Goal: Obtain resource: Obtain resource

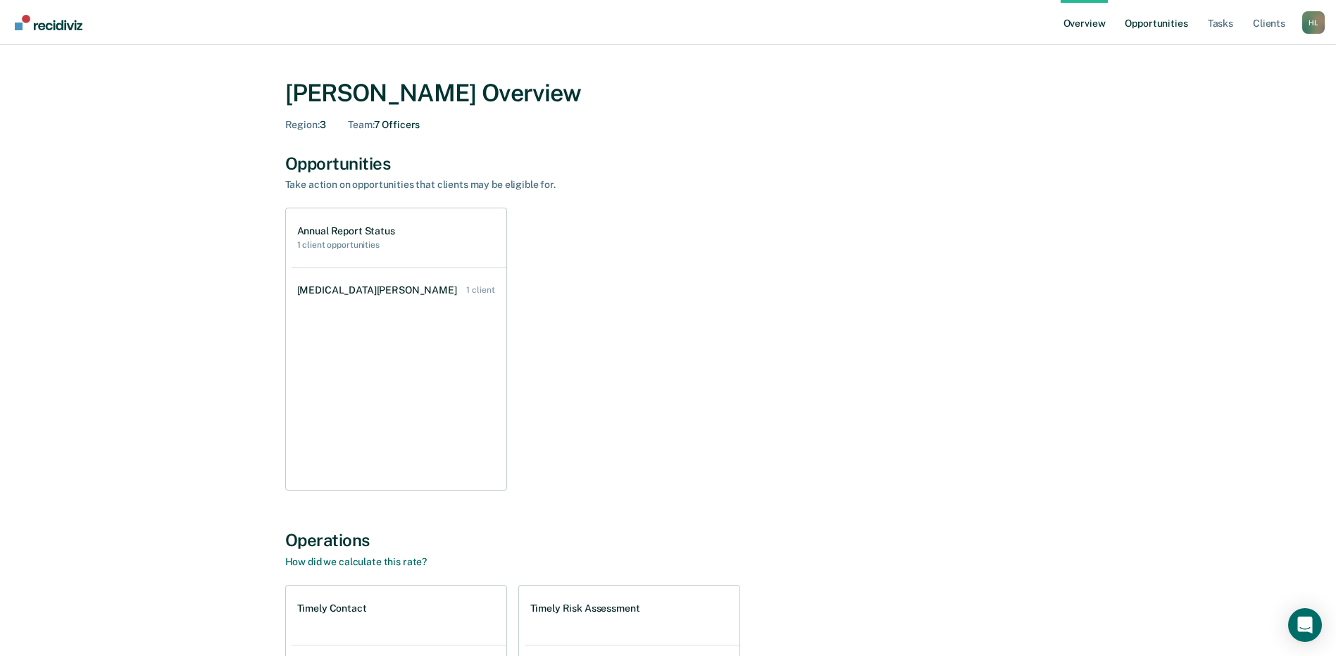
click at [1177, 18] on link "Opportunities" at bounding box center [1156, 22] width 68 height 45
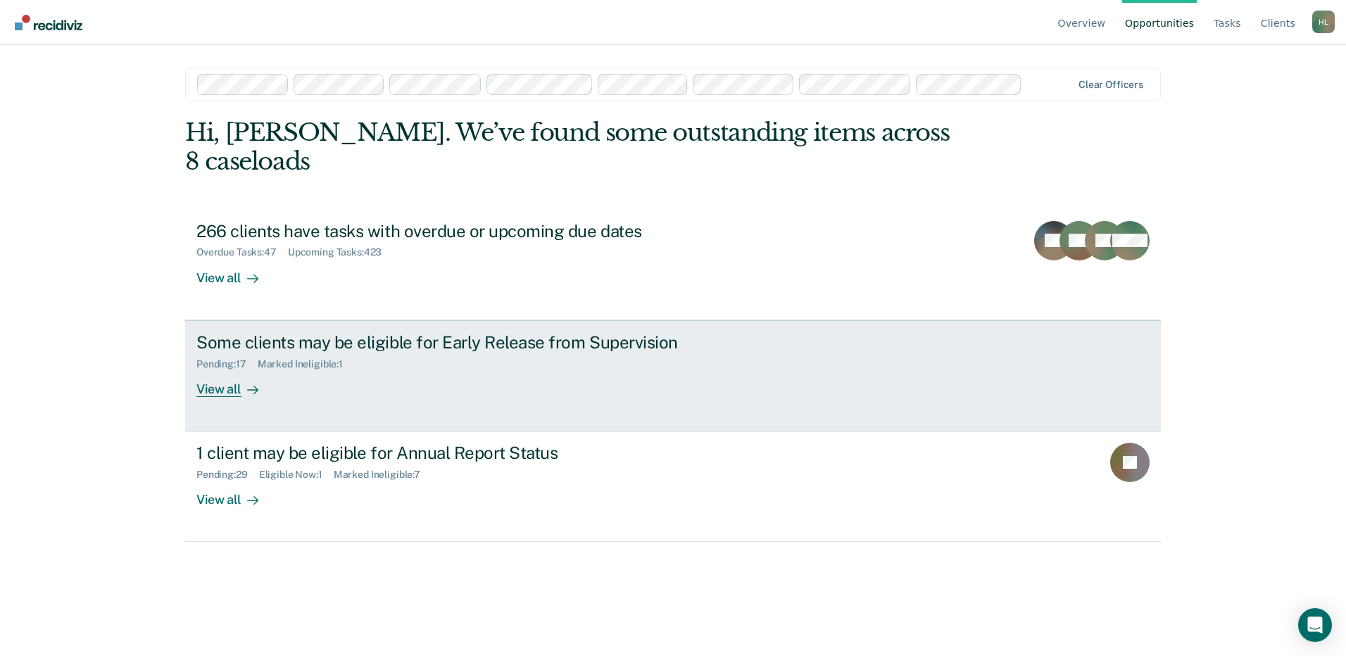
click at [220, 370] on div "View all" at bounding box center [235, 383] width 79 height 27
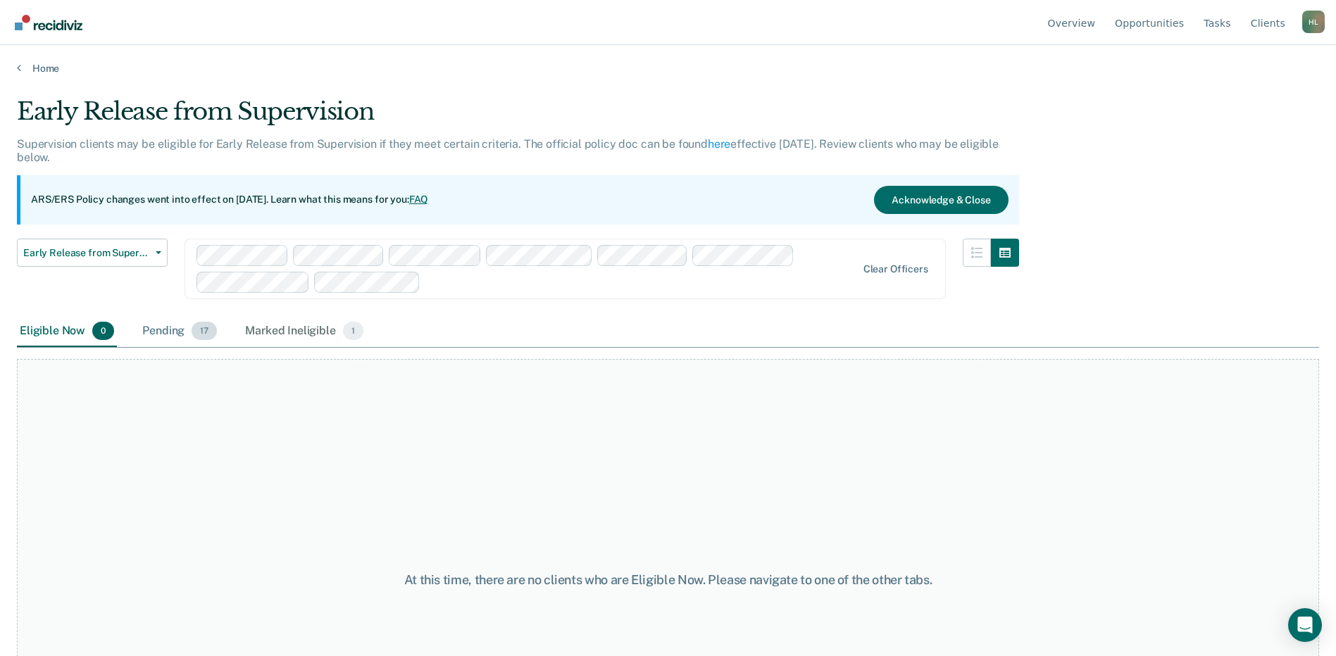
click at [174, 327] on div "Pending 17" at bounding box center [179, 331] width 80 height 31
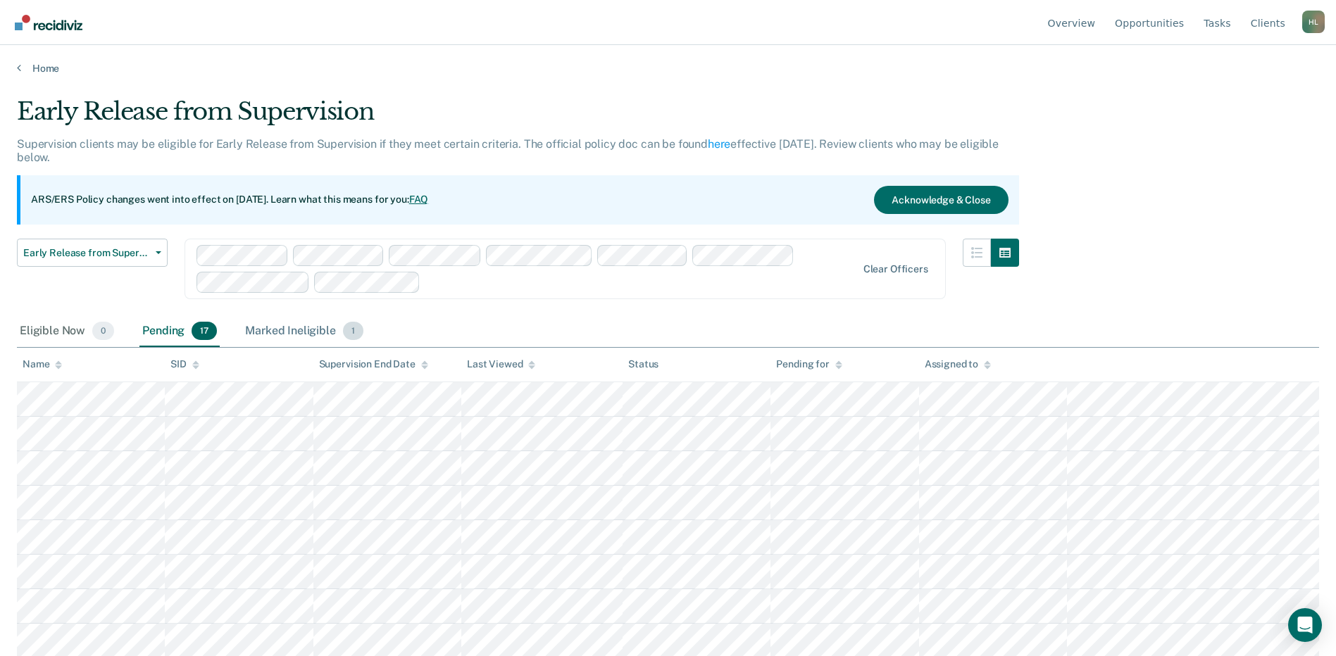
click at [277, 331] on div "Marked Ineligible 1" at bounding box center [304, 331] width 124 height 31
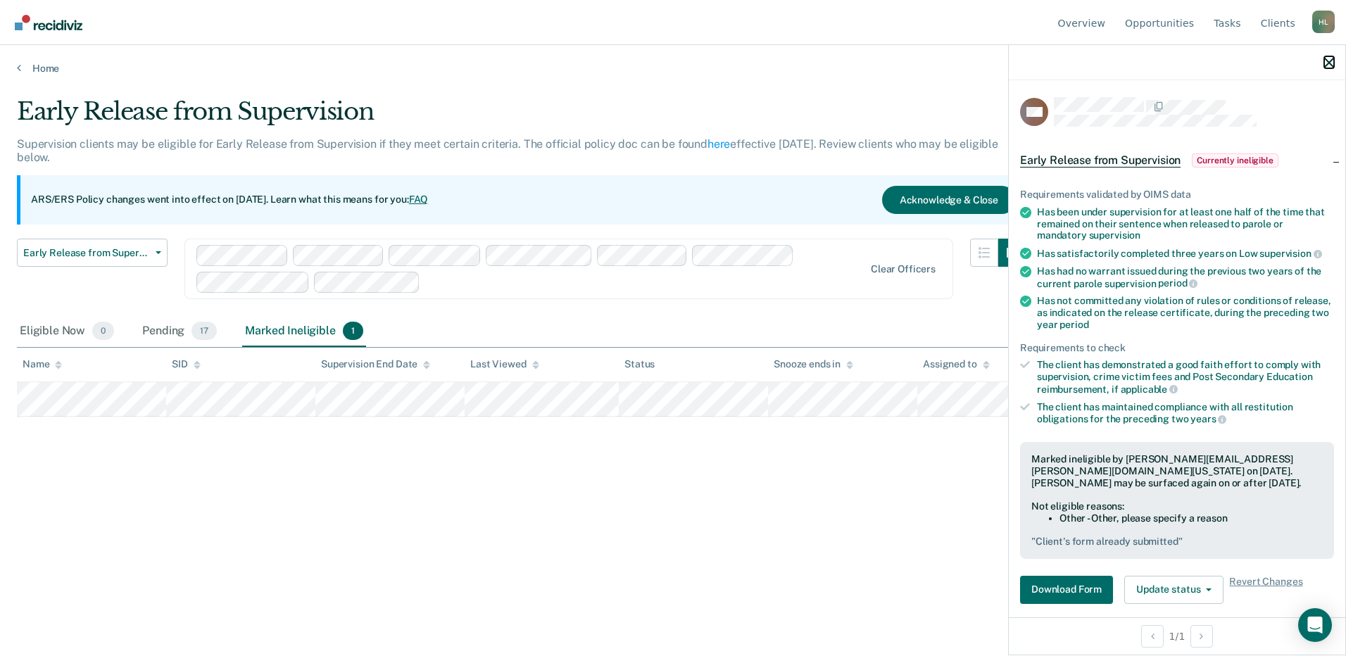
click at [1328, 65] on icon "button" at bounding box center [1329, 63] width 10 height 10
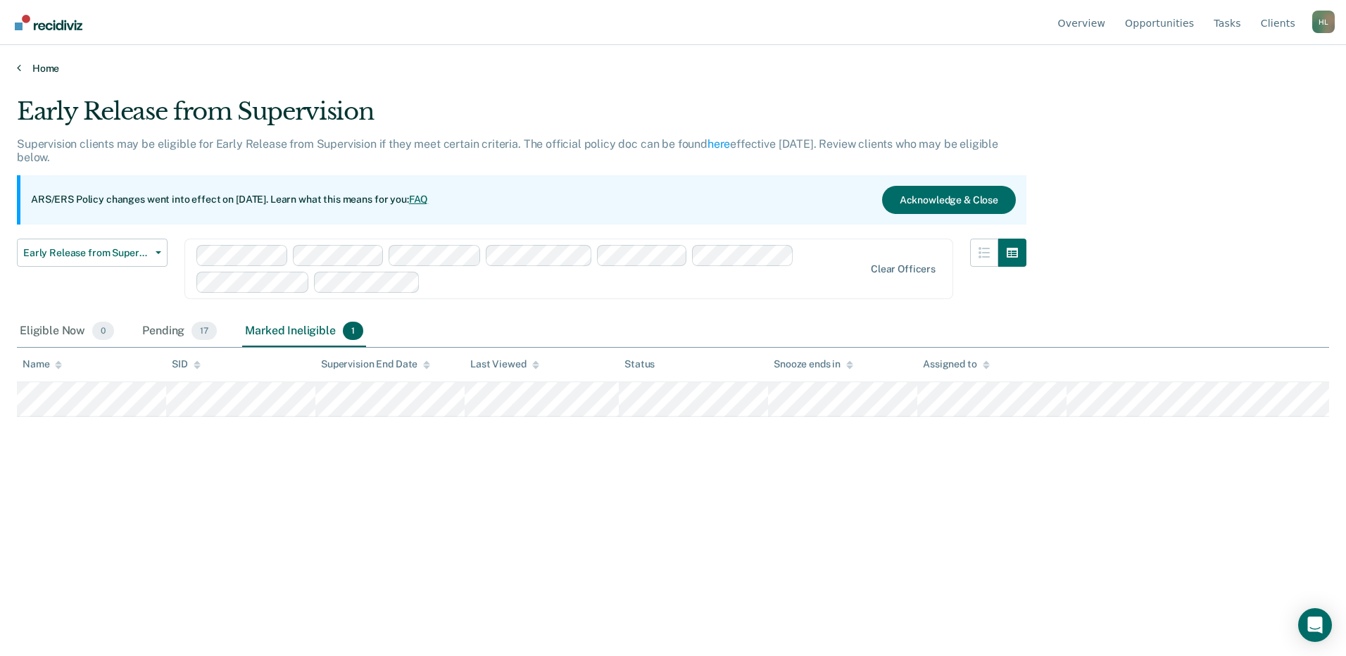
click at [46, 72] on link "Home" at bounding box center [673, 68] width 1312 height 13
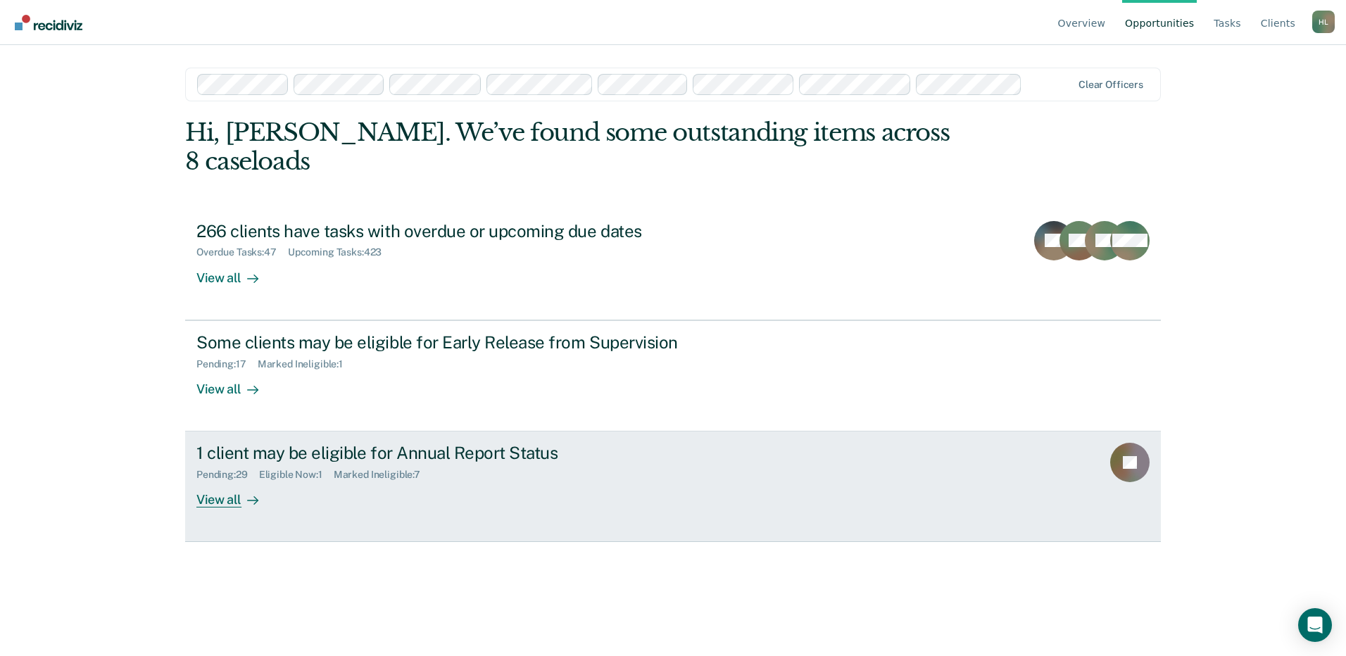
click at [287, 443] on div "1 client may be eligible for Annual Report Status" at bounding box center [443, 453] width 494 height 20
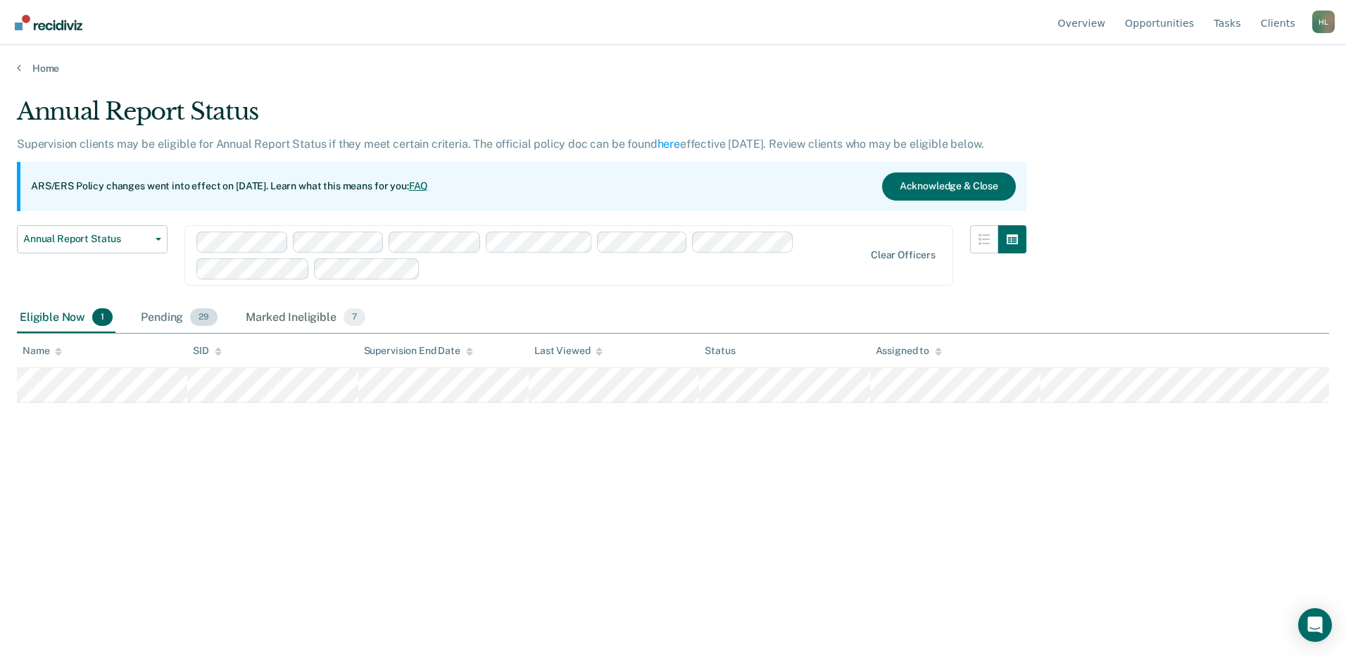
click at [154, 318] on div "Pending 29" at bounding box center [179, 318] width 82 height 31
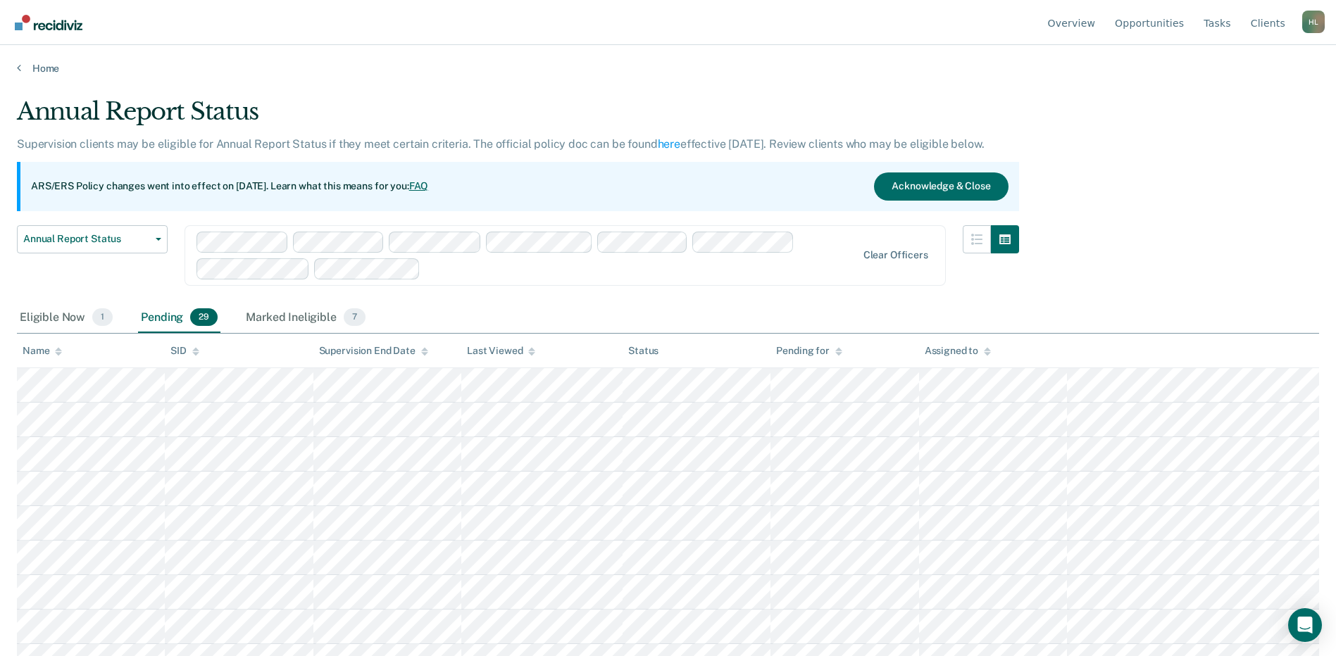
click at [56, 350] on icon at bounding box center [58, 349] width 7 height 4
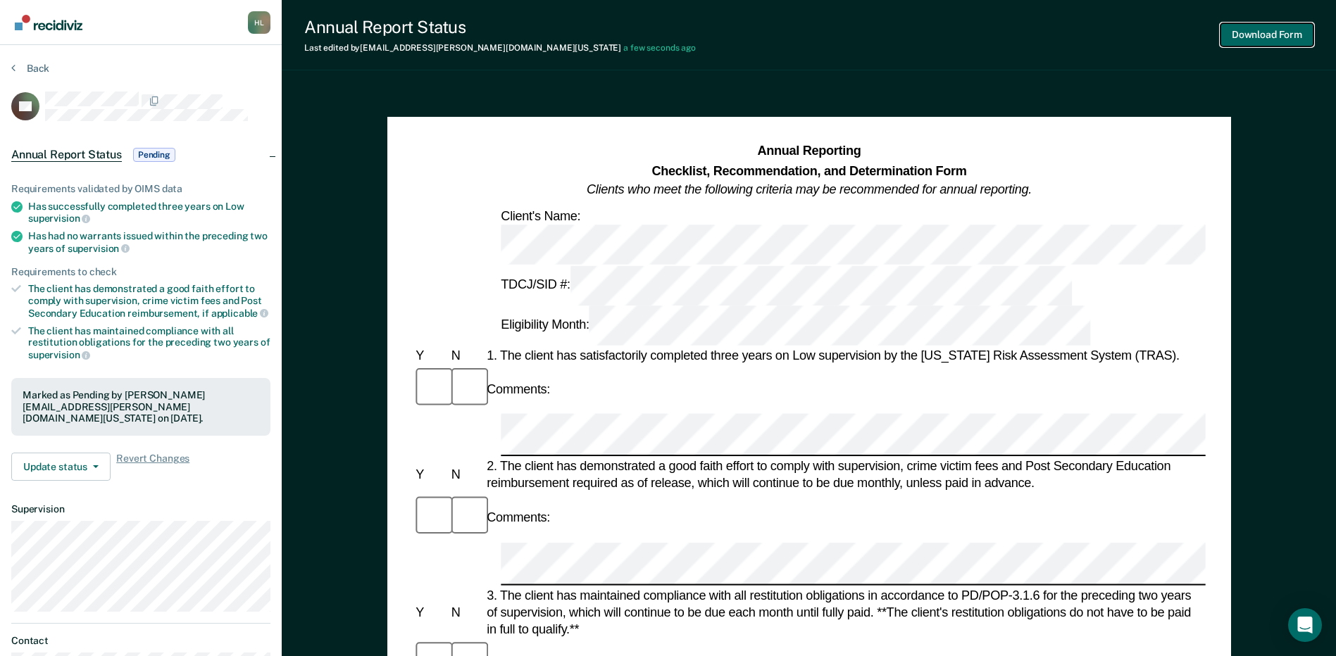
click at [1274, 40] on button "Download Form" at bounding box center [1266, 34] width 93 height 23
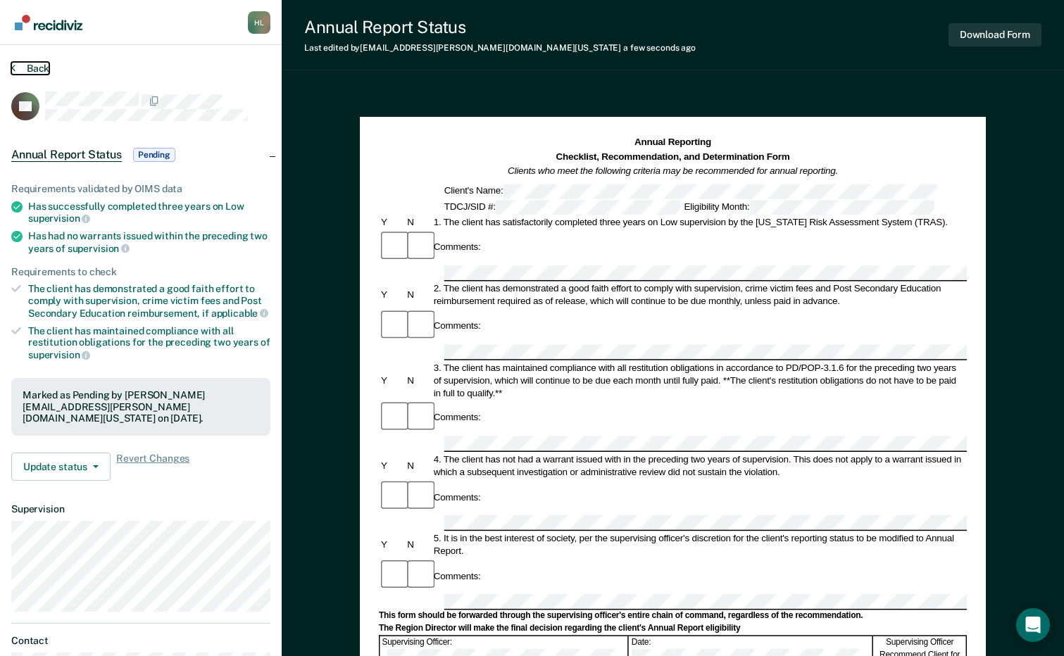
click at [48, 62] on button "Back" at bounding box center [30, 68] width 38 height 13
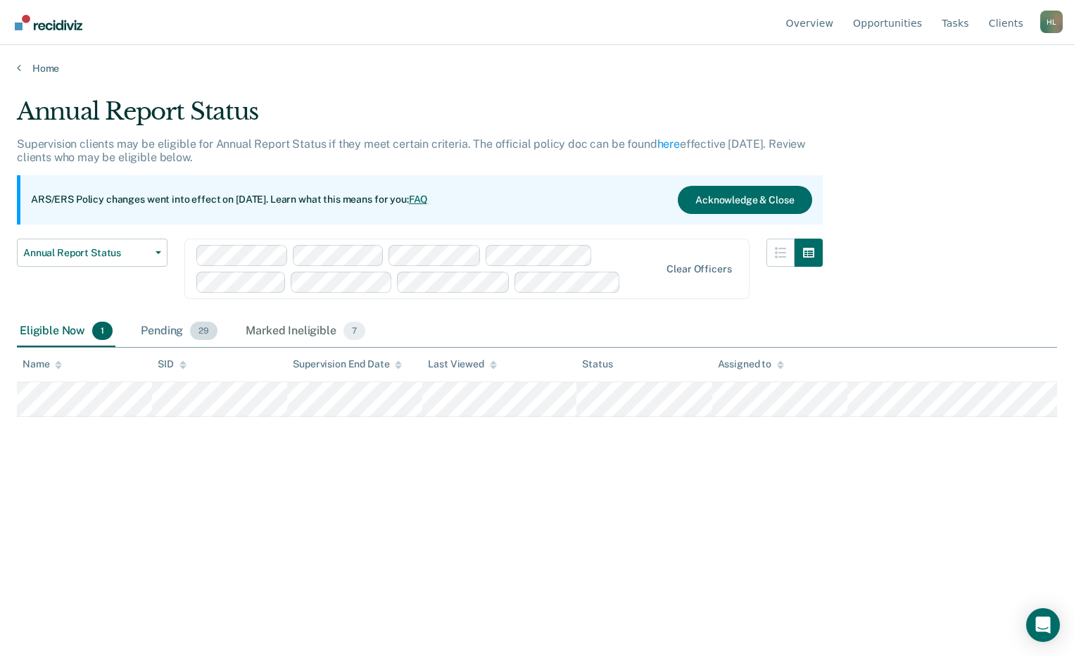
click at [159, 327] on div "Pending 29" at bounding box center [179, 331] width 82 height 31
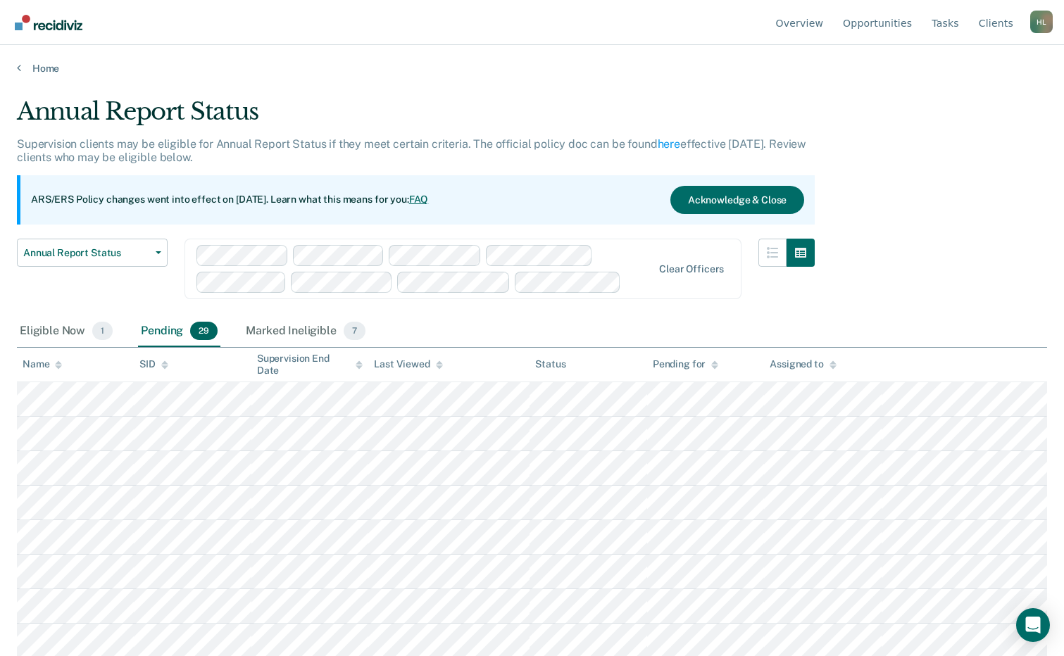
click at [35, 359] on div "Name" at bounding box center [42, 364] width 39 height 12
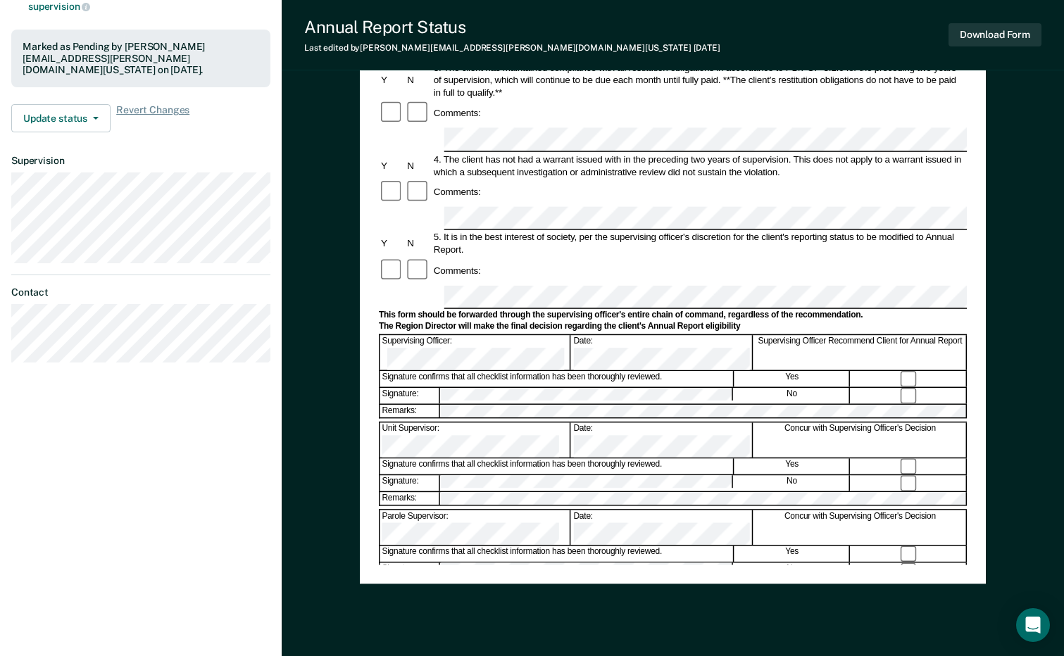
scroll to position [352, 0]
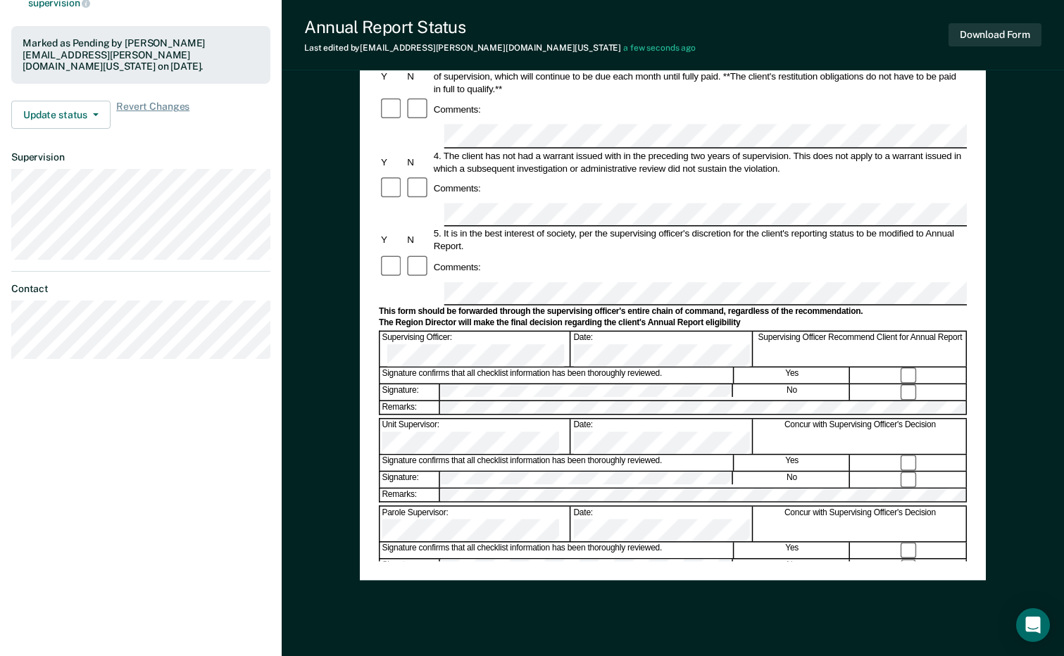
click at [578, 418] on div "Unit Supervisor: Date: Concur with Supervising Officer's Decision" at bounding box center [673, 436] width 588 height 36
click at [348, 405] on div "Annual Reporting Checklist, Recommendation, and Determination Form Clients who …" at bounding box center [673, 212] width 782 height 955
click at [991, 32] on button "Download Form" at bounding box center [994, 34] width 93 height 23
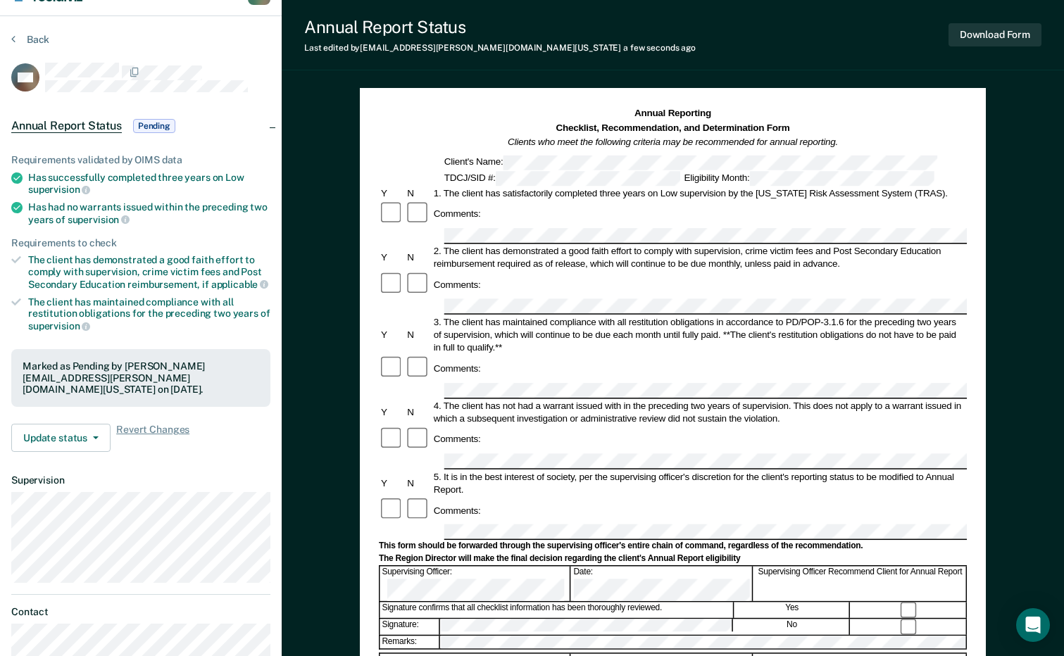
scroll to position [0, 0]
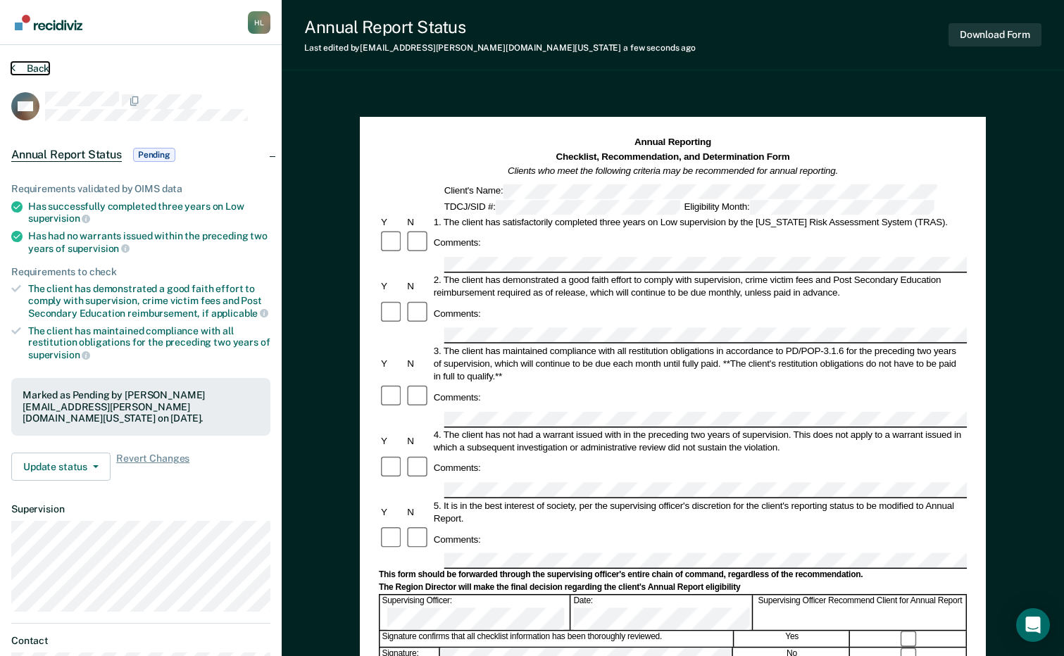
click at [40, 65] on button "Back" at bounding box center [30, 68] width 38 height 13
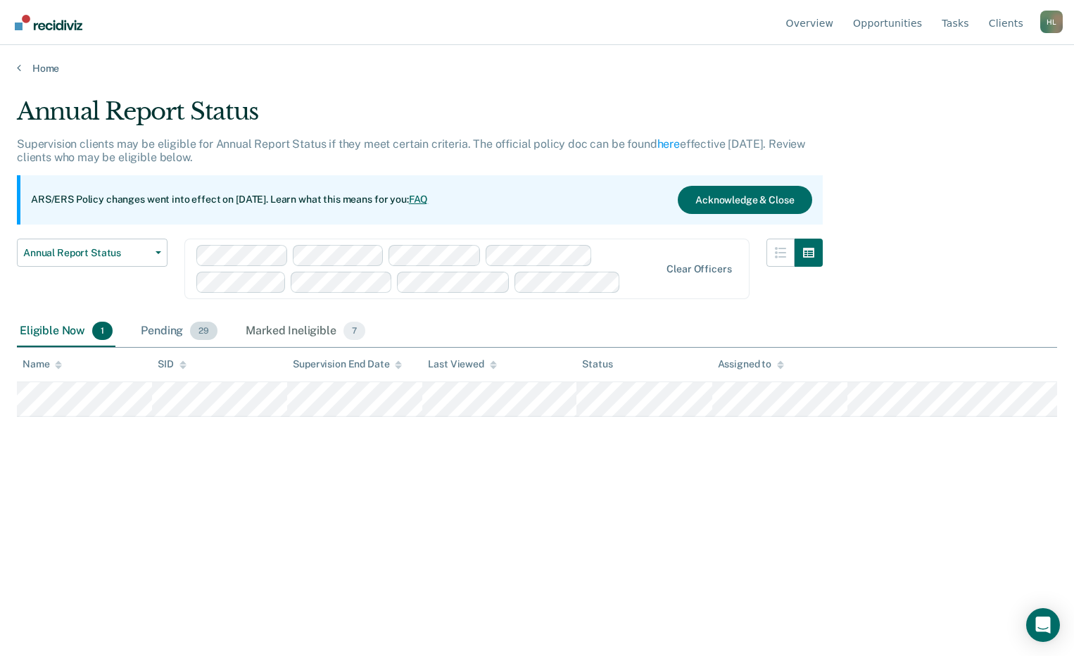
click at [177, 330] on div "Pending 29" at bounding box center [179, 331] width 82 height 31
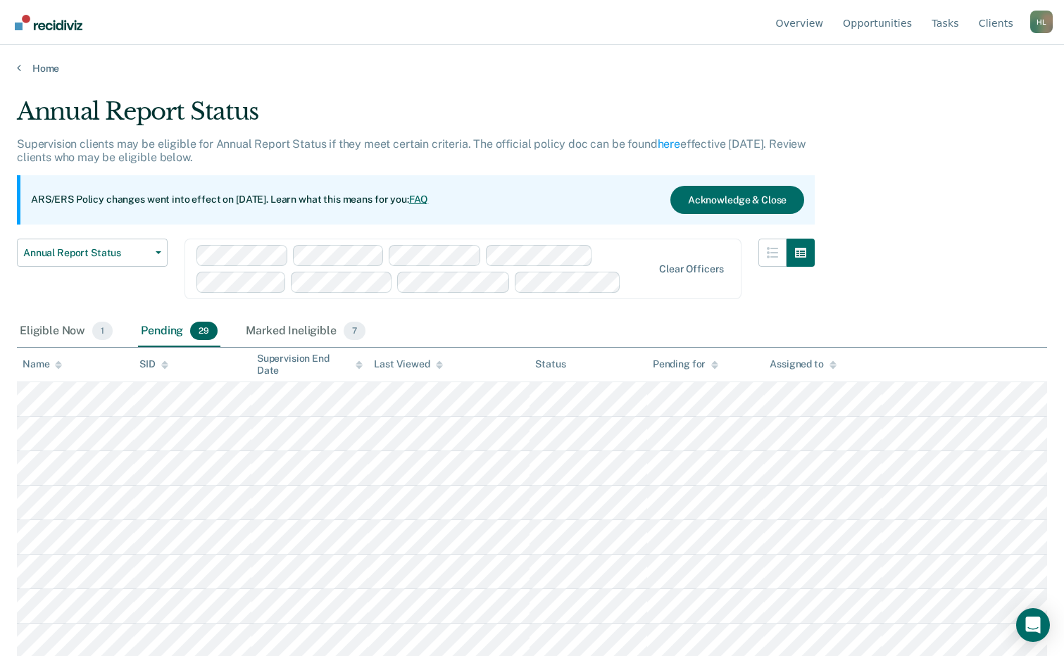
click at [32, 365] on div "Name" at bounding box center [42, 364] width 39 height 12
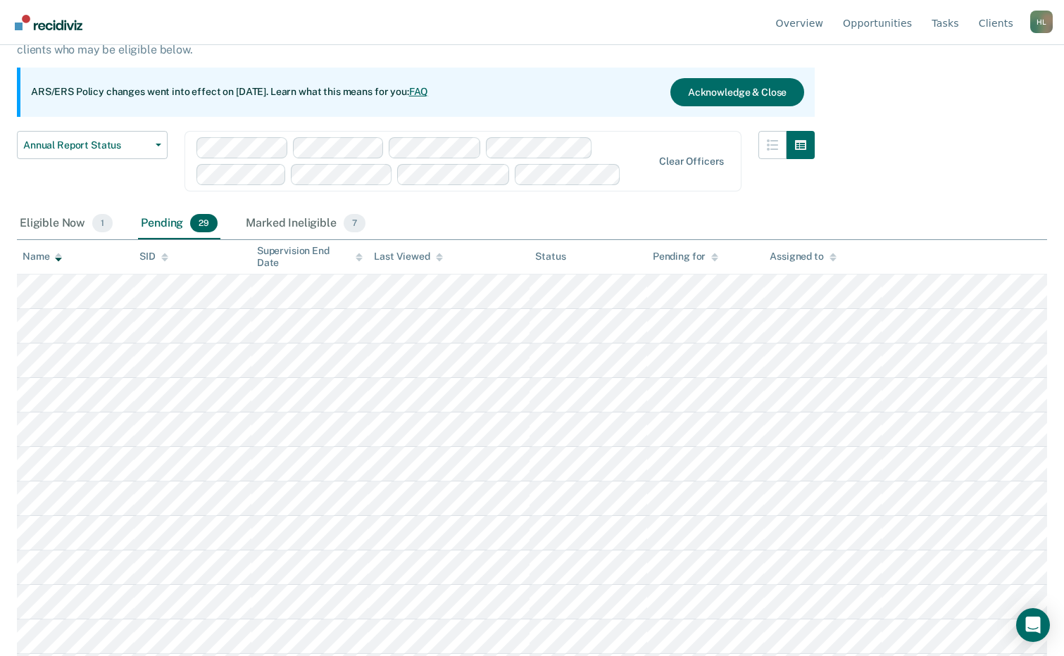
scroll to position [141, 0]
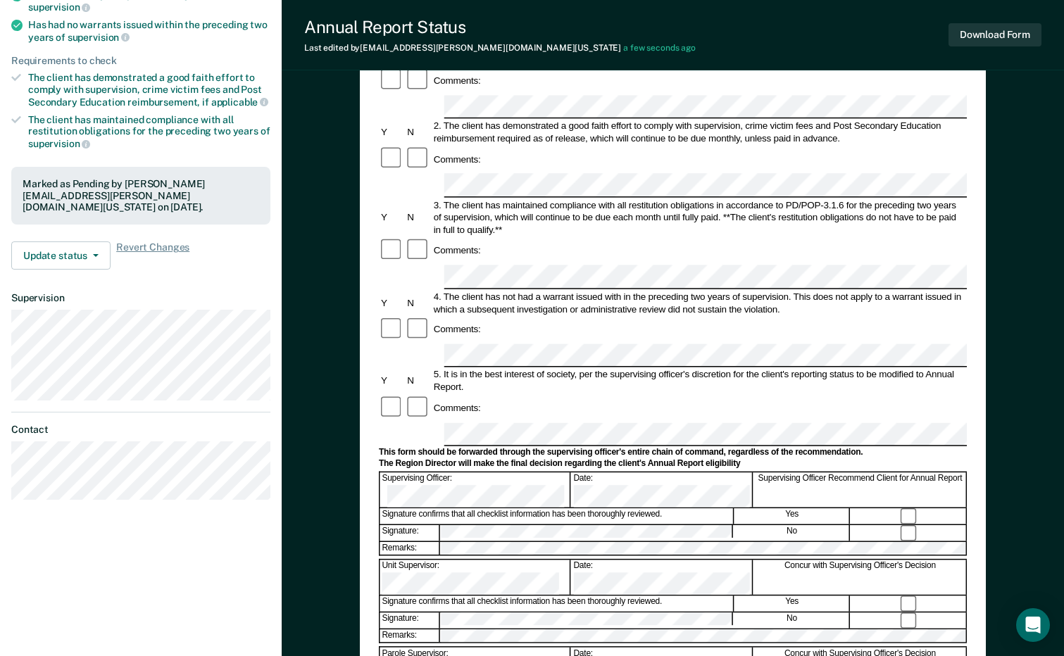
scroll to position [282, 0]
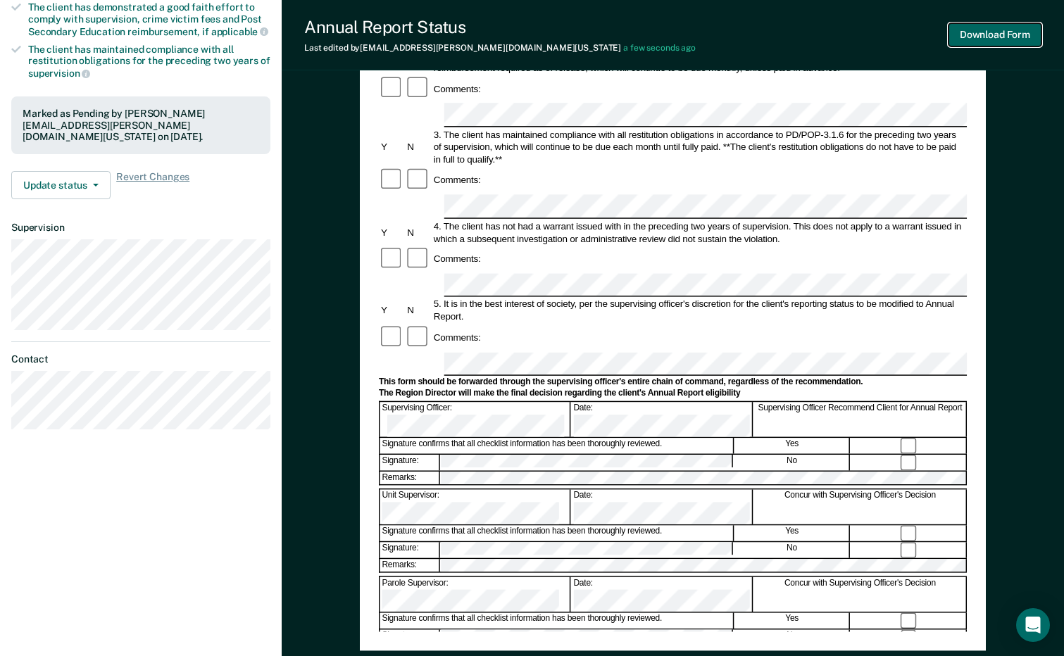
click at [1020, 41] on button "Download Form" at bounding box center [994, 34] width 93 height 23
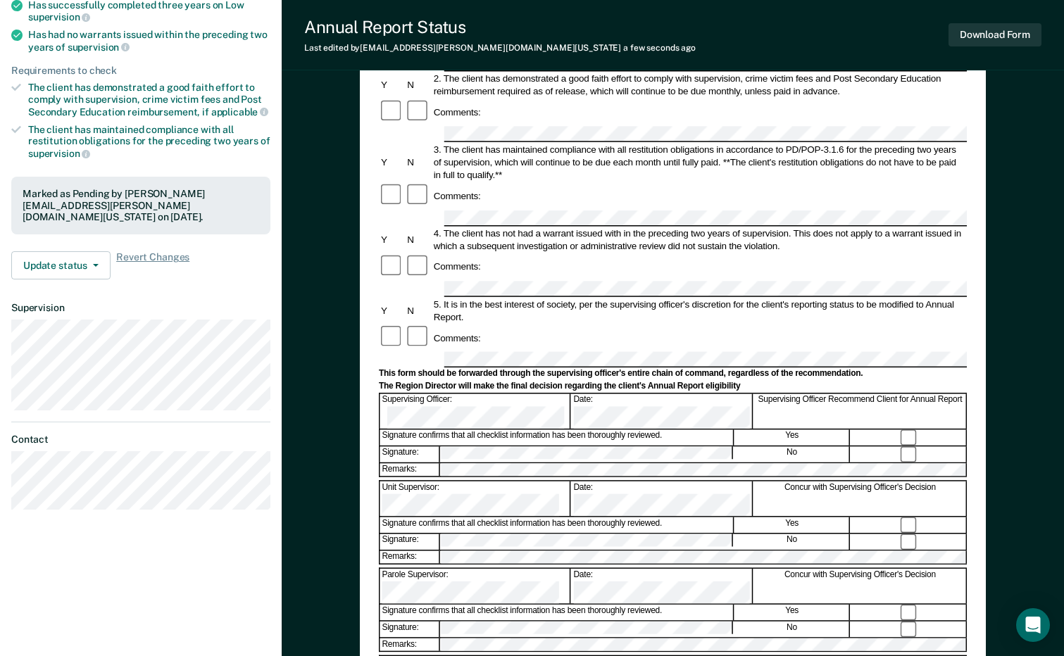
scroll to position [0, 0]
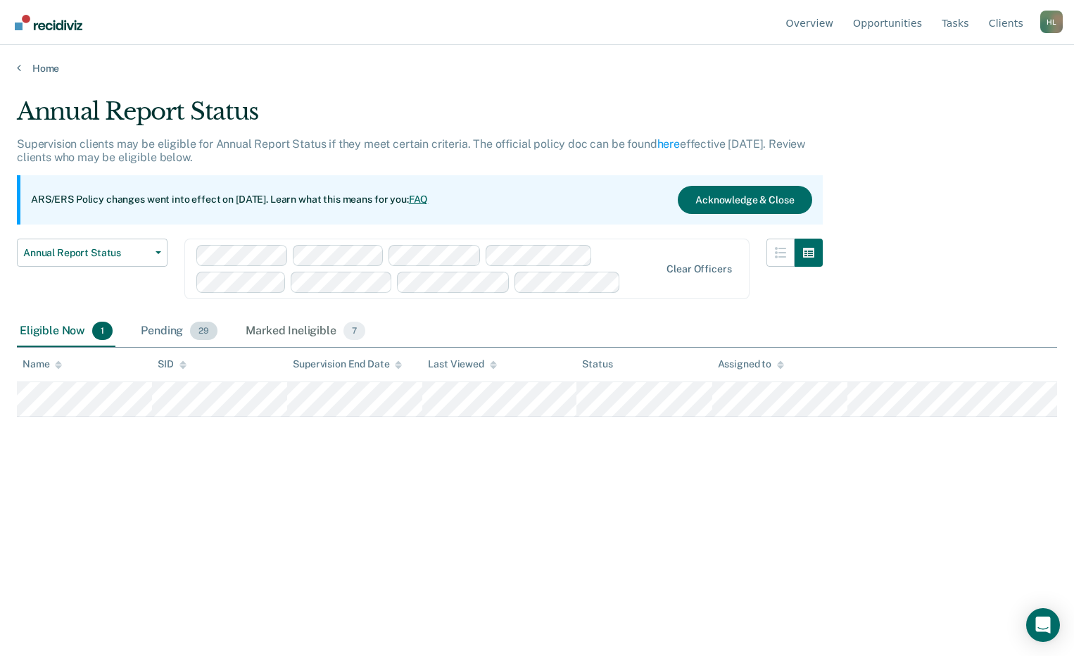
click at [160, 332] on div "Pending 29" at bounding box center [179, 331] width 82 height 31
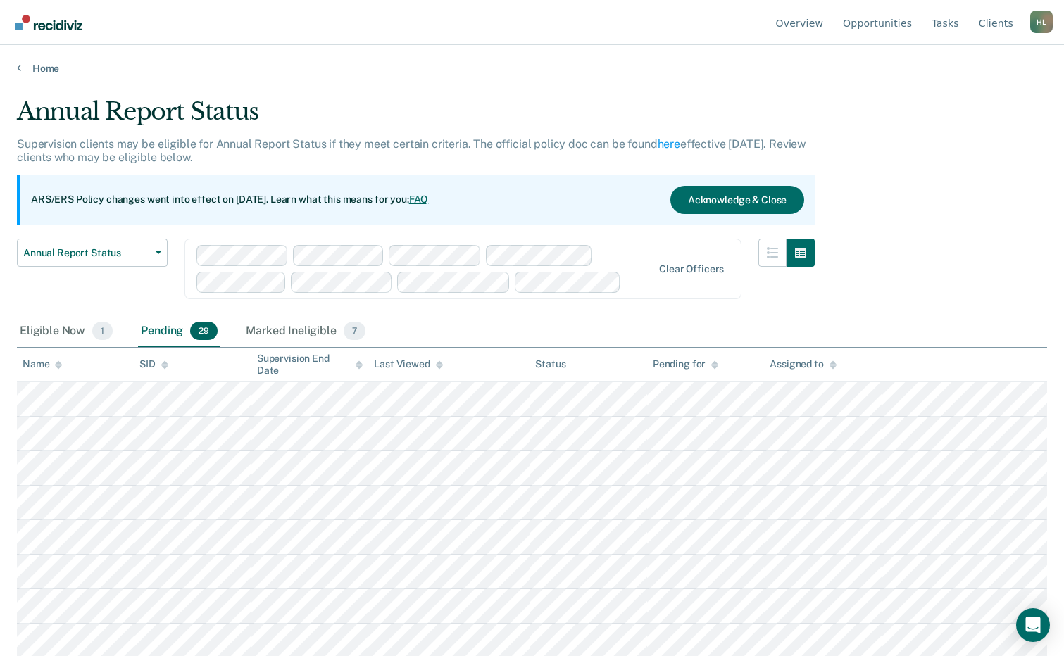
click at [26, 360] on div "Name" at bounding box center [42, 364] width 39 height 12
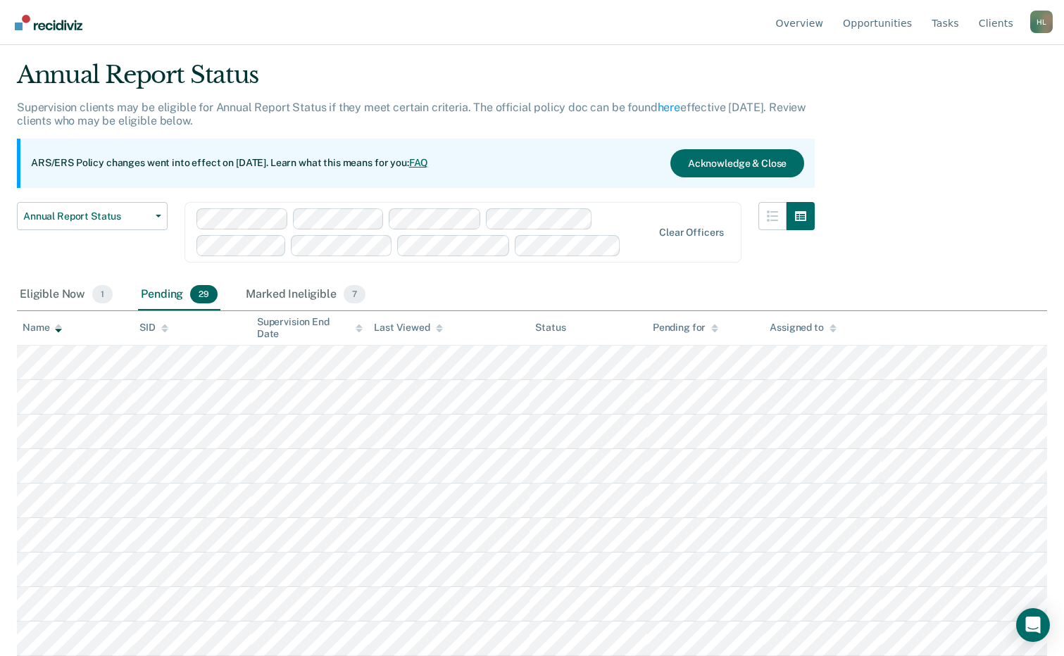
scroll to position [70, 0]
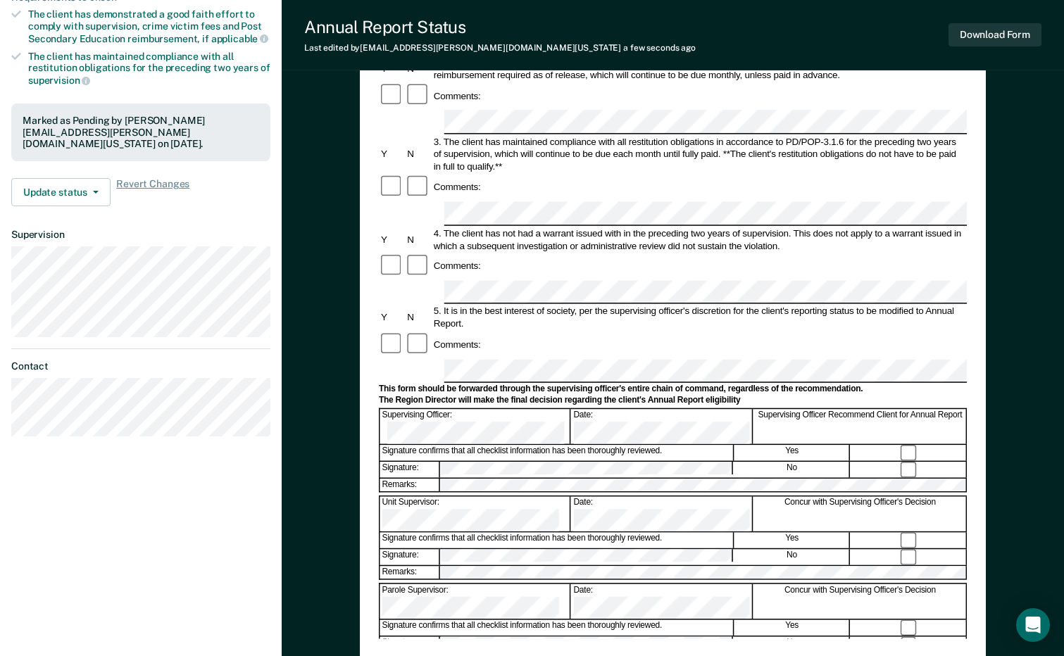
scroll to position [352, 0]
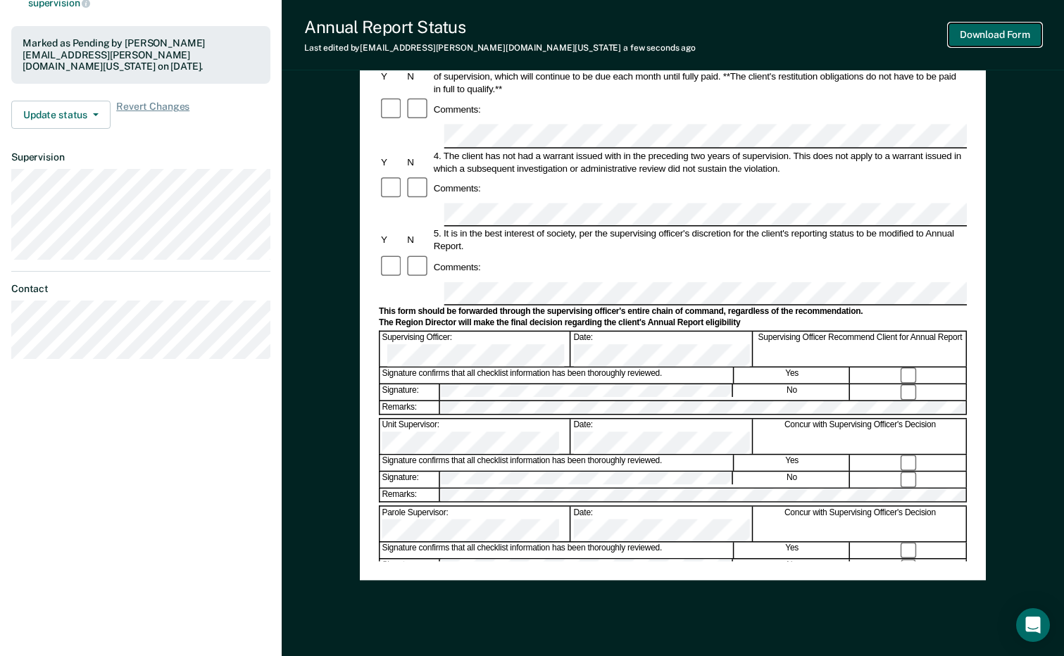
click at [999, 37] on button "Download Form" at bounding box center [994, 34] width 93 height 23
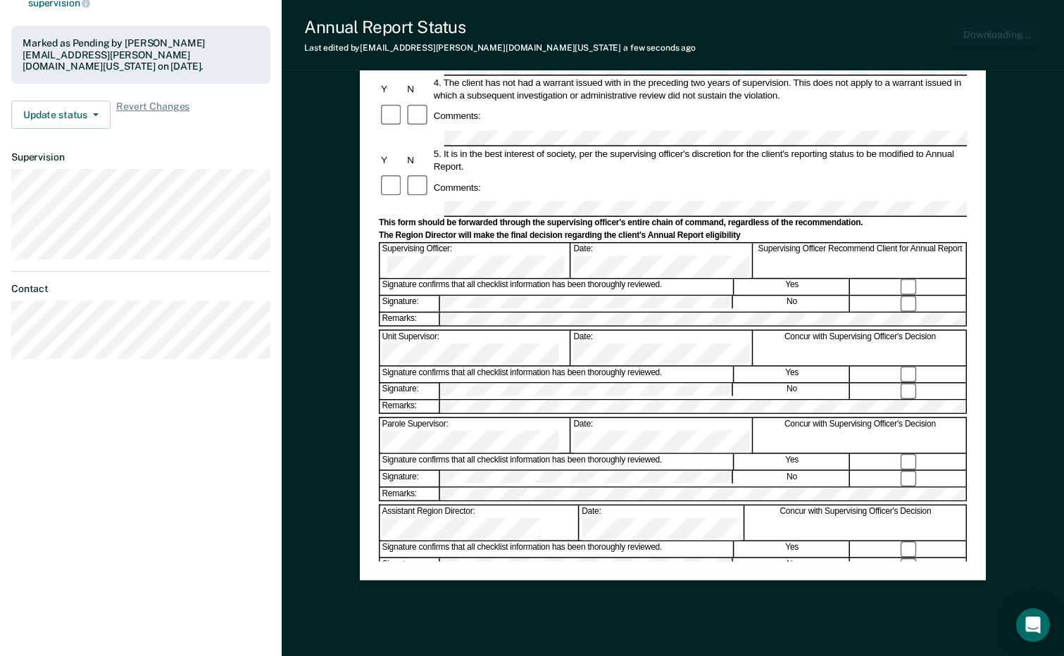
scroll to position [0, 0]
drag, startPoint x: 220, startPoint y: 6, endPoint x: 161, endPoint y: 18, distance: 59.7
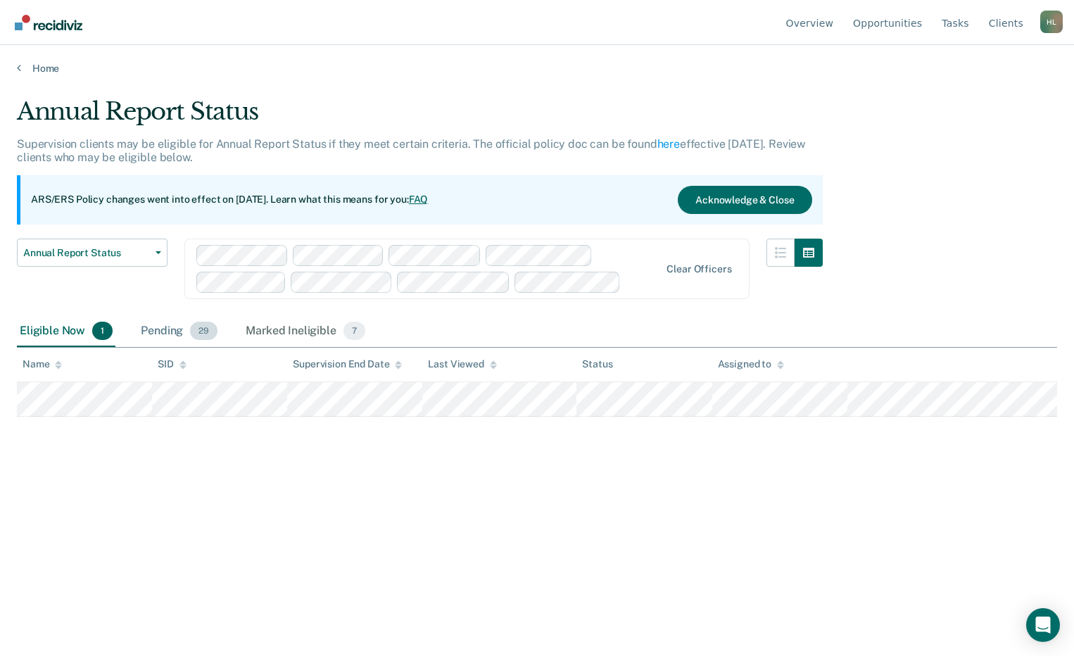
click at [151, 330] on div "Pending 29" at bounding box center [179, 331] width 82 height 31
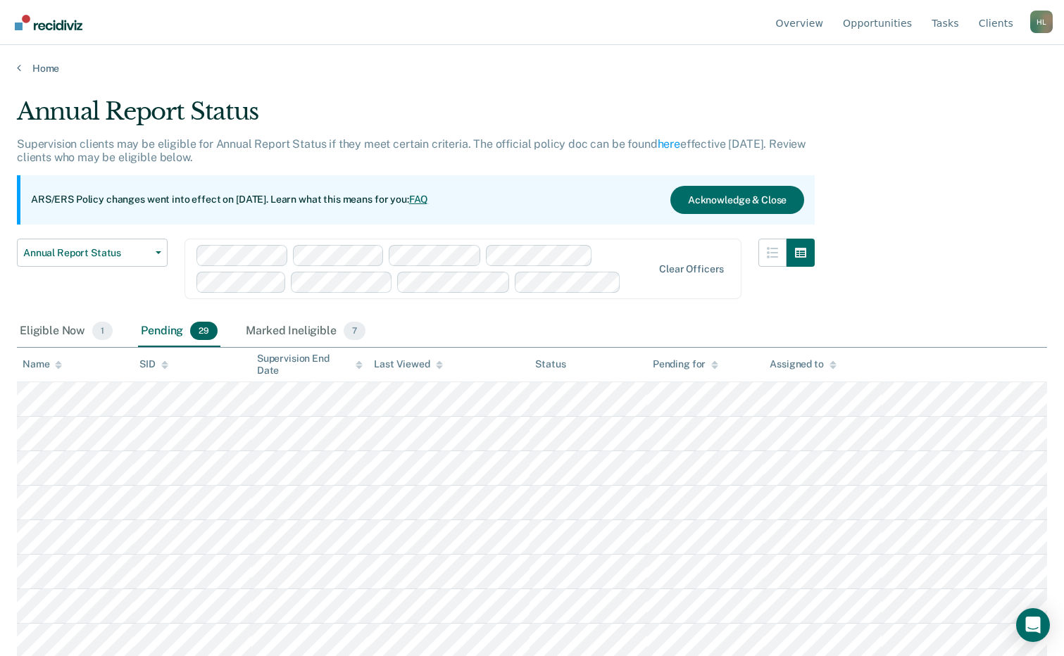
click at [60, 365] on icon at bounding box center [58, 364] width 7 height 9
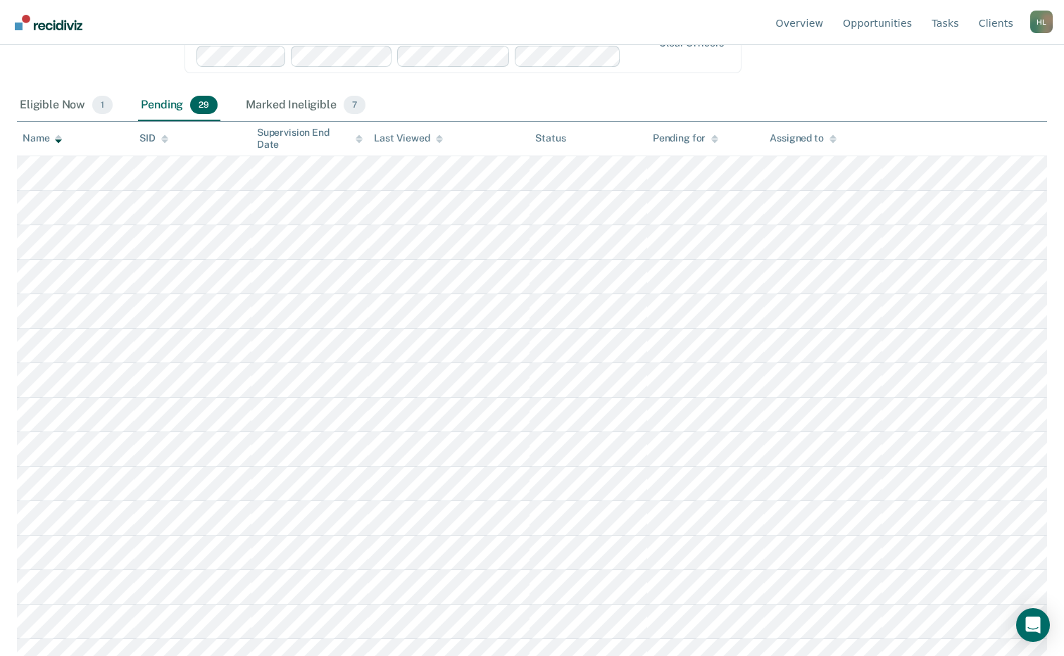
scroll to position [282, 0]
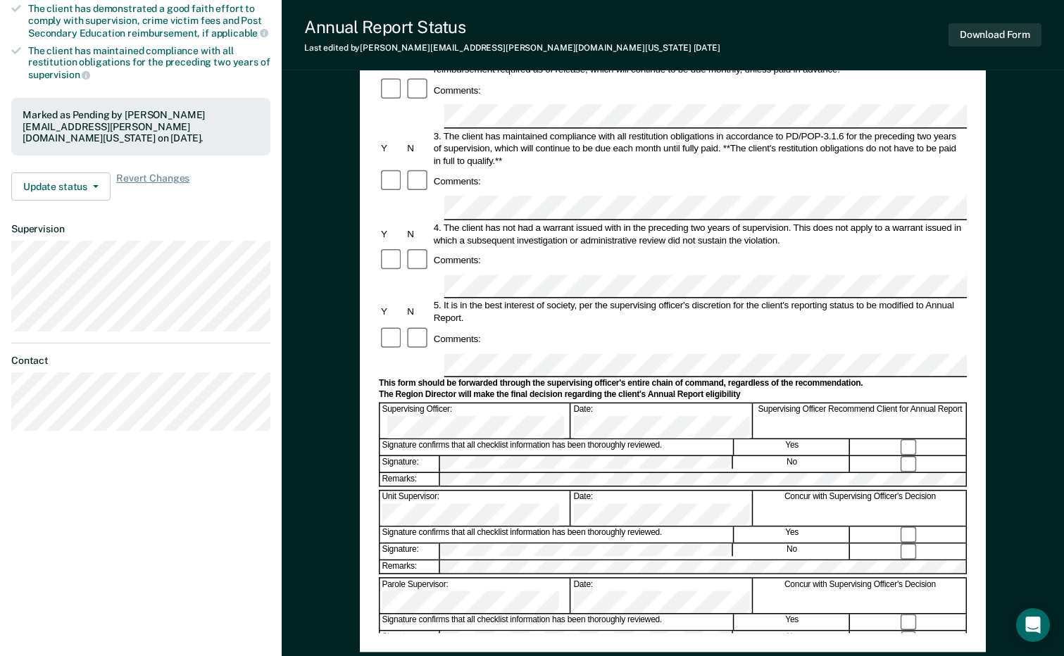
scroll to position [282, 0]
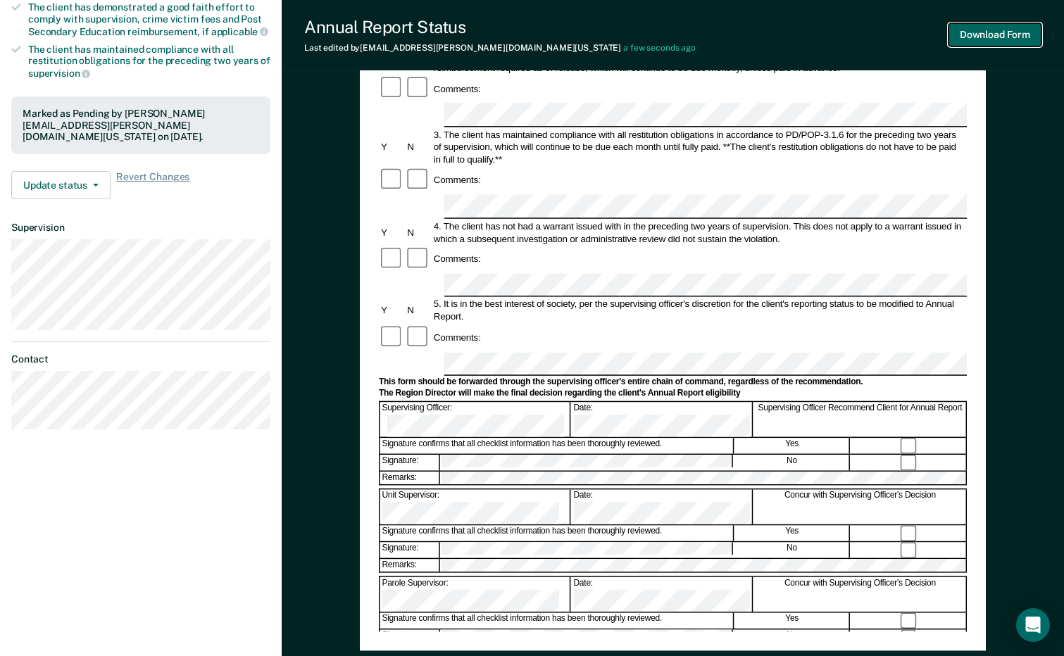
click at [971, 25] on button "Download Form" at bounding box center [994, 34] width 93 height 23
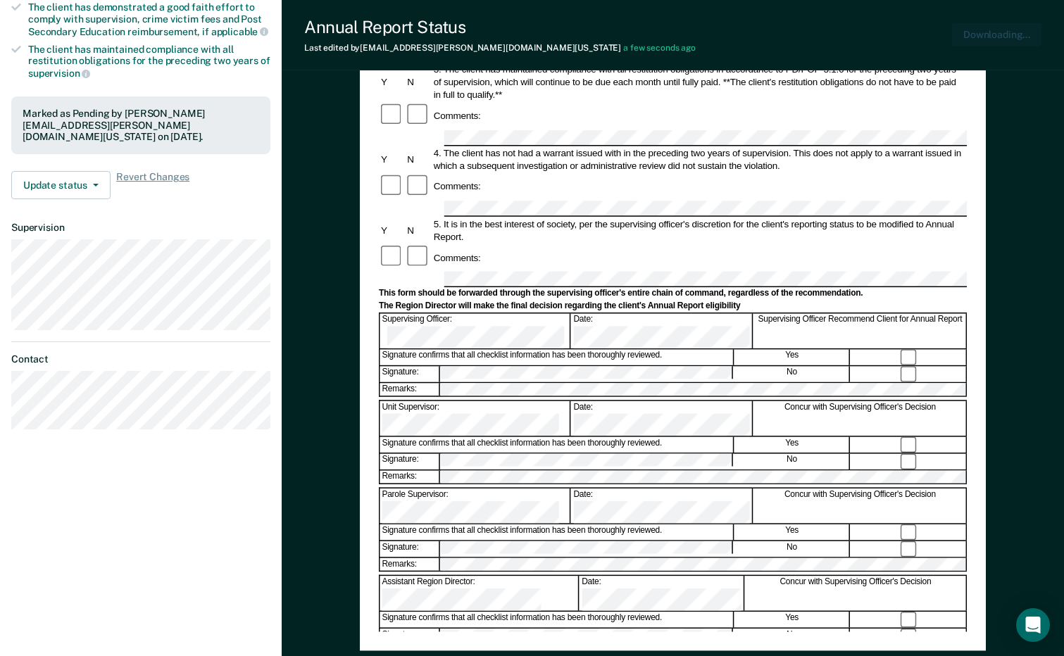
scroll to position [0, 0]
drag, startPoint x: 235, startPoint y: 86, endPoint x: 226, endPoint y: 86, distance: 9.2
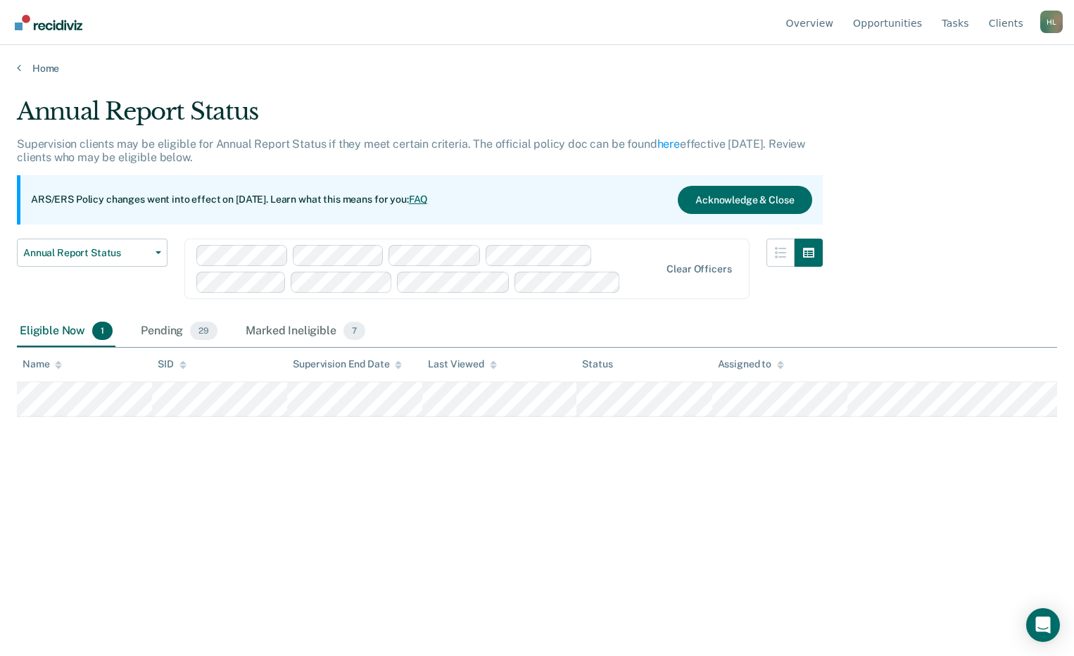
drag, startPoint x: 168, startPoint y: 333, endPoint x: 137, endPoint y: 353, distance: 37.1
click at [167, 333] on div "Pending 29" at bounding box center [179, 331] width 82 height 31
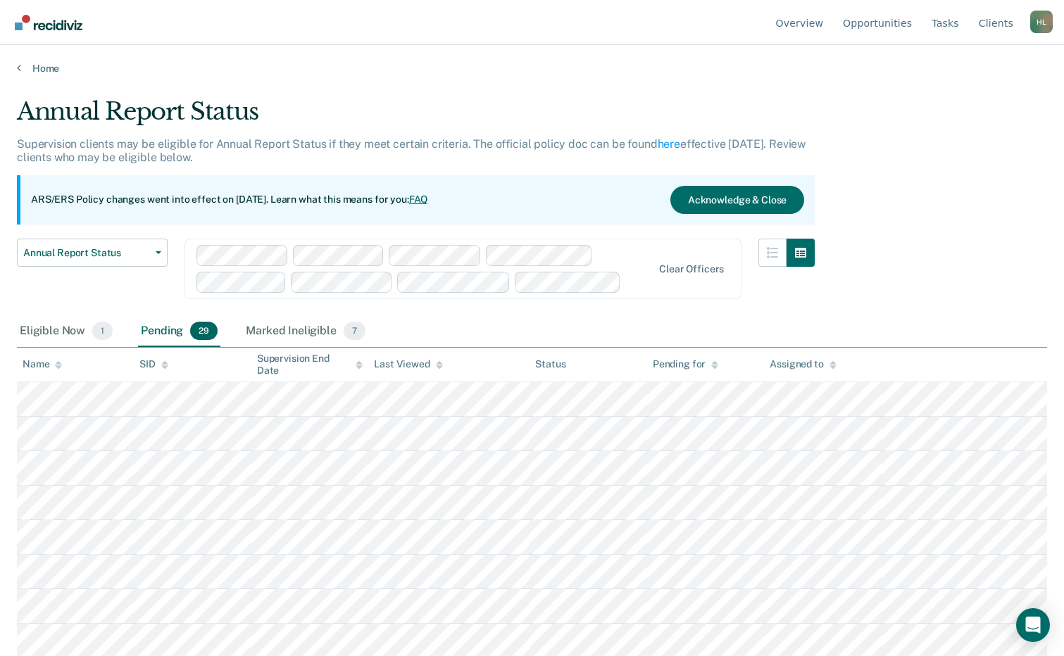
click at [49, 371] on th "Name" at bounding box center [75, 365] width 117 height 35
click at [38, 358] on th "Name" at bounding box center [75, 365] width 117 height 35
click at [34, 359] on div "Name" at bounding box center [42, 364] width 39 height 12
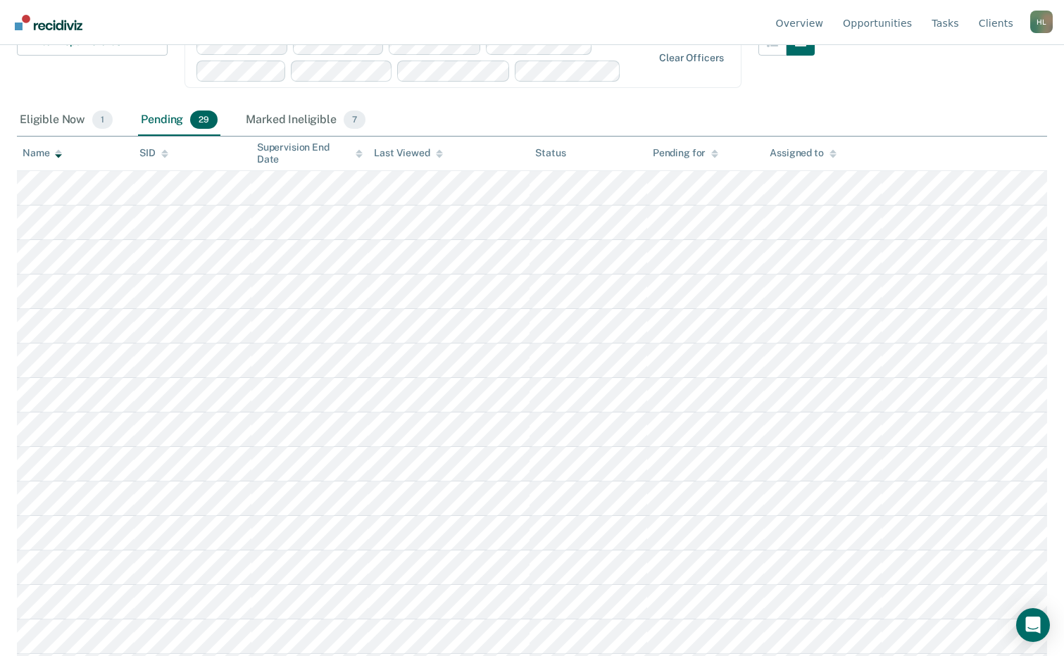
scroll to position [282, 0]
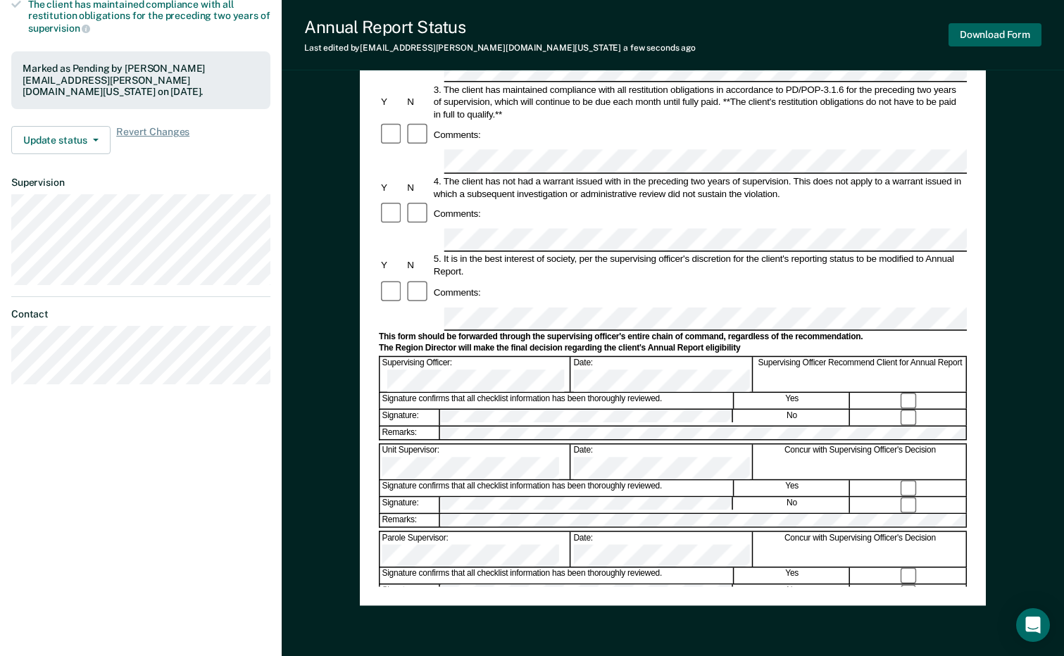
scroll to position [352, 0]
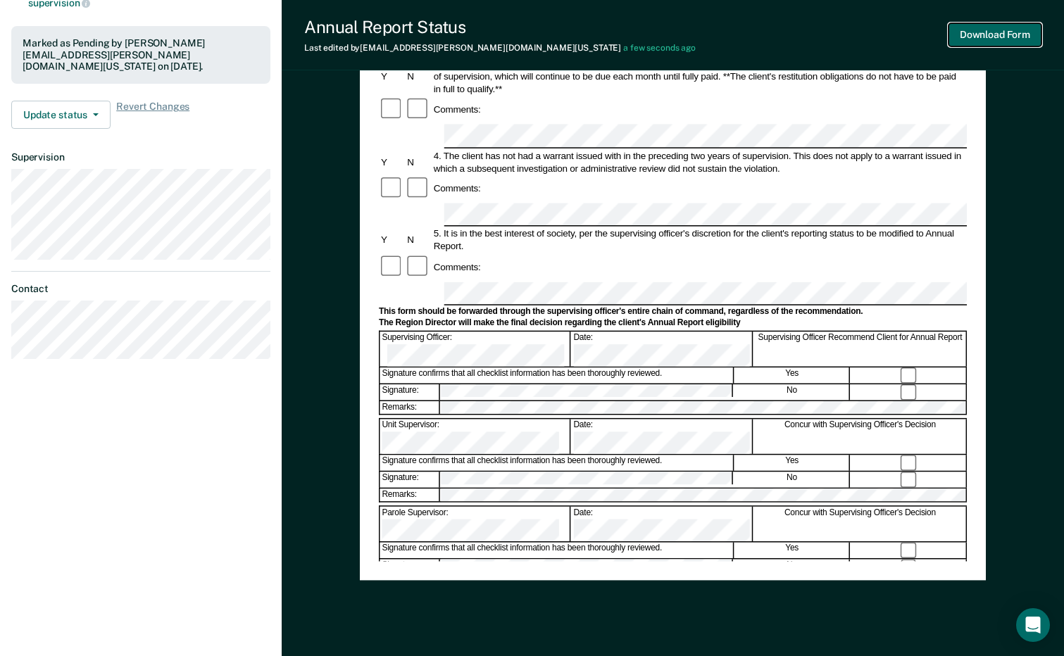
click at [976, 31] on button "Download Form" at bounding box center [994, 34] width 93 height 23
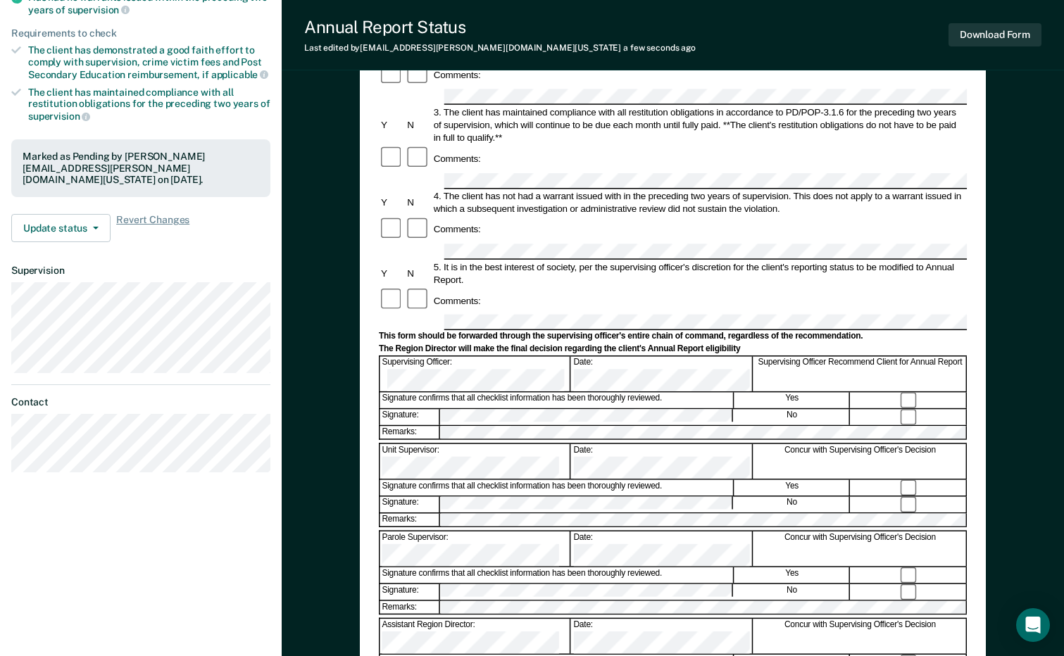
scroll to position [0, 0]
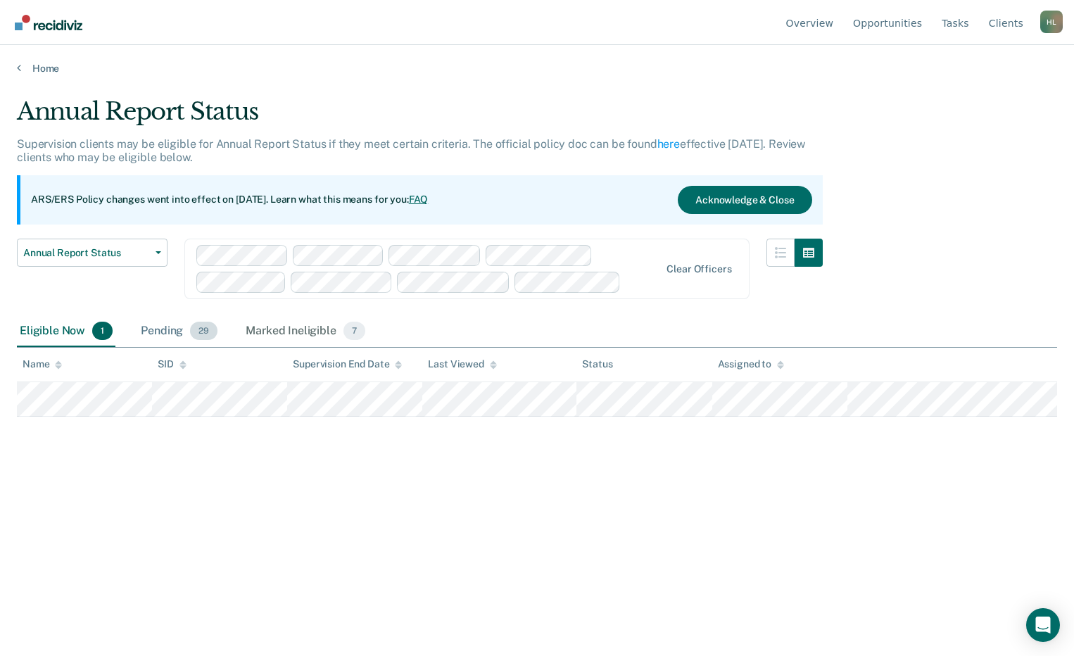
click at [151, 327] on div "Pending 29" at bounding box center [179, 331] width 82 height 31
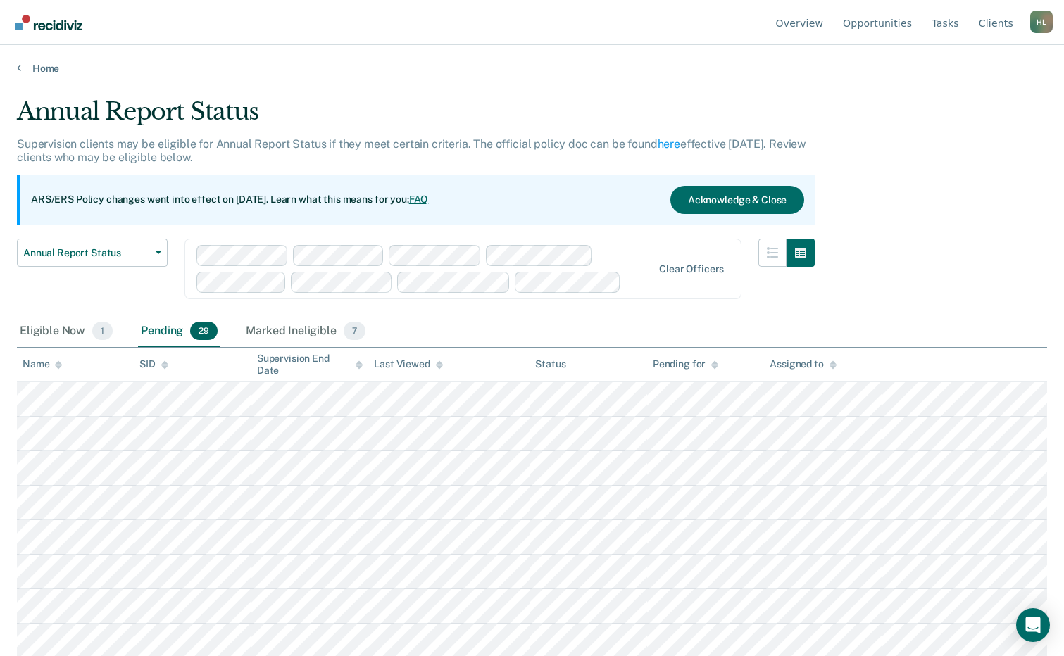
drag, startPoint x: 35, startPoint y: 365, endPoint x: 180, endPoint y: 371, distance: 145.2
click at [35, 365] on div "Name" at bounding box center [42, 364] width 39 height 12
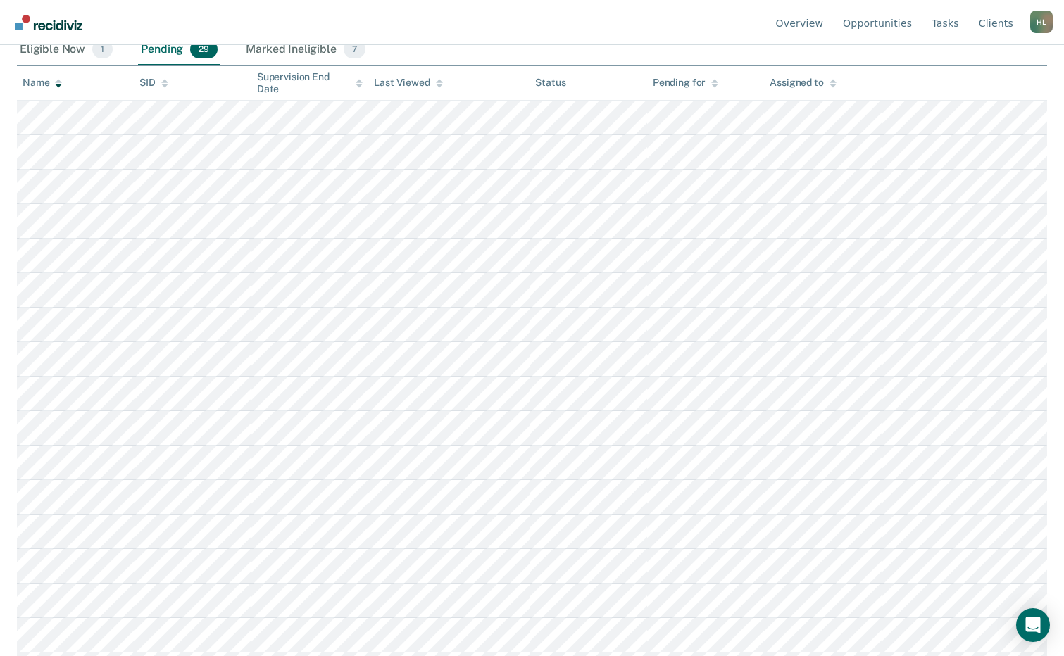
scroll to position [352, 0]
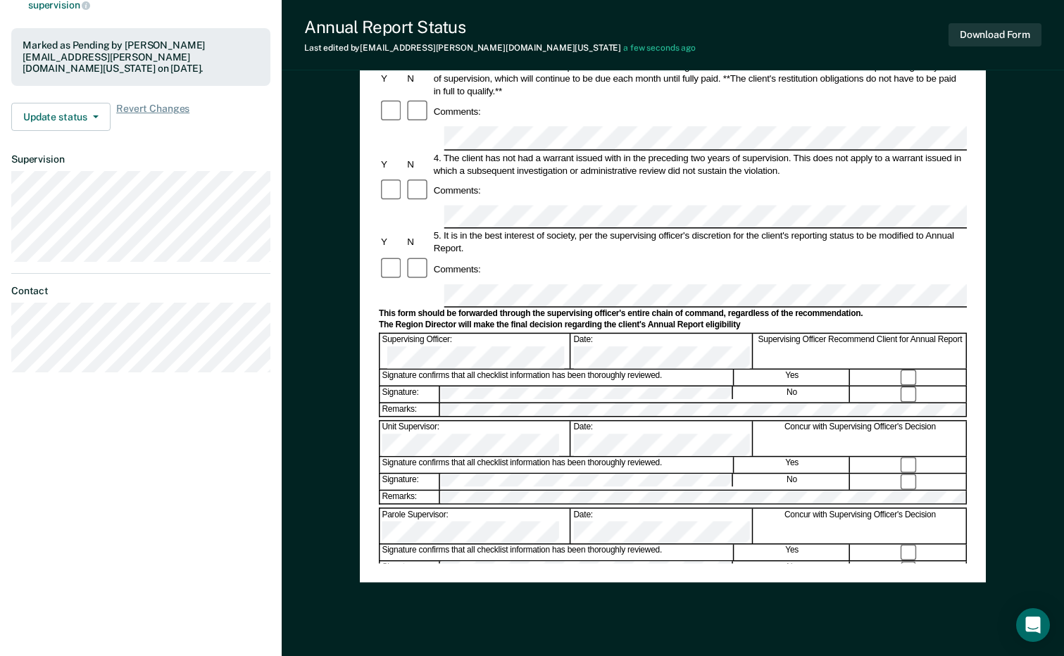
scroll to position [352, 0]
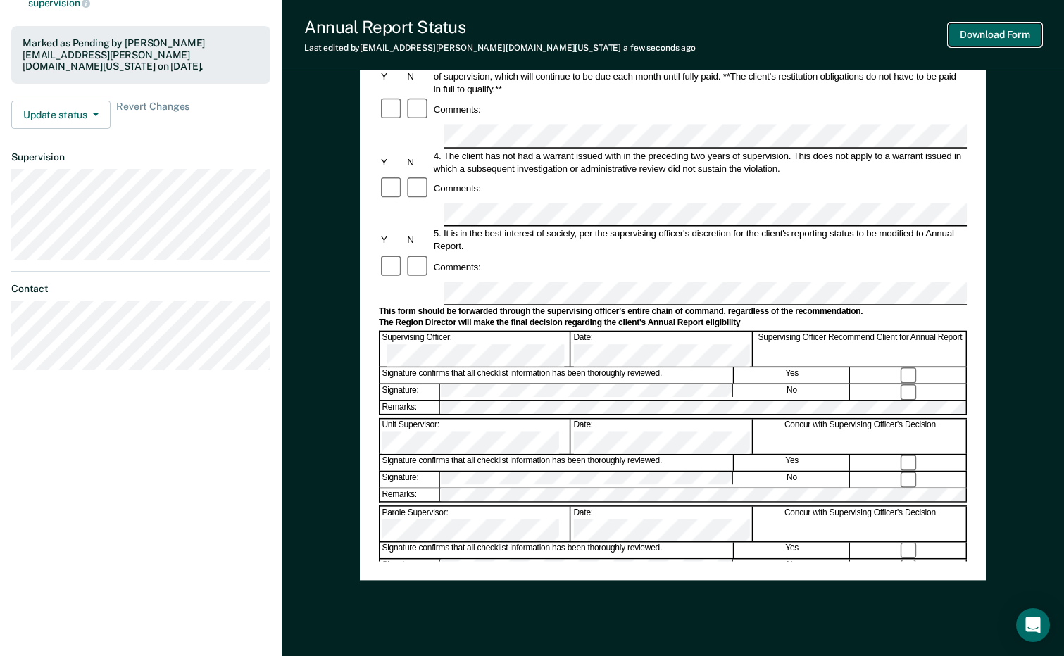
click at [1001, 30] on button "Download Form" at bounding box center [994, 34] width 93 height 23
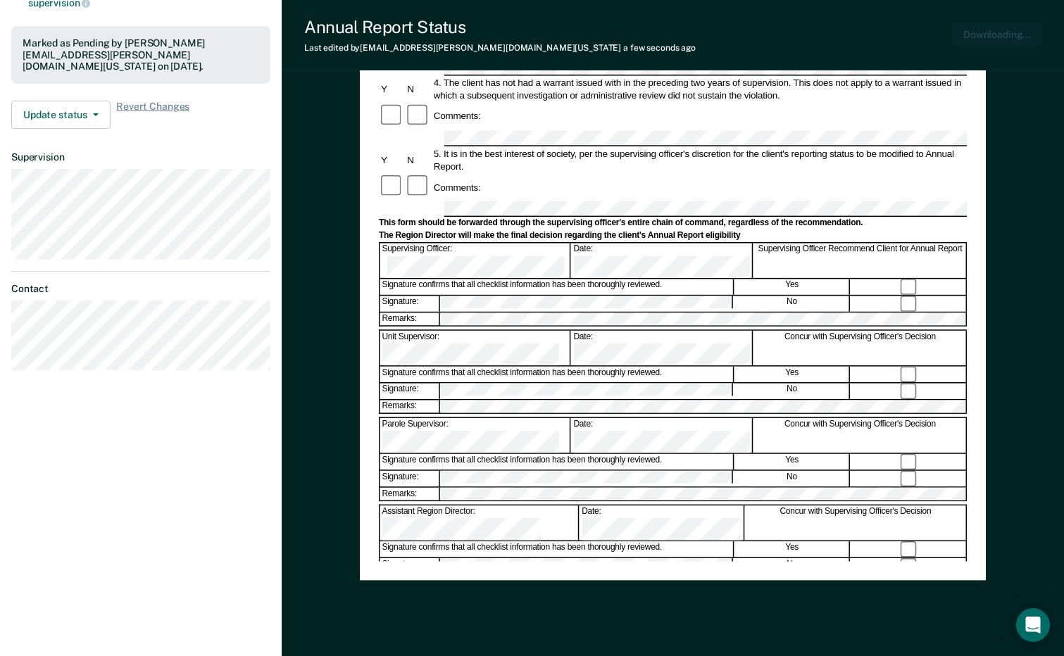
scroll to position [0, 0]
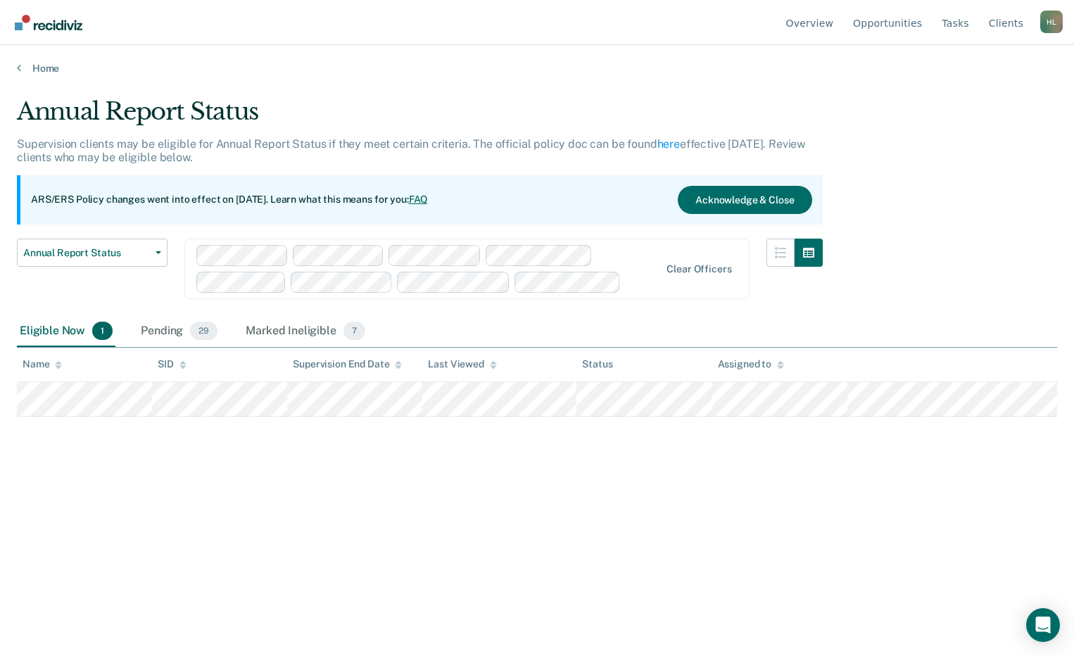
drag, startPoint x: 164, startPoint y: 337, endPoint x: 144, endPoint y: 355, distance: 26.4
click at [164, 337] on div "Pending 29" at bounding box center [179, 331] width 82 height 31
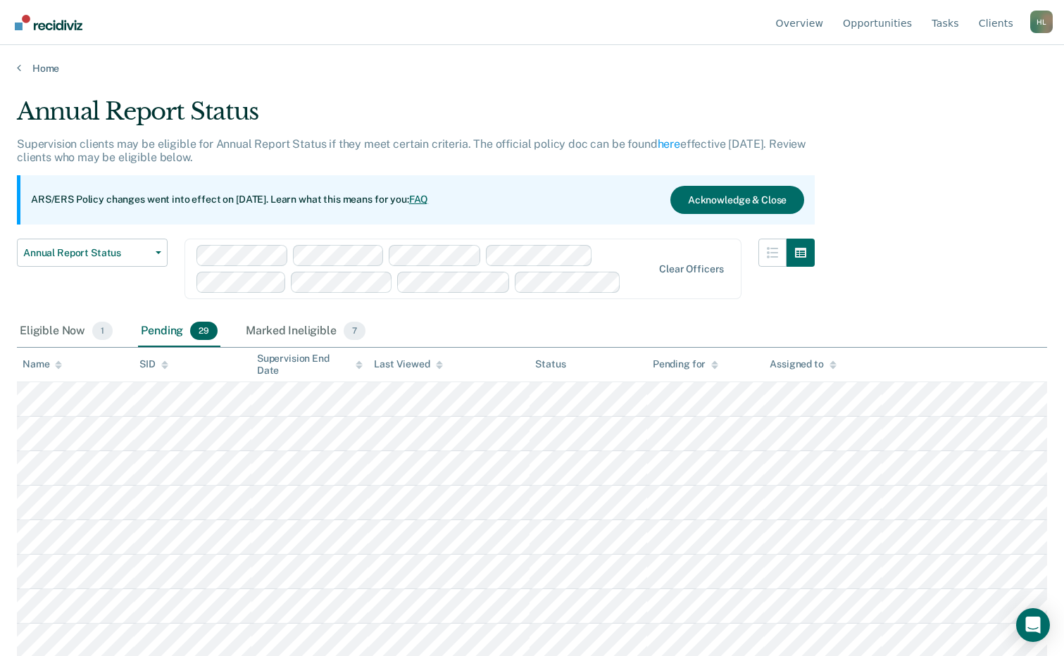
click at [40, 367] on div "Name" at bounding box center [42, 364] width 39 height 12
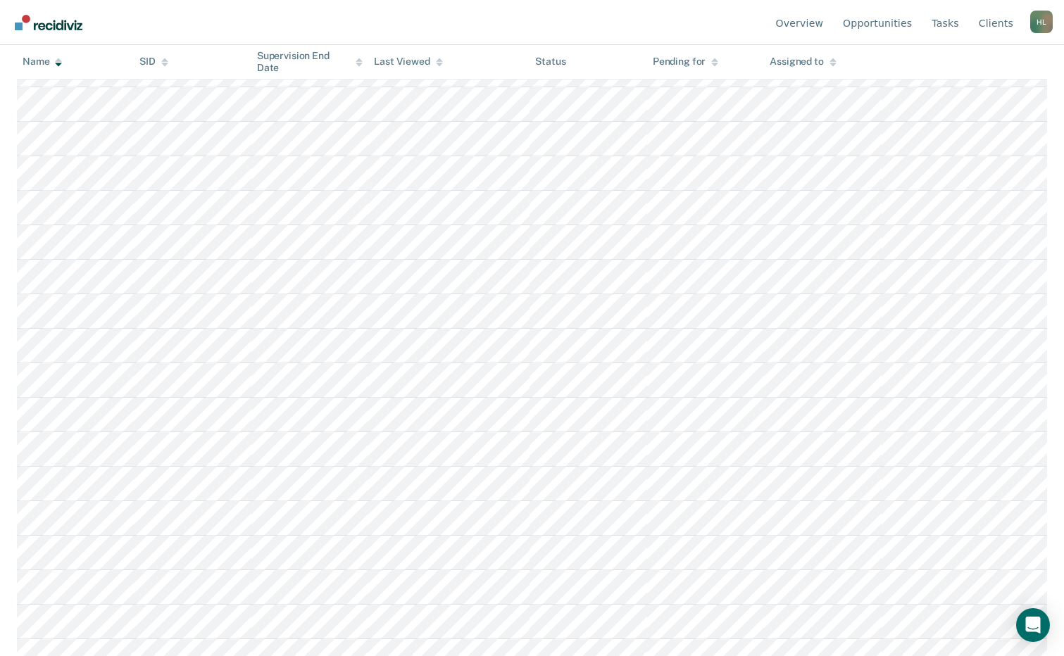
scroll to position [422, 0]
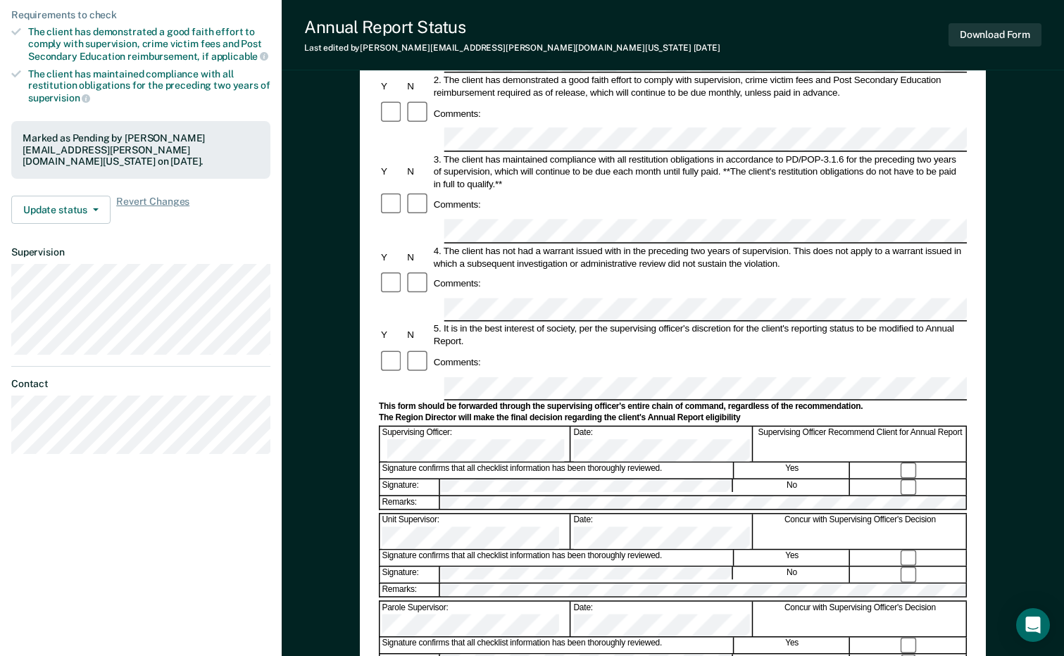
scroll to position [282, 0]
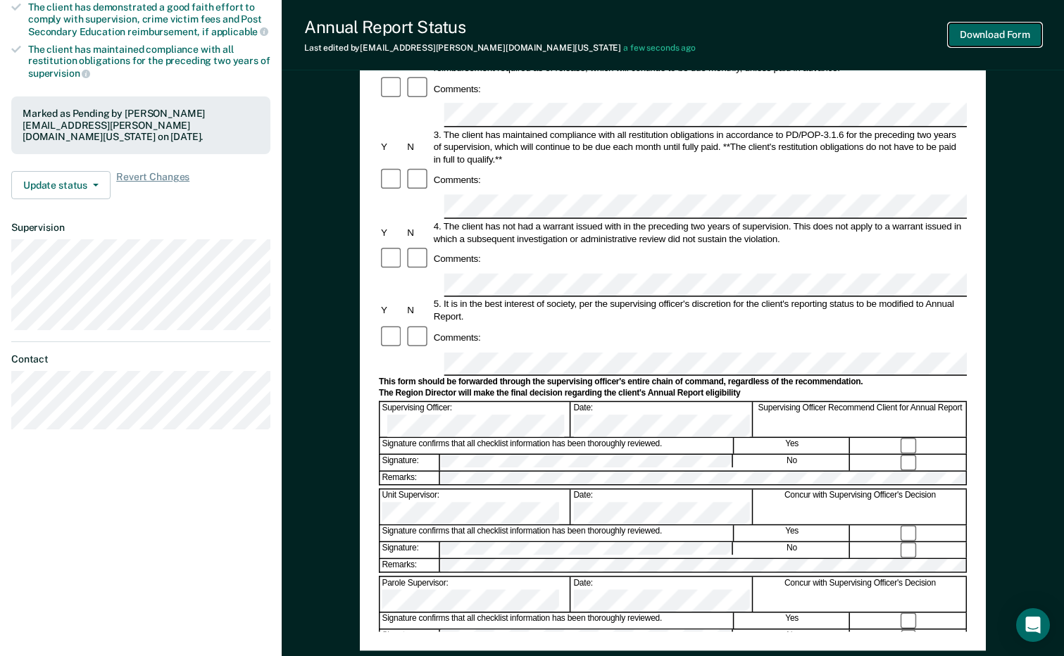
click at [978, 31] on button "Download Form" at bounding box center [994, 34] width 93 height 23
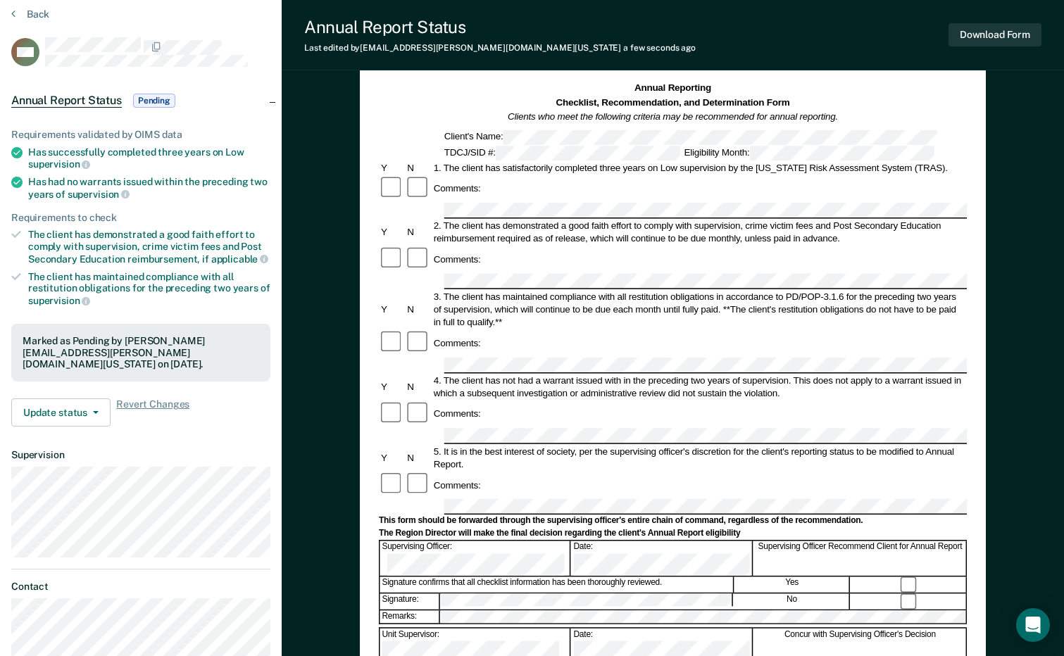
scroll to position [0, 0]
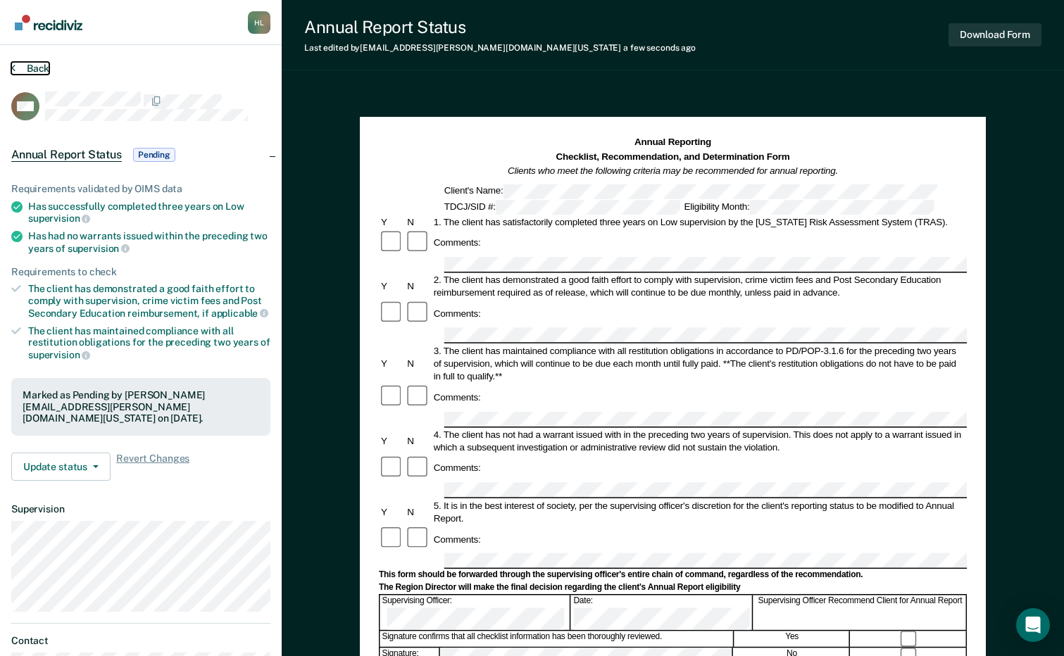
click at [35, 67] on button "Back" at bounding box center [30, 68] width 38 height 13
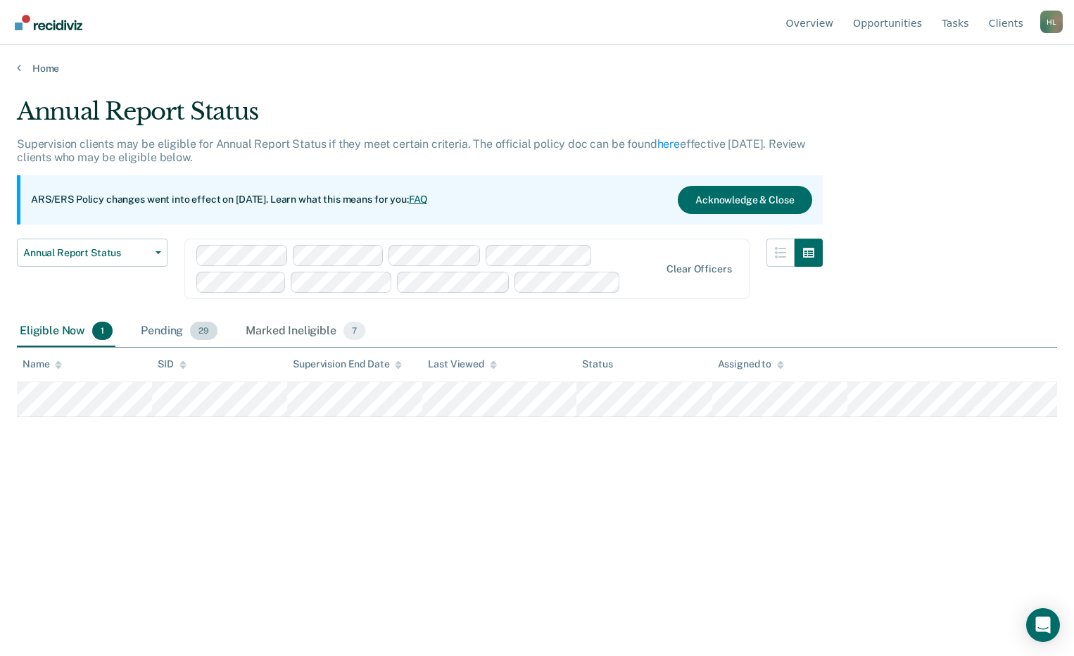
click at [178, 330] on div "Pending 29" at bounding box center [179, 331] width 82 height 31
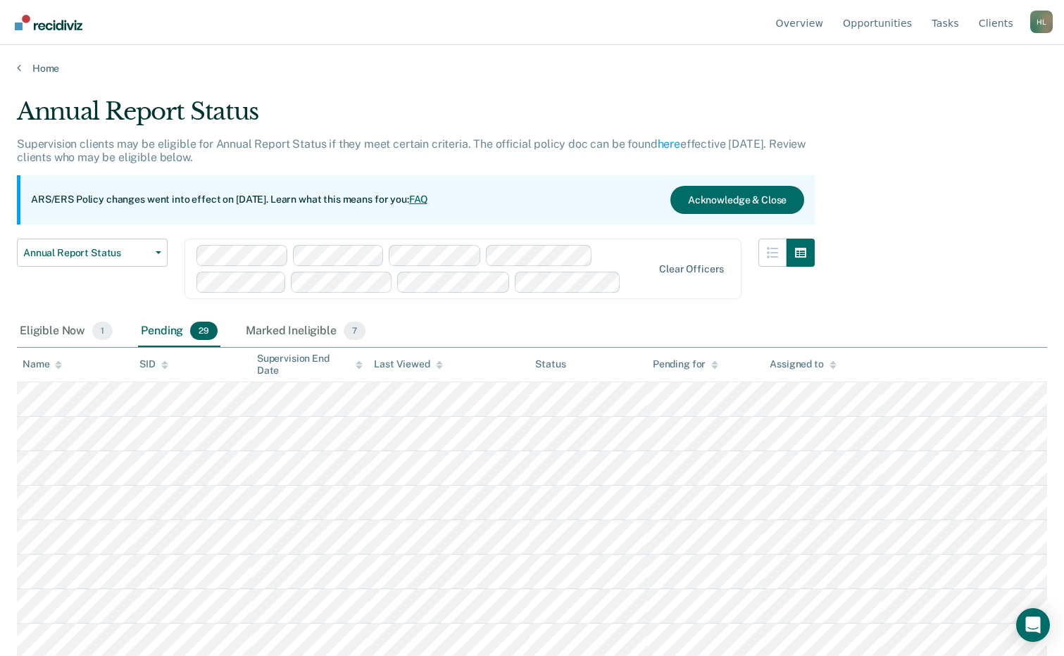
click at [47, 364] on div "Name" at bounding box center [42, 364] width 39 height 12
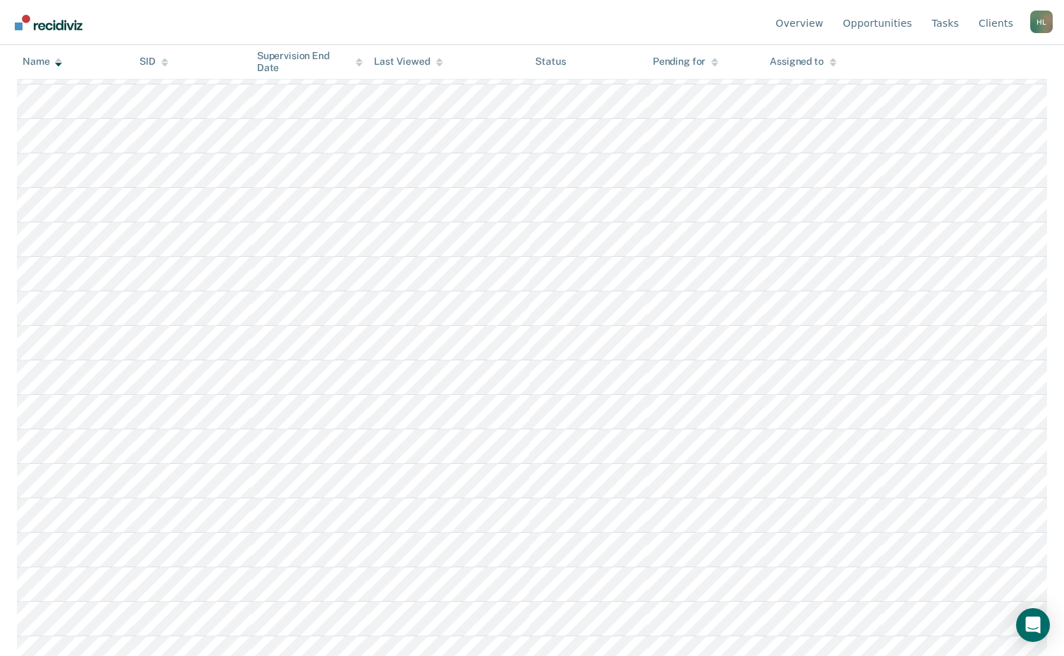
scroll to position [563, 0]
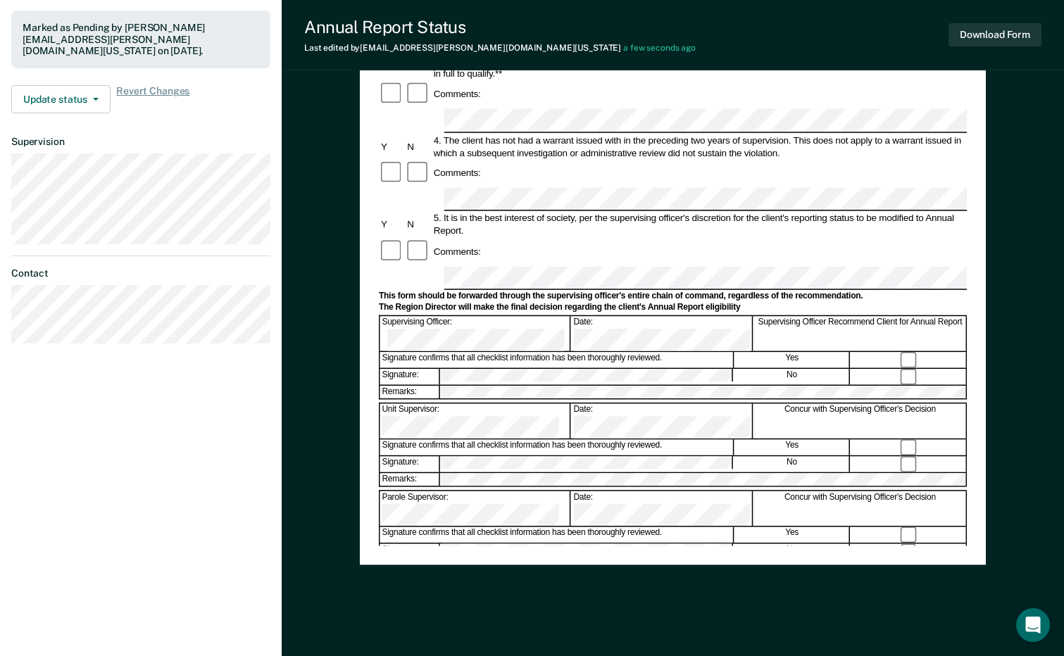
scroll to position [387, 0]
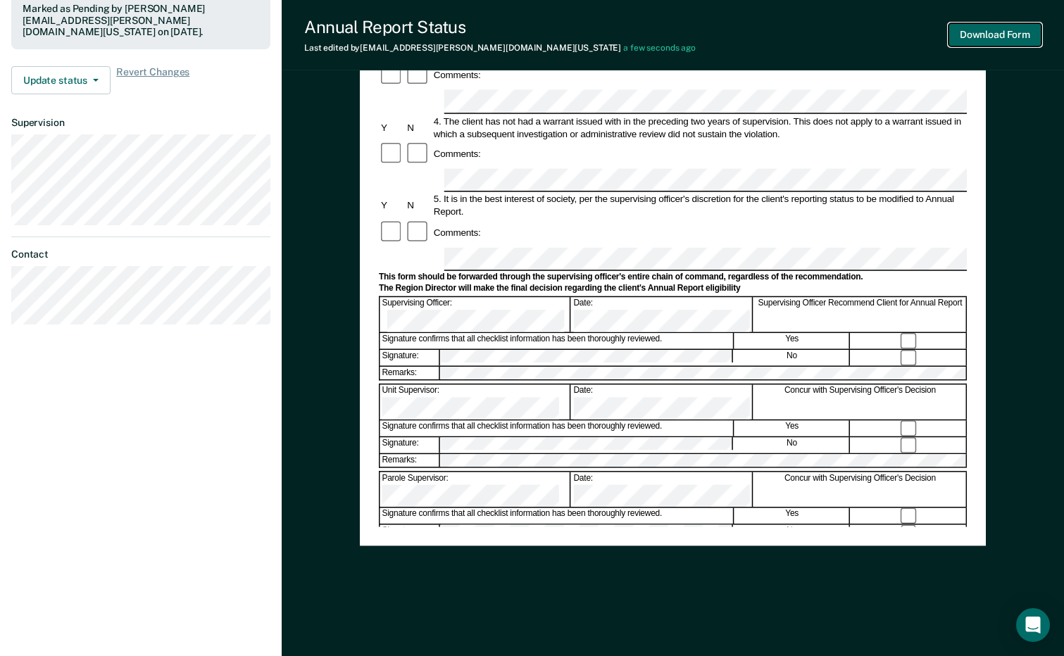
click at [996, 37] on button "Download Form" at bounding box center [994, 34] width 93 height 23
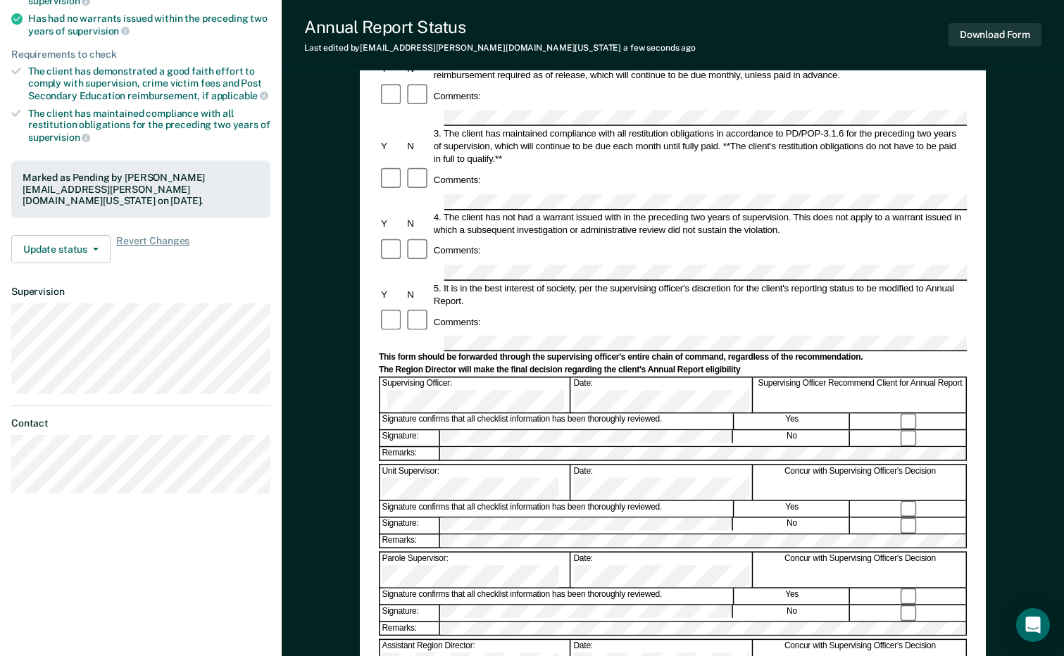
scroll to position [0, 0]
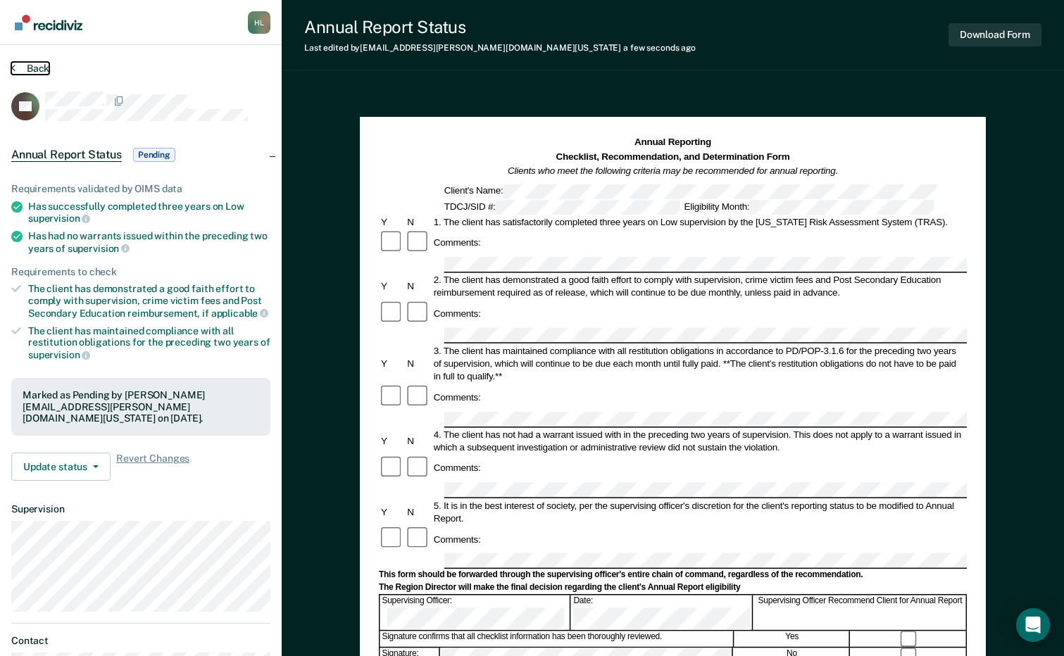
click at [32, 65] on button "Back" at bounding box center [30, 68] width 38 height 13
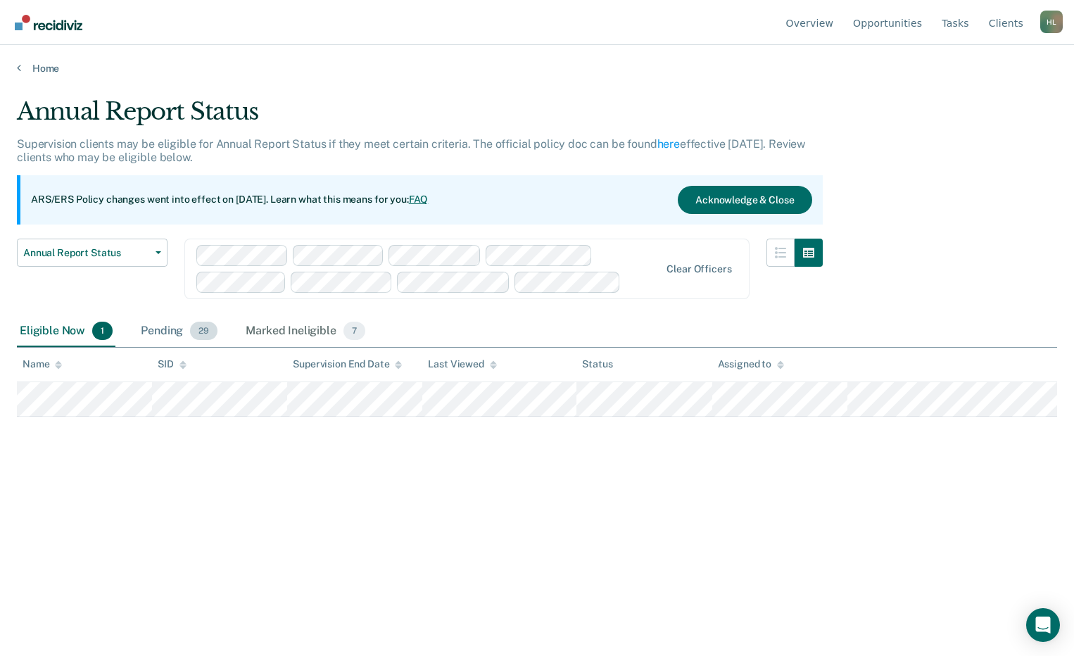
click at [165, 333] on div "Pending 29" at bounding box center [179, 331] width 82 height 31
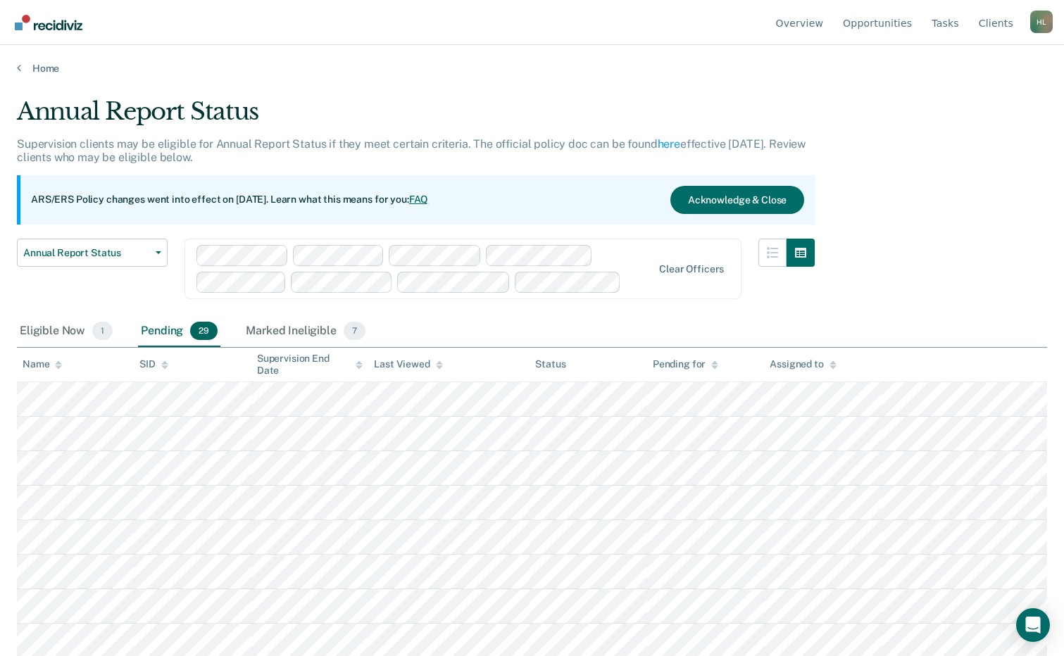
click at [54, 365] on div "Name" at bounding box center [42, 364] width 39 height 12
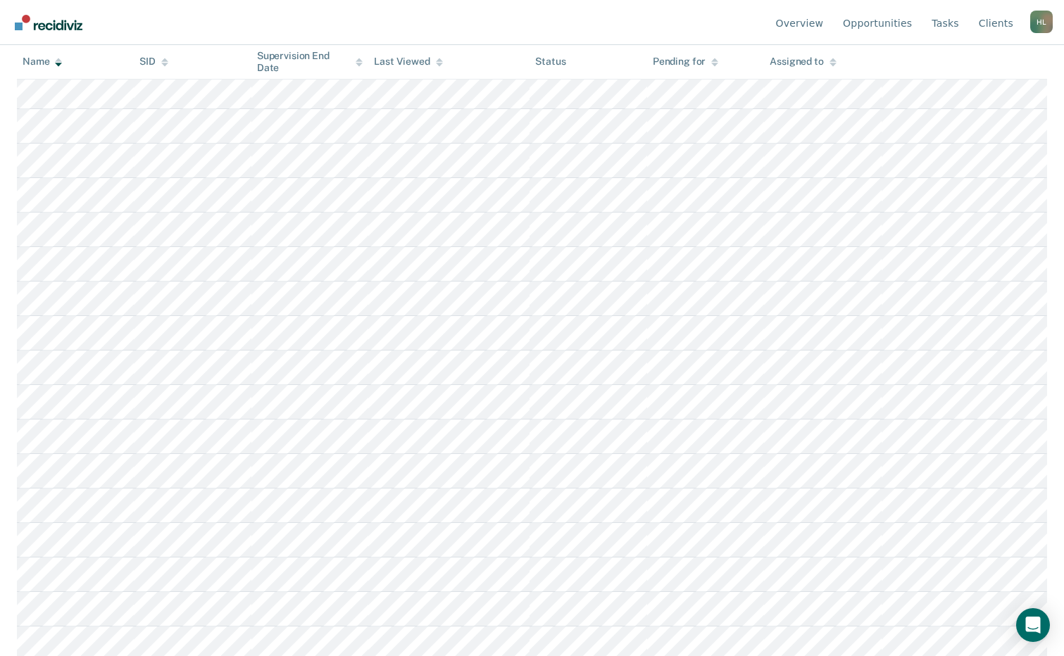
scroll to position [727, 0]
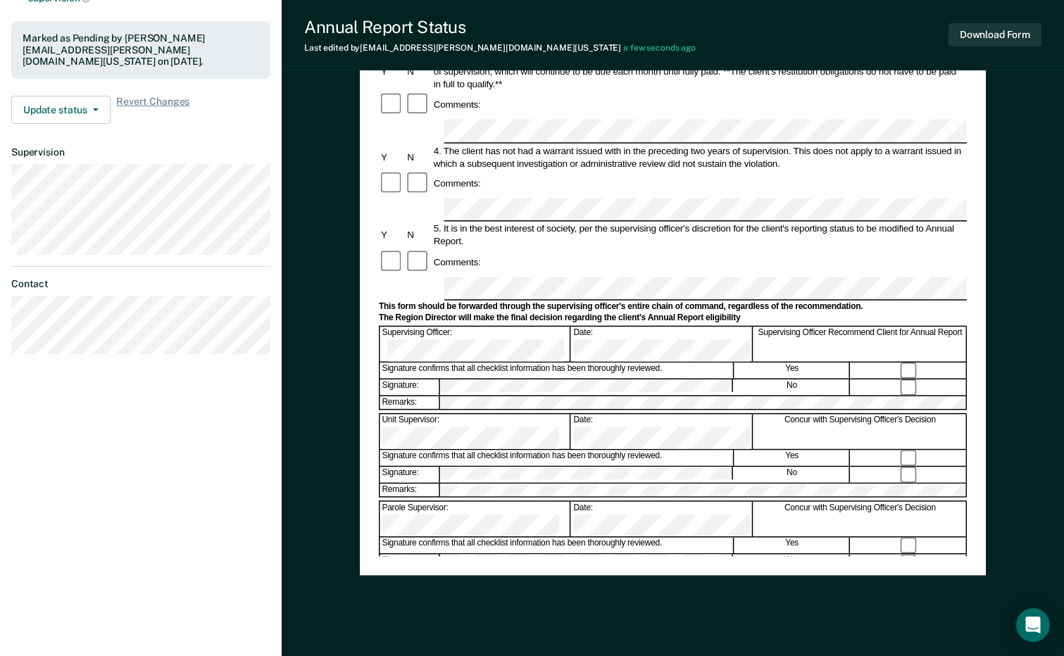
scroll to position [387, 0]
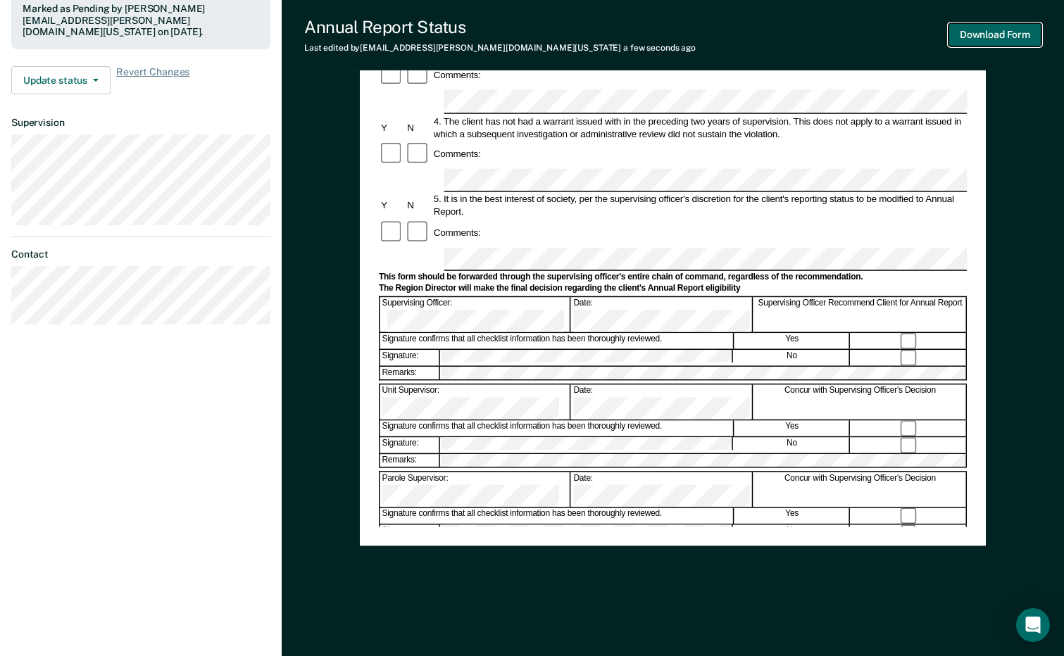
click at [990, 35] on button "Download Form" at bounding box center [994, 34] width 93 height 23
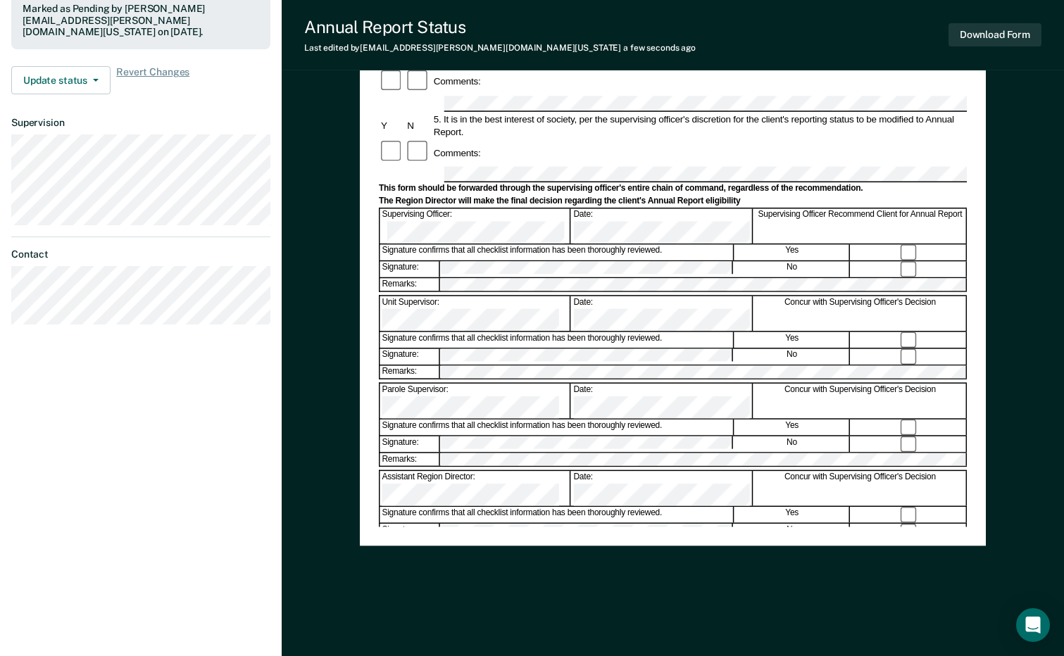
scroll to position [0, 0]
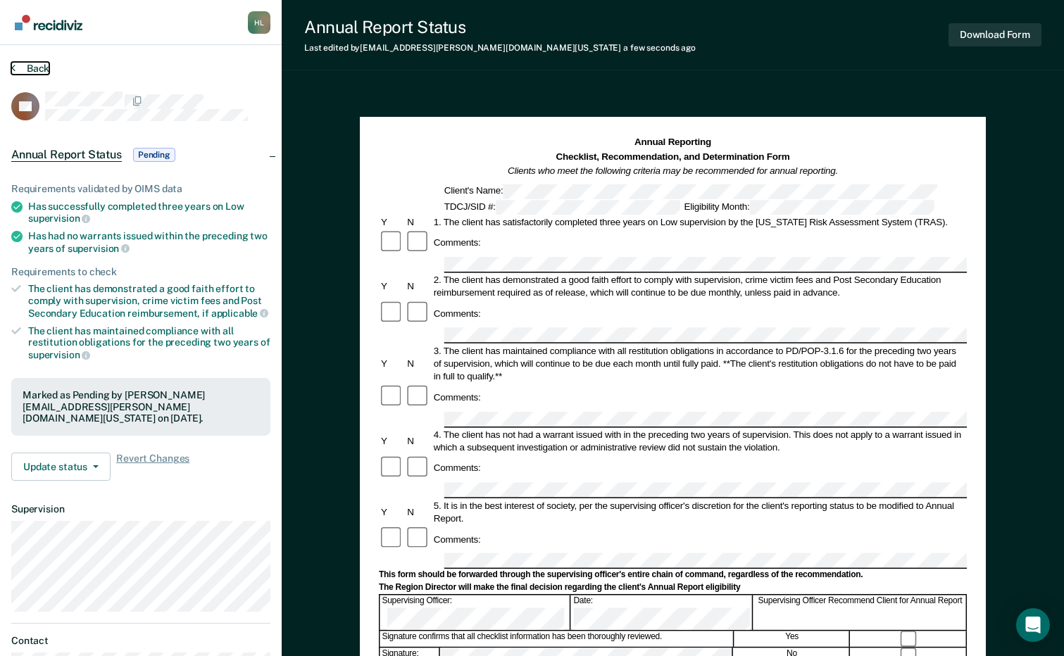
click at [35, 68] on button "Back" at bounding box center [30, 68] width 38 height 13
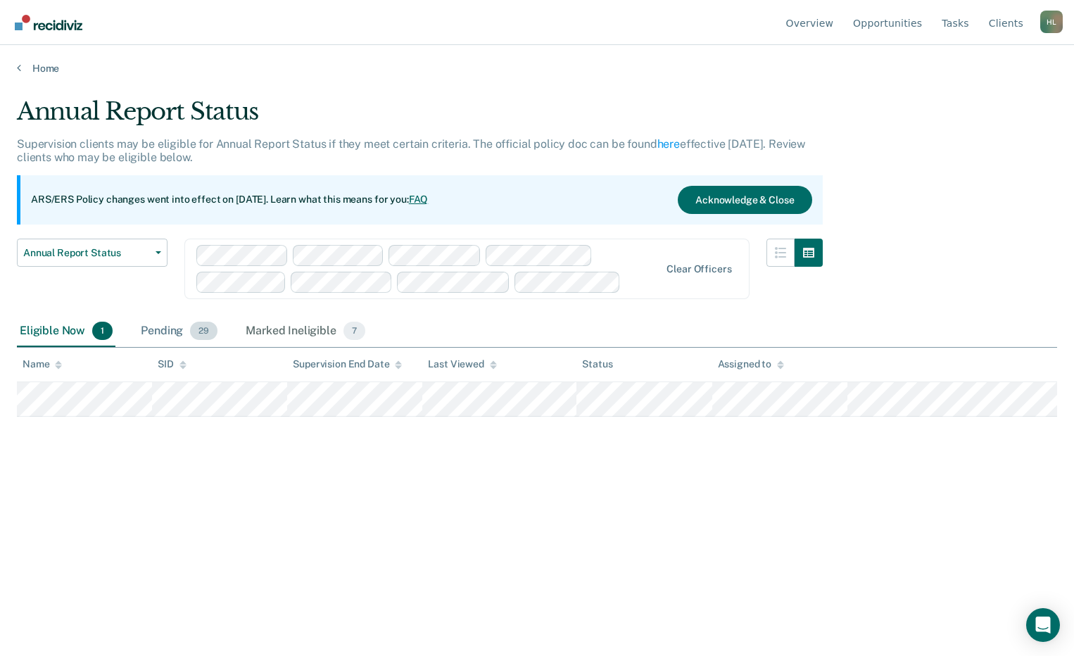
click at [163, 335] on div "Pending 29" at bounding box center [179, 331] width 82 height 31
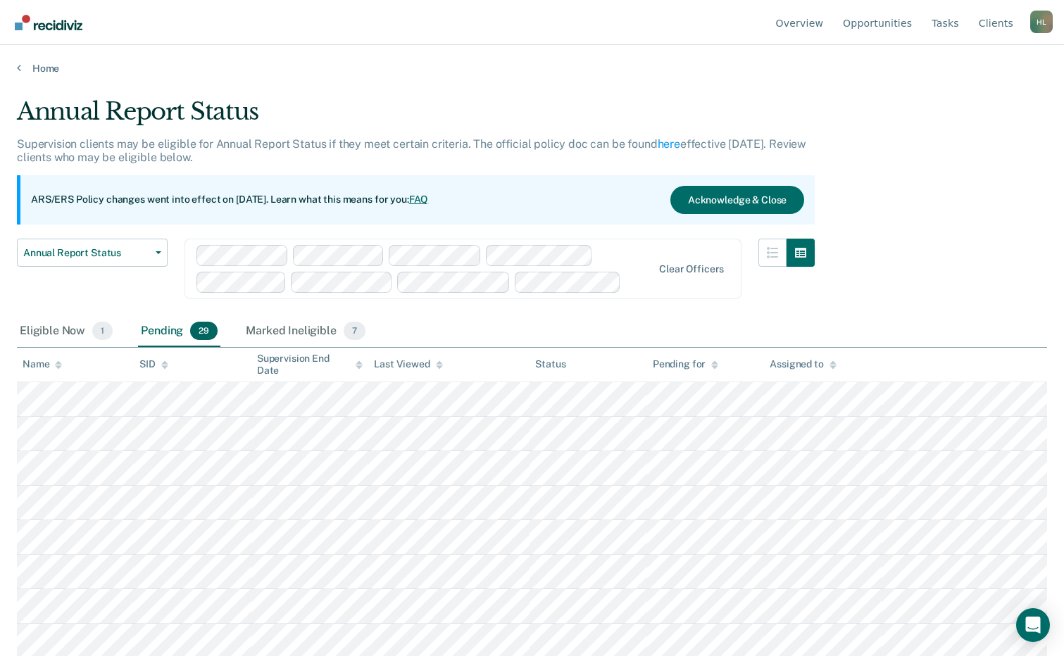
click at [41, 365] on div "Name" at bounding box center [42, 364] width 39 height 12
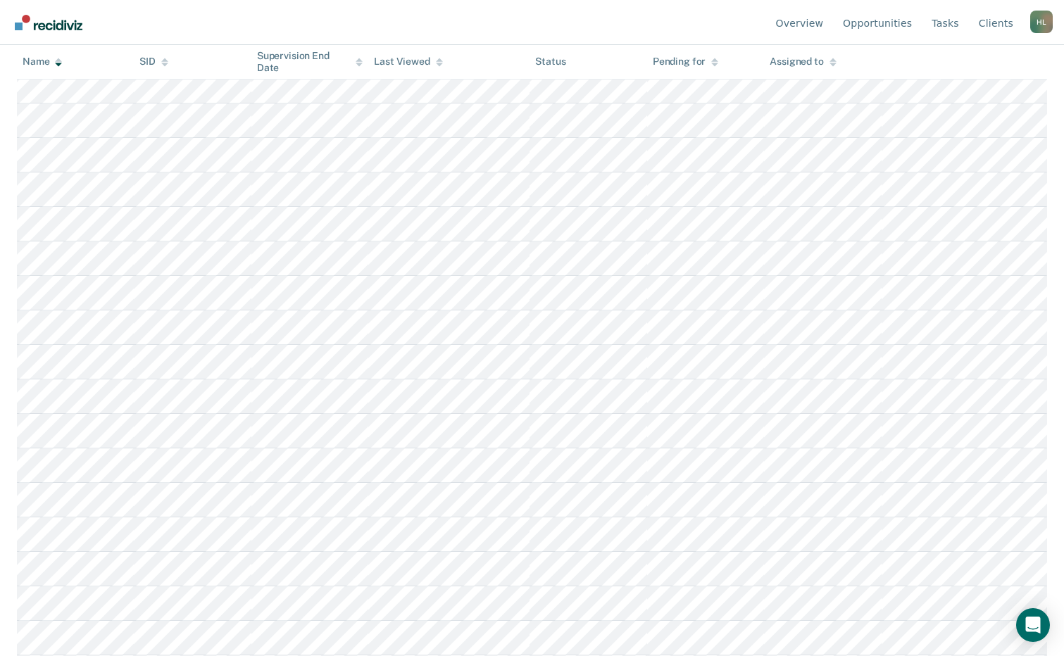
scroll to position [704, 0]
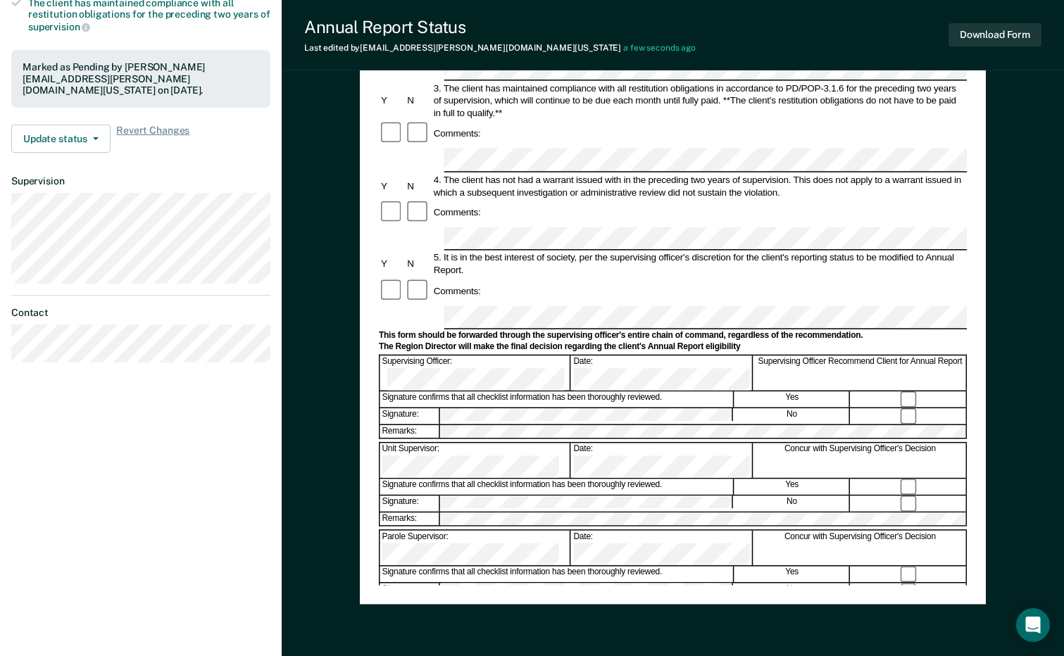
scroll to position [352, 0]
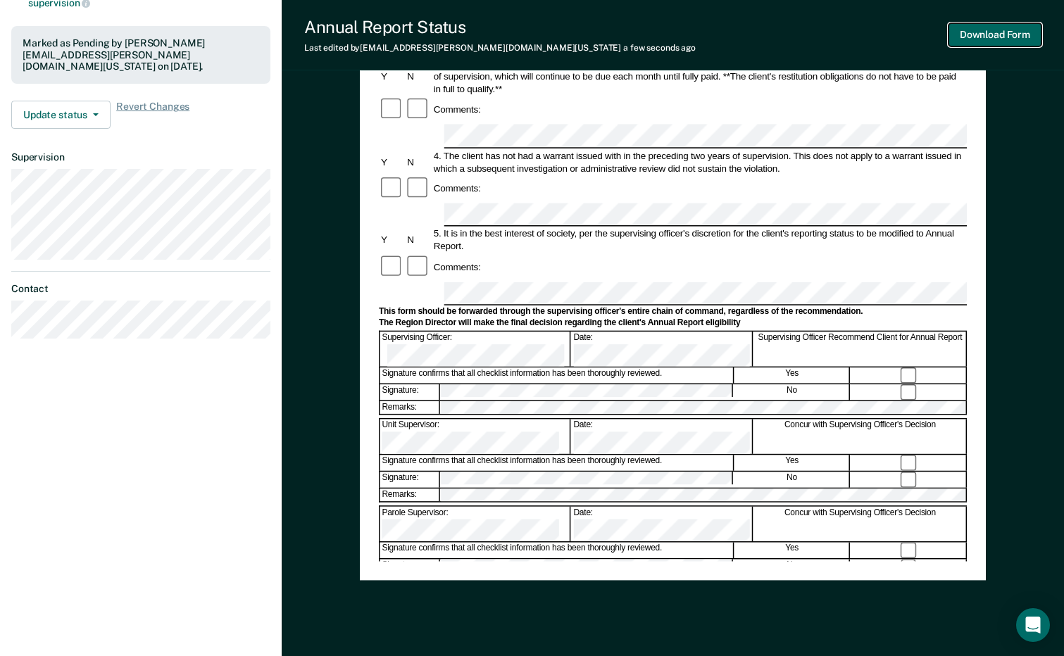
click at [1008, 30] on button "Download Form" at bounding box center [994, 34] width 93 height 23
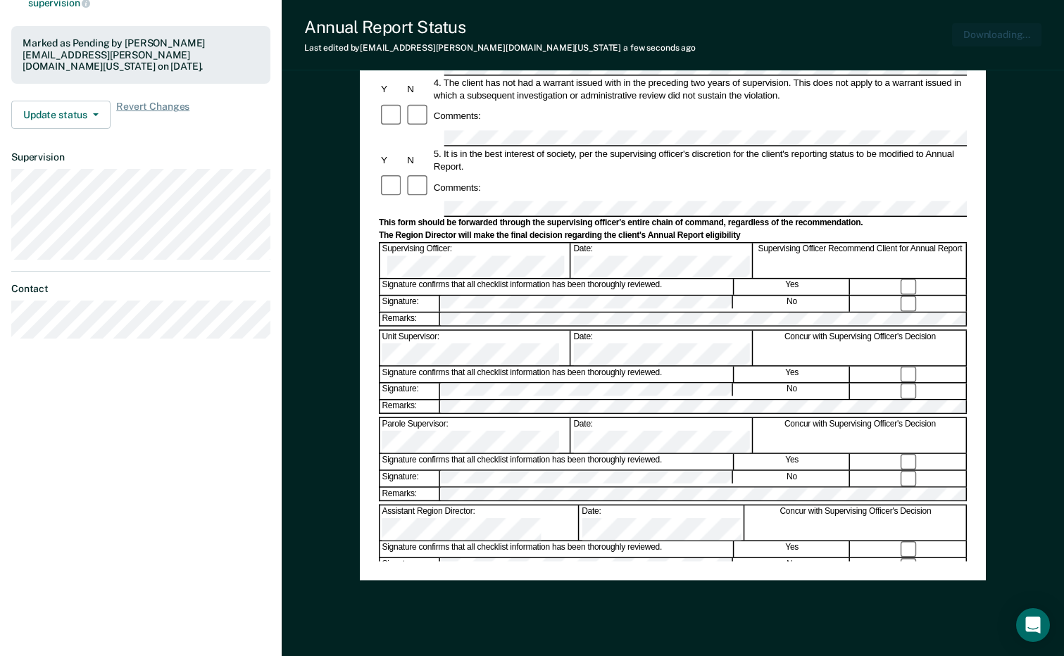
scroll to position [0, 0]
drag, startPoint x: 154, startPoint y: 27, endPoint x: 110, endPoint y: 35, distance: 45.0
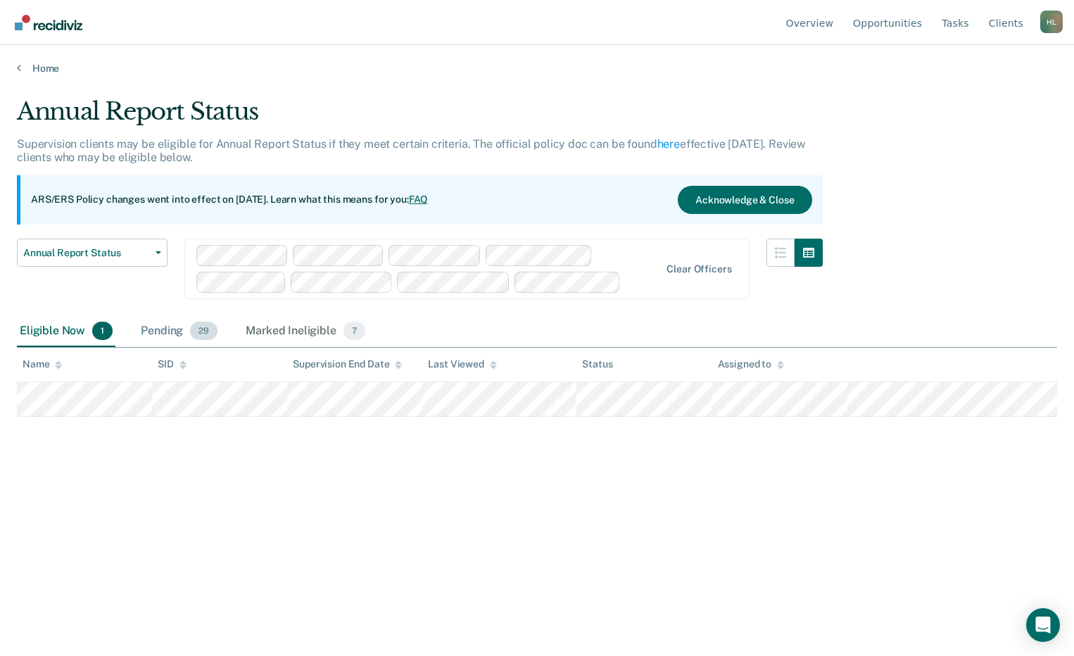
click at [143, 334] on div "Pending 29" at bounding box center [179, 331] width 82 height 31
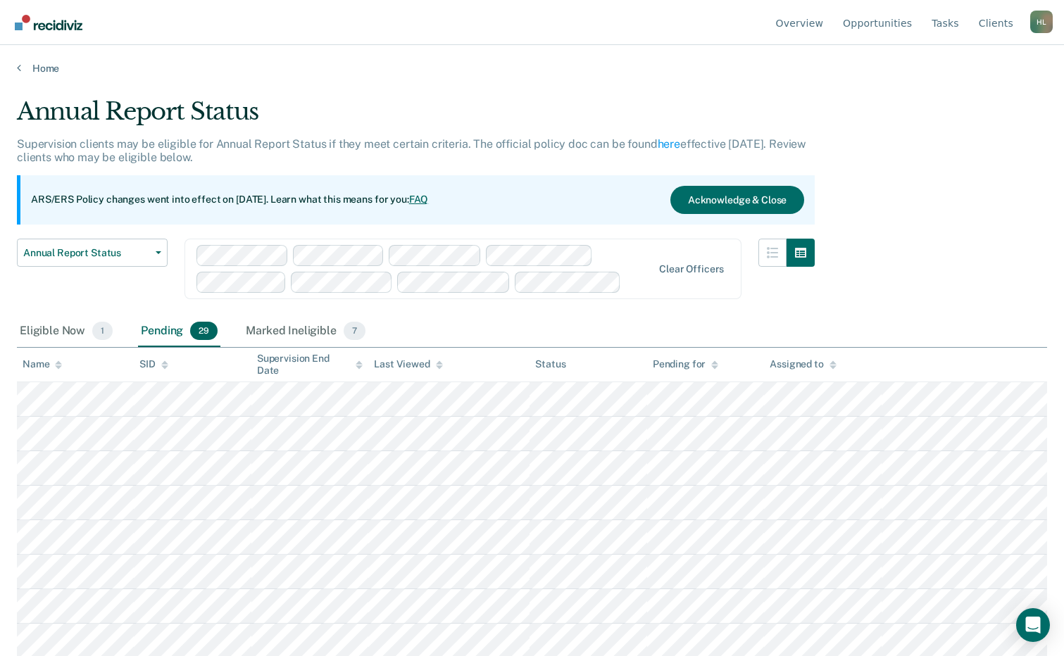
drag, startPoint x: 40, startPoint y: 361, endPoint x: 87, endPoint y: 369, distance: 47.8
click at [41, 361] on div "Name" at bounding box center [42, 364] width 39 height 12
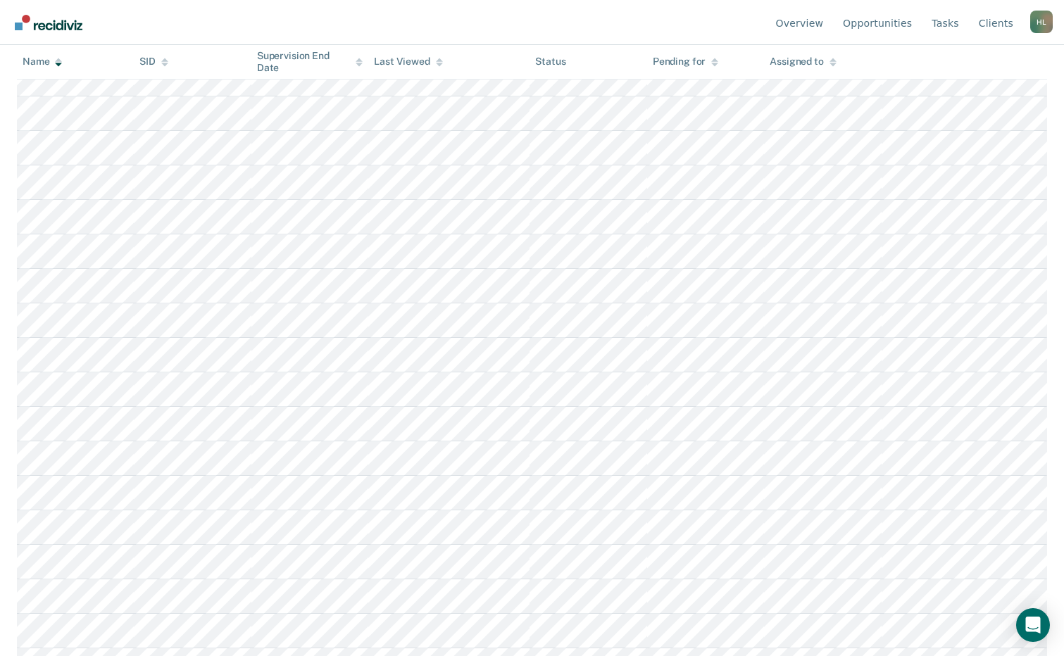
scroll to position [634, 0]
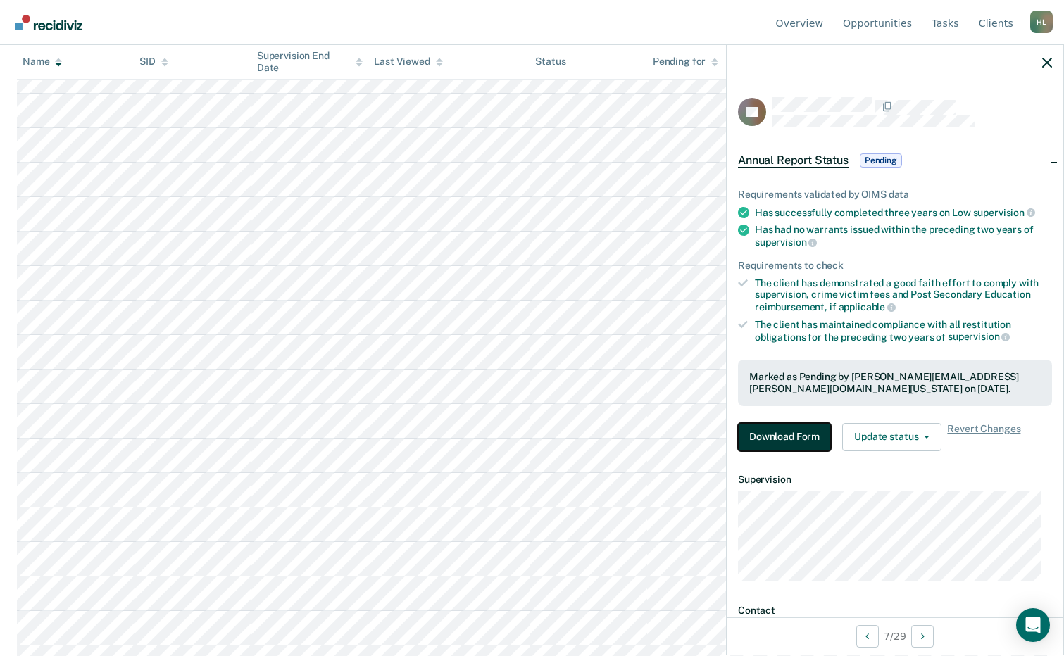
click at [789, 436] on button "Download Form" at bounding box center [784, 437] width 93 height 28
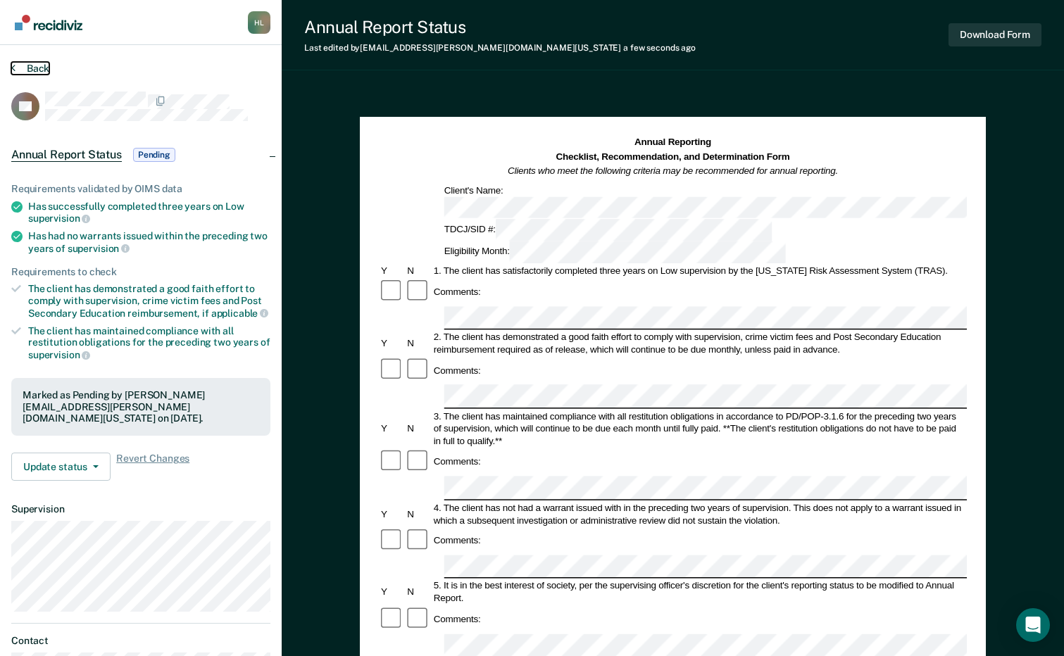
click at [33, 65] on button "Back" at bounding box center [30, 68] width 38 height 13
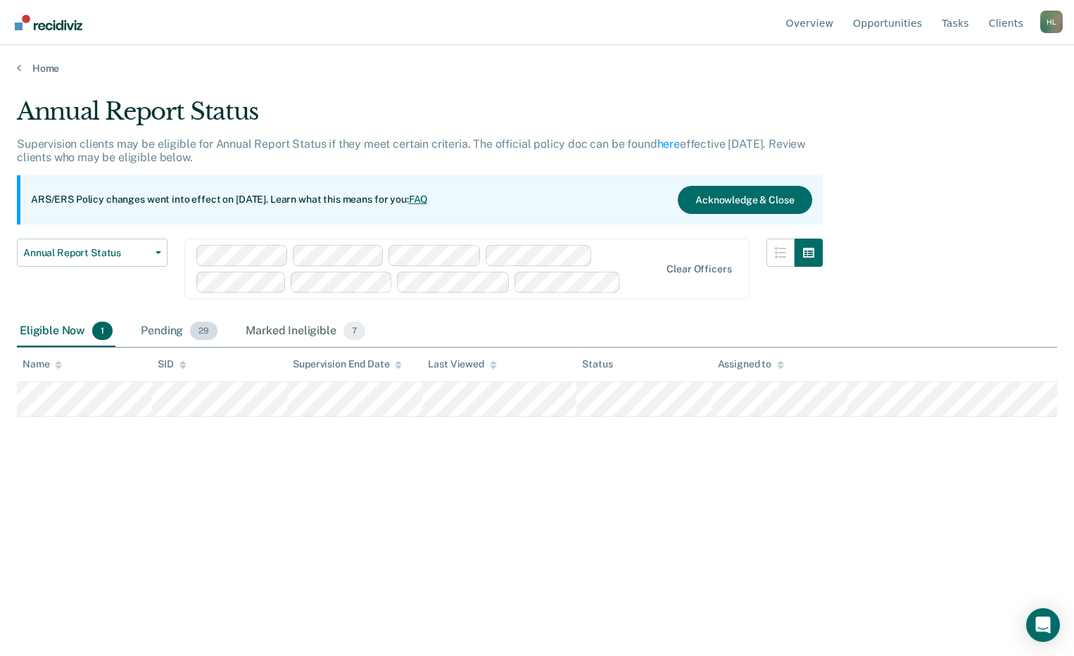
click at [150, 325] on div "Pending 29" at bounding box center [179, 331] width 82 height 31
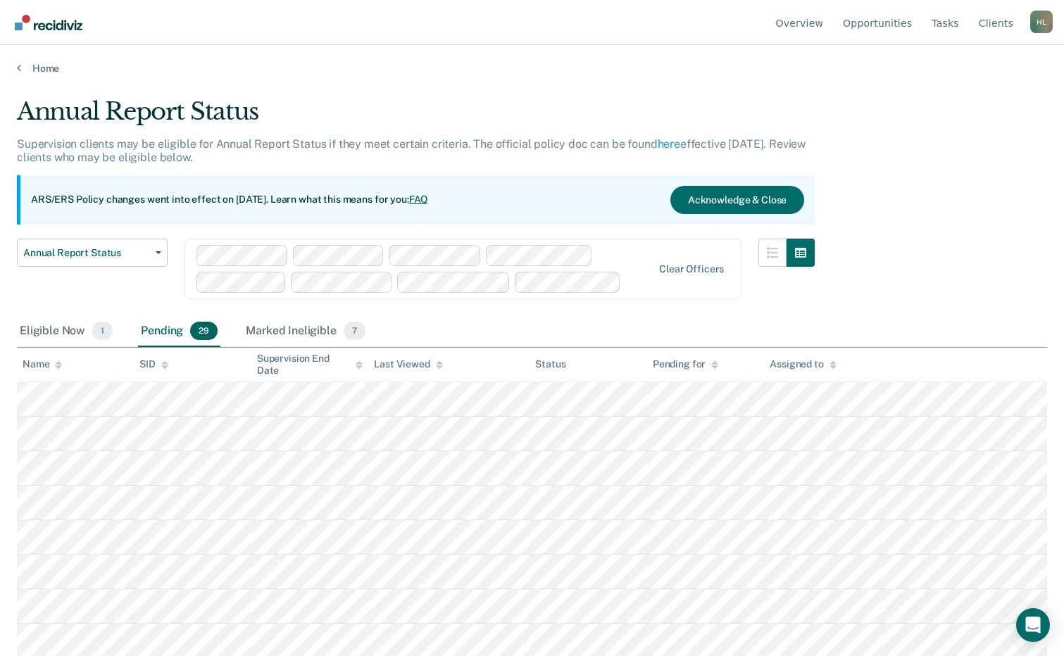
click at [35, 367] on div "Name" at bounding box center [42, 364] width 39 height 12
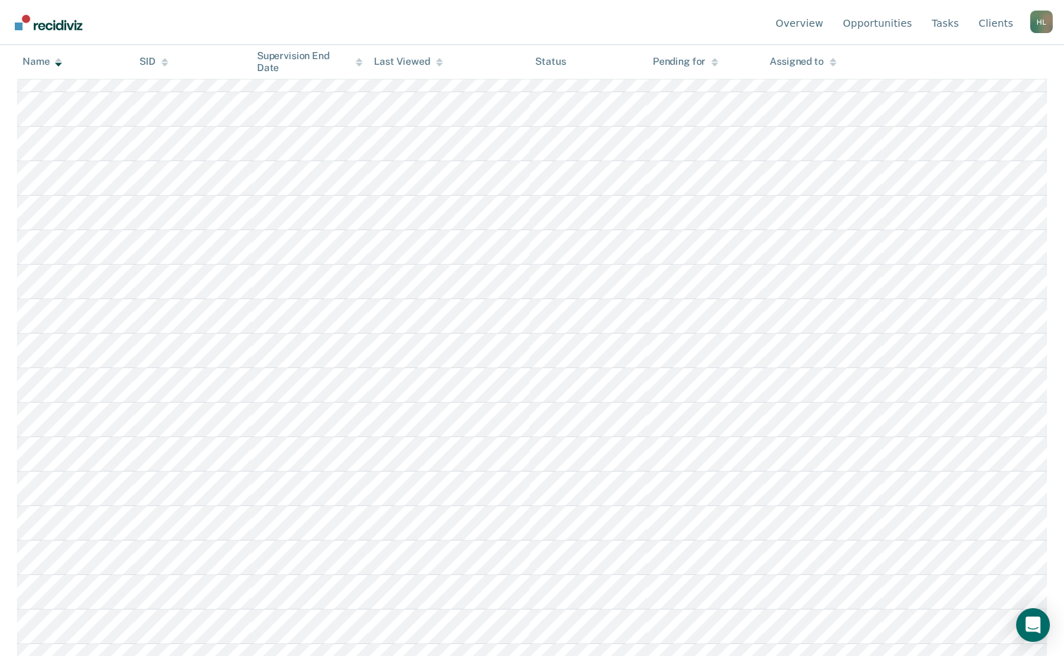
scroll to position [727, 0]
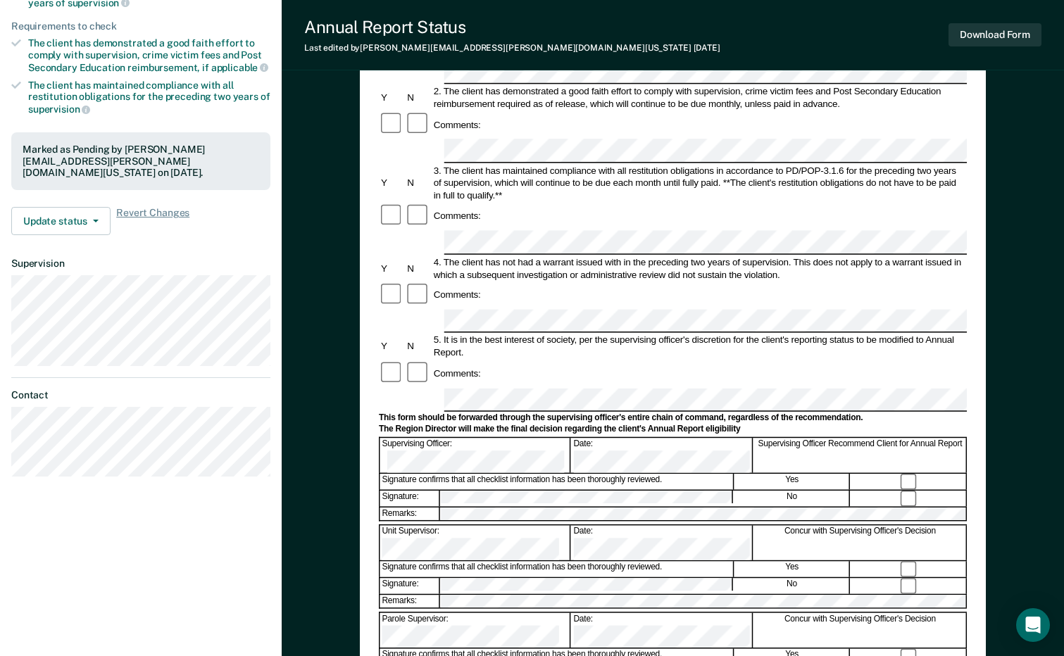
scroll to position [352, 0]
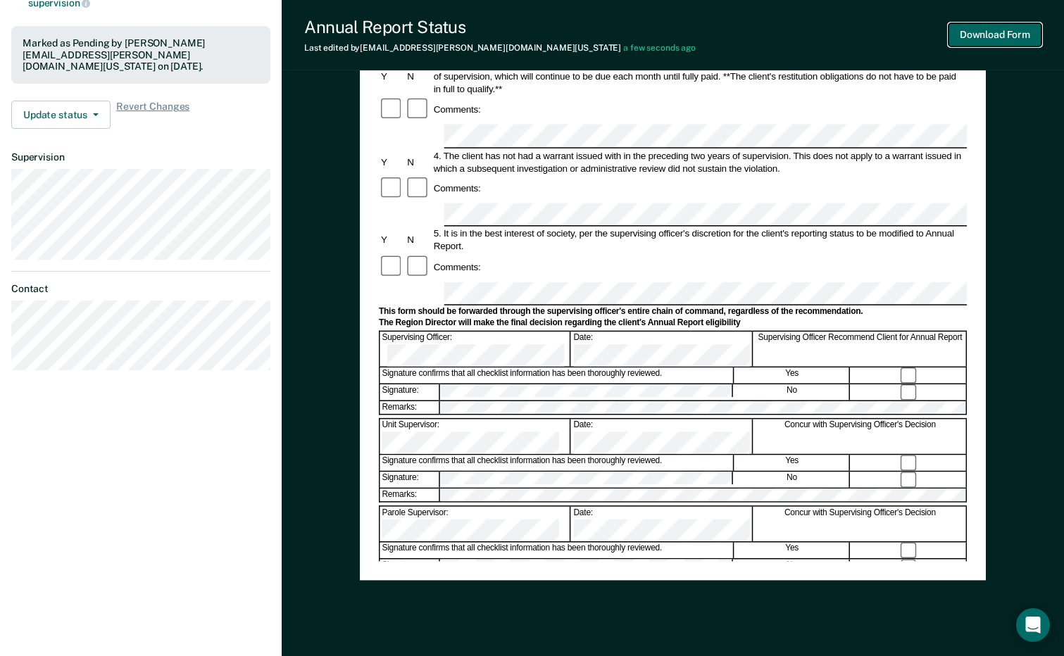
click at [1003, 37] on button "Download Form" at bounding box center [994, 34] width 93 height 23
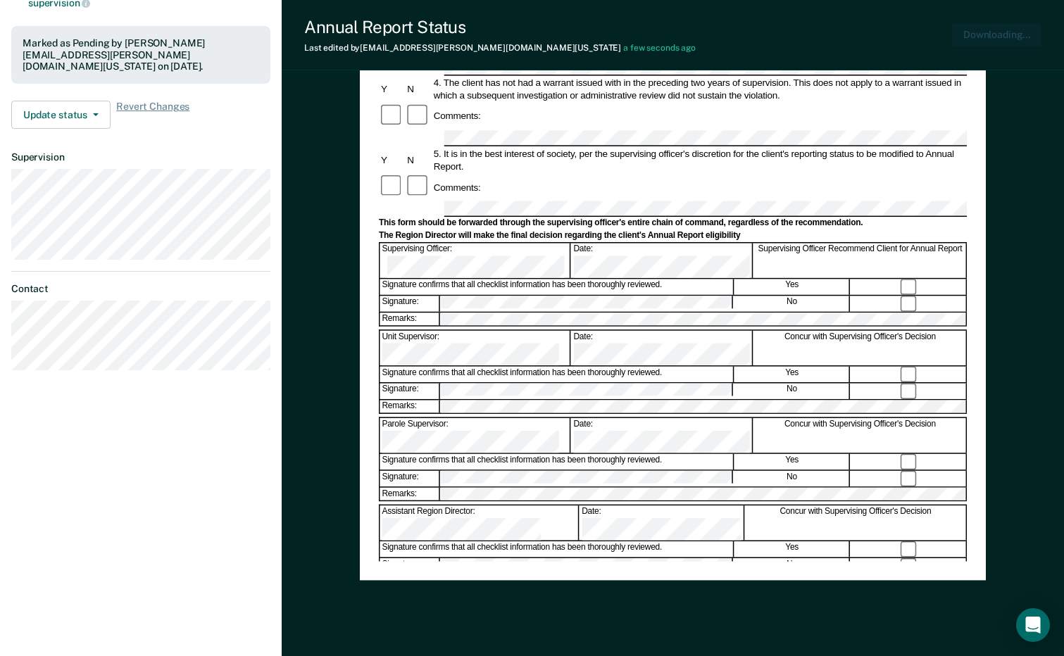
scroll to position [0, 0]
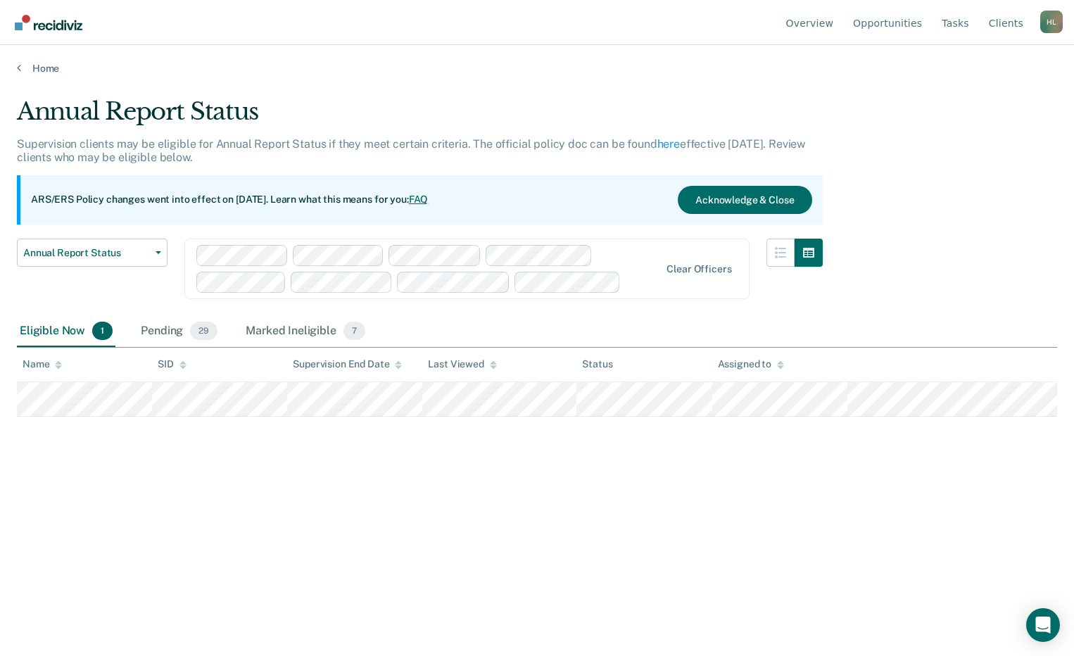
drag, startPoint x: 155, startPoint y: 329, endPoint x: 109, endPoint y: 356, distance: 53.4
click at [154, 330] on div "Pending 29" at bounding box center [179, 331] width 82 height 31
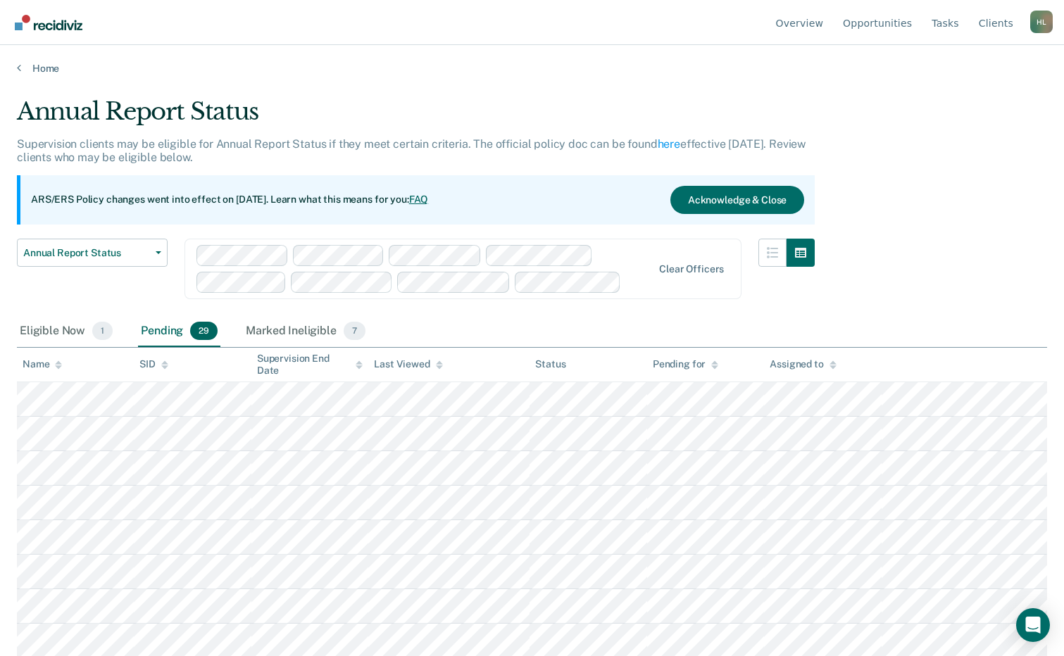
click at [37, 363] on div "Name" at bounding box center [42, 364] width 39 height 12
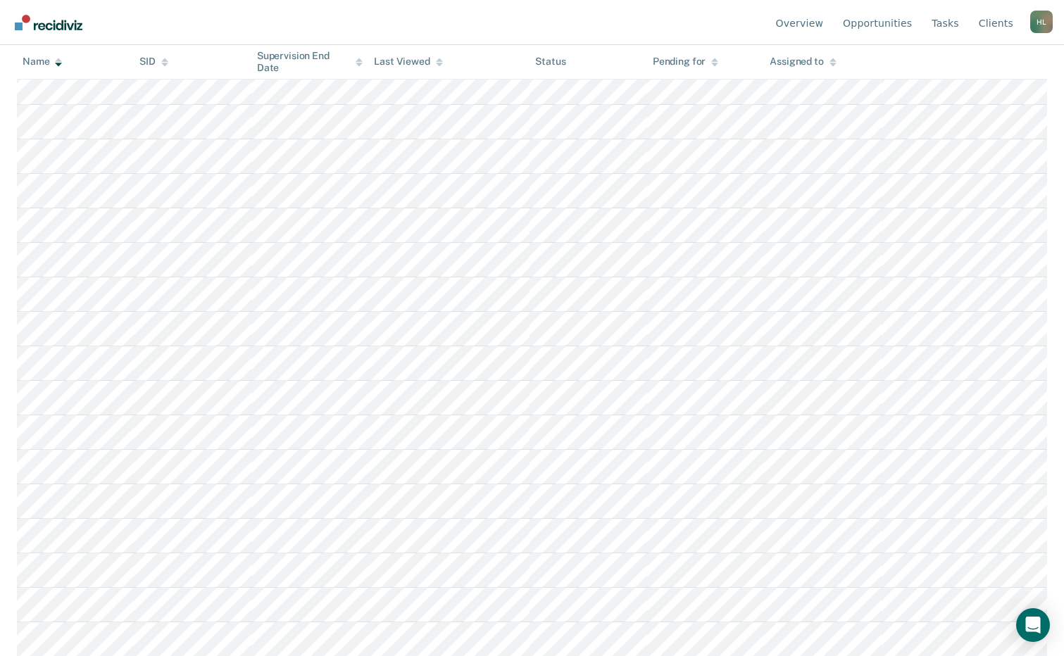
scroll to position [727, 0]
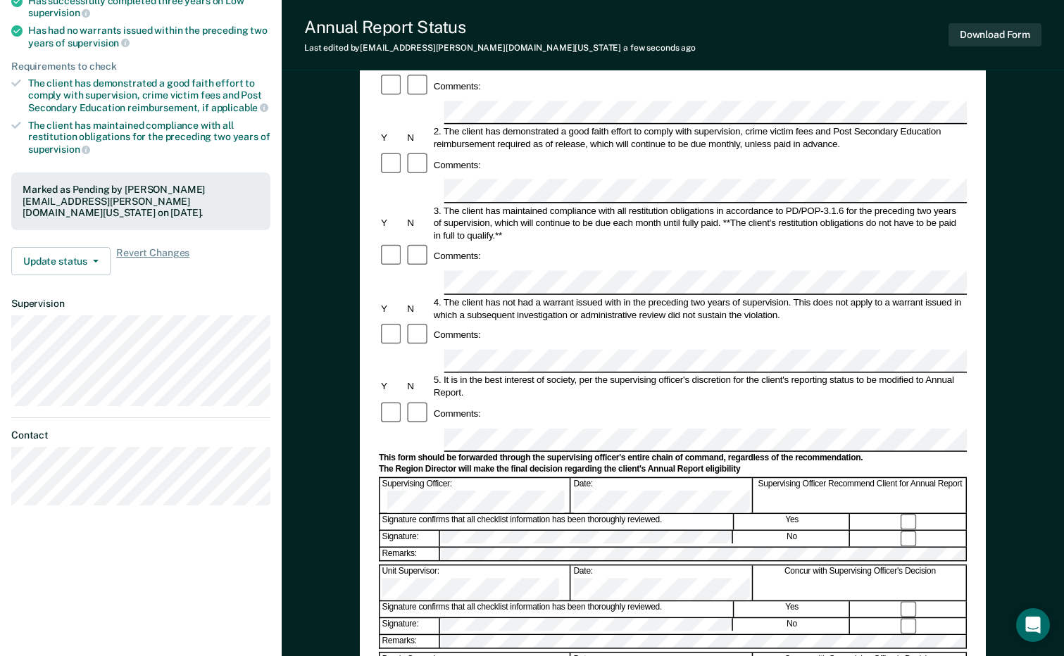
scroll to position [211, 0]
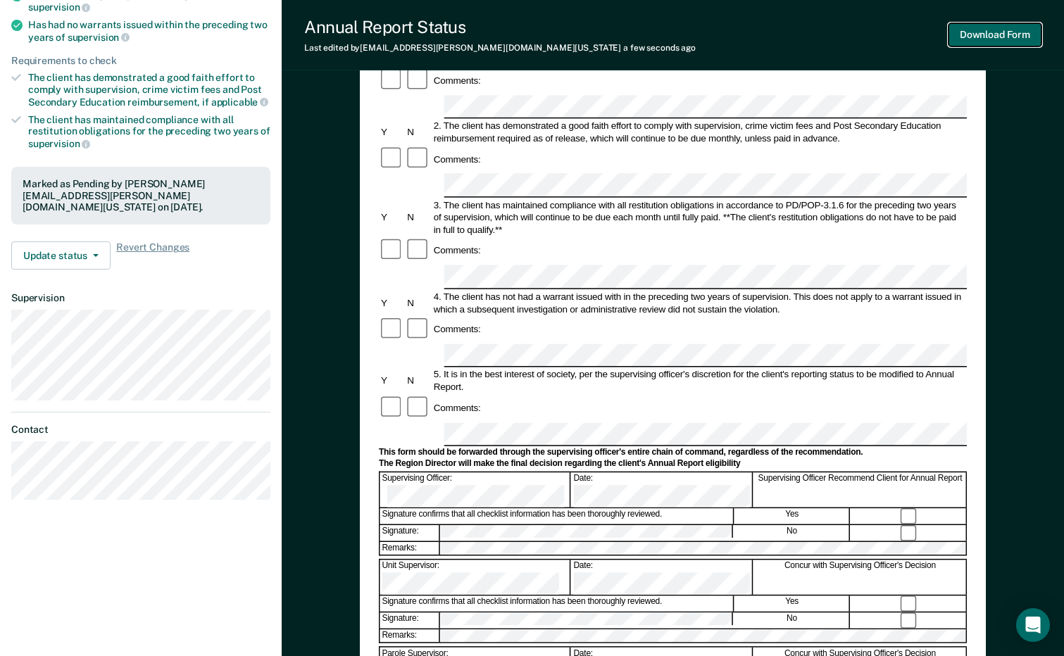
click at [1000, 37] on button "Download Form" at bounding box center [994, 34] width 93 height 23
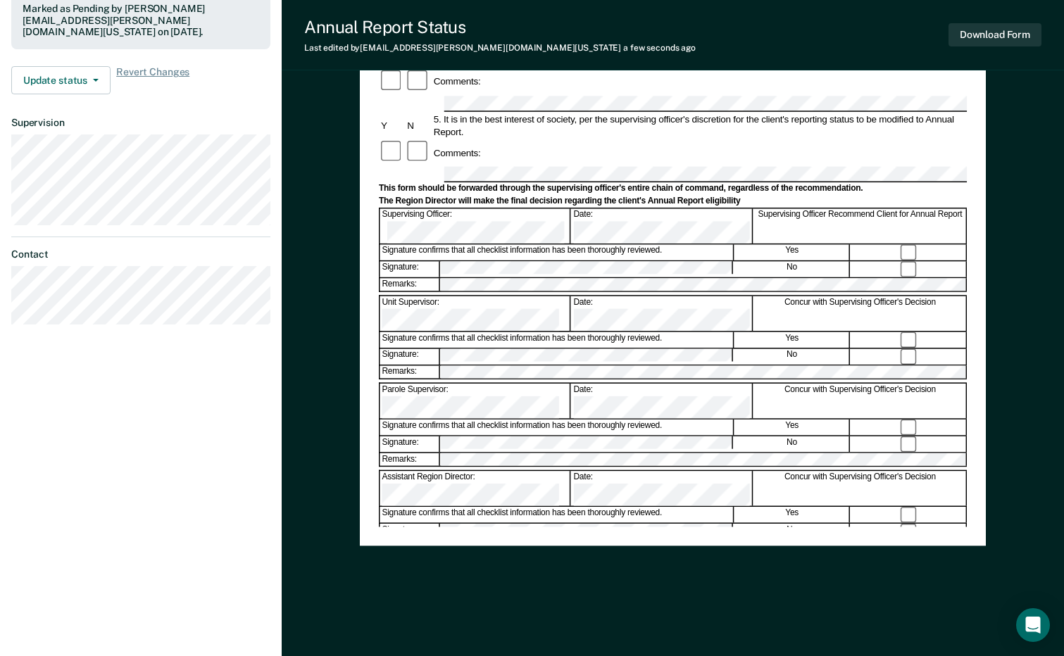
scroll to position [0, 0]
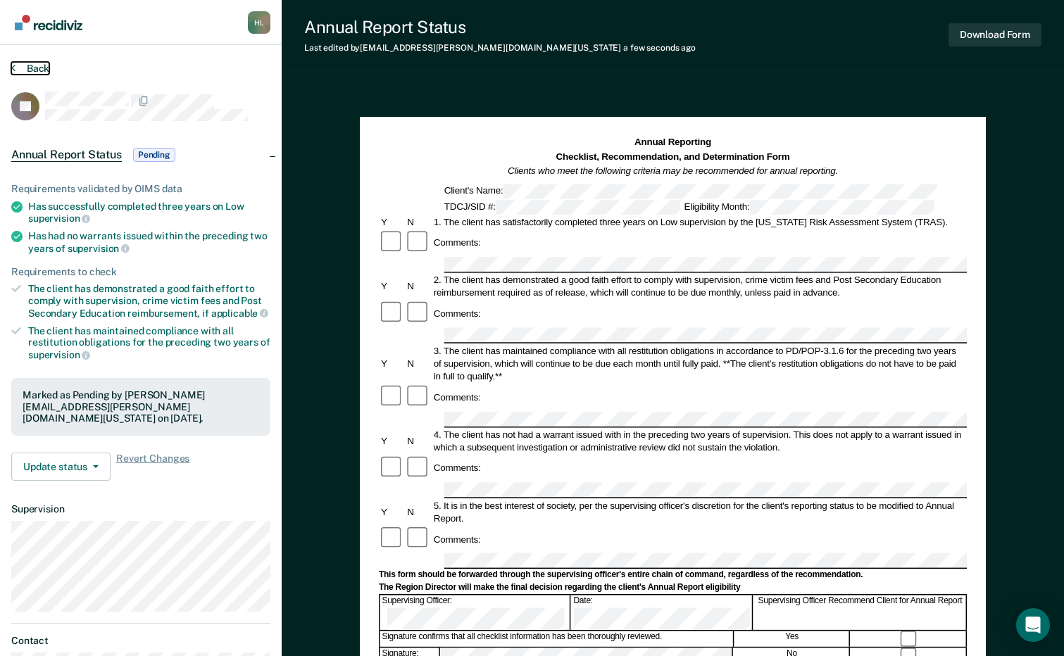
click at [16, 65] on button "Back" at bounding box center [30, 68] width 38 height 13
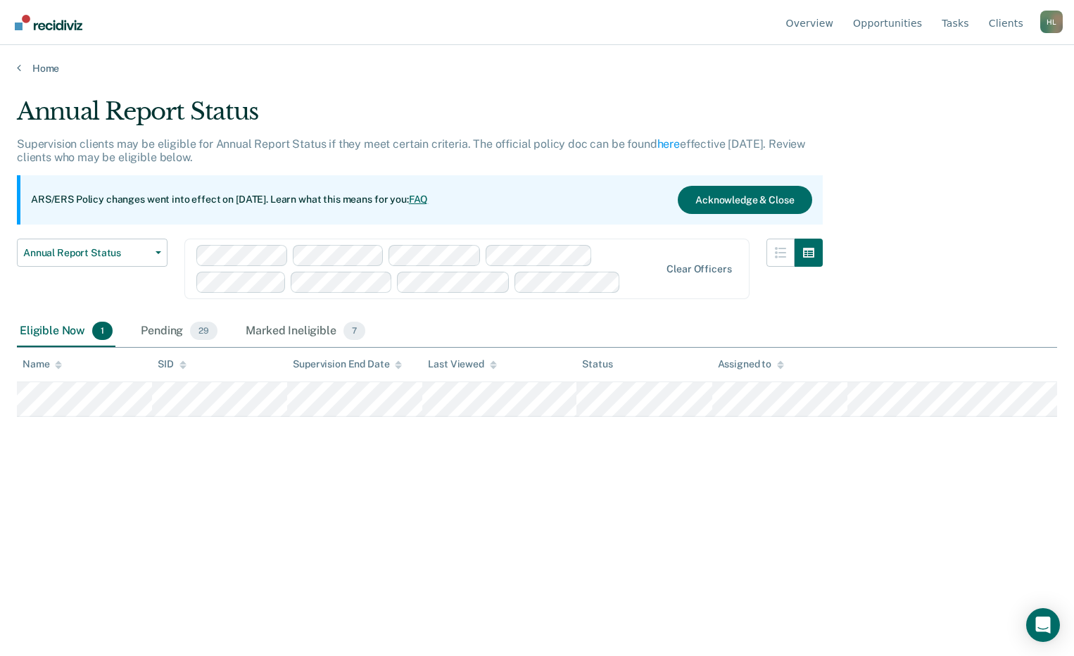
drag, startPoint x: 166, startPoint y: 332, endPoint x: 144, endPoint y: 361, distance: 36.6
click at [166, 332] on div "Pending 29" at bounding box center [179, 331] width 82 height 31
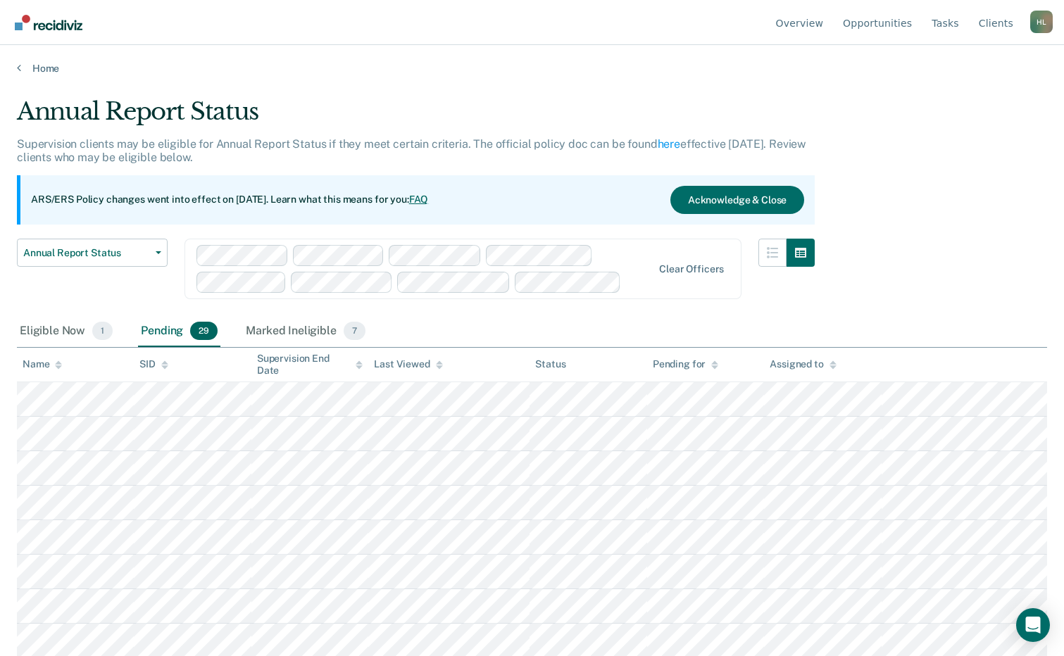
click at [414, 365] on div "Last Viewed" at bounding box center [408, 364] width 68 height 12
click at [35, 364] on div "Name" at bounding box center [42, 364] width 39 height 12
click at [391, 363] on div "Last Viewed" at bounding box center [408, 364] width 68 height 12
click at [35, 363] on div "Name" at bounding box center [42, 364] width 39 height 12
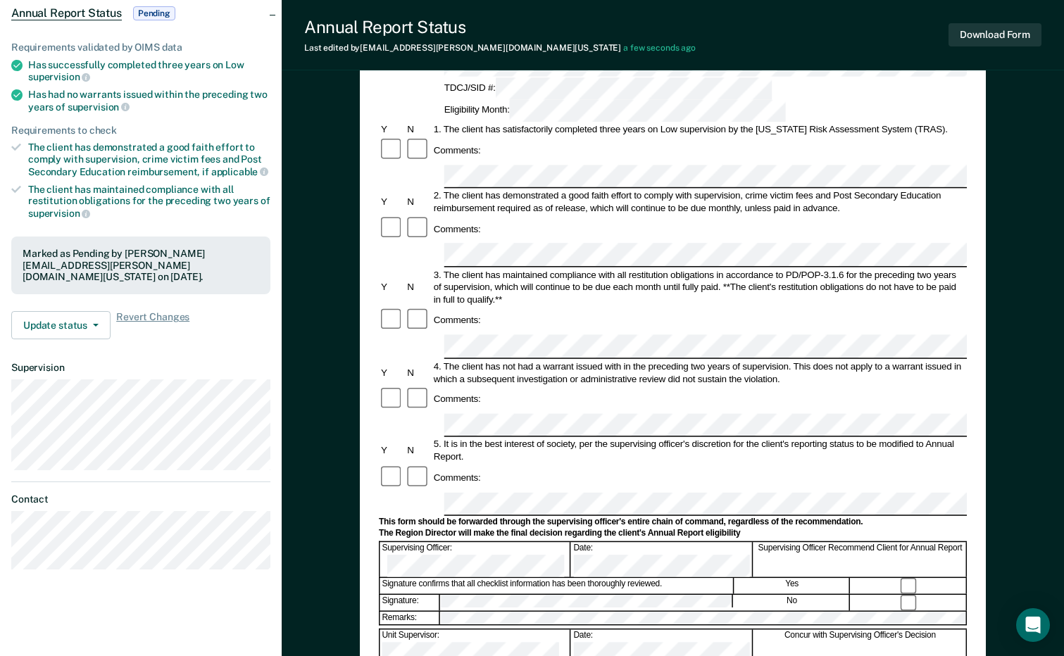
scroll to position [387, 0]
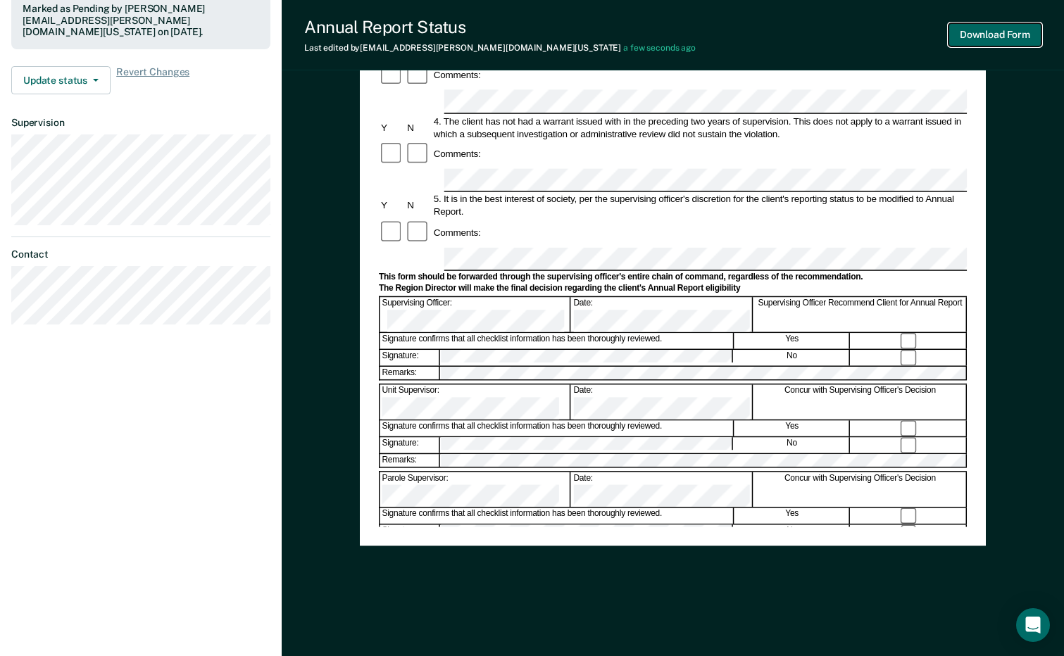
click at [998, 31] on button "Download Form" at bounding box center [994, 34] width 93 height 23
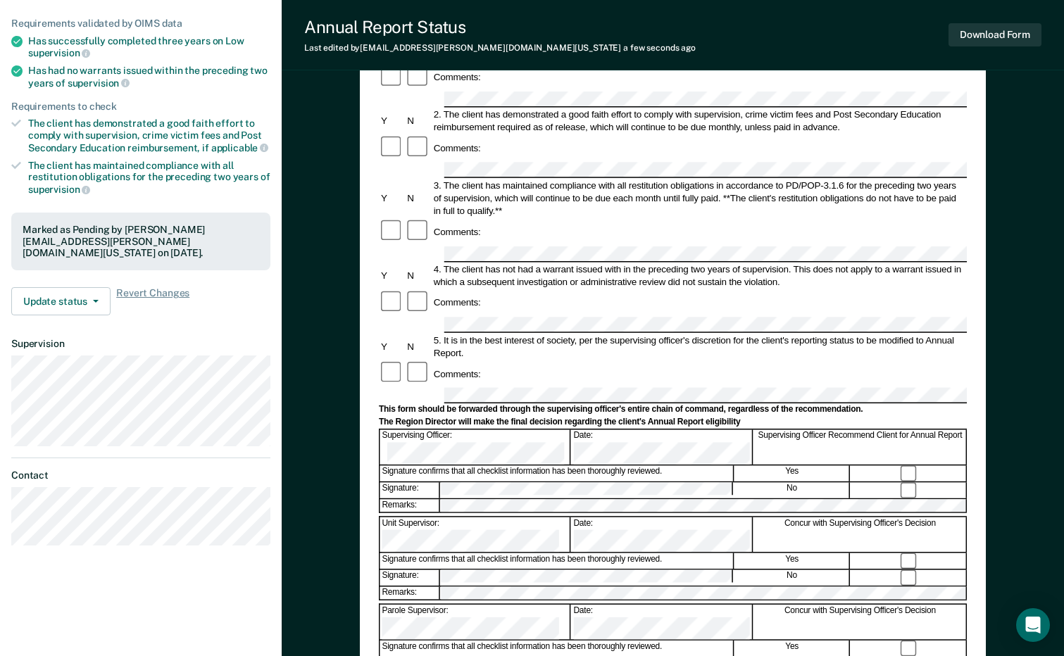
scroll to position [0, 0]
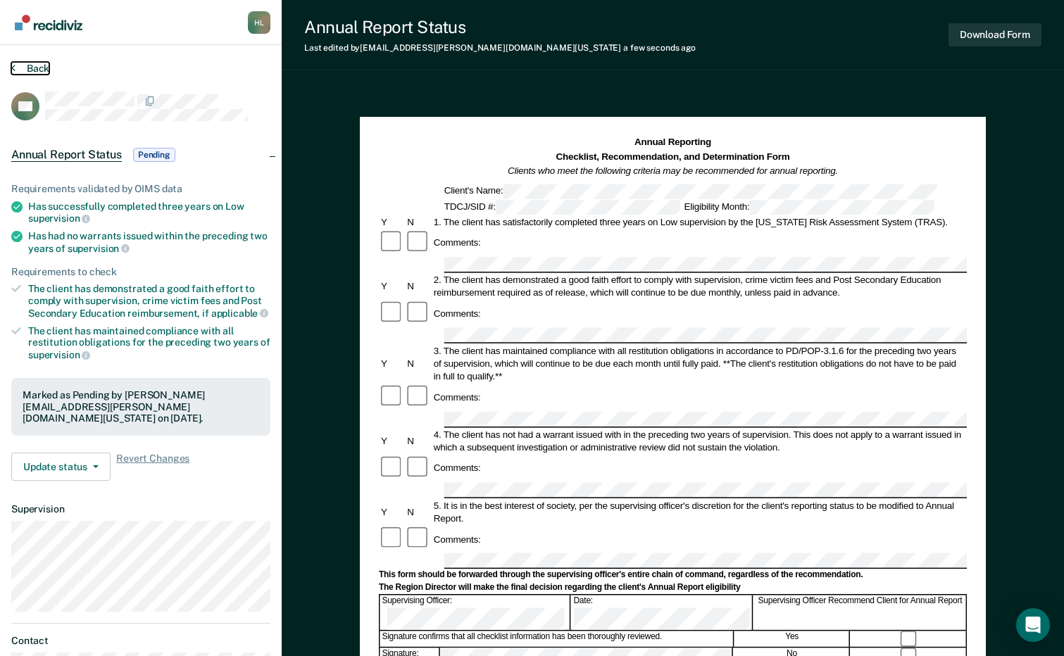
click at [25, 63] on button "Back" at bounding box center [30, 68] width 38 height 13
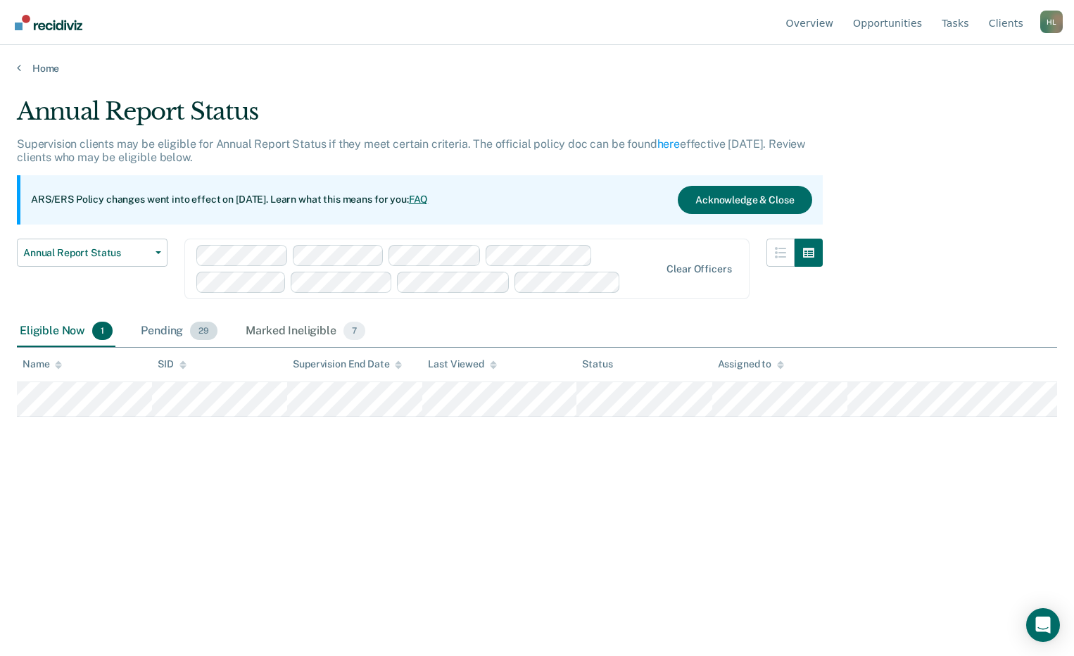
click at [165, 329] on div "Pending 29" at bounding box center [179, 331] width 82 height 31
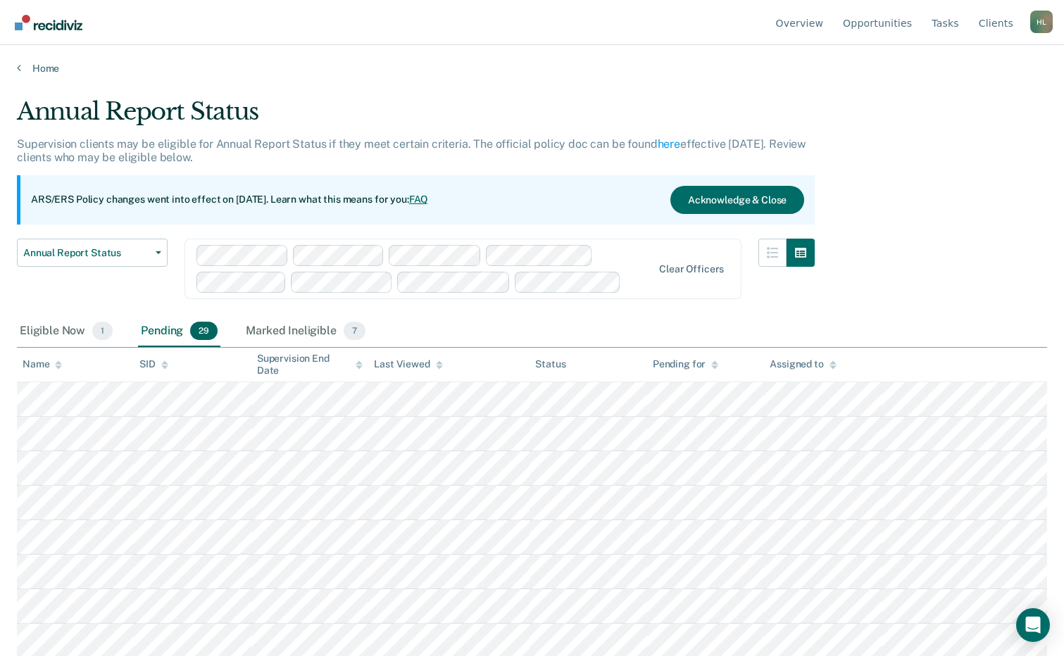
click at [34, 368] on div "Name" at bounding box center [42, 364] width 39 height 12
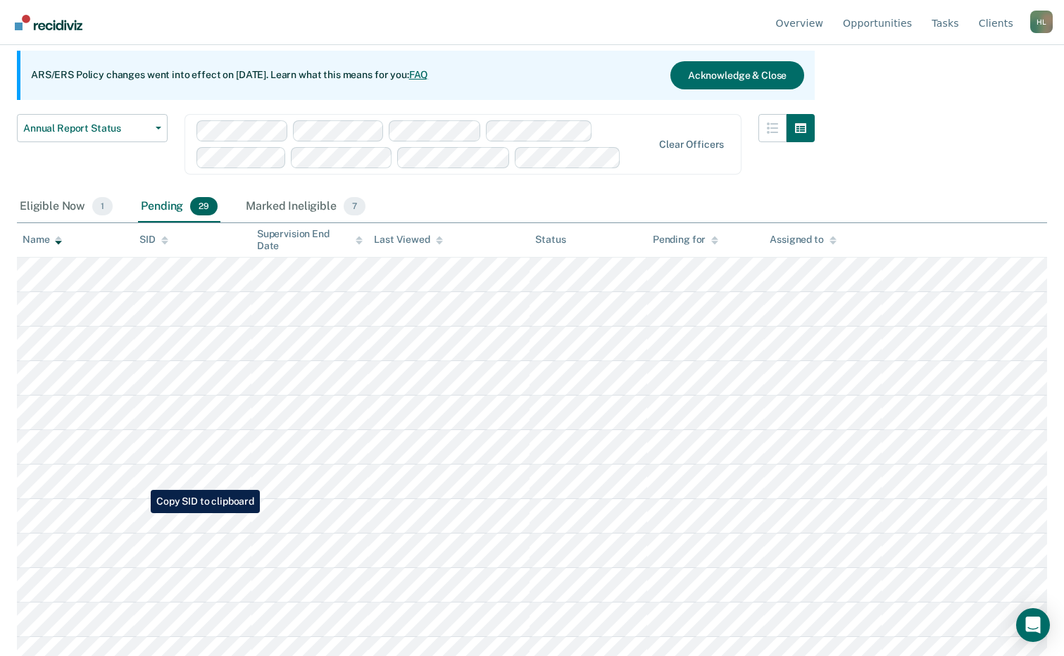
scroll to position [141, 0]
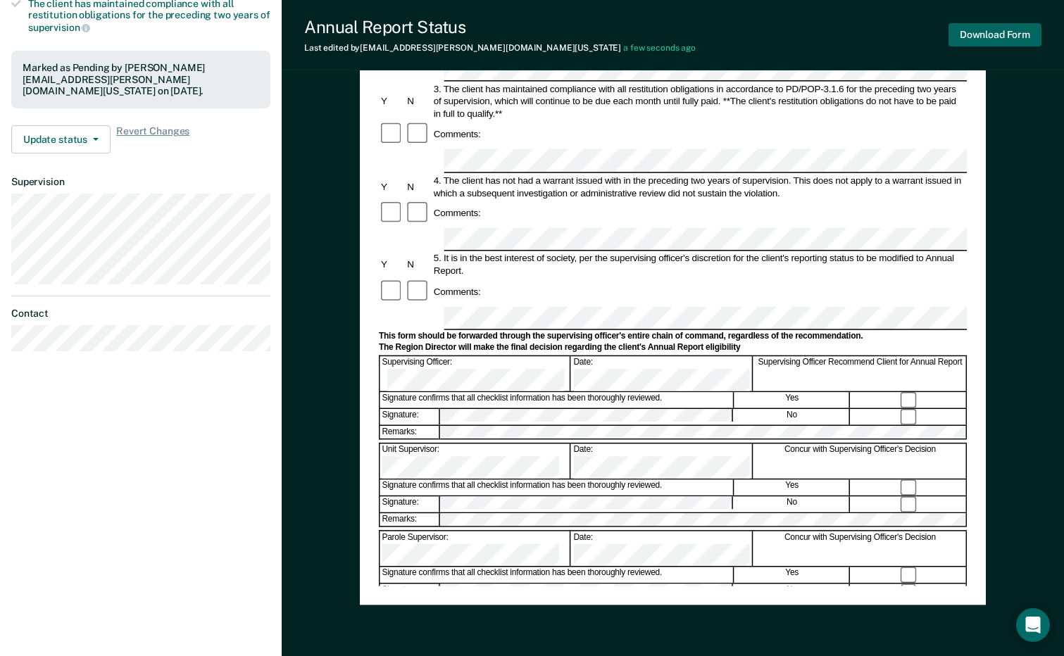
scroll to position [352, 0]
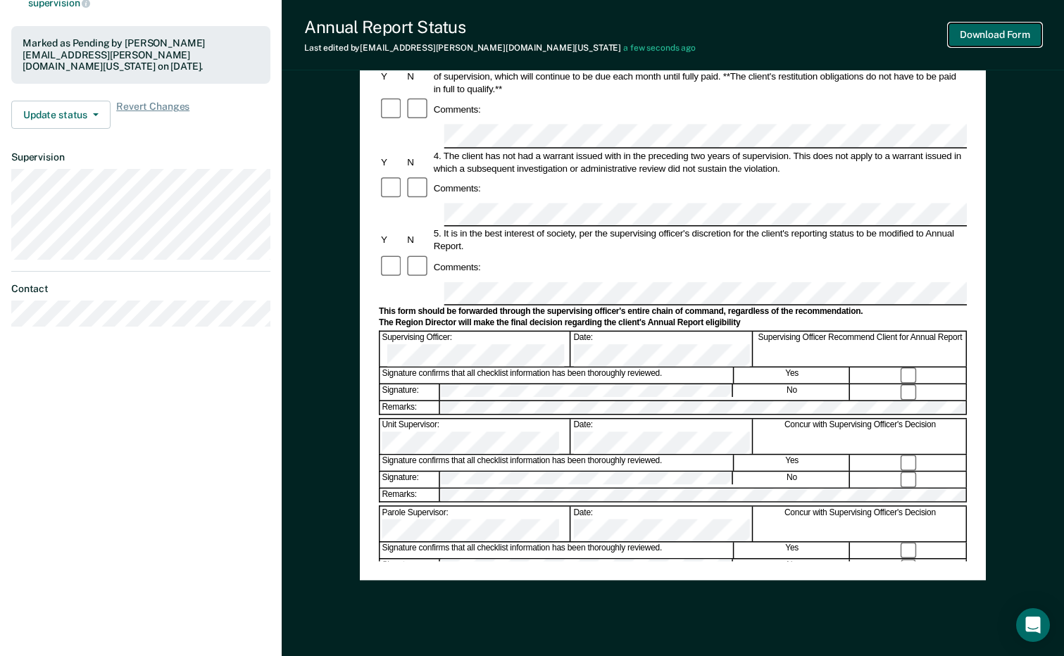
click at [1017, 35] on button "Download Form" at bounding box center [994, 34] width 93 height 23
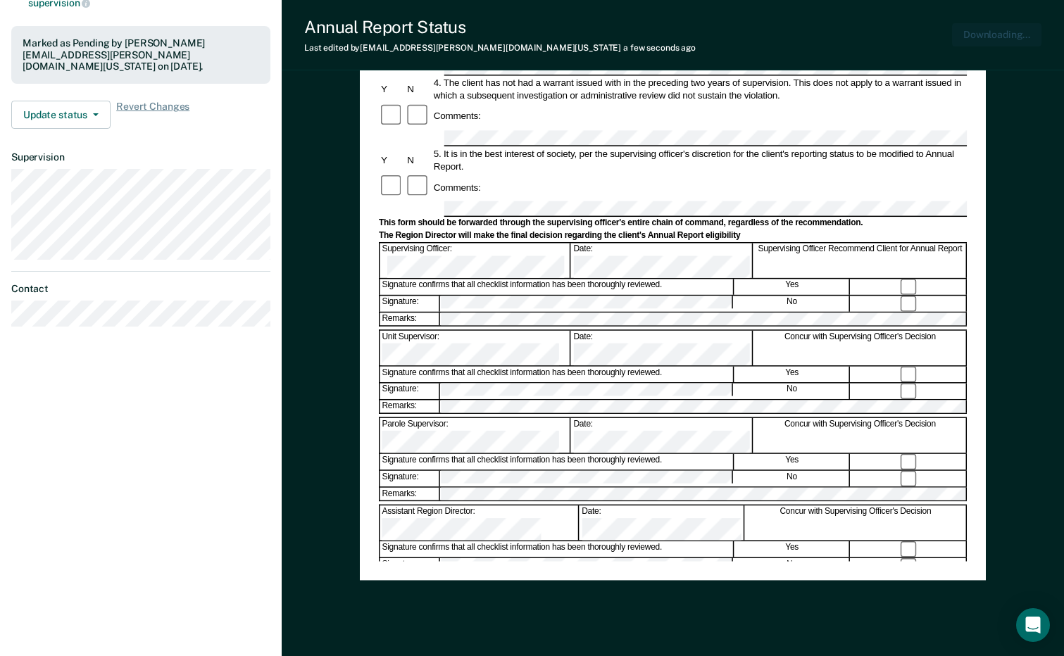
scroll to position [0, 0]
click at [1003, 28] on button "Download Form" at bounding box center [994, 34] width 93 height 23
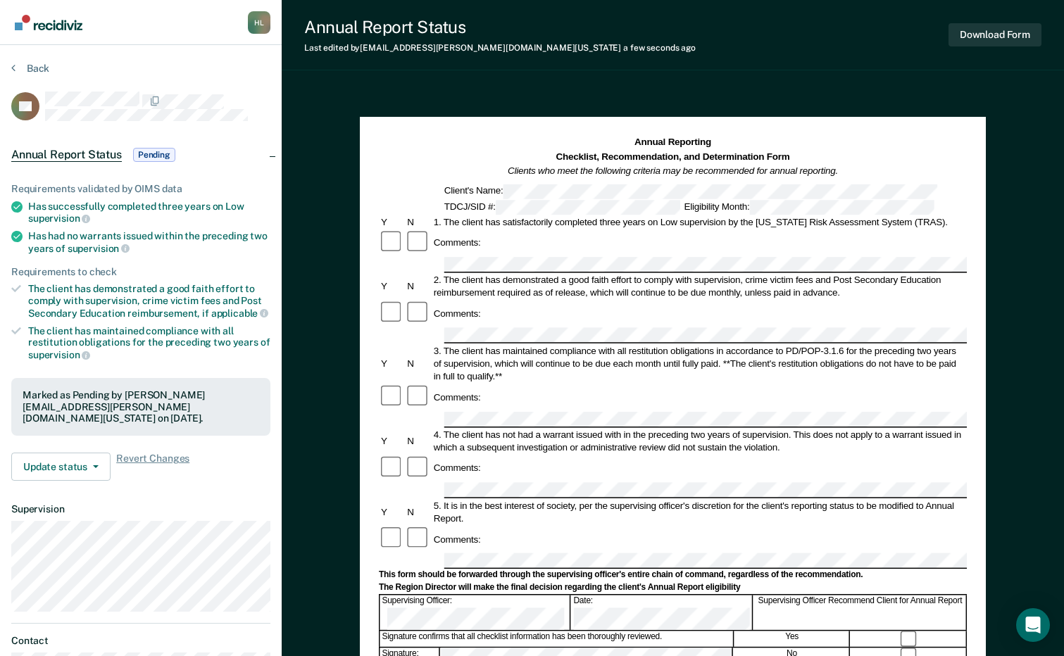
click at [57, 151] on span "Annual Report Status" at bounding box center [66, 155] width 111 height 14
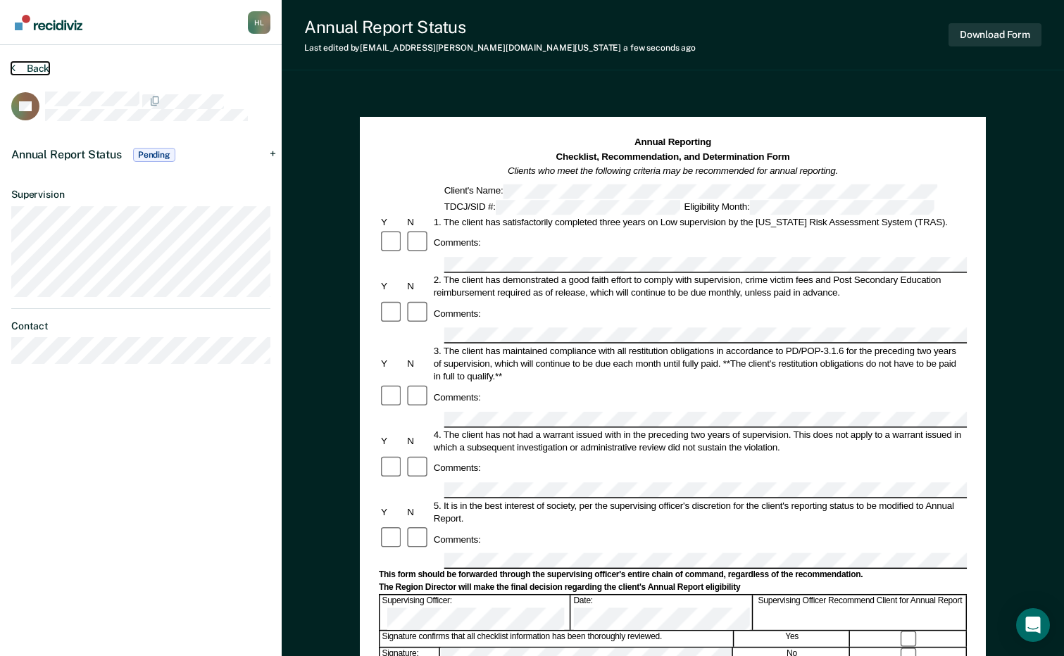
click at [20, 65] on button "Back" at bounding box center [30, 68] width 38 height 13
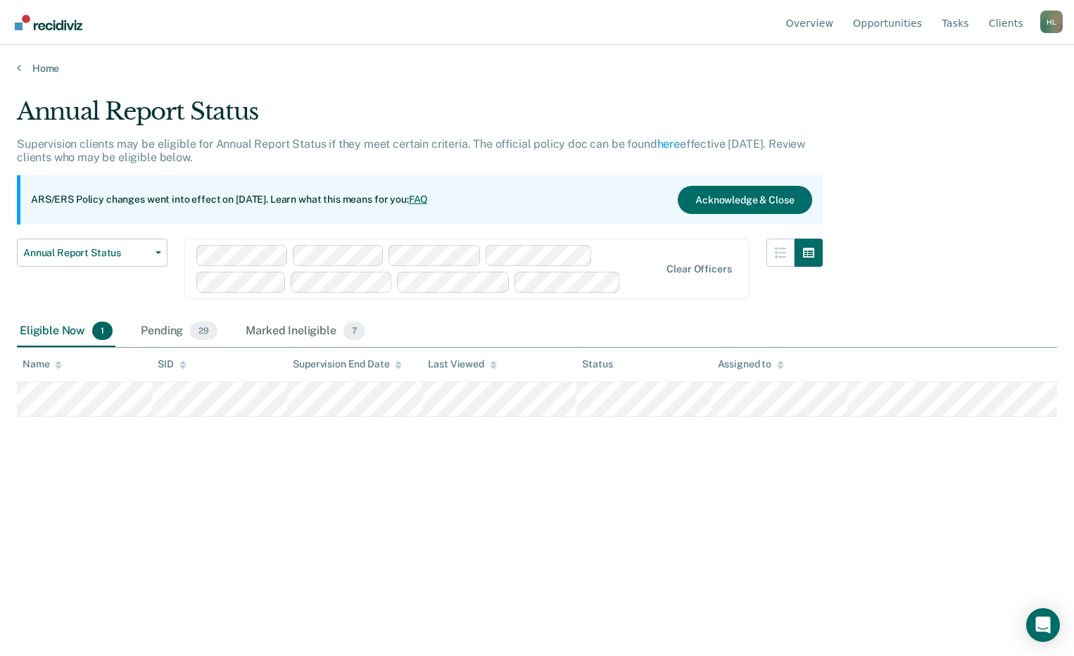
click at [163, 330] on div "Pending 29" at bounding box center [179, 331] width 82 height 31
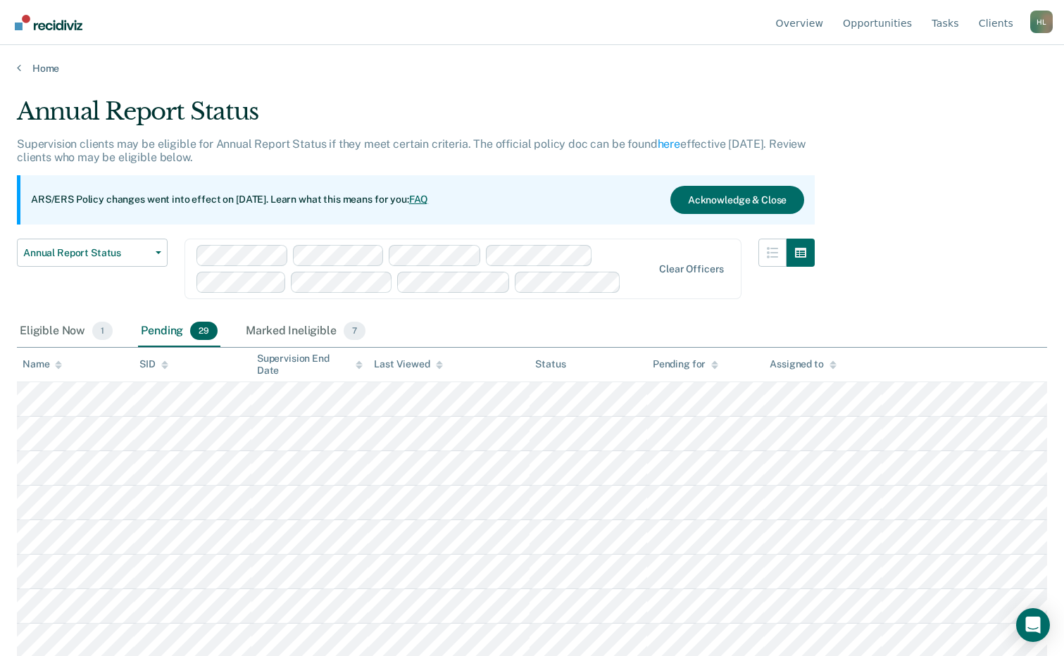
click at [43, 364] on div "Name" at bounding box center [42, 364] width 39 height 12
click at [55, 327] on div "Eligible Now 1" at bounding box center [66, 331] width 99 height 31
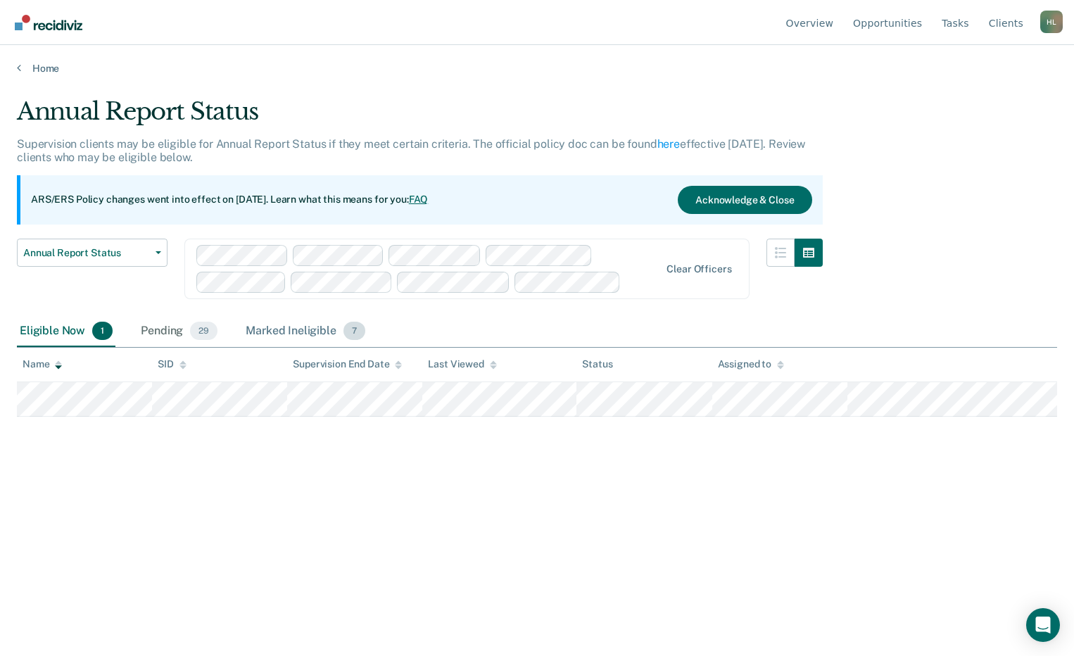
click at [288, 329] on div "Marked Ineligible 7" at bounding box center [305, 331] width 125 height 31
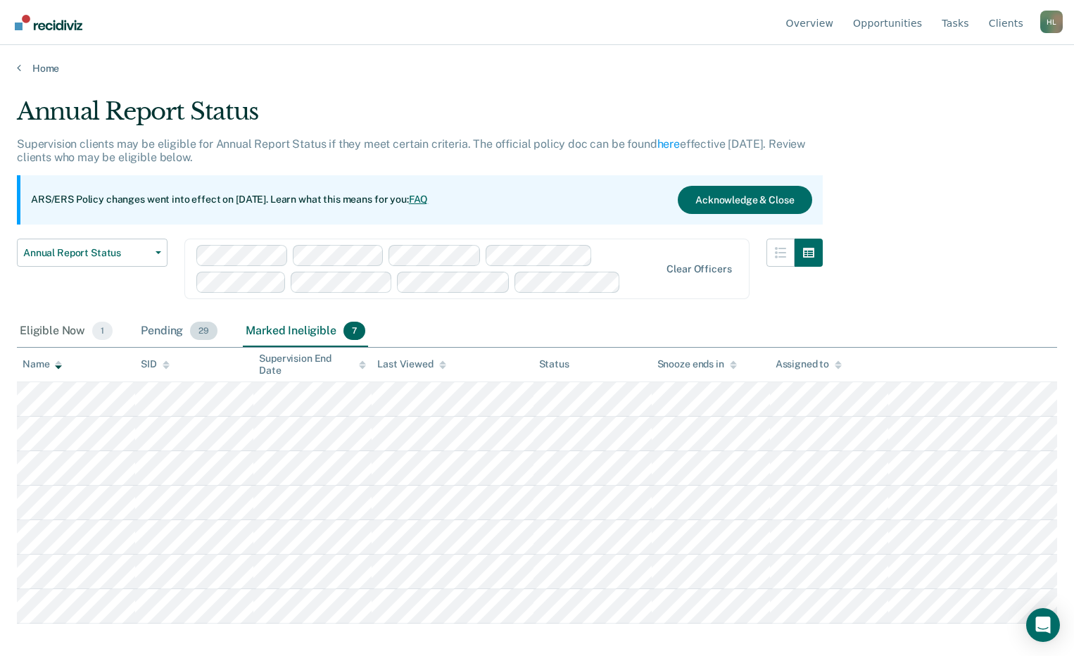
click at [183, 320] on div "Pending 29" at bounding box center [179, 331] width 82 height 31
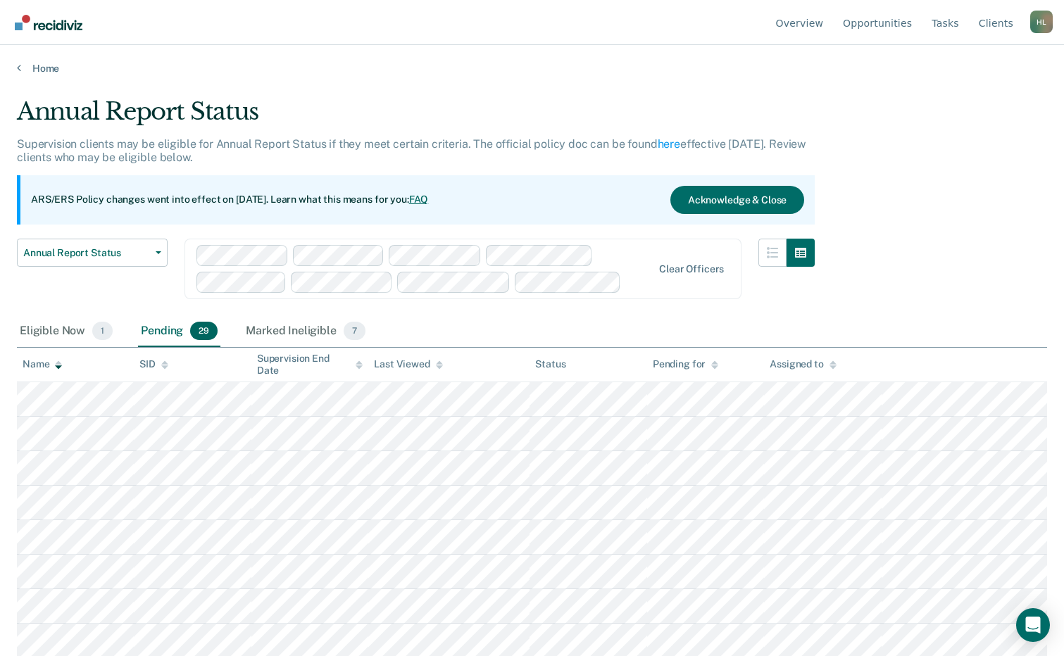
click at [160, 325] on div "Pending 29" at bounding box center [179, 331] width 82 height 31
click at [31, 368] on div "Name" at bounding box center [42, 364] width 39 height 12
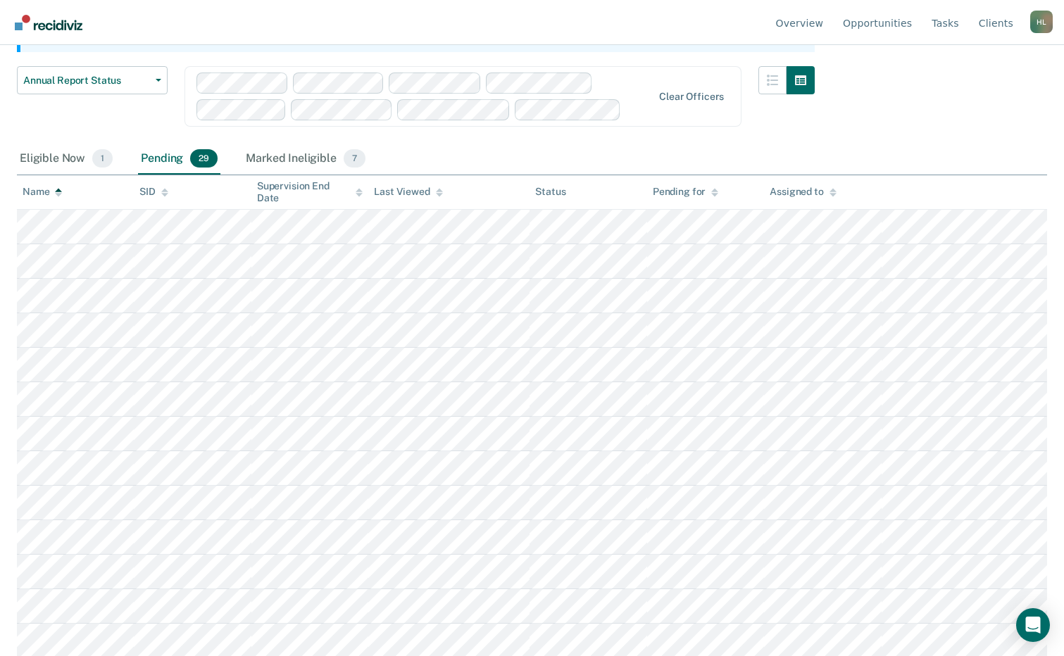
scroll to position [163, 0]
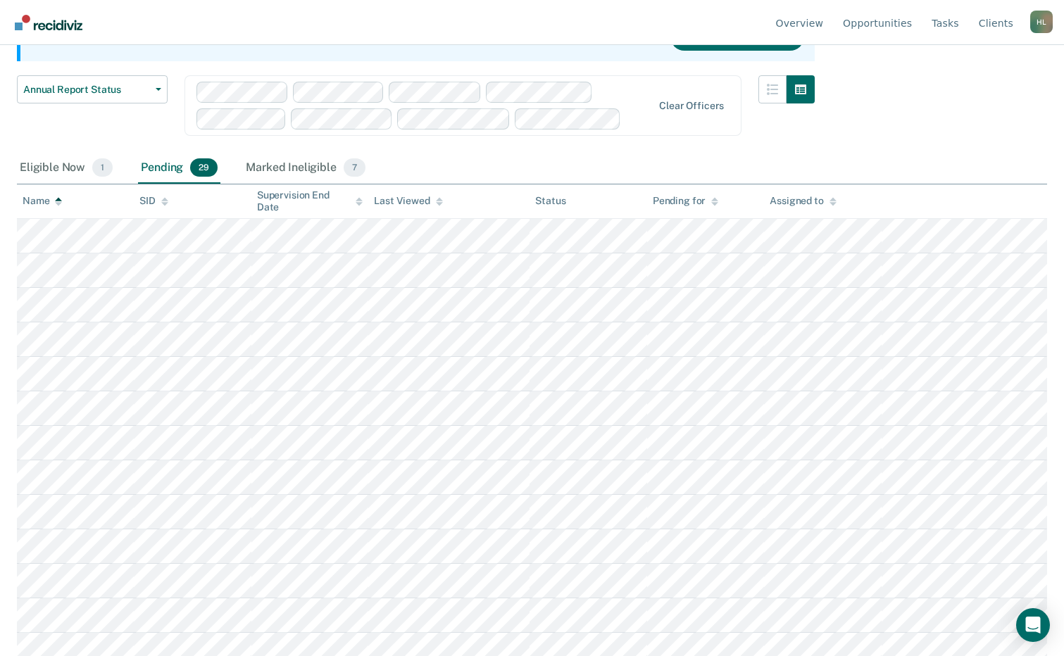
click at [36, 194] on th "Name" at bounding box center [75, 201] width 117 height 35
click at [31, 201] on div "Name" at bounding box center [42, 201] width 39 height 12
click at [63, 203] on th "Name" at bounding box center [75, 201] width 117 height 35
click at [61, 203] on icon at bounding box center [58, 204] width 7 height 4
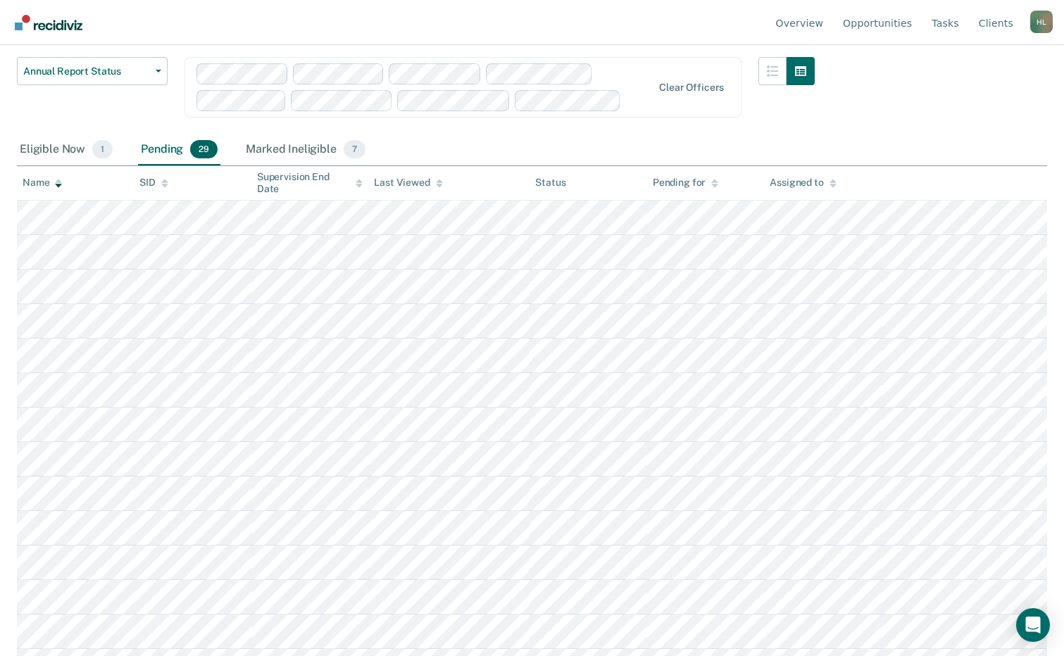
scroll to position [211, 0]
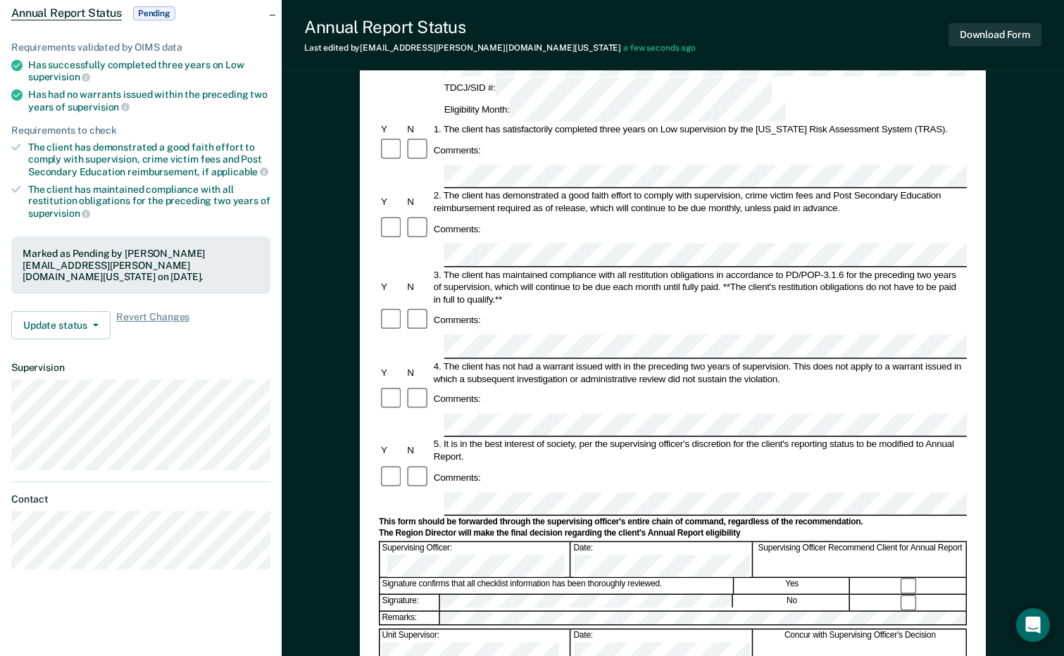
scroll to position [387, 0]
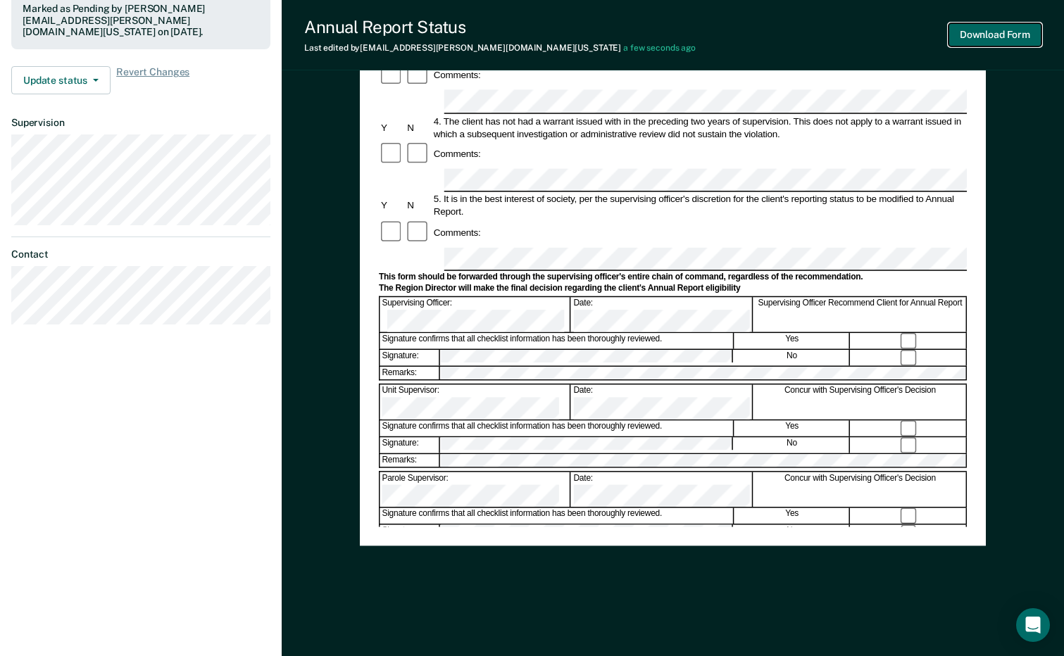
click at [1011, 39] on button "Download Form" at bounding box center [994, 34] width 93 height 23
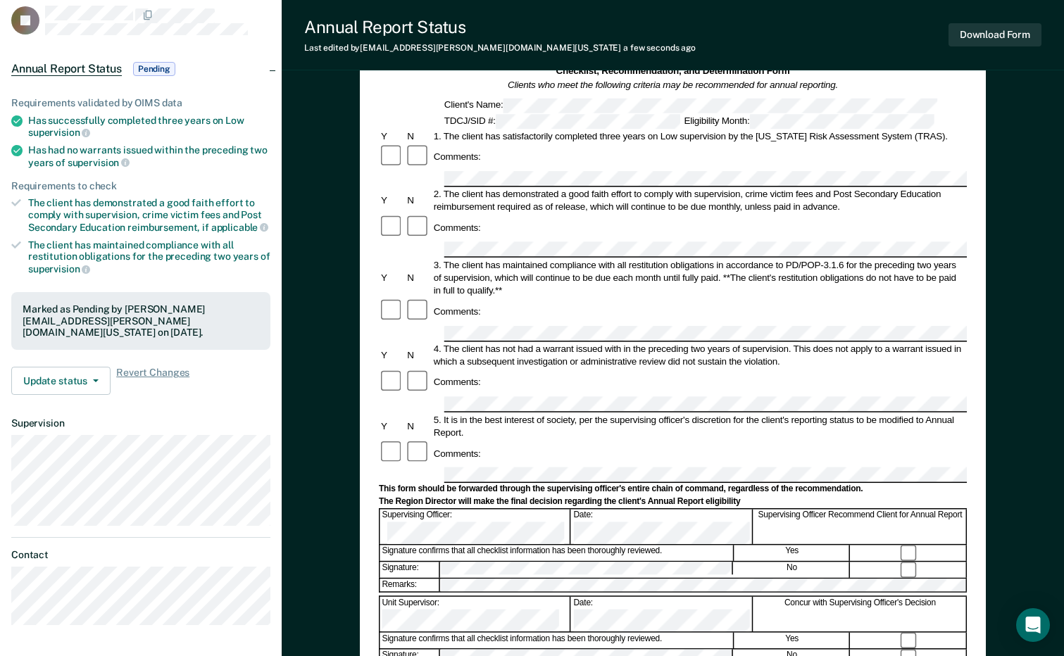
scroll to position [0, 0]
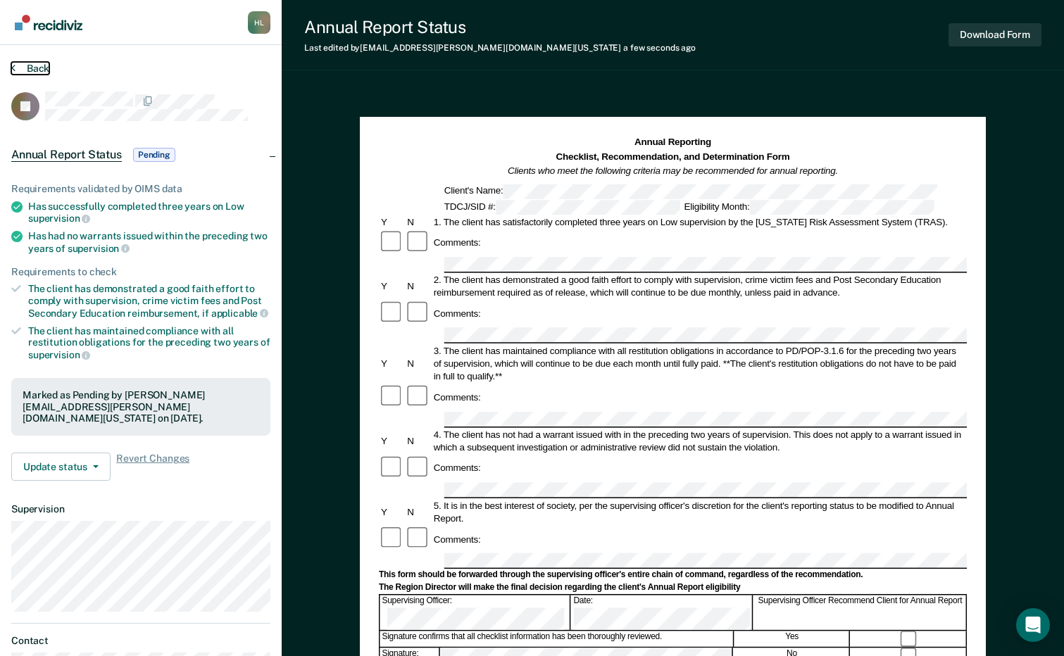
click at [29, 70] on button "Back" at bounding box center [30, 68] width 38 height 13
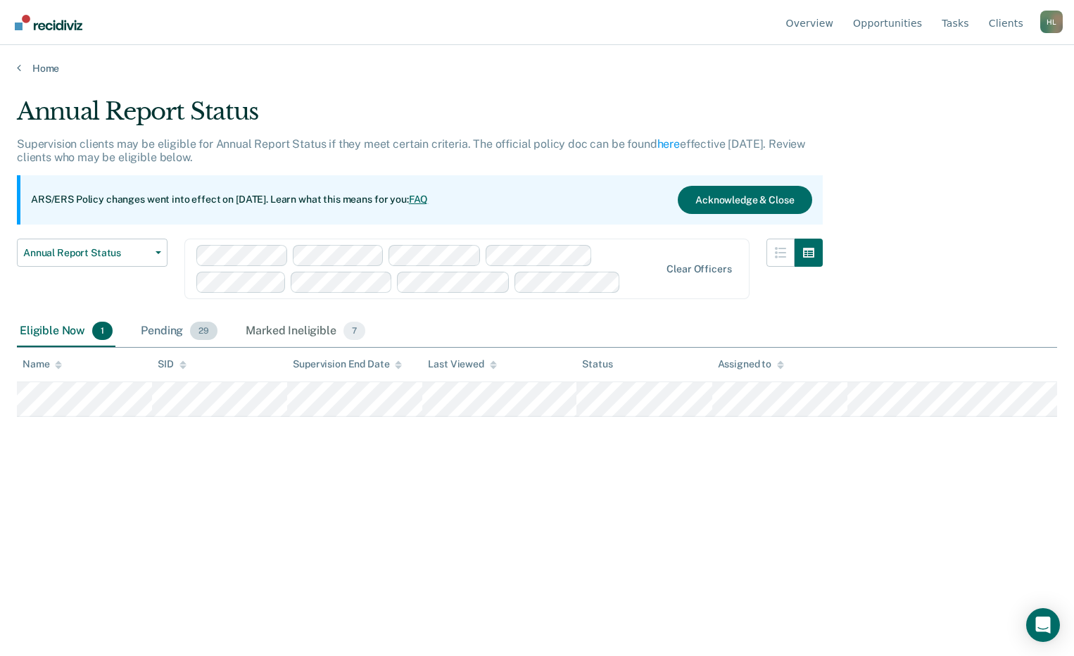
click at [151, 330] on div "Pending 29" at bounding box center [179, 331] width 82 height 31
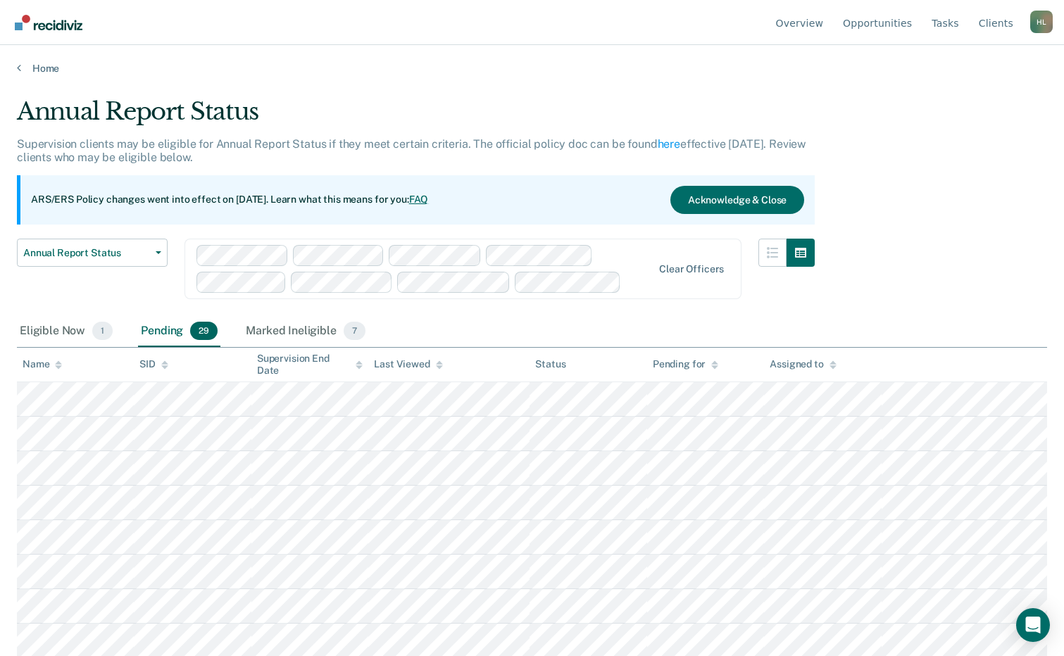
click at [48, 365] on div "Name" at bounding box center [42, 364] width 39 height 12
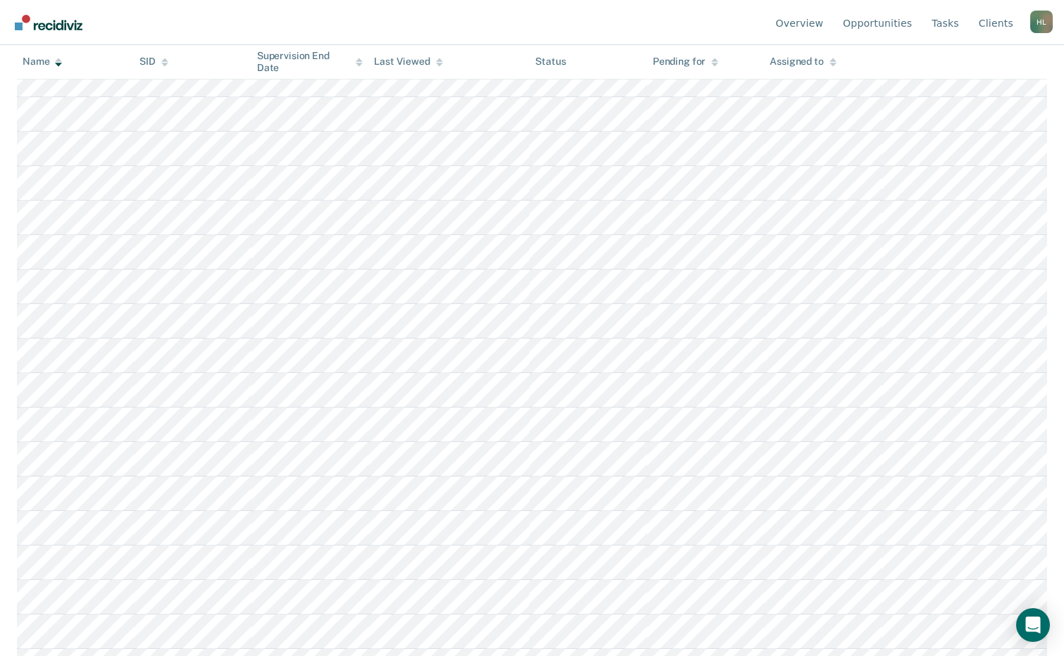
scroll to position [352, 0]
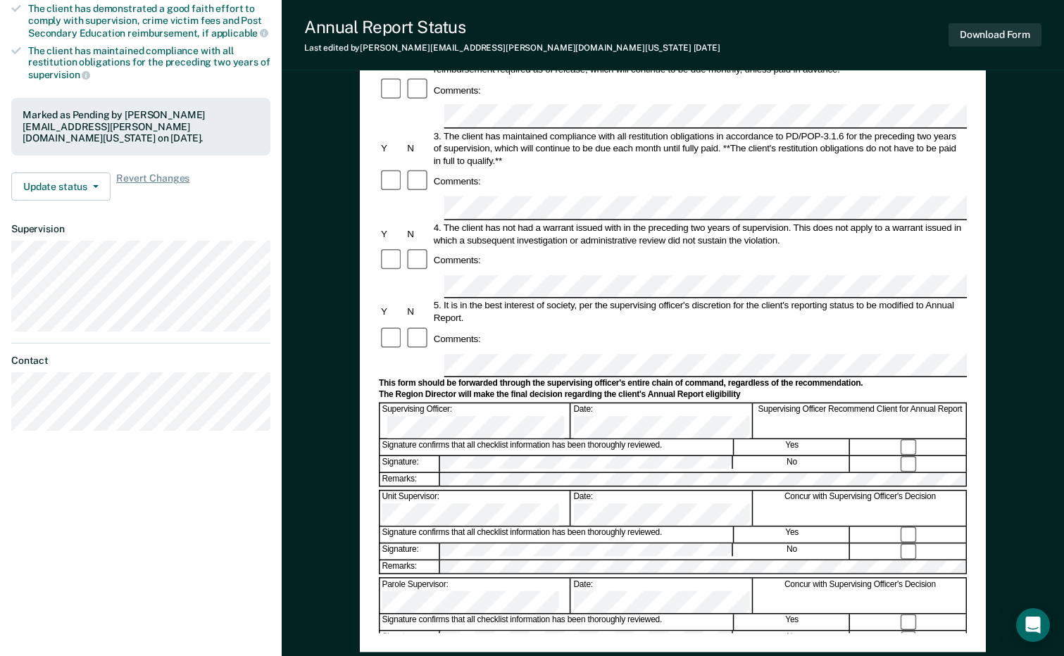
scroll to position [282, 0]
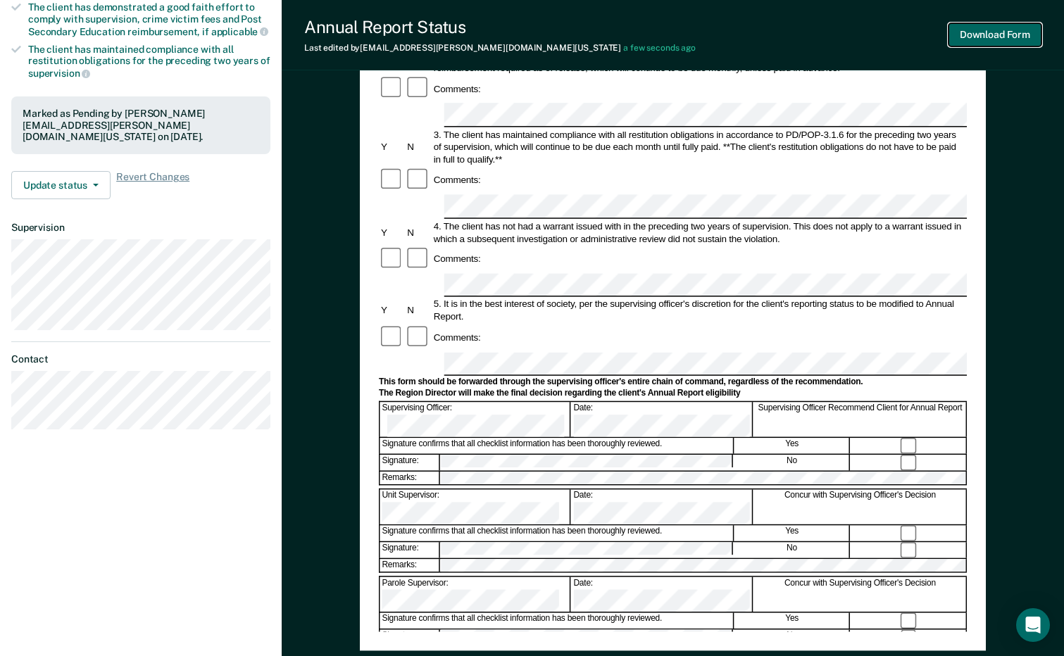
click at [993, 36] on button "Download Form" at bounding box center [994, 34] width 93 height 23
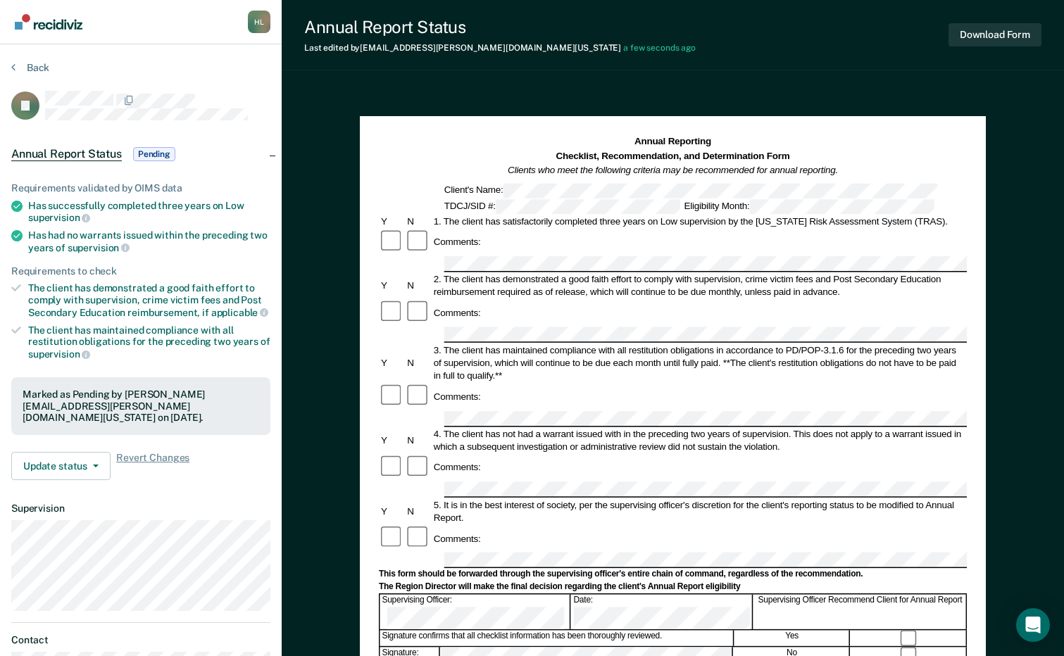
scroll to position [0, 0]
click at [20, 74] on button "Back" at bounding box center [30, 68] width 38 height 13
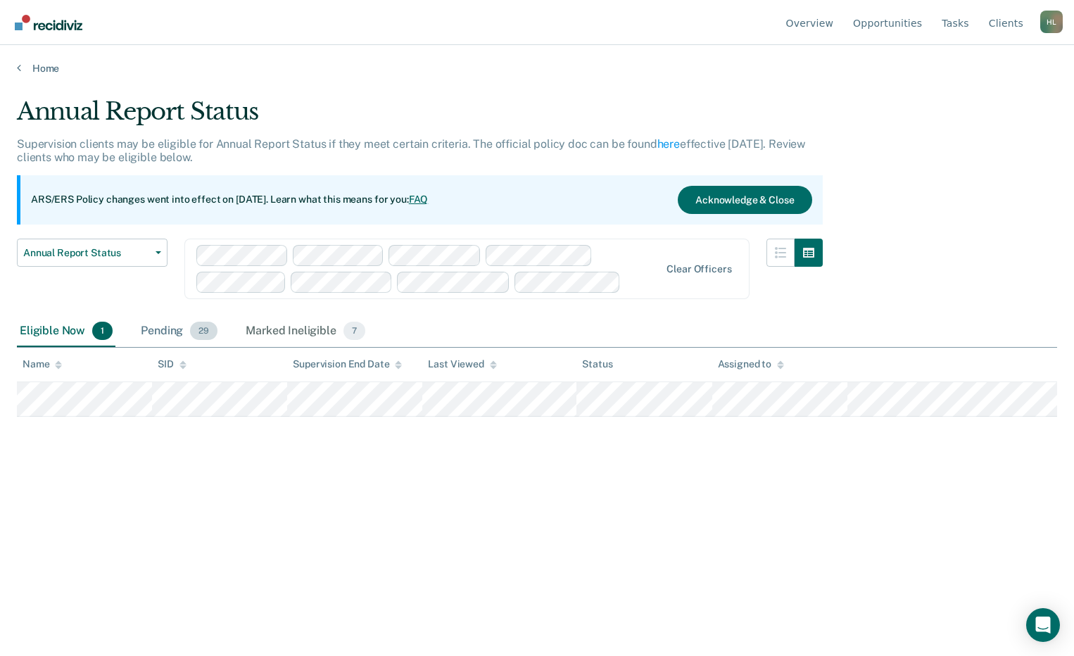
click at [165, 334] on div "Pending 29" at bounding box center [179, 331] width 82 height 31
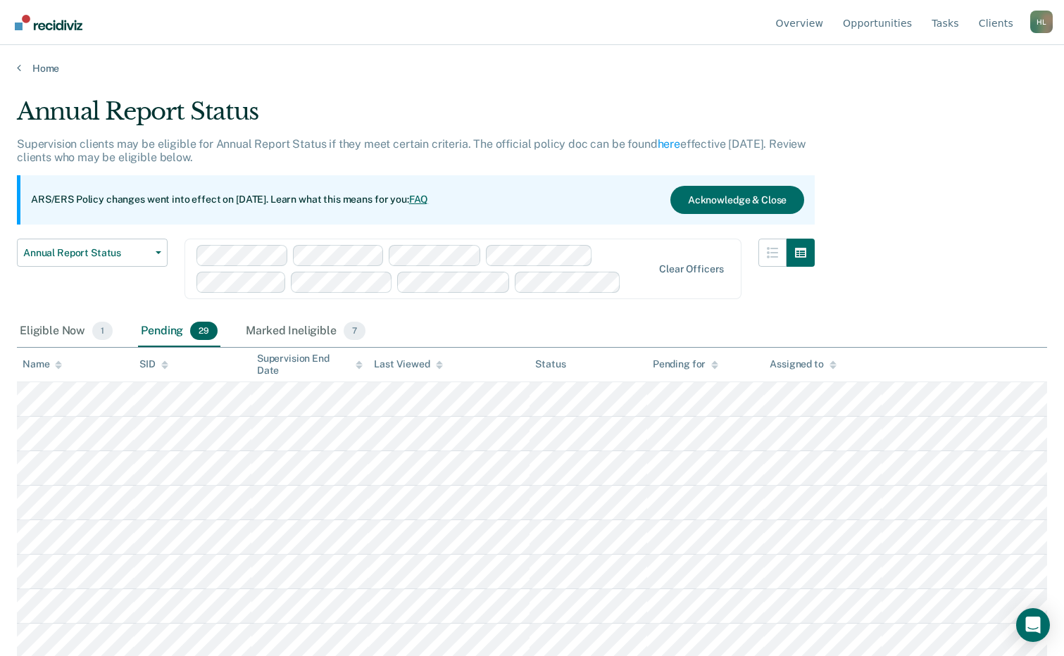
click at [40, 366] on div "Name" at bounding box center [42, 364] width 39 height 12
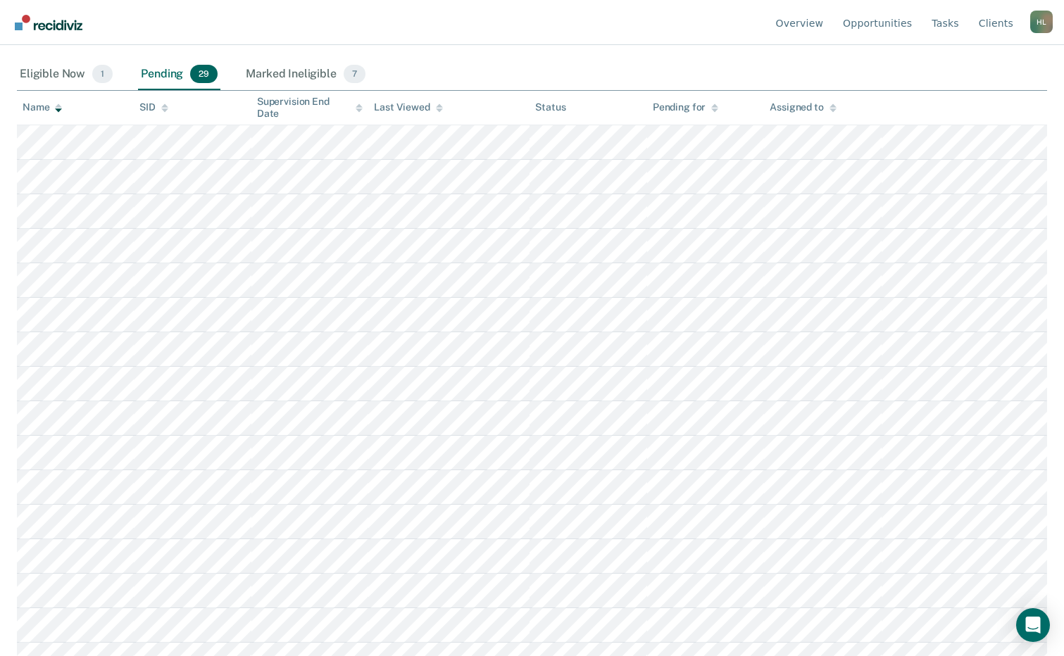
scroll to position [282, 0]
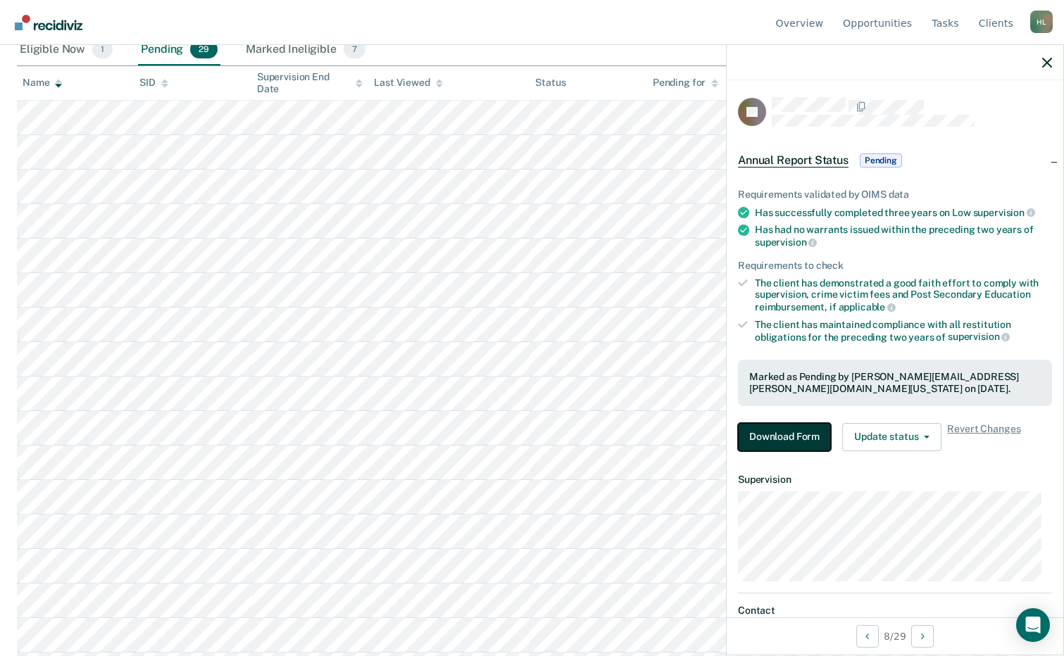
click at [763, 441] on button "Download Form" at bounding box center [784, 437] width 93 height 28
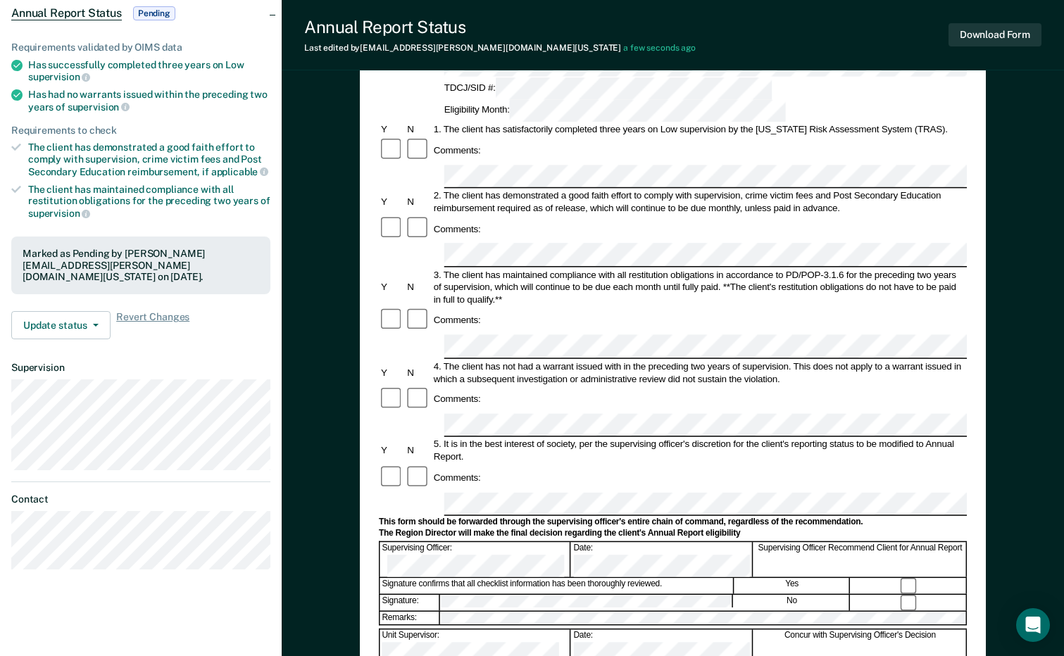
scroll to position [387, 0]
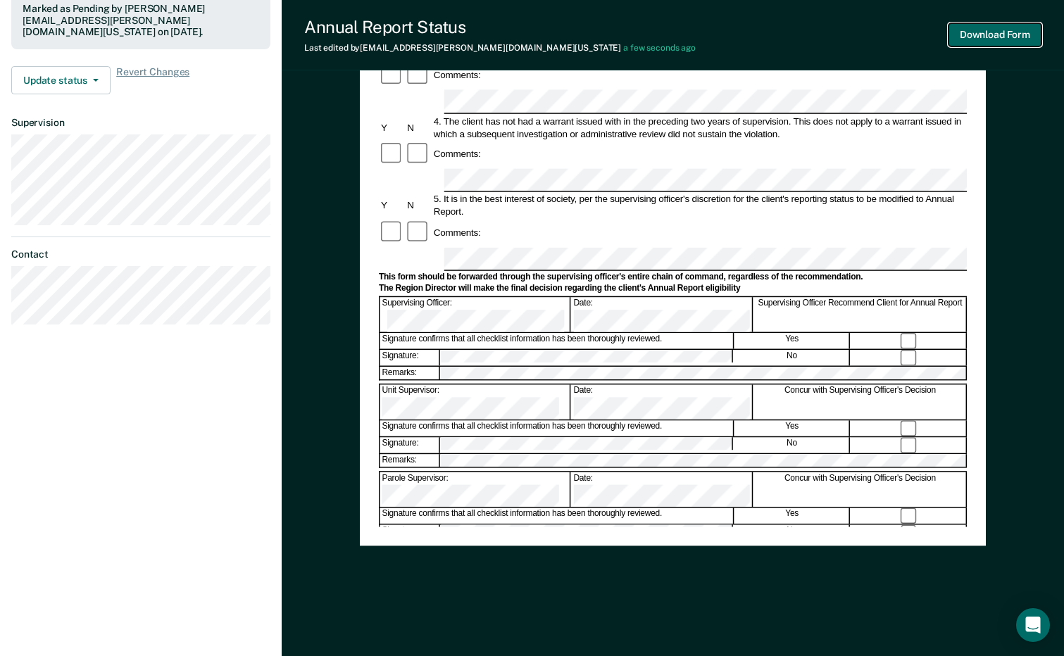
click at [979, 35] on button "Download Form" at bounding box center [994, 34] width 93 height 23
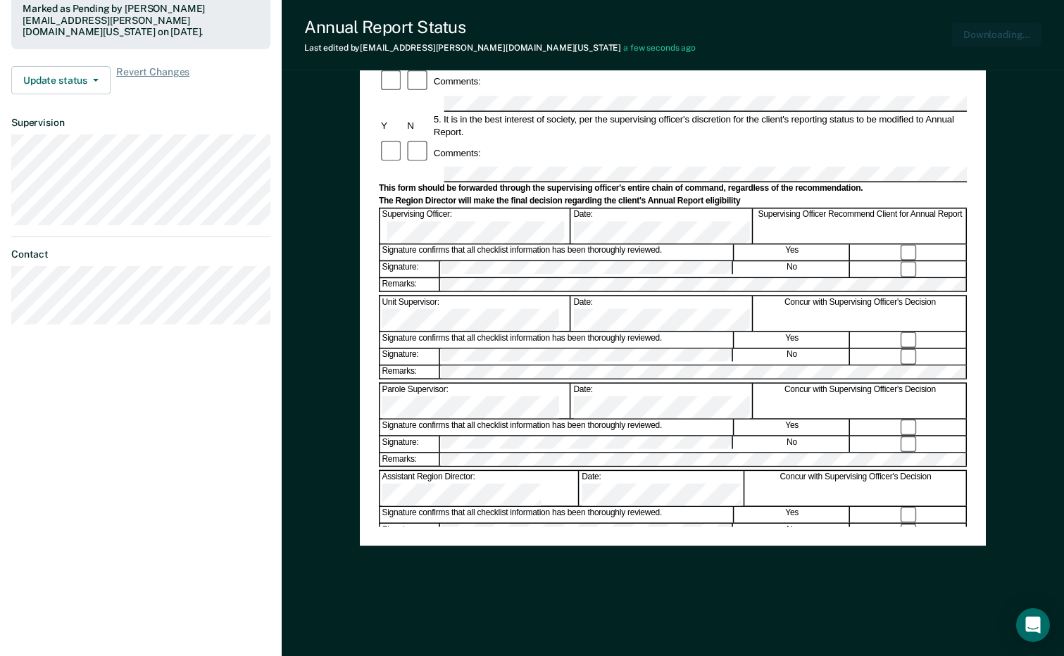
scroll to position [0, 0]
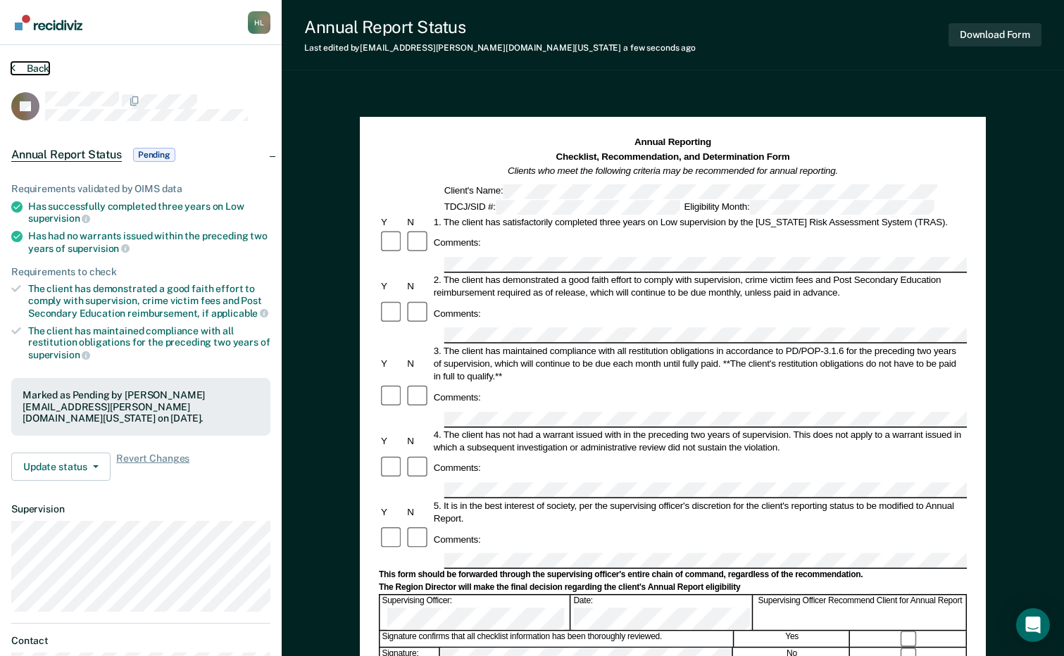
click at [32, 63] on button "Back" at bounding box center [30, 68] width 38 height 13
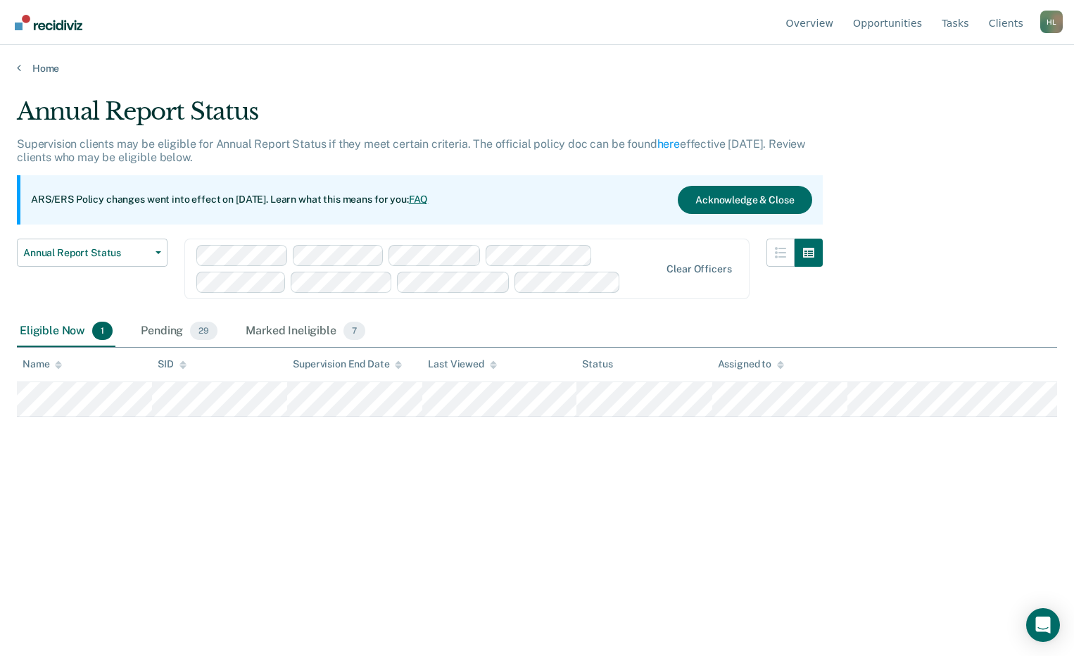
drag, startPoint x: 161, startPoint y: 333, endPoint x: 120, endPoint y: 358, distance: 48.1
click at [161, 333] on div "Pending 29" at bounding box center [179, 331] width 82 height 31
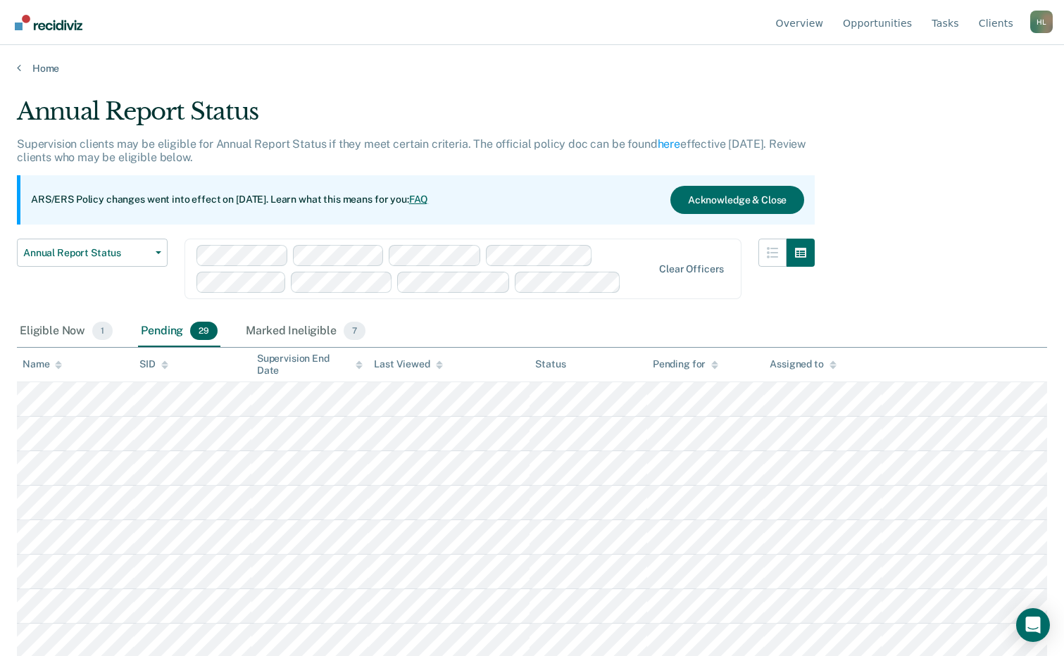
click at [63, 367] on th "Name" at bounding box center [75, 365] width 117 height 35
click at [60, 367] on icon at bounding box center [58, 367] width 7 height 4
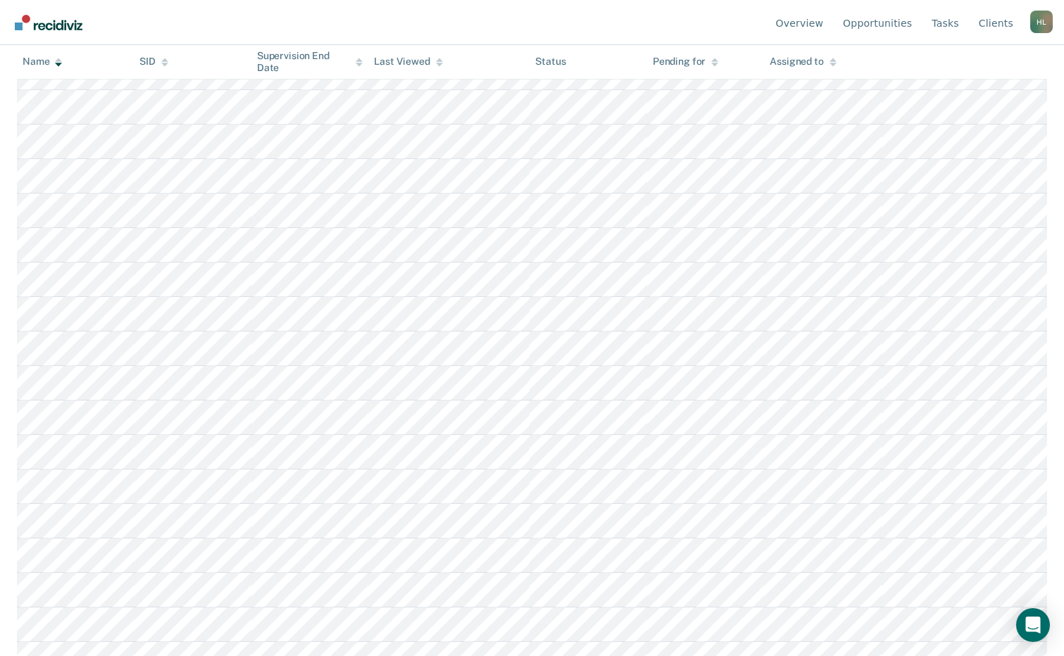
scroll to position [493, 0]
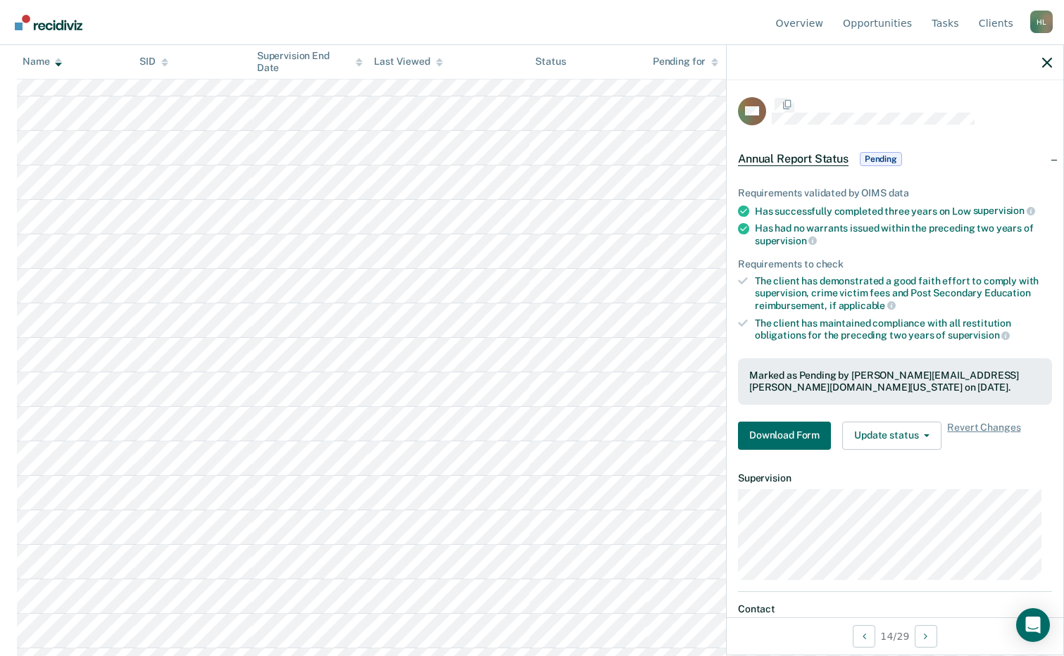
click at [934, 388] on div "Marked as Pending by [PERSON_NAME][EMAIL_ADDRESS][PERSON_NAME][DOMAIN_NAME][US_…" at bounding box center [894, 382] width 291 height 24
click at [780, 423] on button "Download Form" at bounding box center [784, 437] width 93 height 28
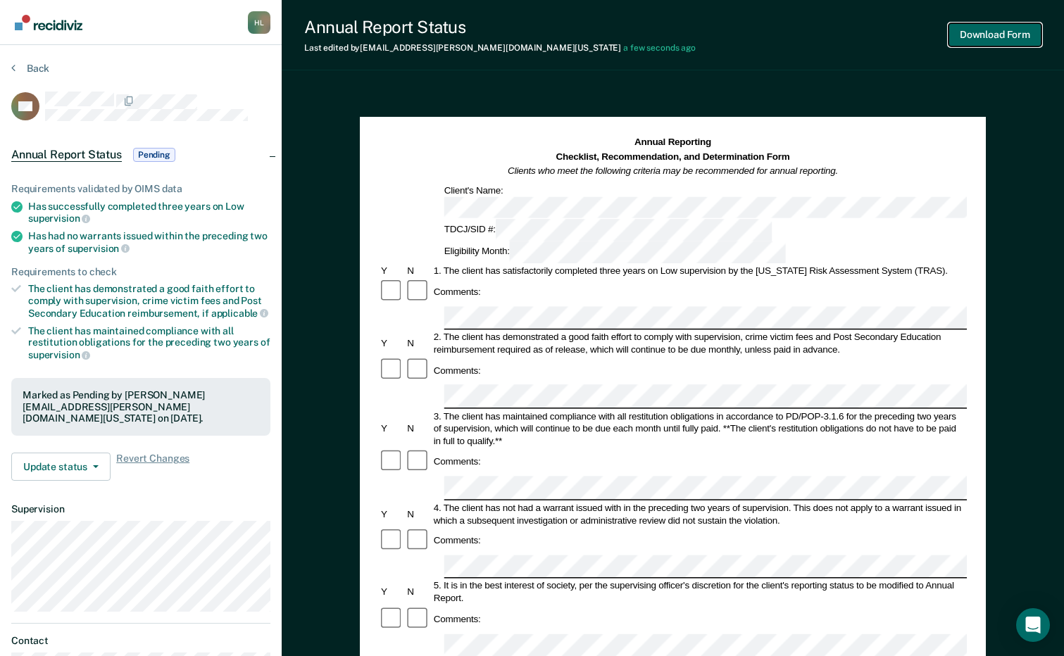
click at [981, 45] on button "Download Form" at bounding box center [994, 34] width 93 height 23
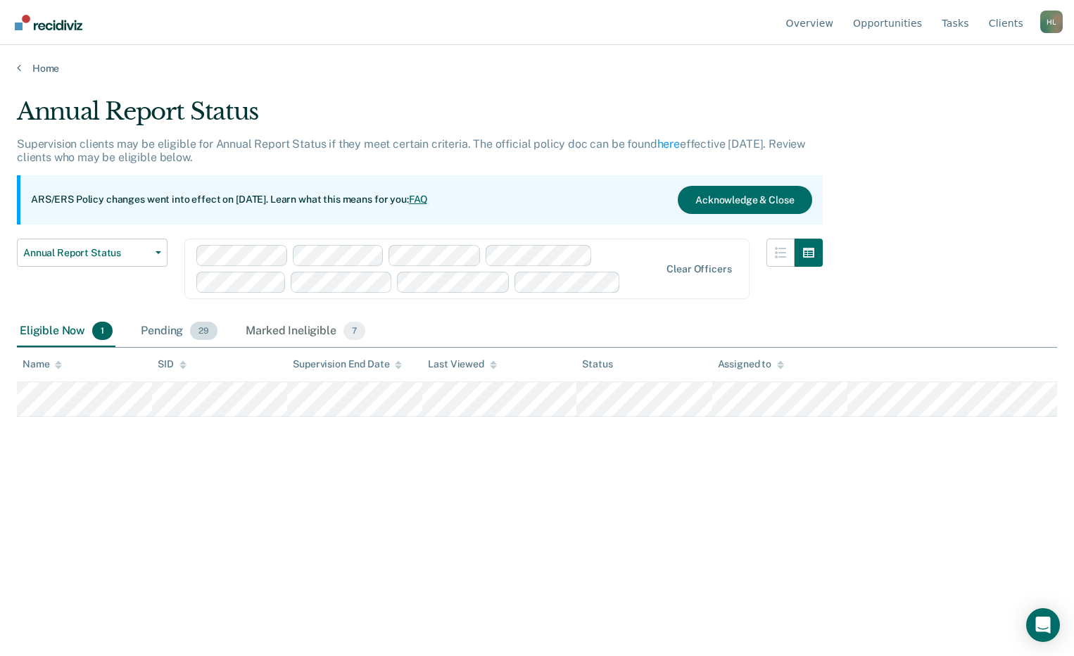
click at [147, 332] on div "Pending 29" at bounding box center [179, 331] width 82 height 31
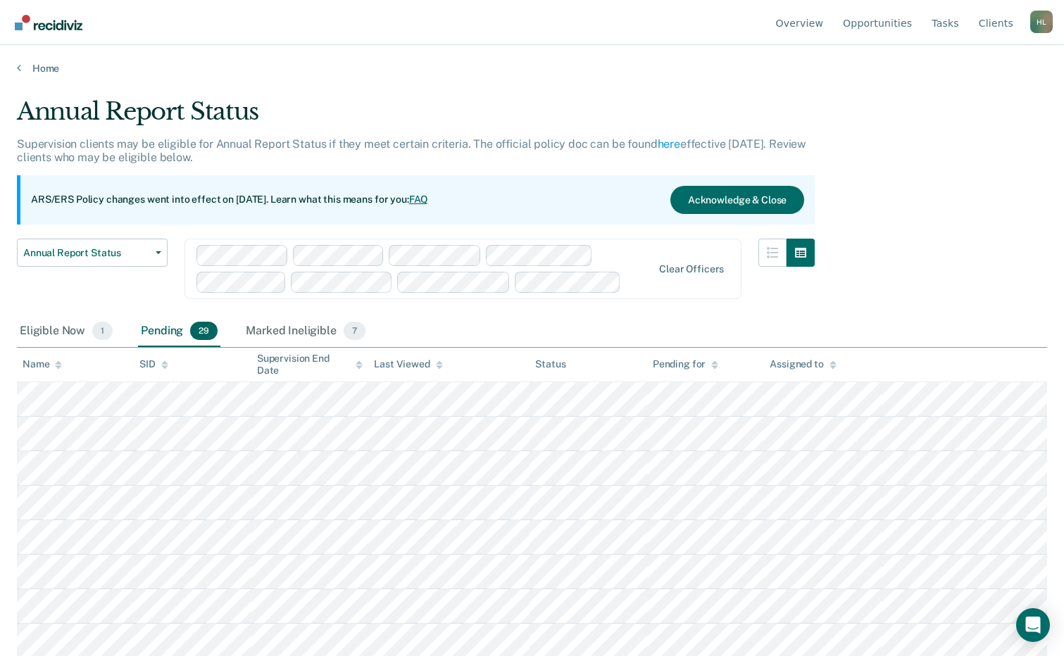
click at [56, 369] on icon at bounding box center [58, 364] width 7 height 9
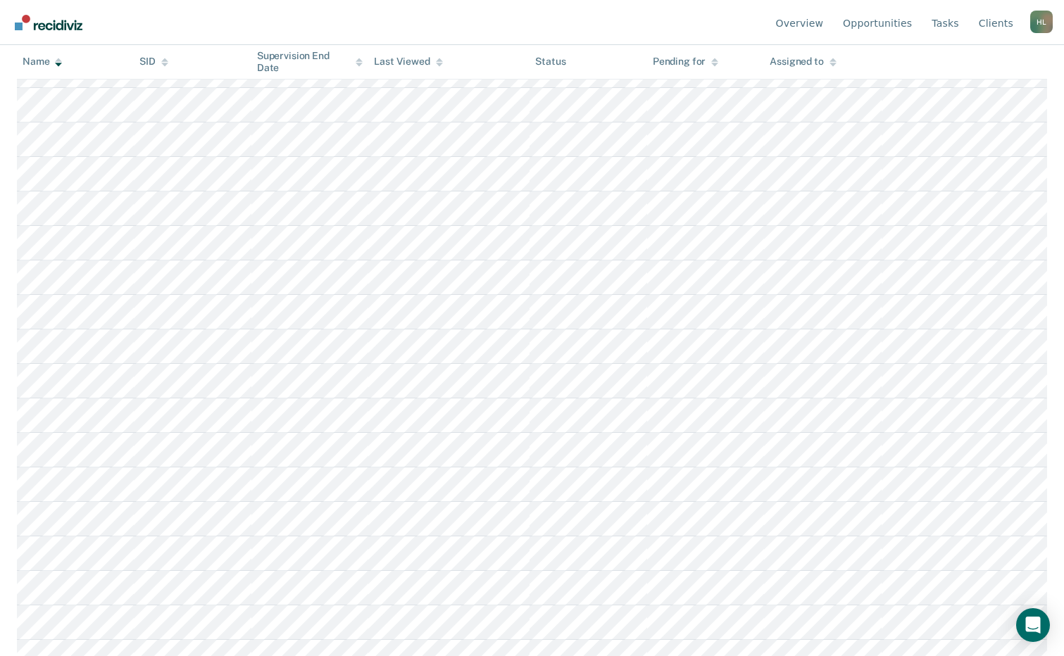
scroll to position [422, 0]
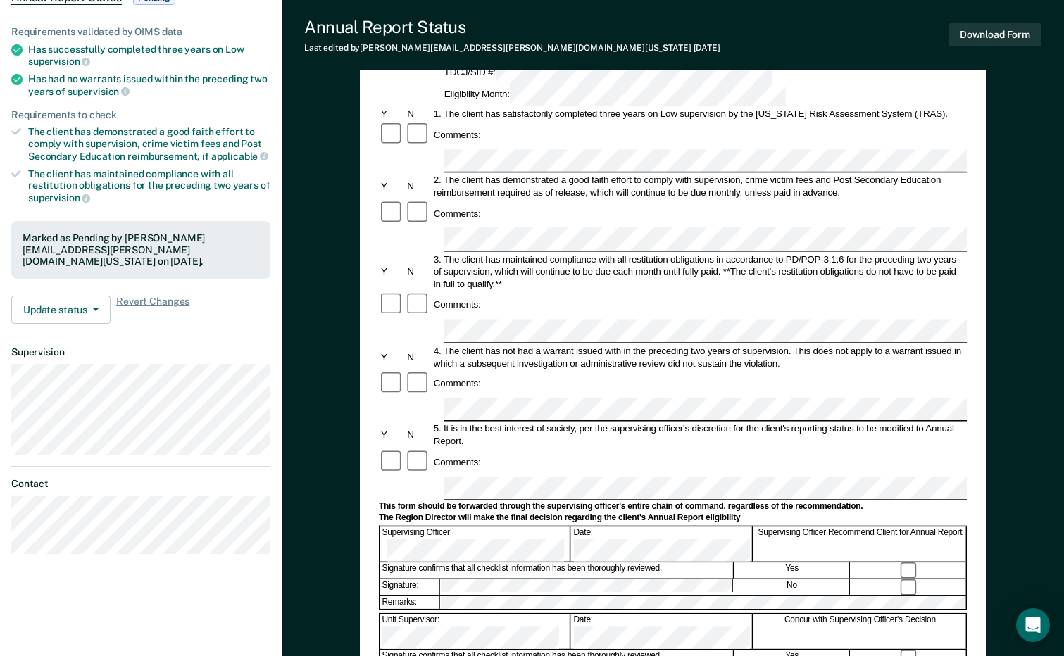
scroll to position [211, 0]
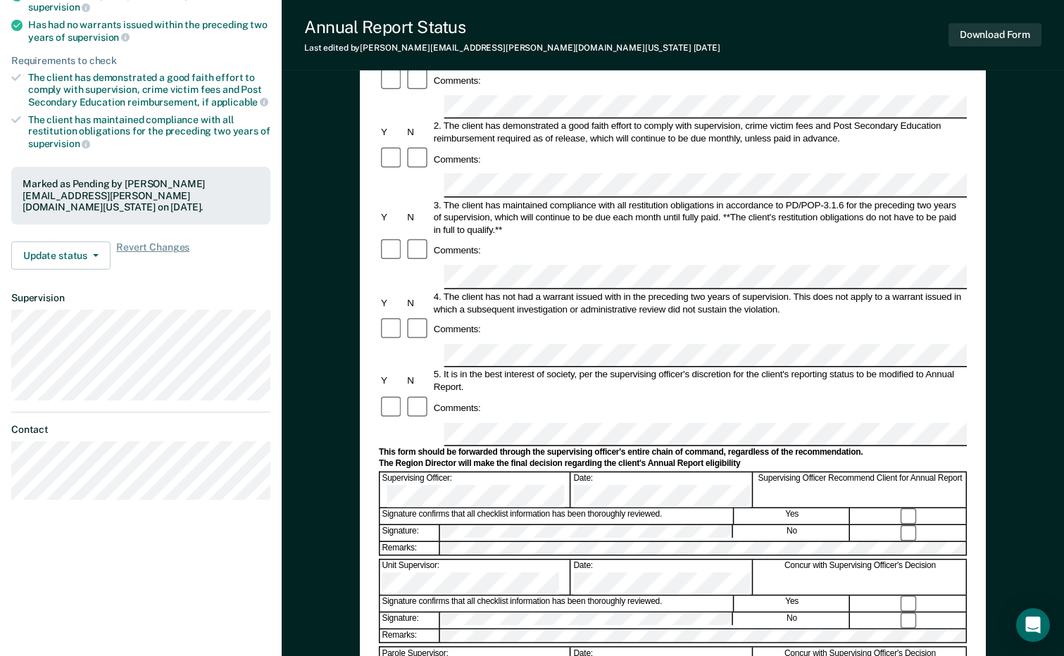
click at [482, 556] on div at bounding box center [673, 557] width 588 height 3
click at [1020, 31] on button "Download Form" at bounding box center [994, 34] width 93 height 23
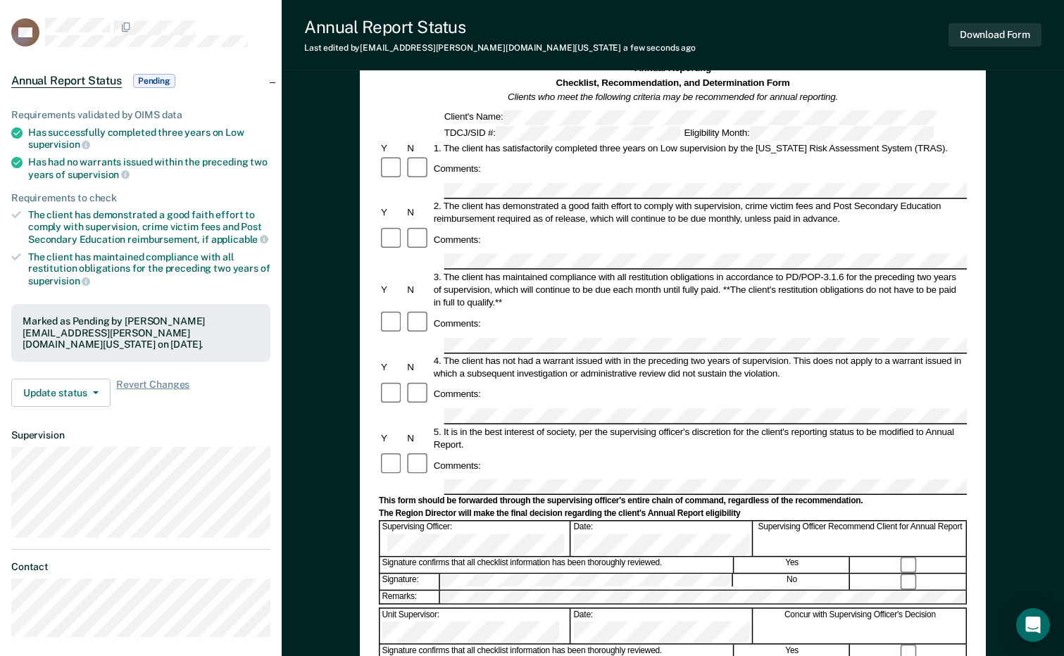
scroll to position [0, 0]
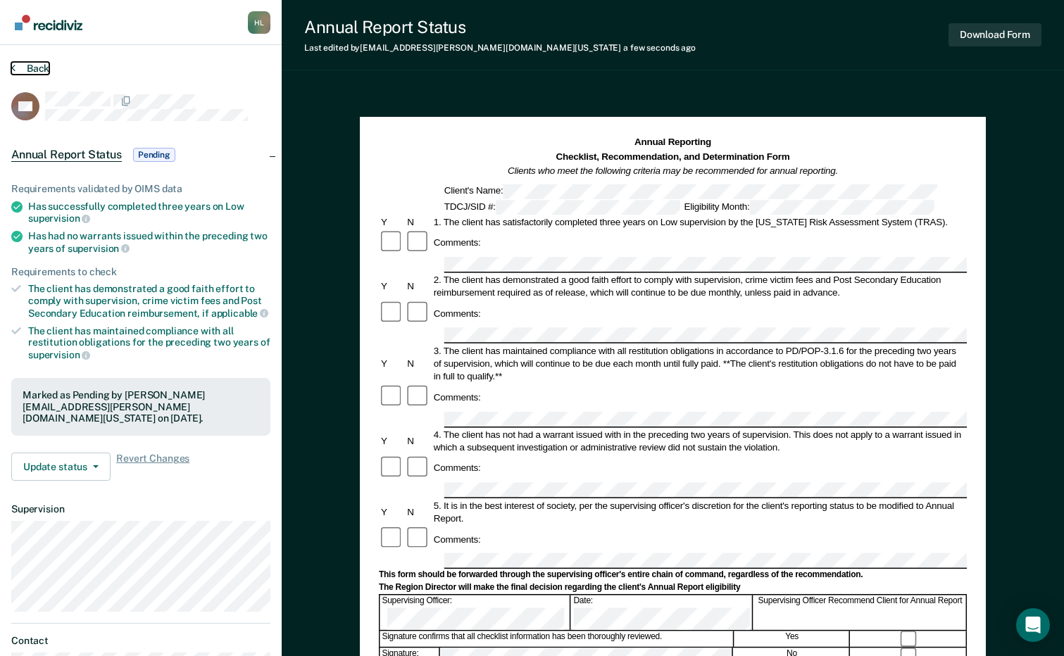
click at [37, 62] on button "Back" at bounding box center [30, 68] width 38 height 13
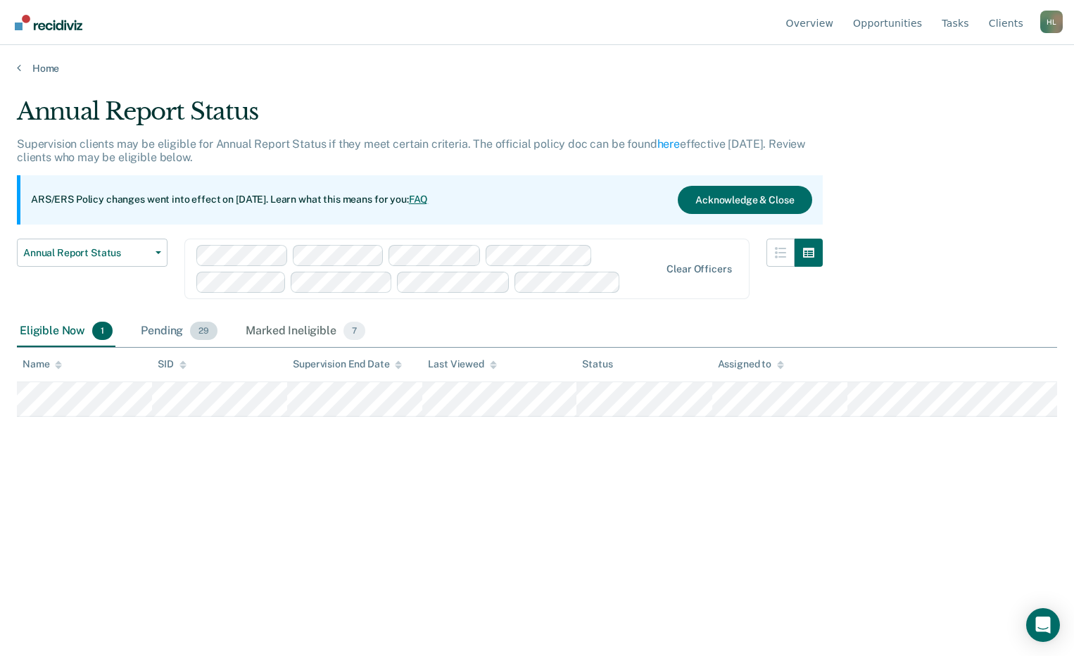
click at [155, 334] on div "Pending 29" at bounding box center [179, 331] width 82 height 31
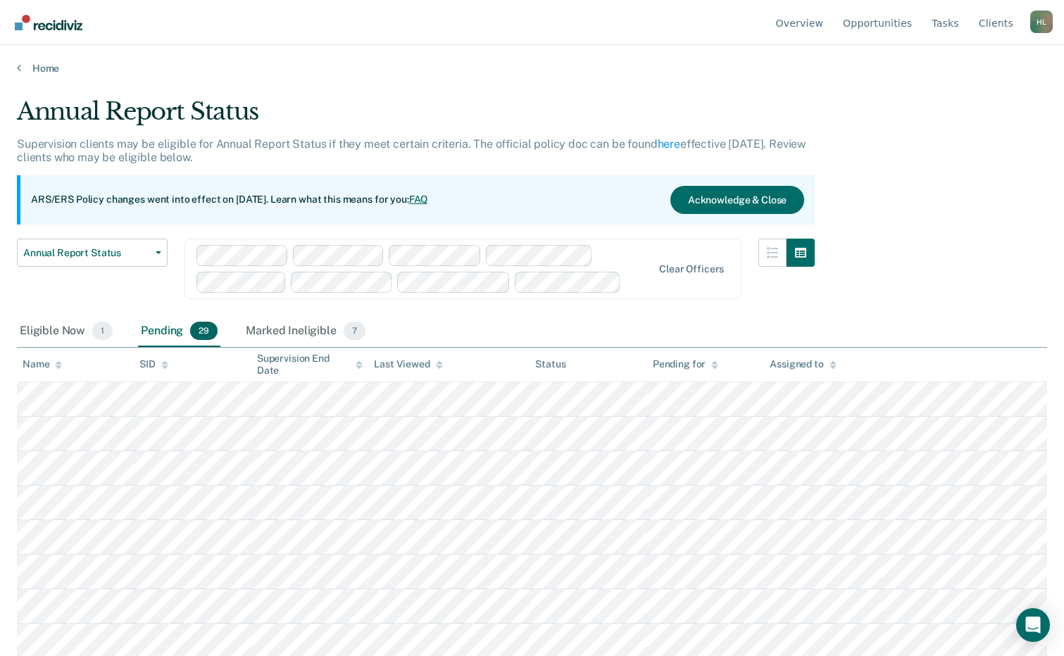
click at [56, 368] on icon at bounding box center [58, 364] width 7 height 9
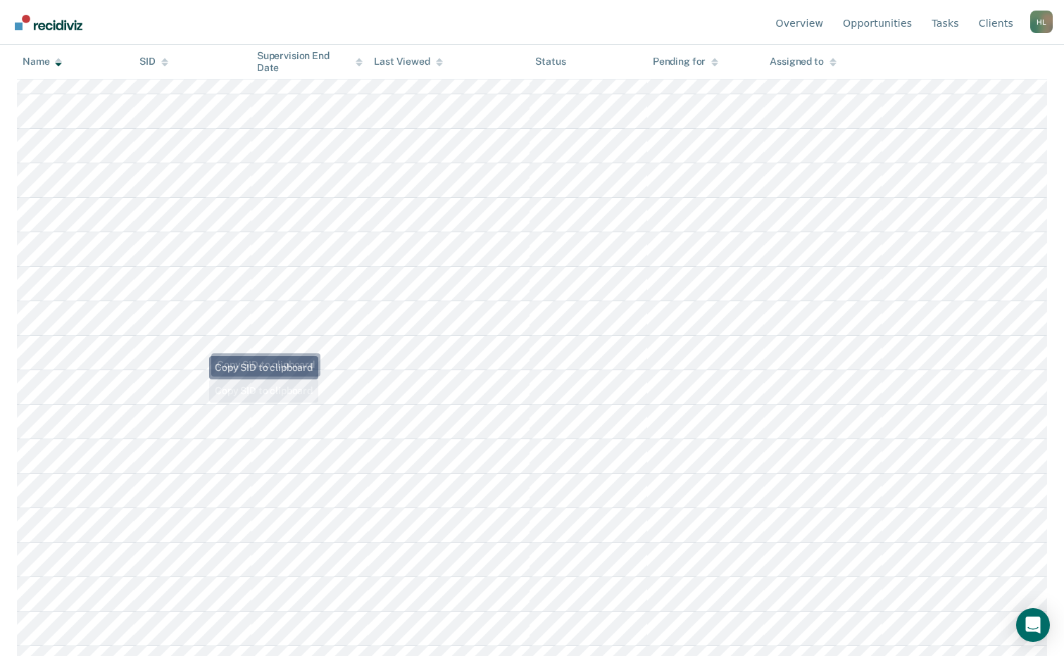
scroll to position [563, 0]
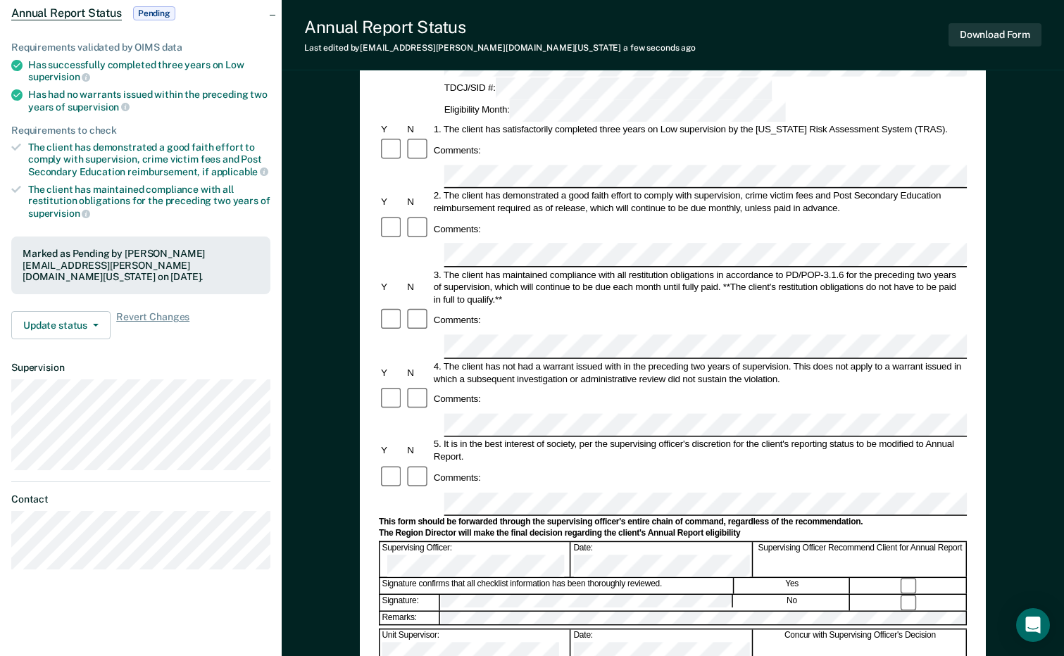
scroll to position [387, 0]
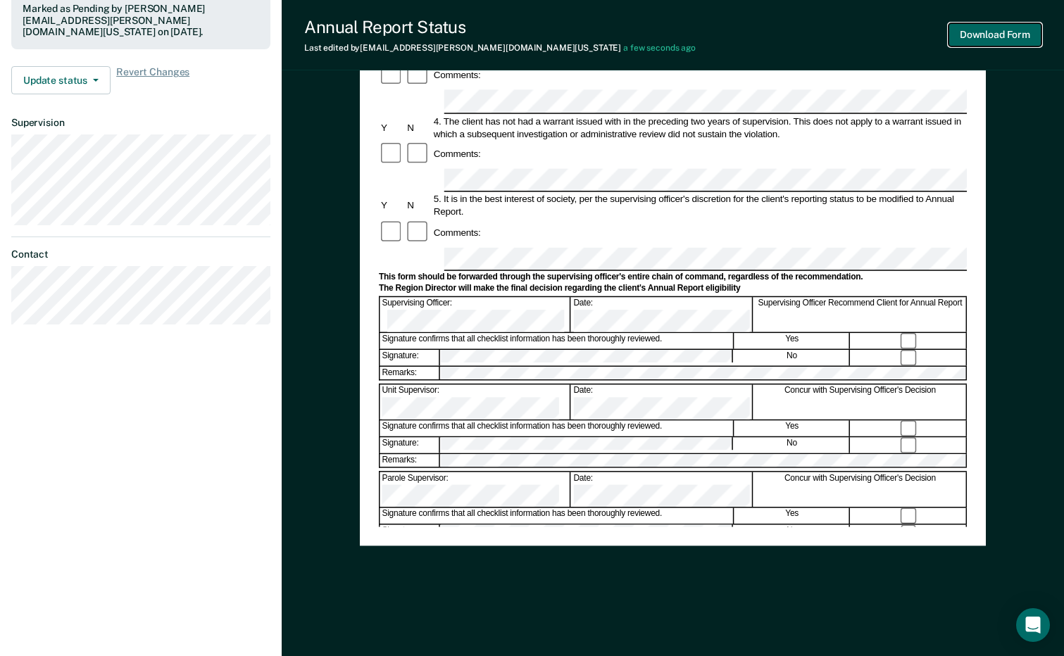
click at [999, 33] on button "Download Form" at bounding box center [994, 34] width 93 height 23
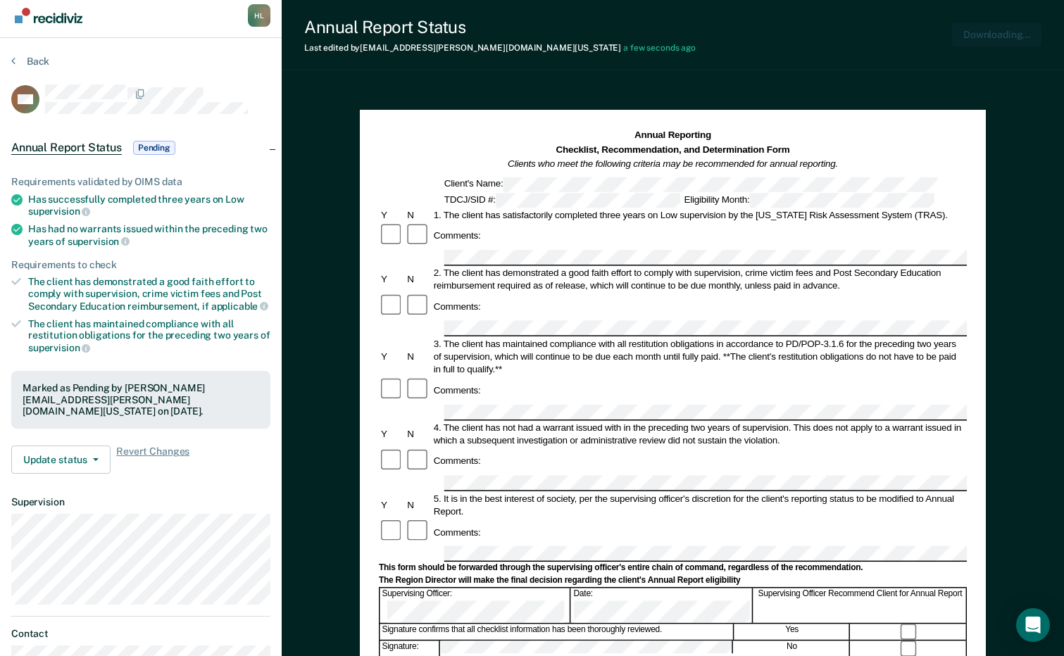
scroll to position [0, 0]
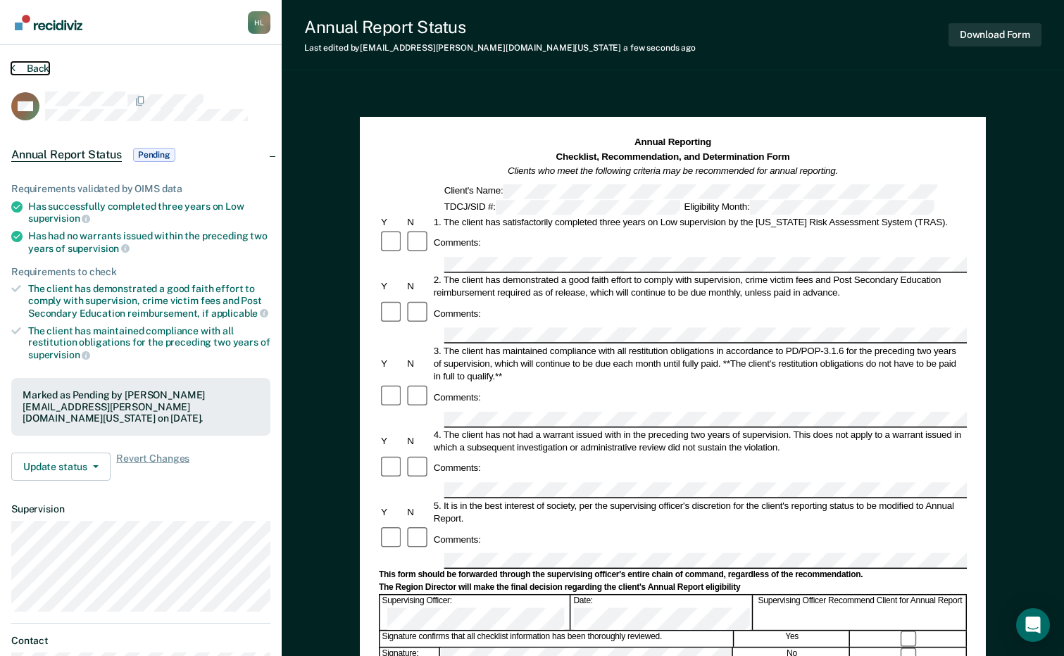
click at [37, 63] on button "Back" at bounding box center [30, 68] width 38 height 13
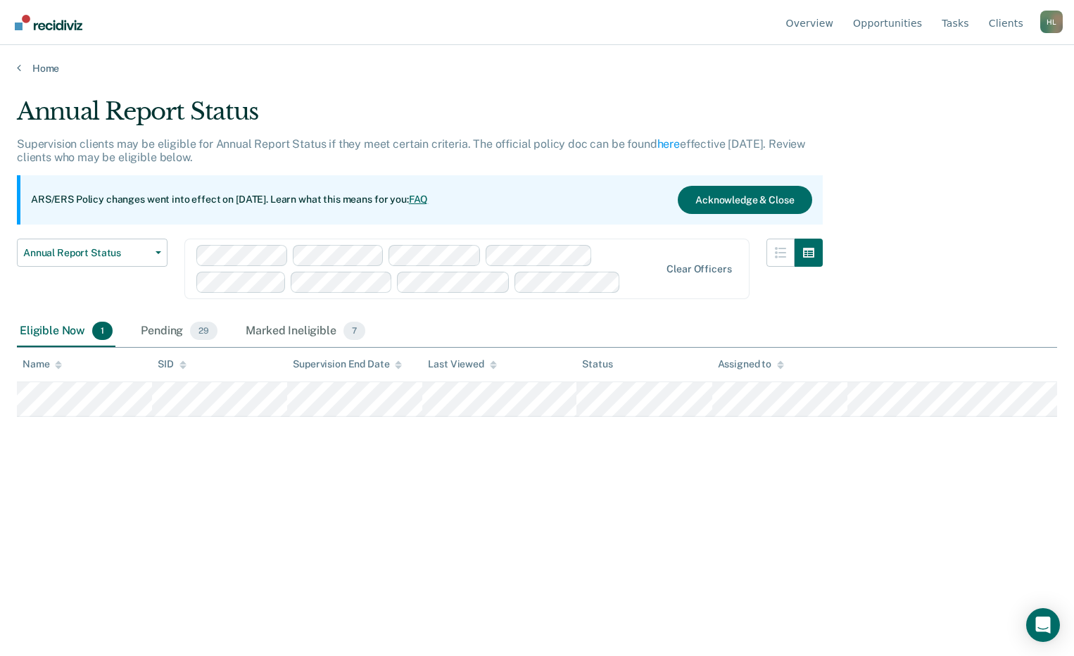
drag, startPoint x: 164, startPoint y: 324, endPoint x: 132, endPoint y: 361, distance: 49.4
click at [164, 325] on div "Pending 29" at bounding box center [179, 331] width 82 height 31
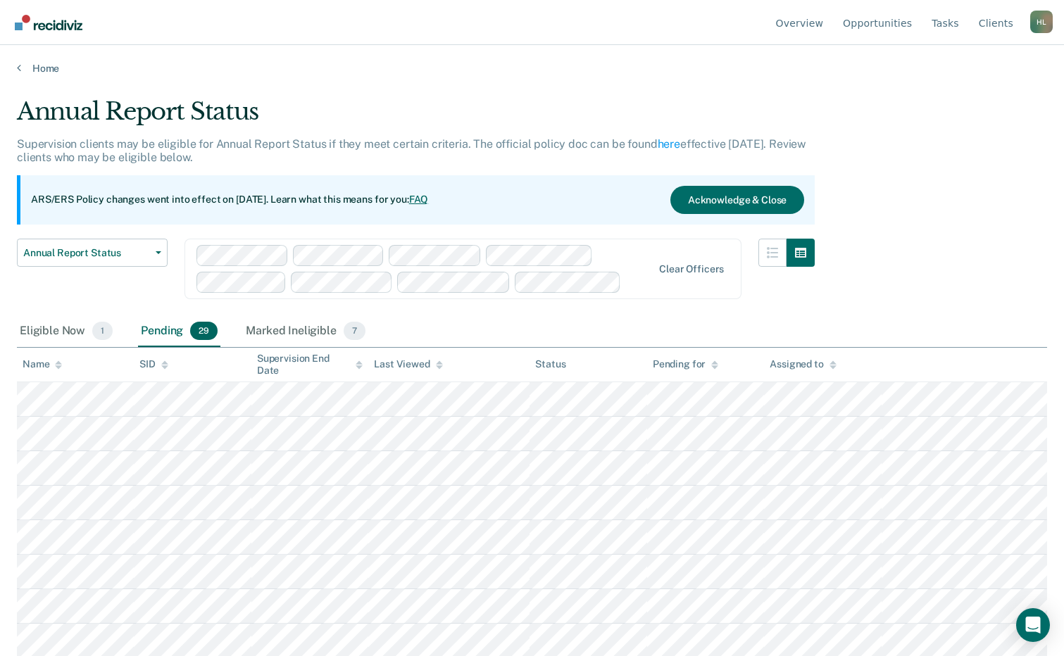
click at [59, 368] on icon at bounding box center [58, 367] width 7 height 4
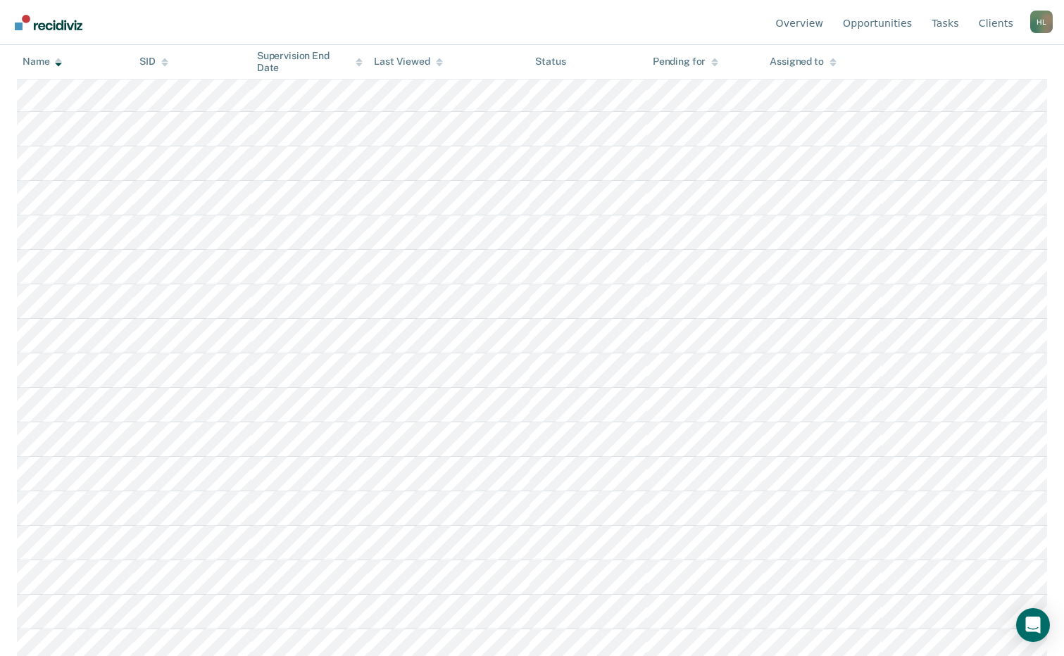
scroll to position [422, 0]
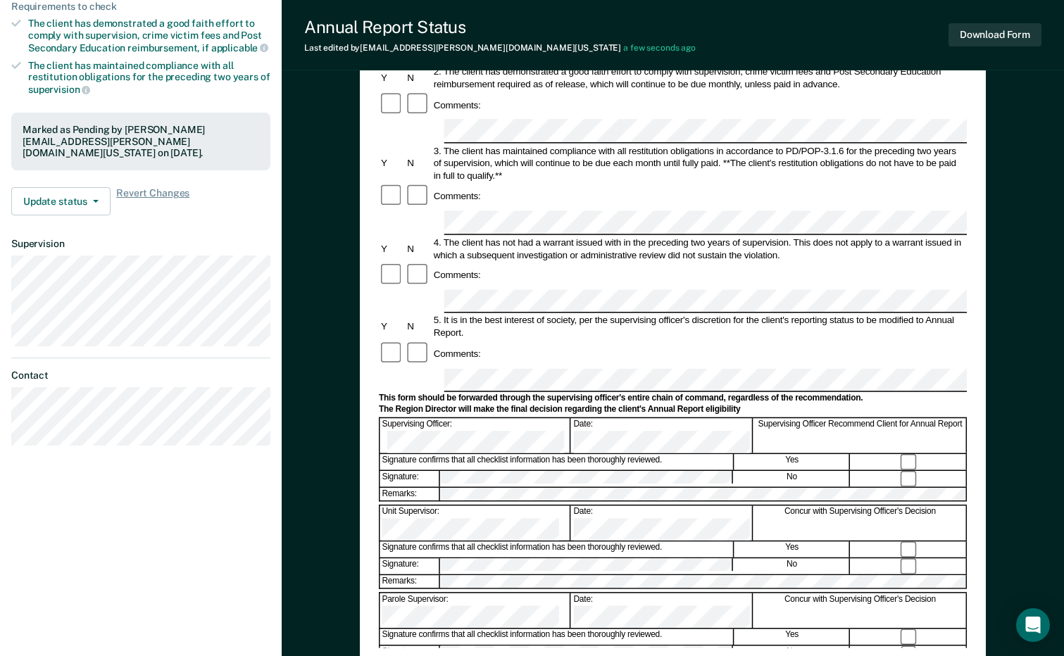
scroll to position [282, 0]
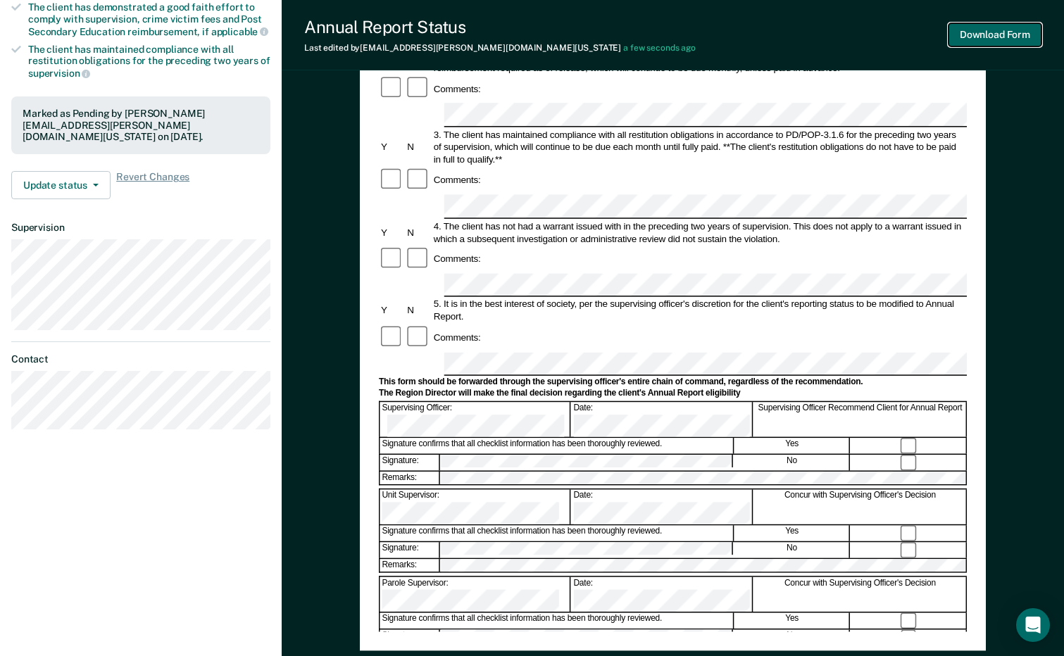
click at [1002, 29] on button "Download Form" at bounding box center [994, 34] width 93 height 23
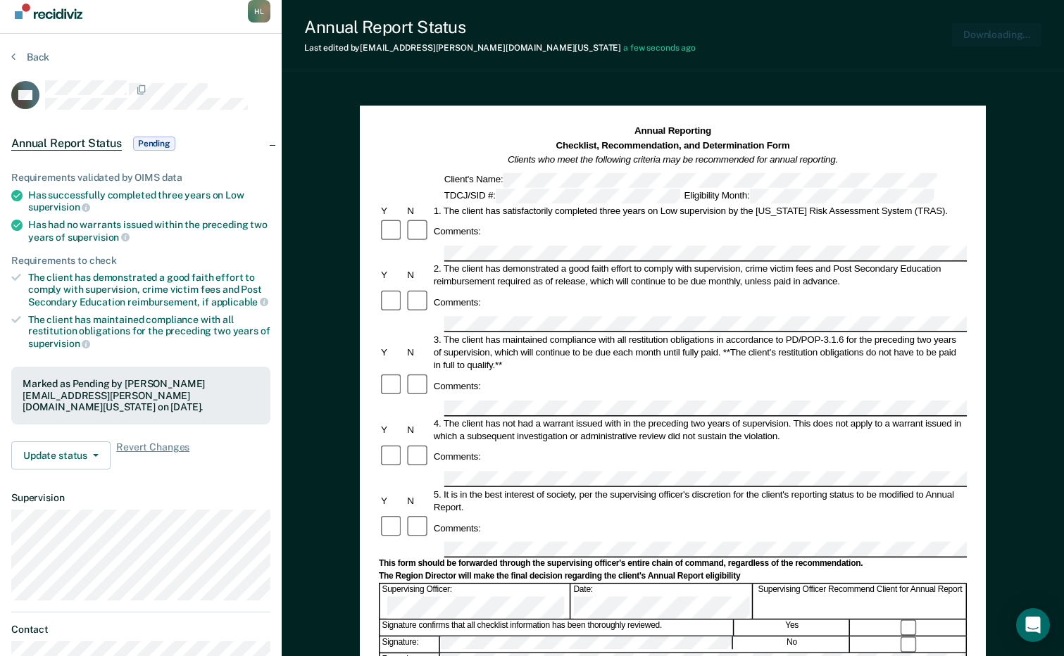
scroll to position [0, 0]
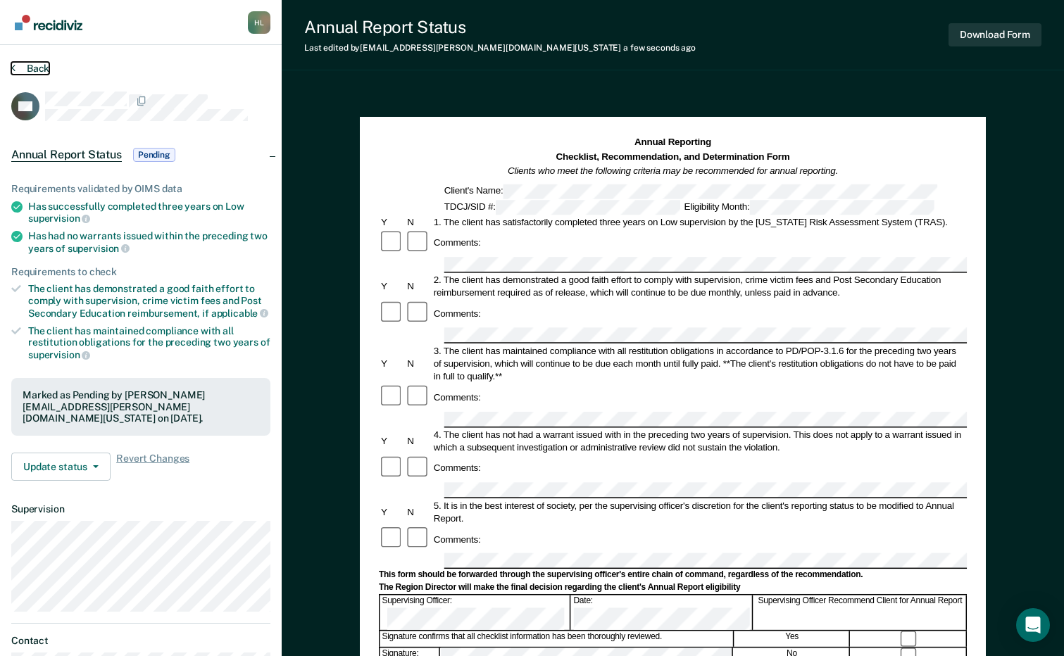
click at [29, 63] on button "Back" at bounding box center [30, 68] width 38 height 13
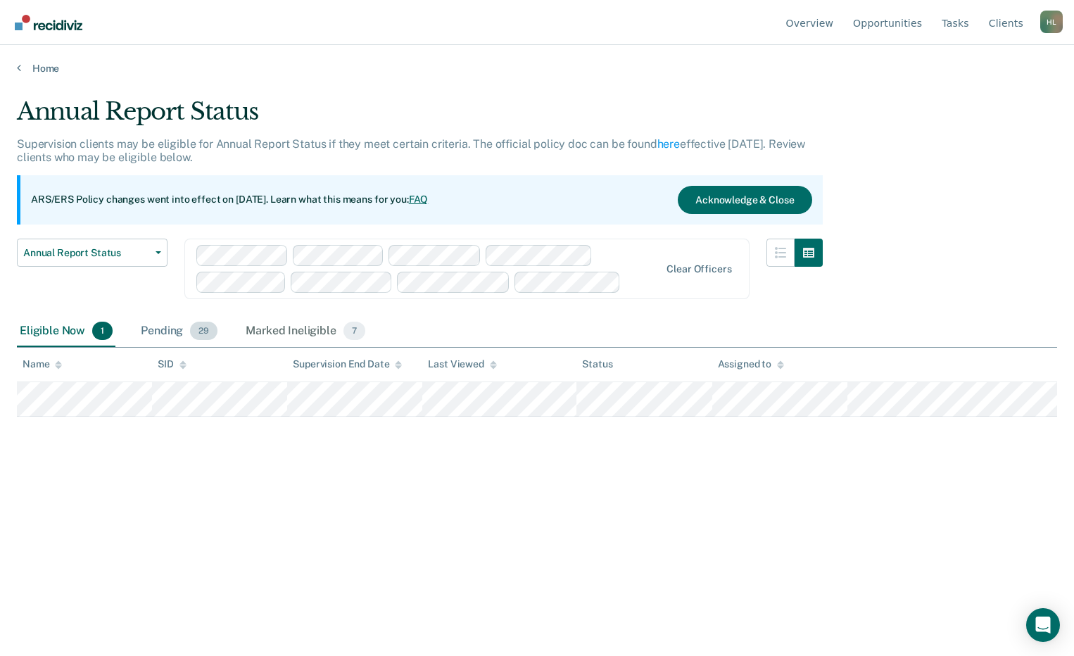
click at [158, 338] on div "Pending 29" at bounding box center [179, 331] width 82 height 31
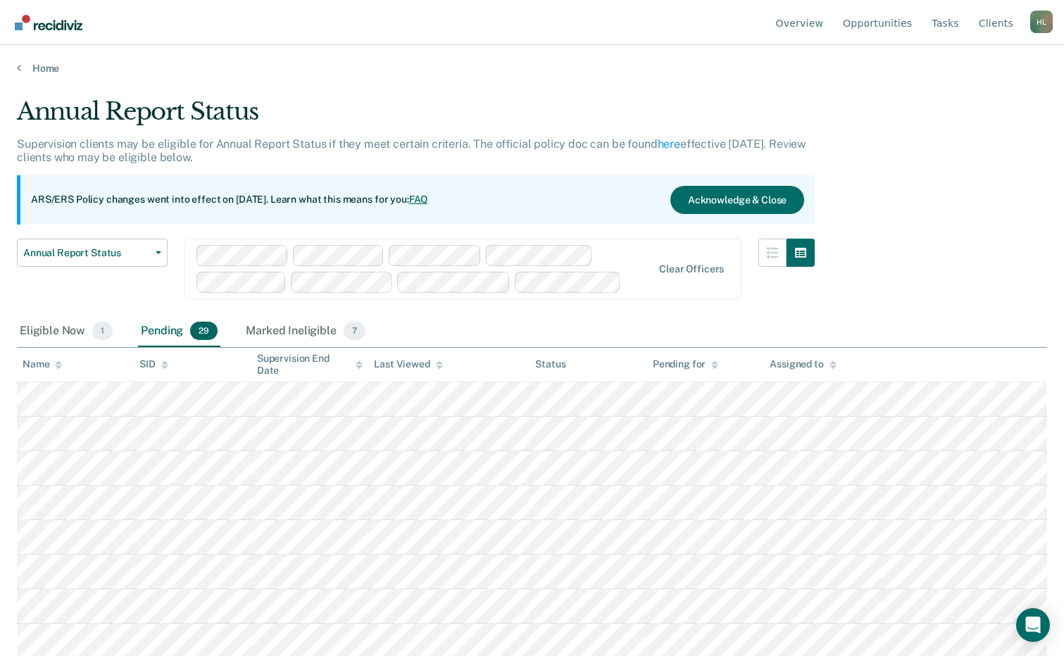
click at [39, 366] on div "Name" at bounding box center [42, 364] width 39 height 12
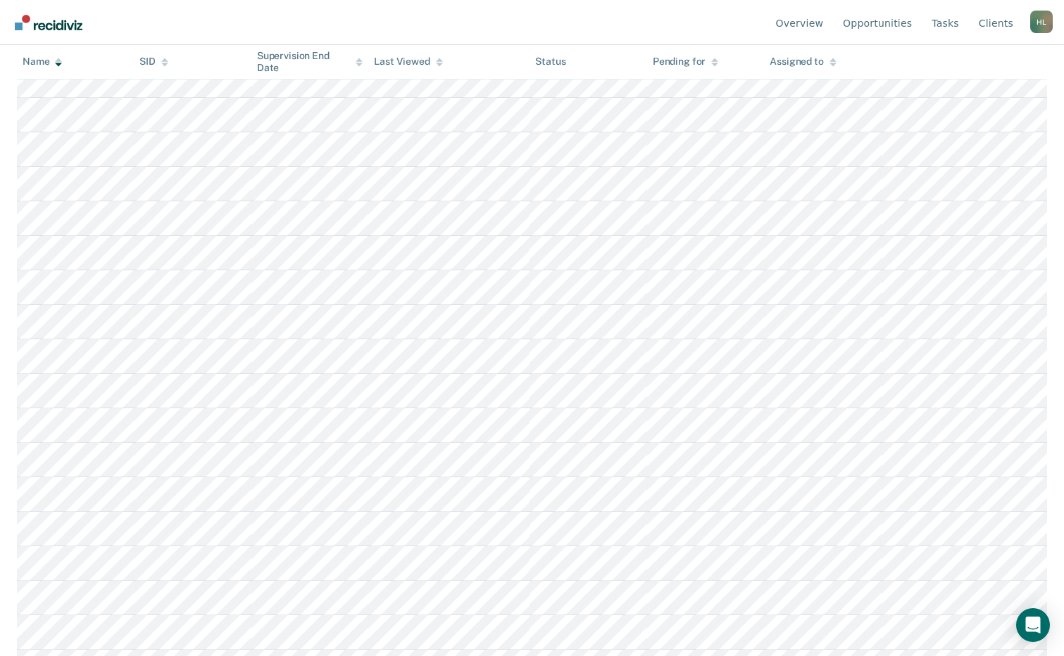
scroll to position [493, 0]
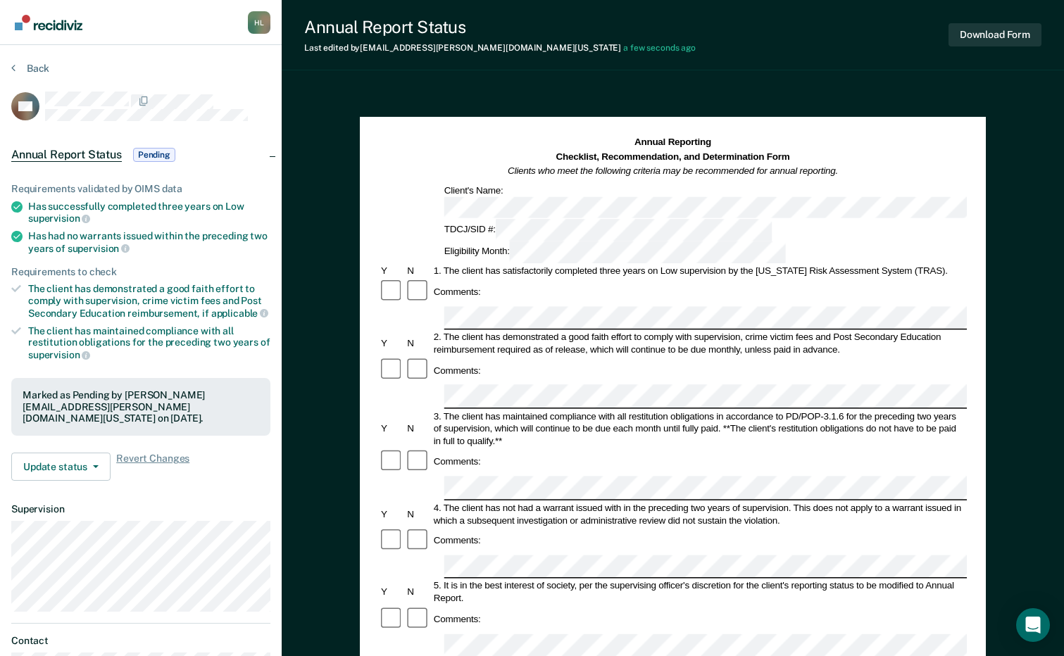
click at [999, 47] on div "Download Form" at bounding box center [994, 35] width 93 height 36
click at [1003, 38] on button "Download Form" at bounding box center [994, 34] width 93 height 23
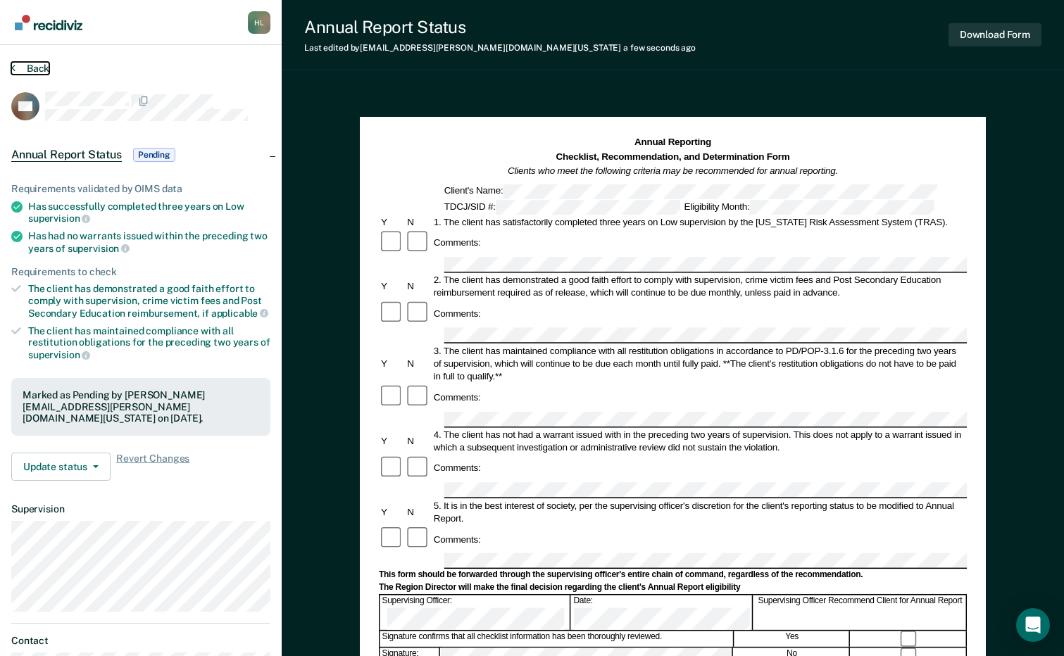
click at [42, 70] on button "Back" at bounding box center [30, 68] width 38 height 13
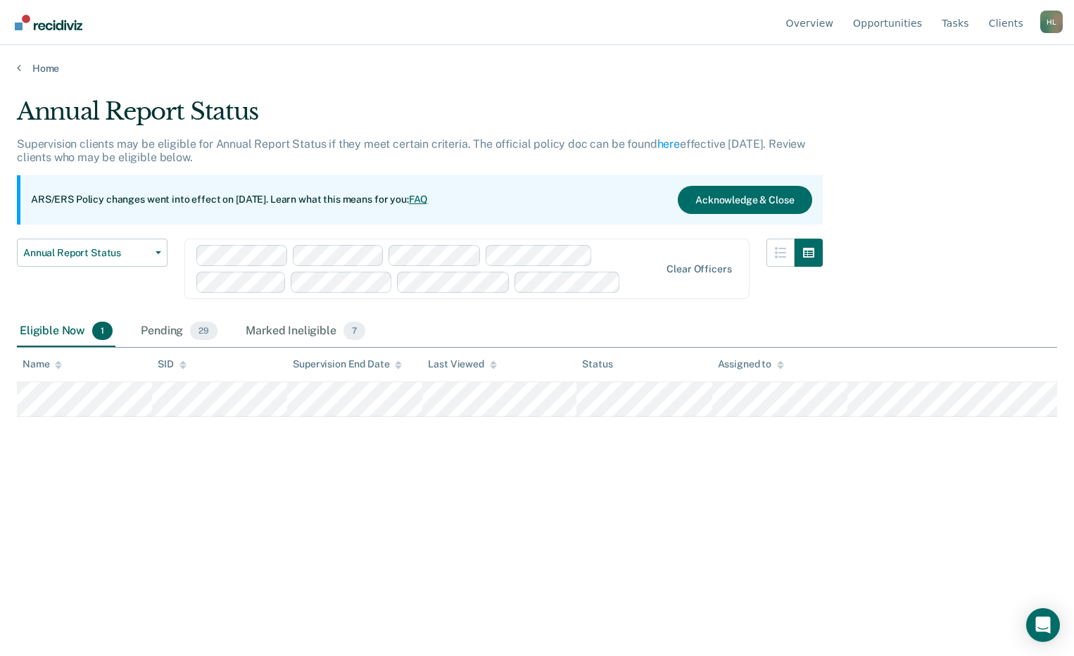
drag, startPoint x: 165, startPoint y: 327, endPoint x: 94, endPoint y: 363, distance: 78.7
click at [164, 327] on div "Pending 29" at bounding box center [179, 331] width 82 height 31
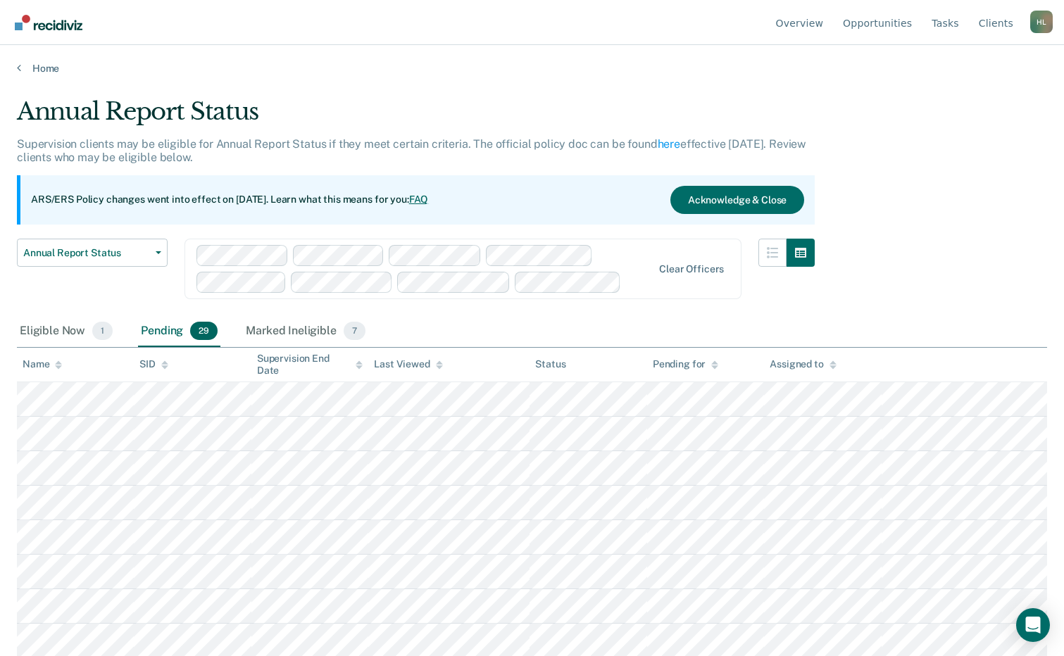
click at [50, 365] on div "Name" at bounding box center [42, 364] width 39 height 12
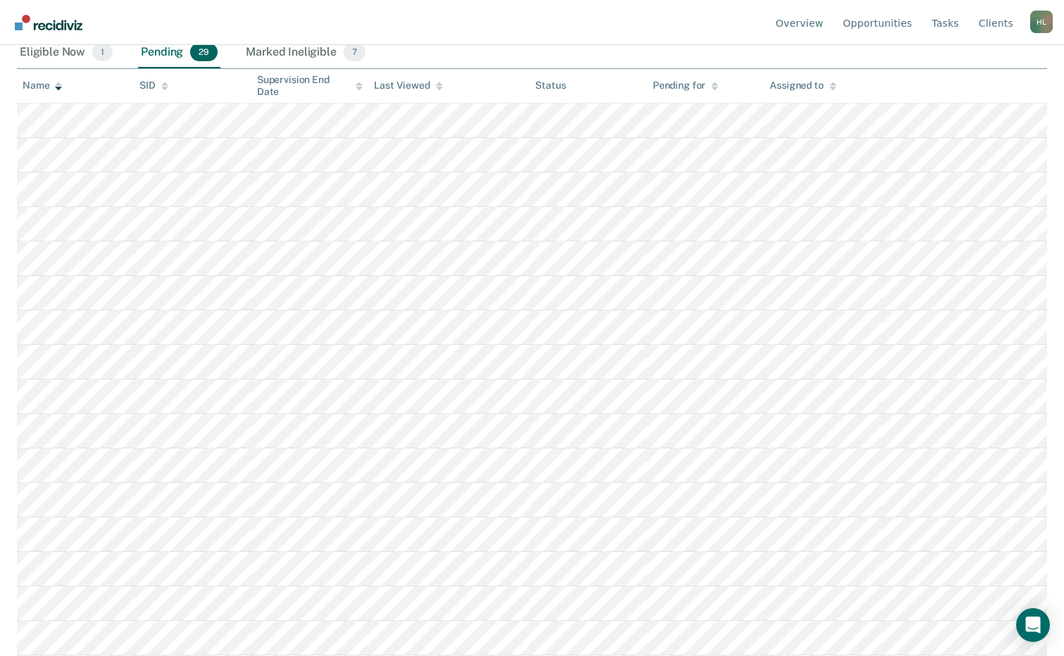
scroll to position [563, 0]
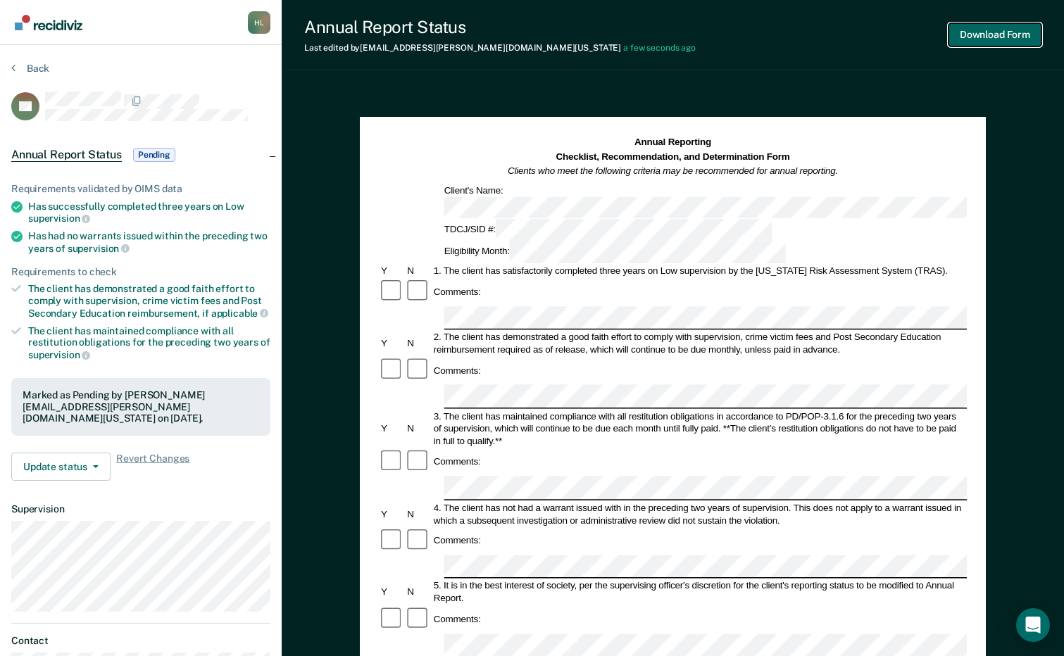
click at [965, 30] on button "Download Form" at bounding box center [994, 34] width 93 height 23
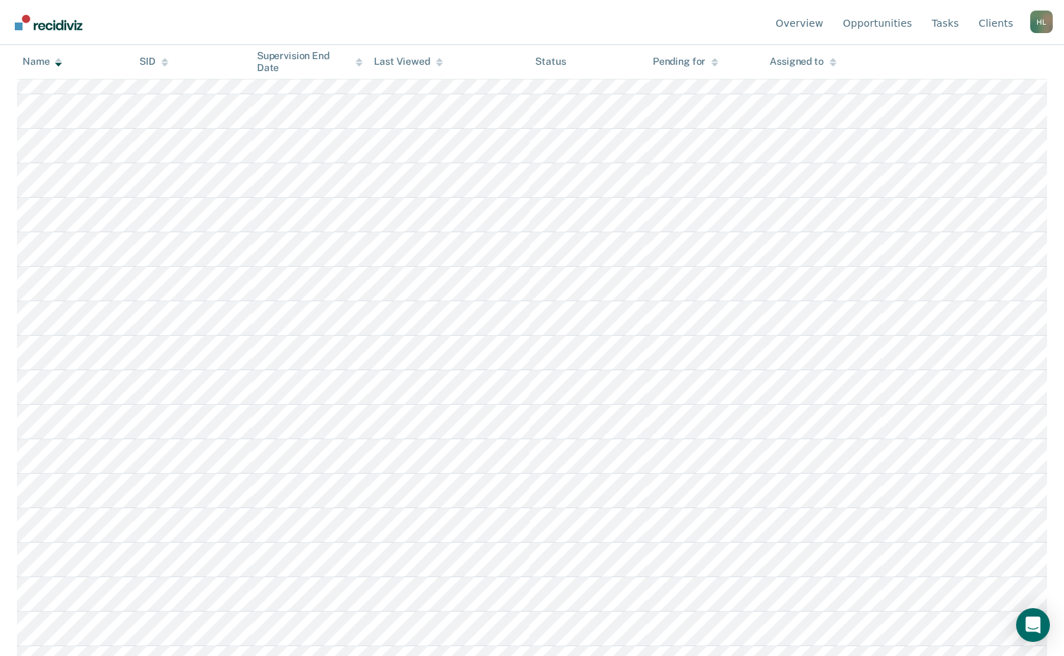
scroll to position [727, 0]
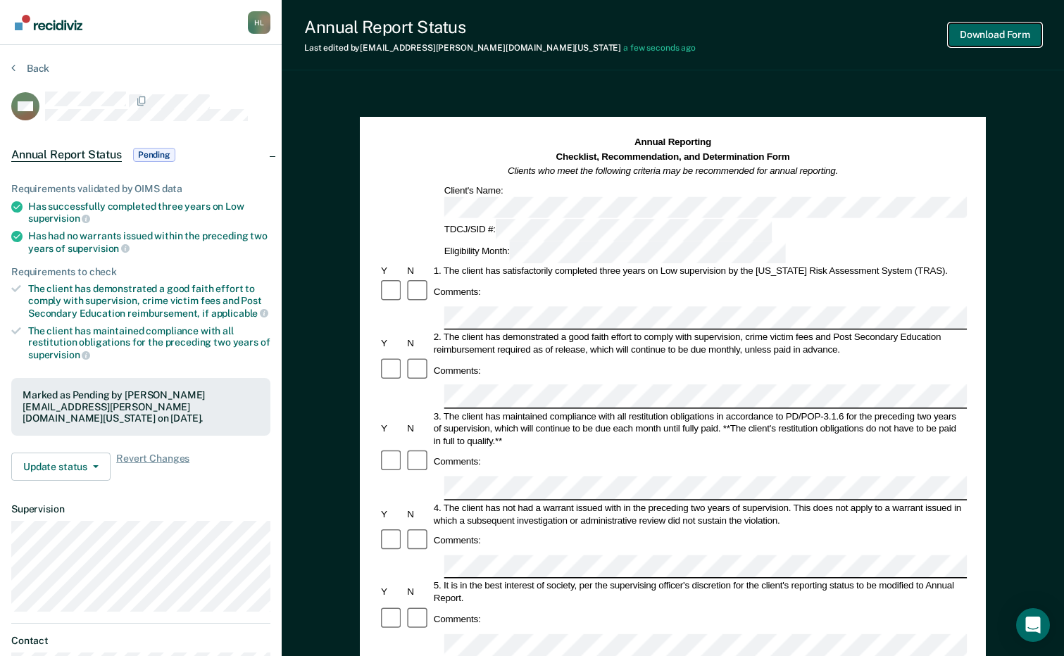
click at [1014, 39] on button "Download Form" at bounding box center [994, 34] width 93 height 23
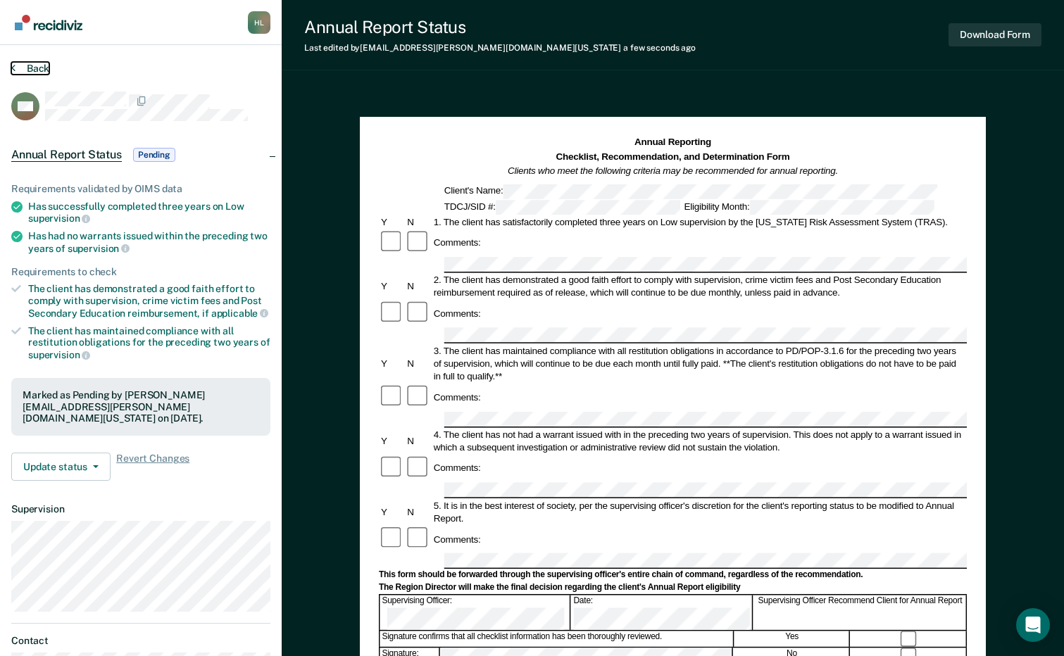
click at [35, 67] on button "Back" at bounding box center [30, 68] width 38 height 13
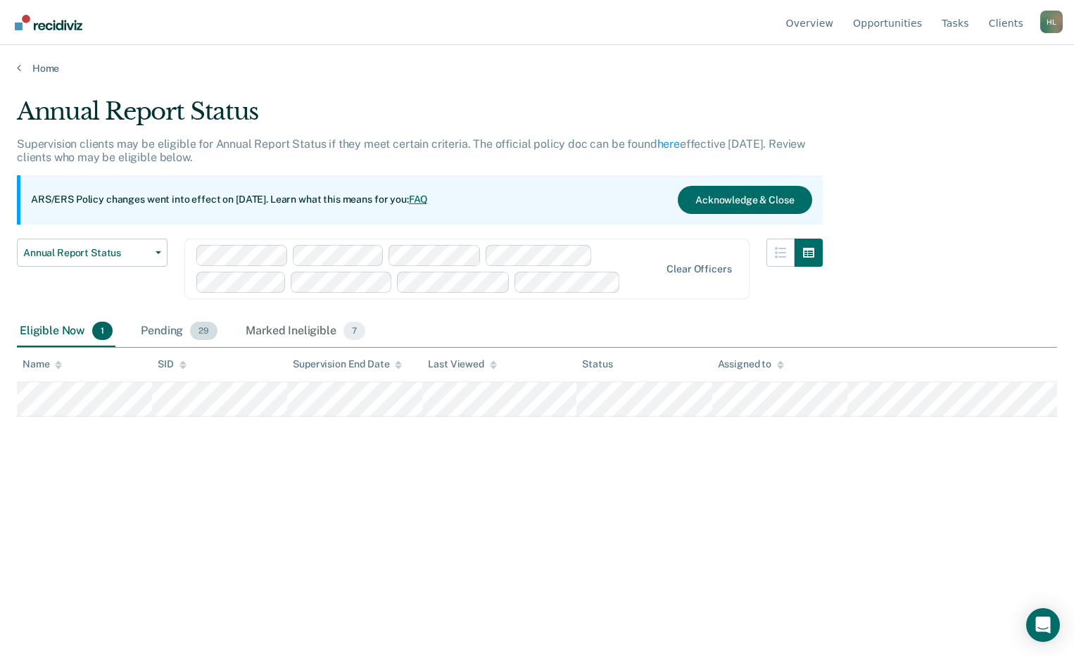
click at [150, 327] on div "Pending 29" at bounding box center [179, 331] width 82 height 31
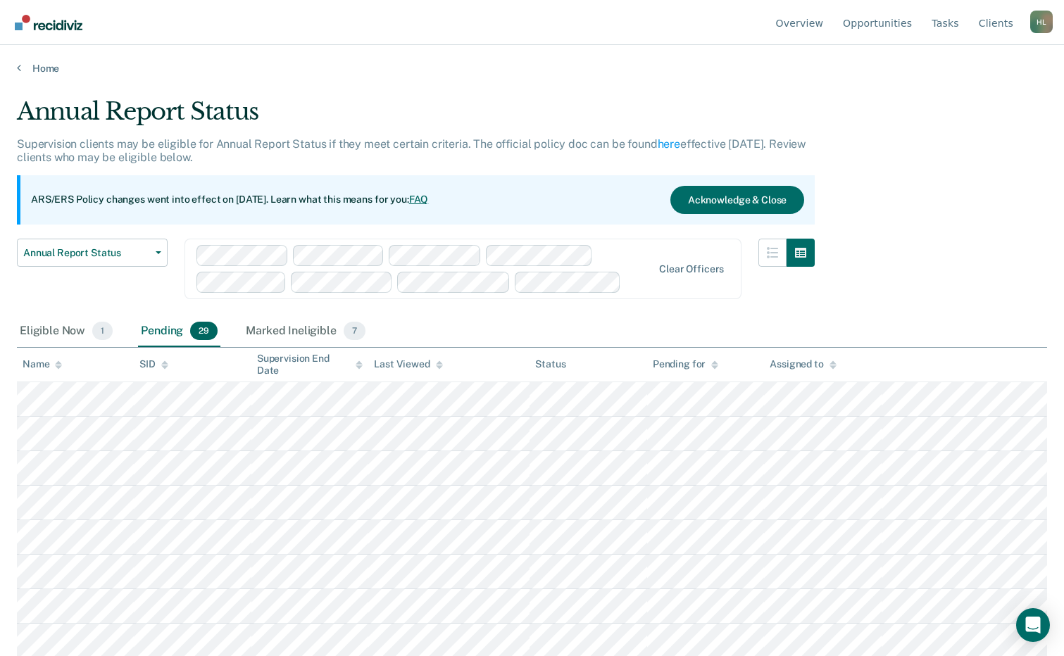
click at [40, 365] on div "Name" at bounding box center [42, 364] width 39 height 12
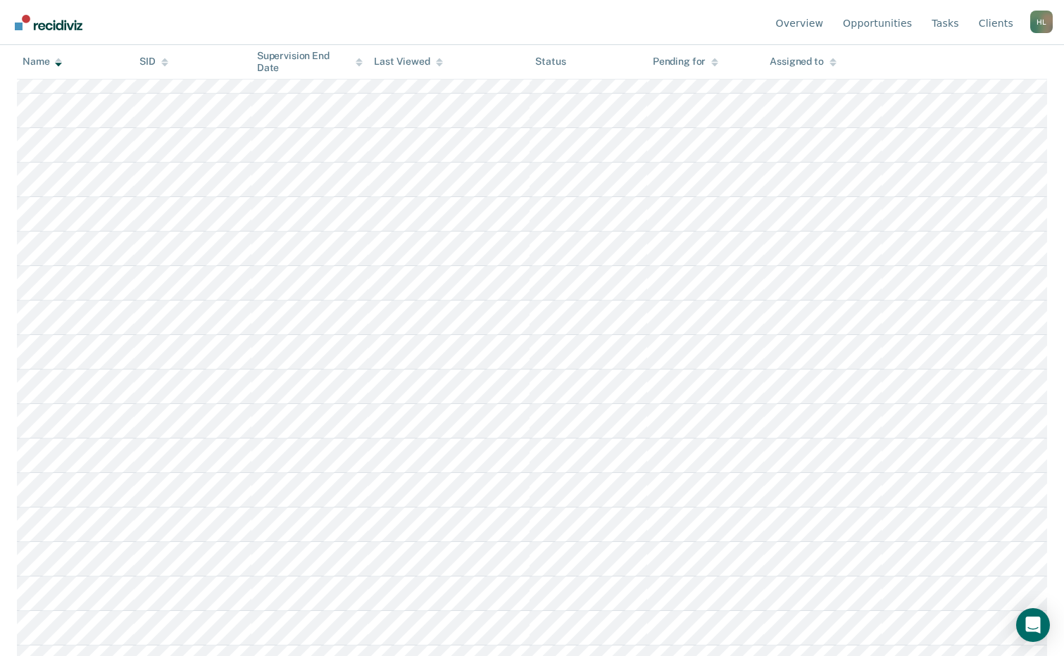
scroll to position [704, 0]
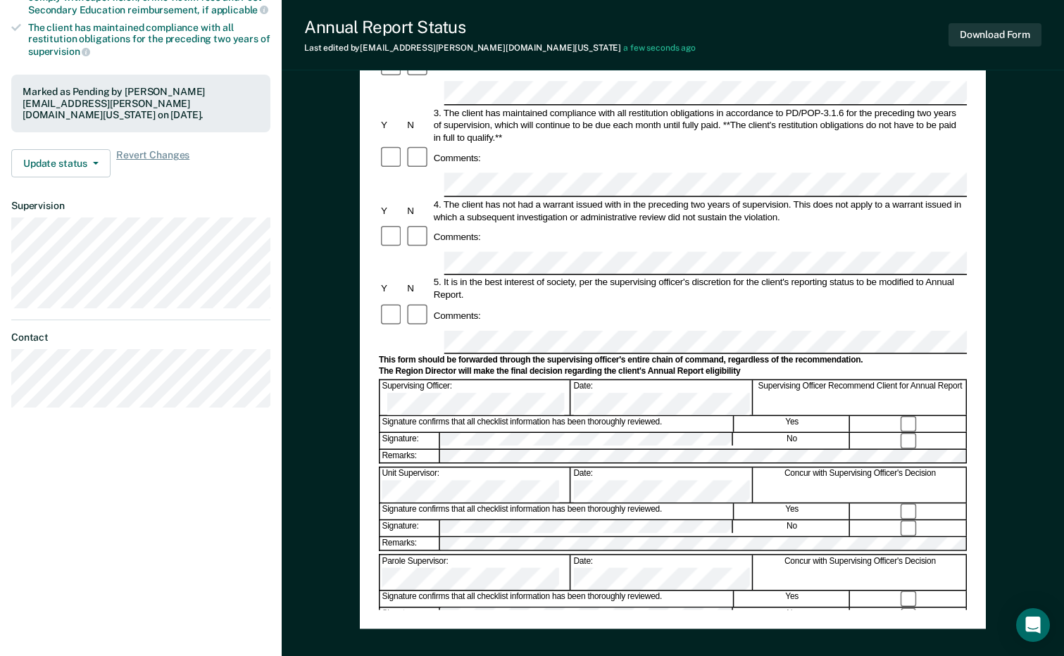
scroll to position [387, 0]
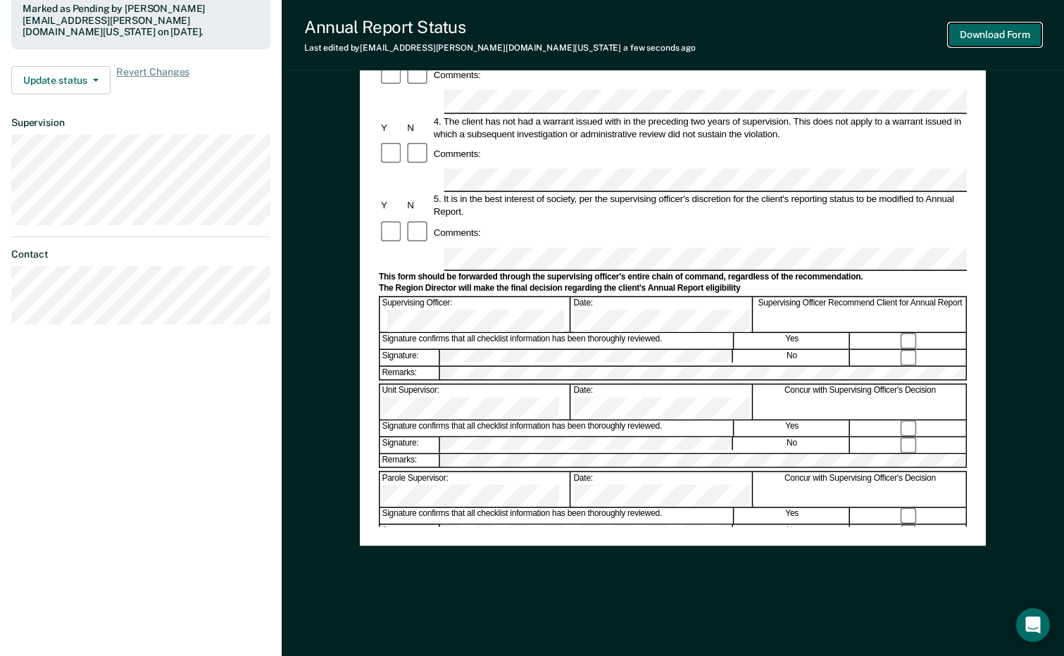
click at [998, 37] on button "Download Form" at bounding box center [994, 34] width 93 height 23
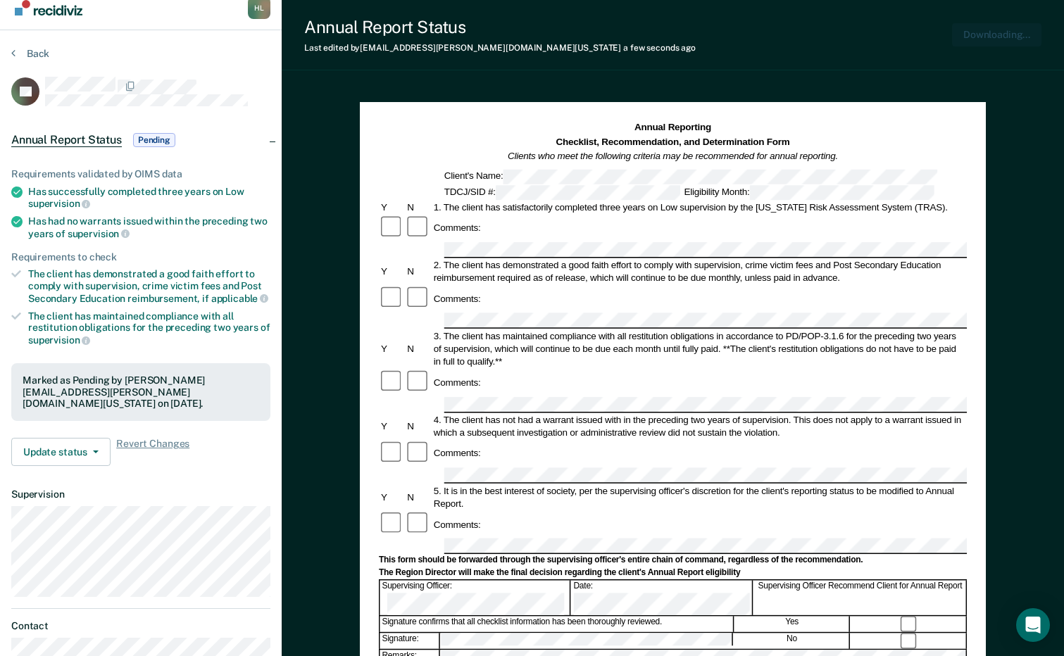
scroll to position [0, 0]
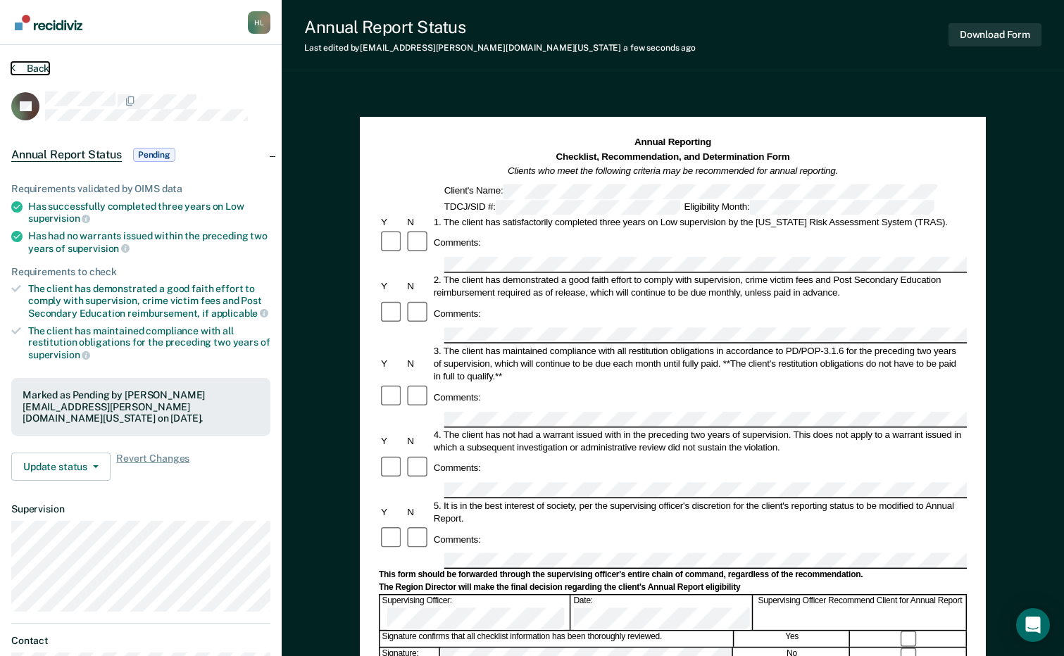
click at [37, 69] on button "Back" at bounding box center [30, 68] width 38 height 13
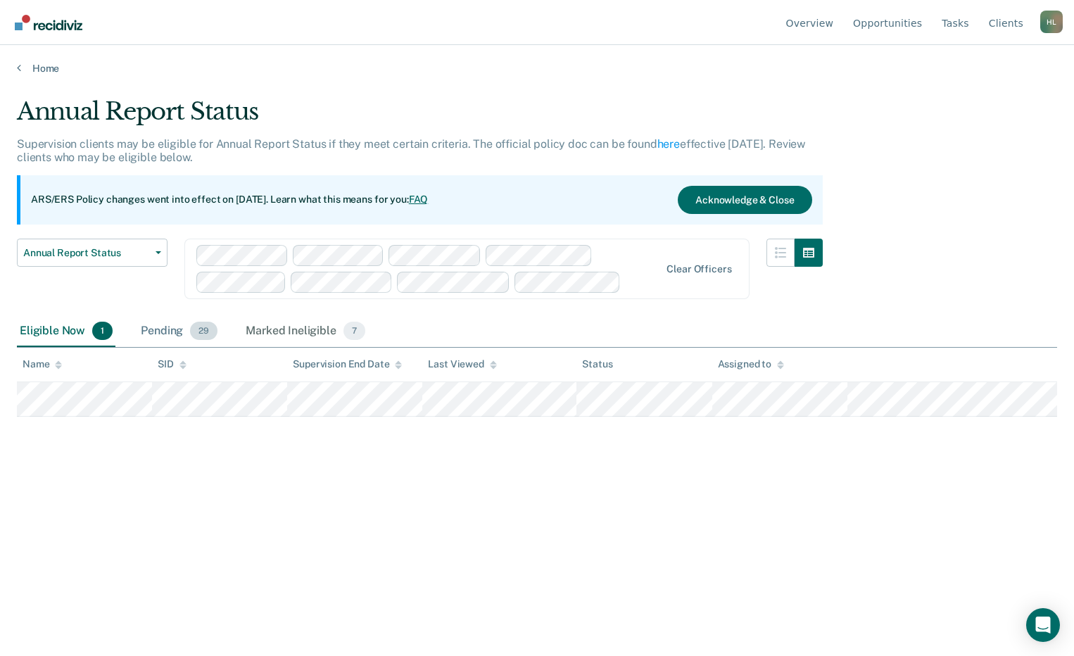
click at [147, 328] on div "Pending 29" at bounding box center [179, 331] width 82 height 31
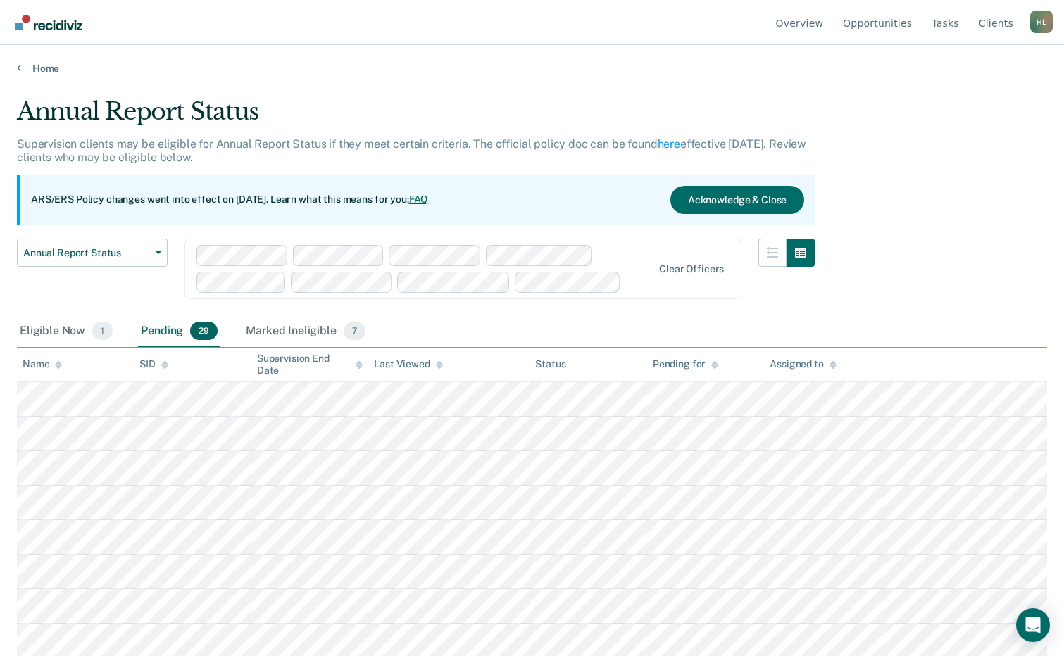
click at [48, 368] on div "Name" at bounding box center [42, 364] width 39 height 12
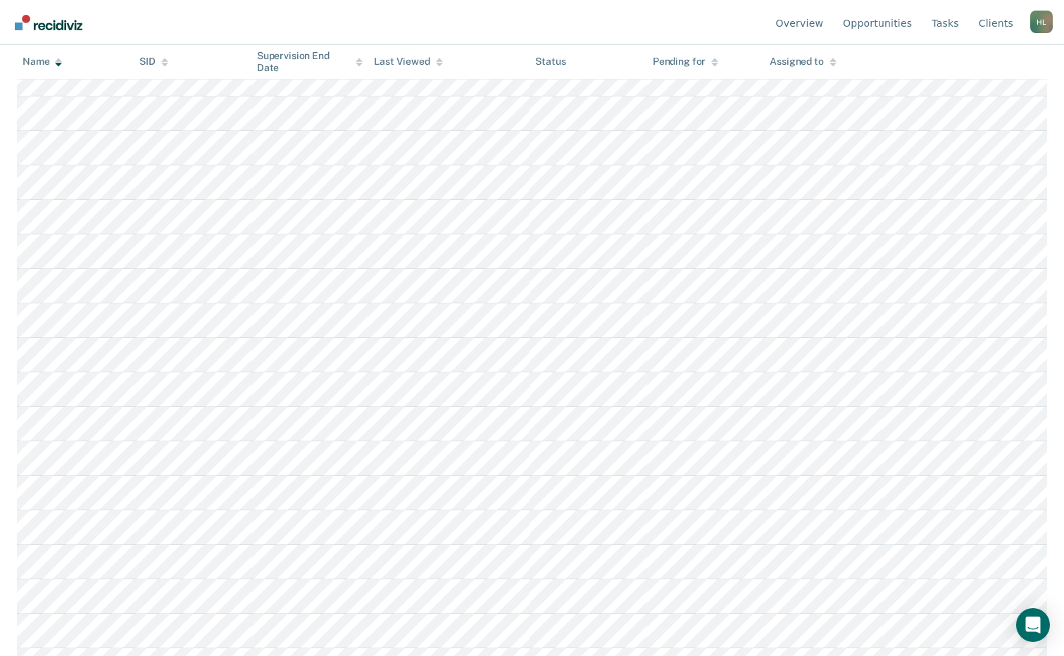
scroll to position [727, 0]
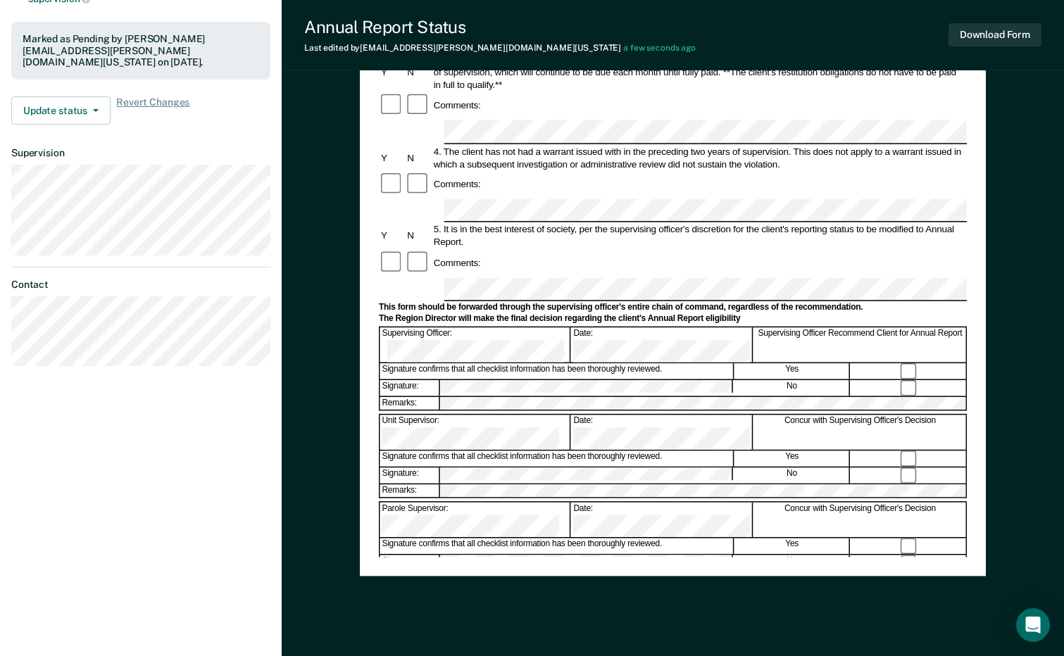
scroll to position [387, 0]
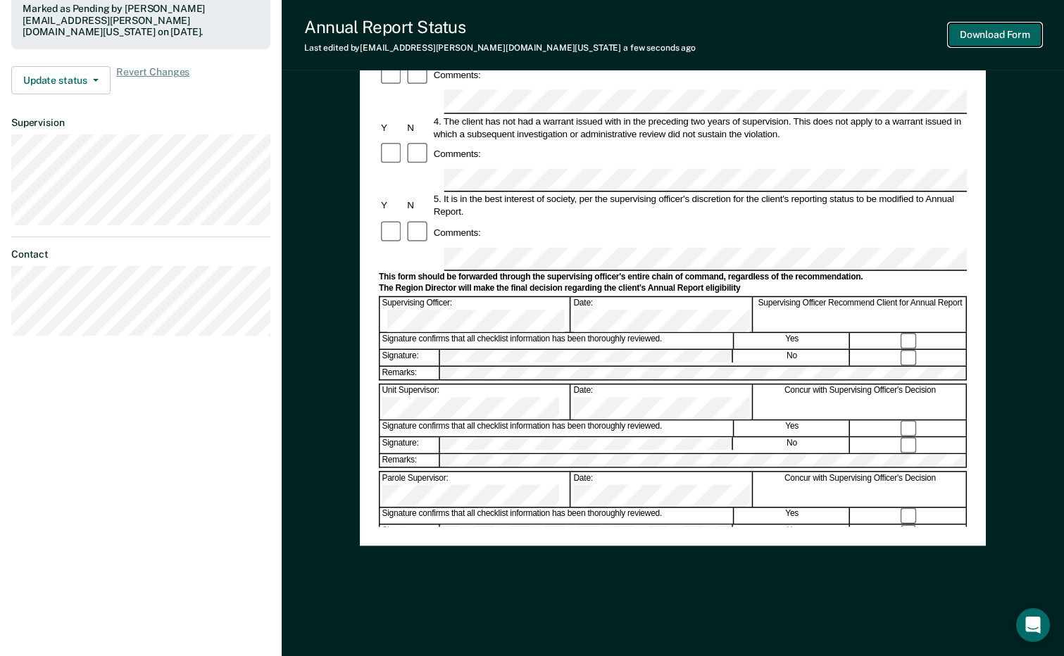
click at [968, 35] on button "Download Form" at bounding box center [994, 34] width 93 height 23
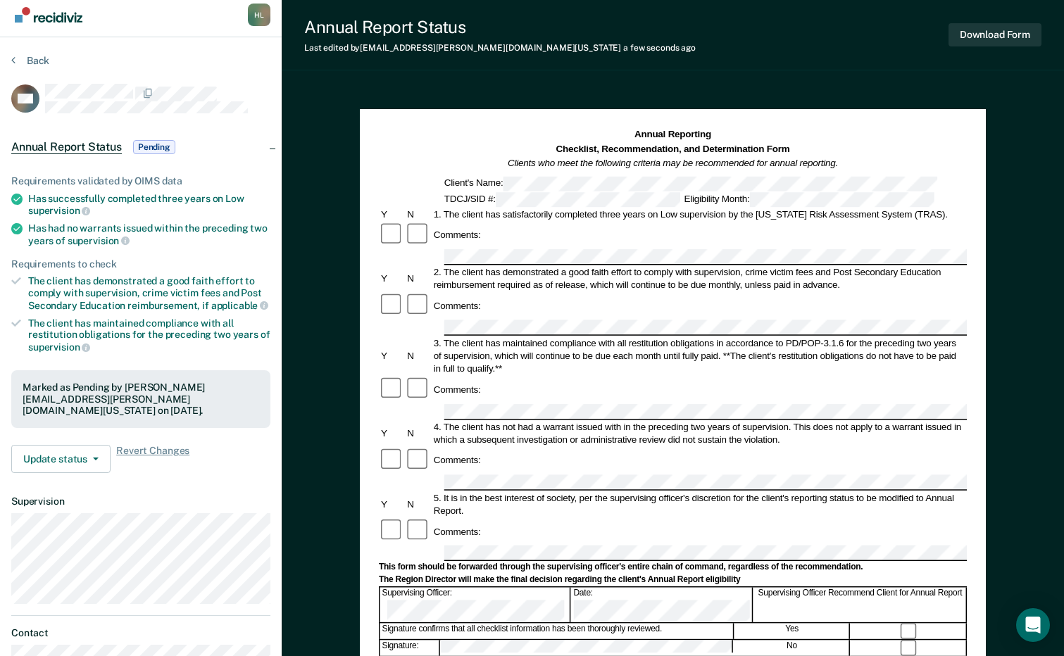
scroll to position [0, 0]
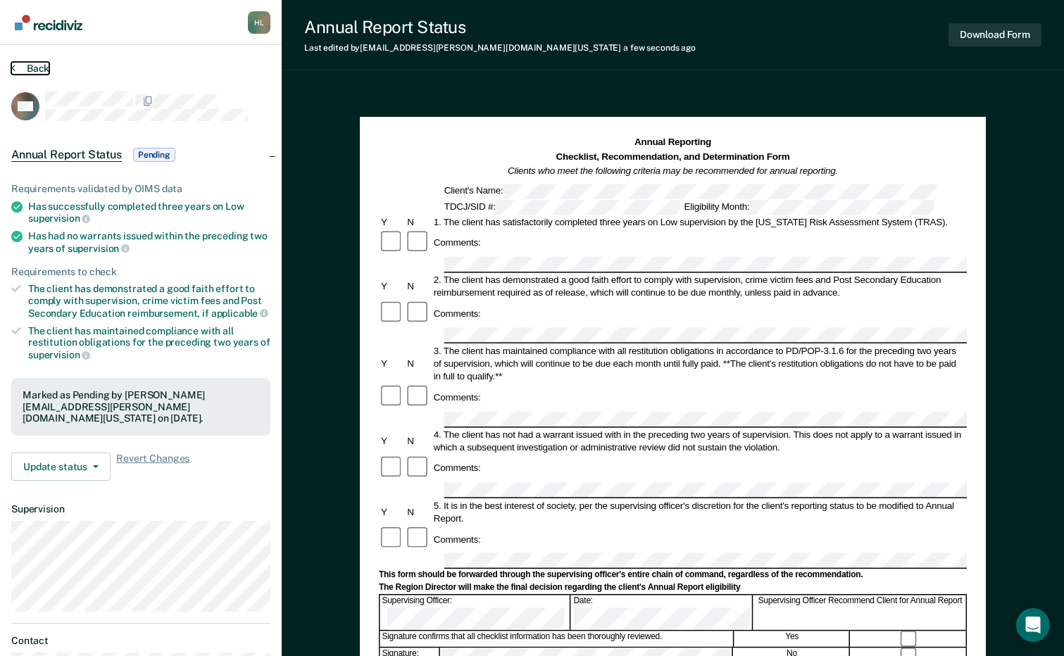
click at [30, 67] on button "Back" at bounding box center [30, 68] width 38 height 13
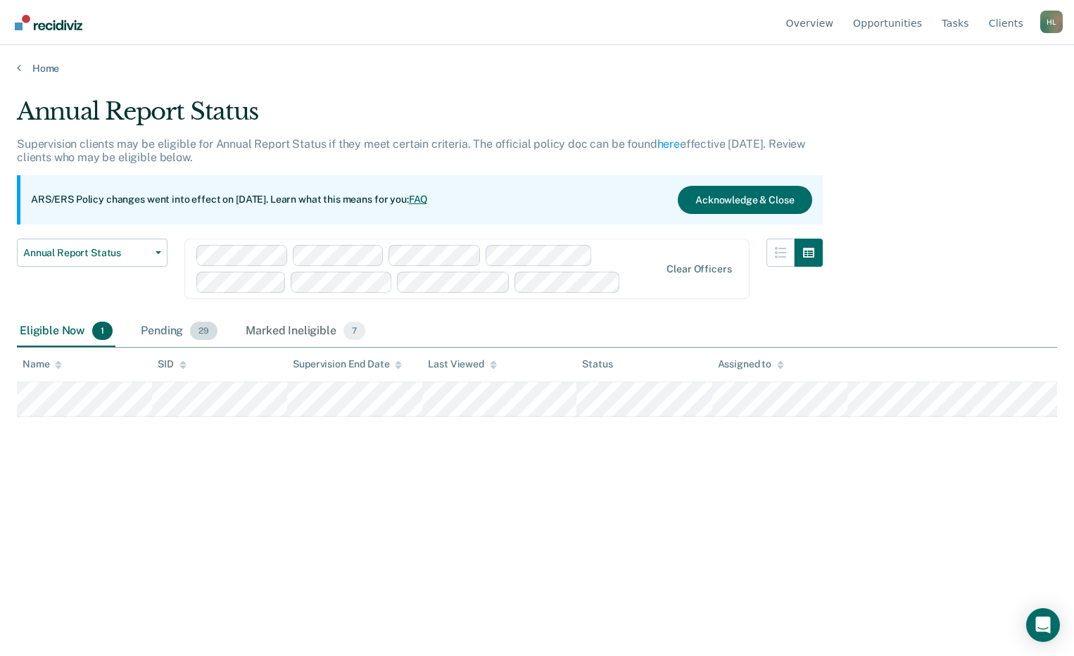
click at [162, 332] on div "Pending 29" at bounding box center [179, 331] width 82 height 31
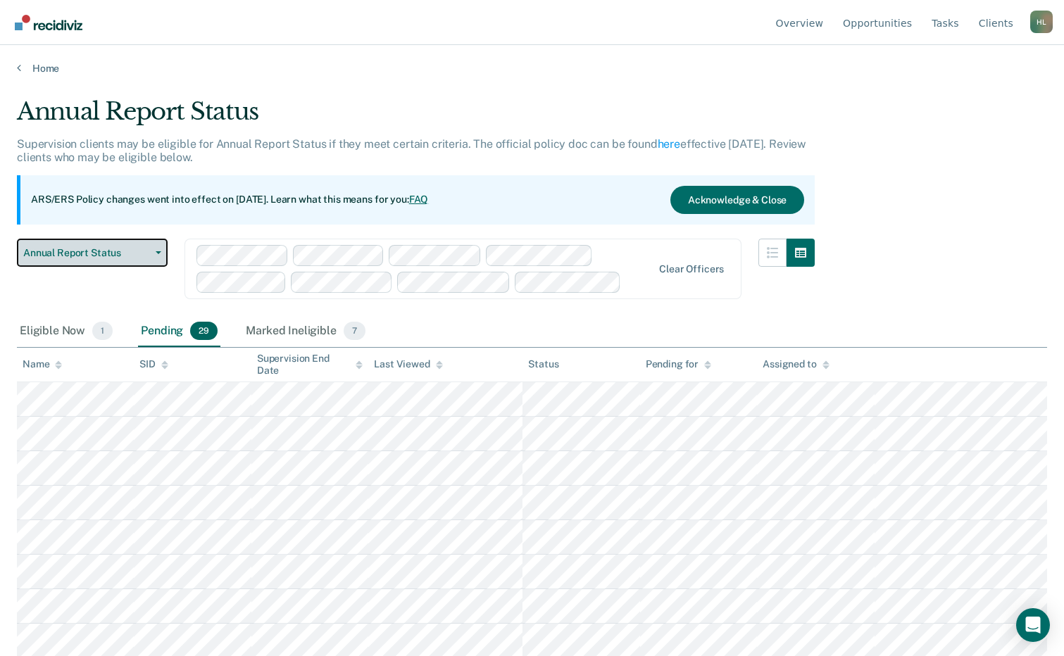
click at [136, 261] on button "Annual Report Status" at bounding box center [92, 253] width 151 height 28
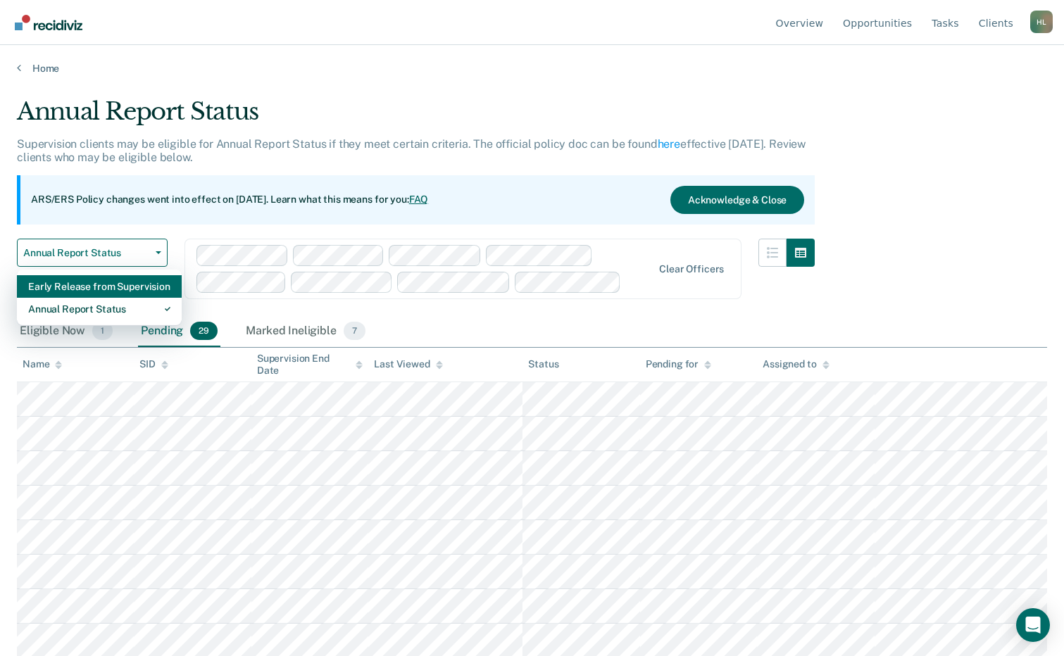
click at [103, 287] on div "Early Release from Supervision" at bounding box center [99, 286] width 142 height 23
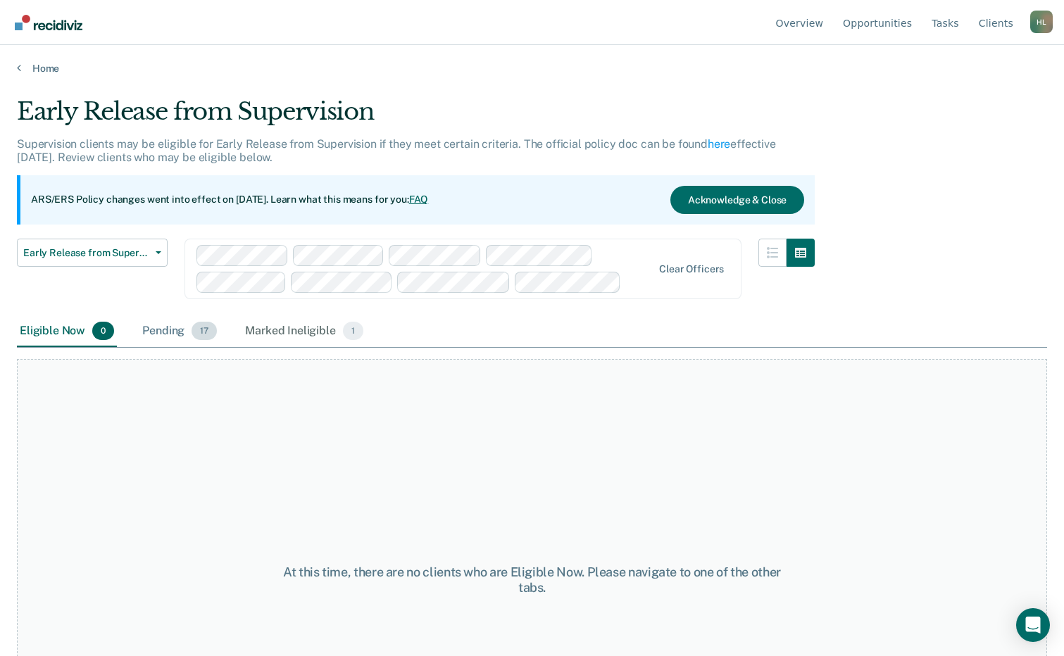
click at [153, 330] on div "Pending 17" at bounding box center [179, 331] width 80 height 31
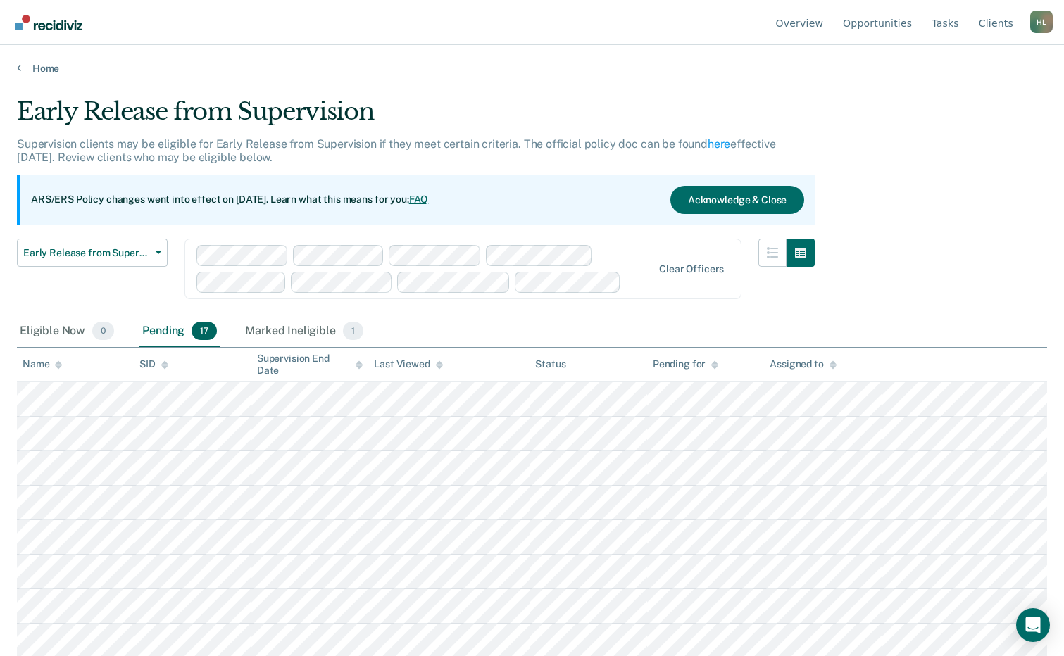
click at [39, 363] on div "Name" at bounding box center [42, 364] width 39 height 12
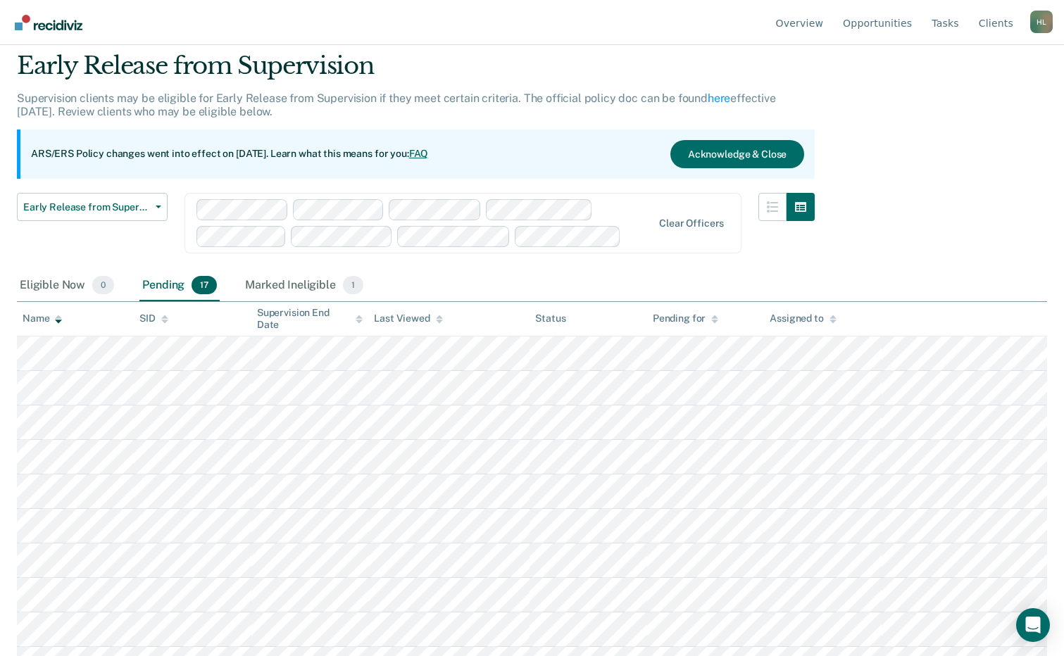
scroll to position [31, 0]
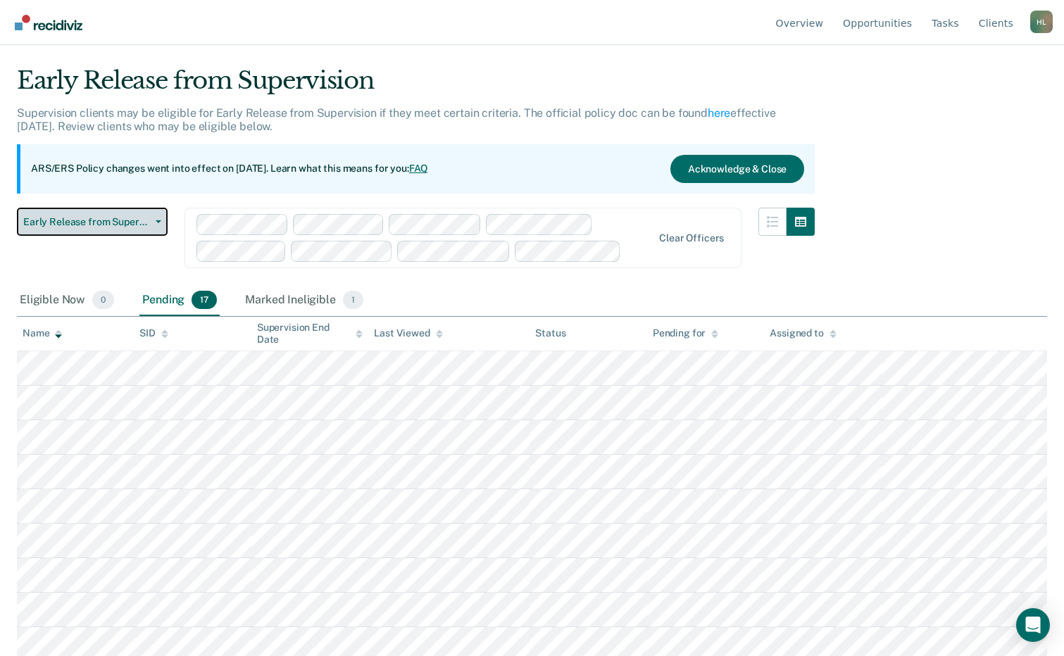
click at [145, 220] on span "Early Release from Supervision" at bounding box center [86, 222] width 127 height 12
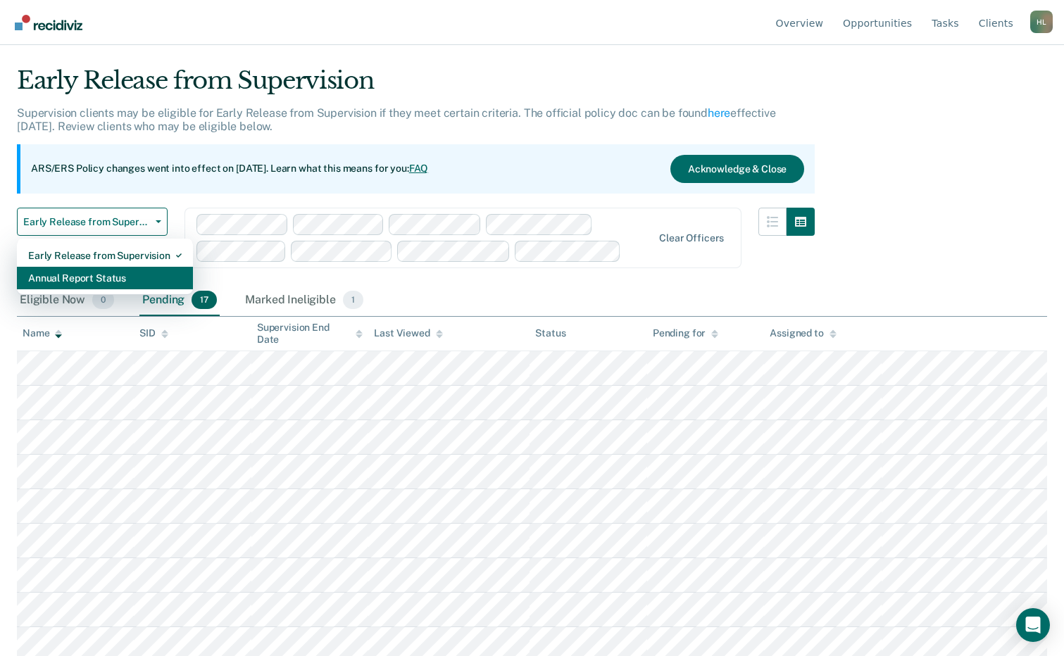
drag, startPoint x: 61, startPoint y: 270, endPoint x: 117, endPoint y: 282, distance: 57.6
click at [61, 271] on div "Annual Report Status" at bounding box center [104, 278] width 153 height 23
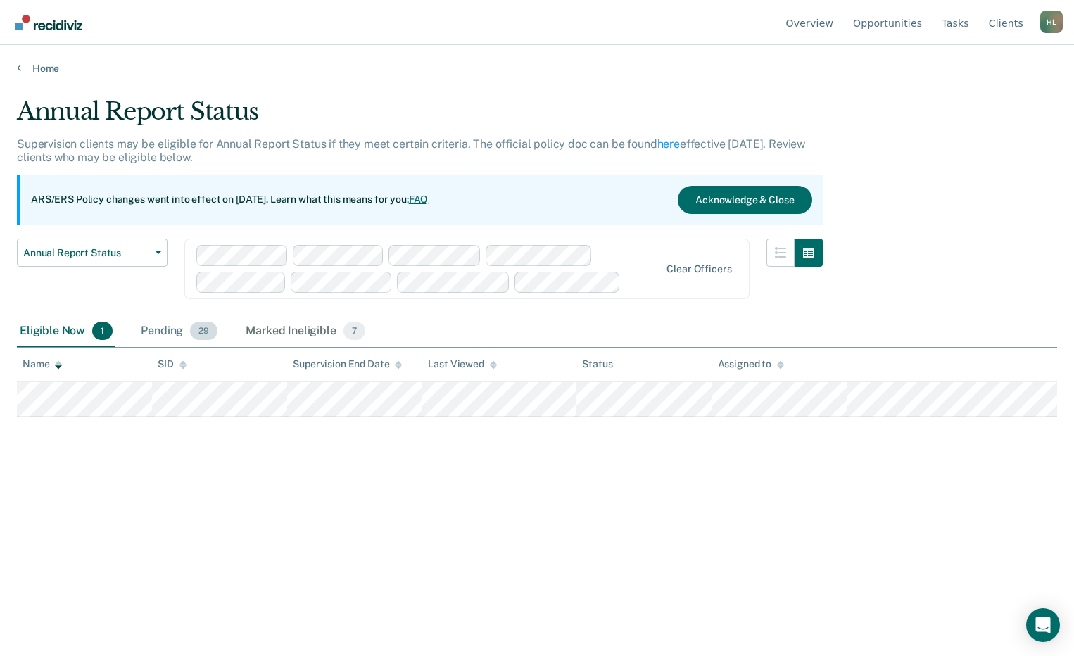
click at [153, 324] on div "Pending 29" at bounding box center [179, 331] width 82 height 31
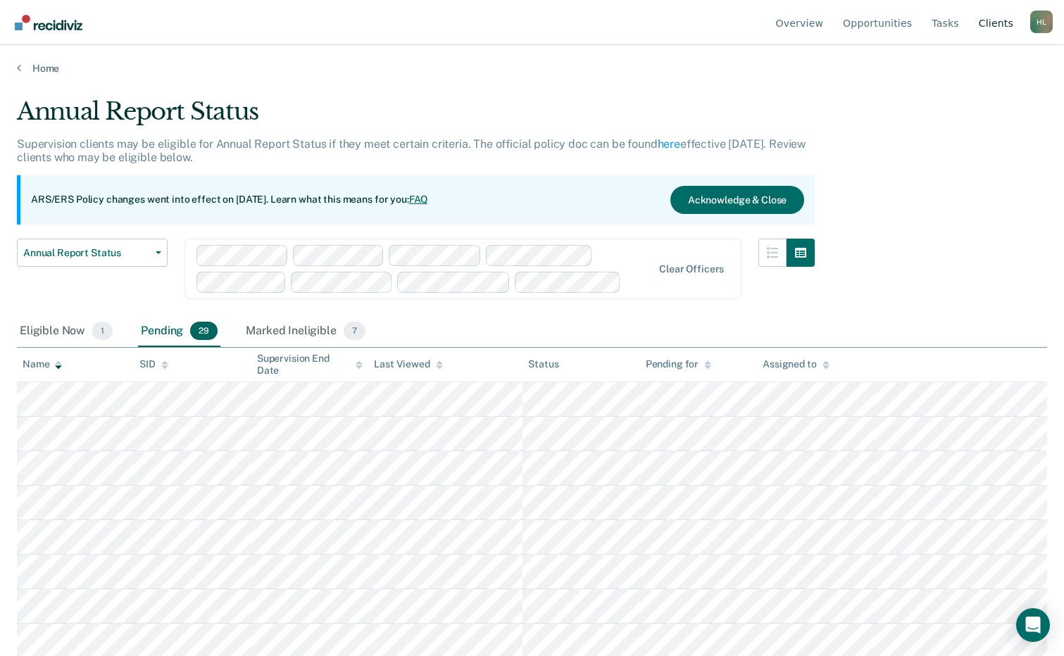
click at [993, 23] on link "Client s" at bounding box center [996, 22] width 40 height 45
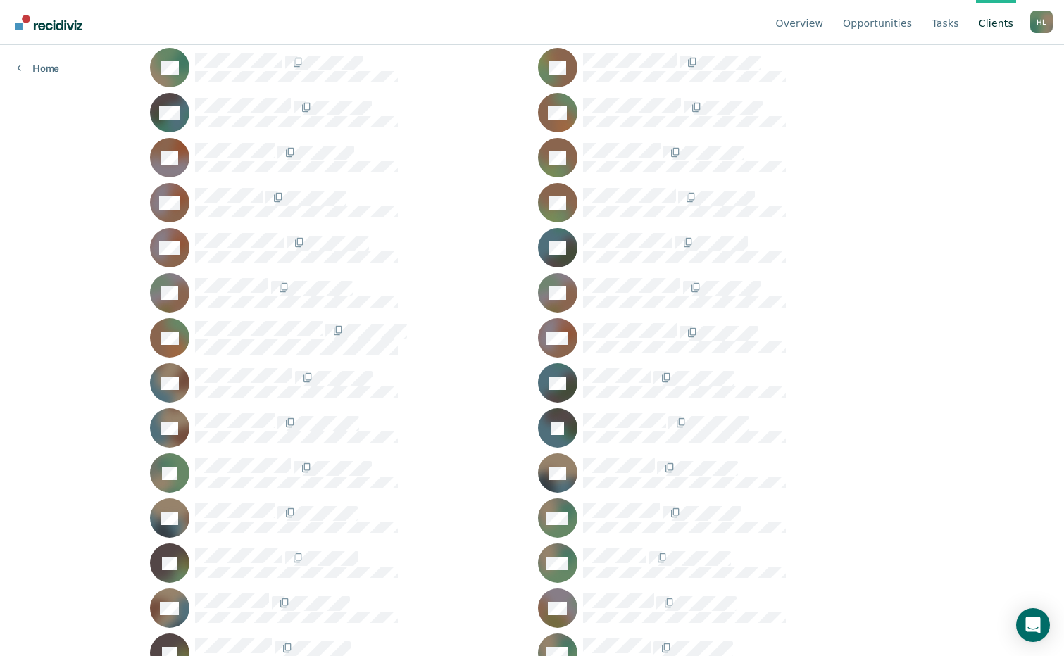
scroll to position [9223, 0]
